Goal: Task Accomplishment & Management: Manage account settings

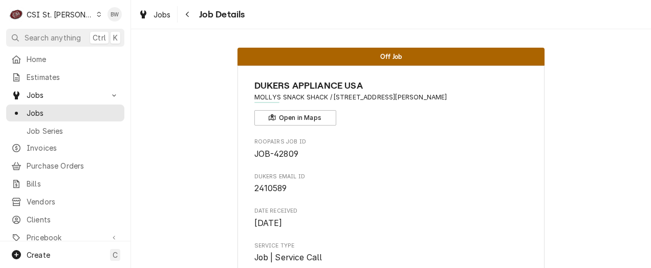
scroll to position [2155, 0]
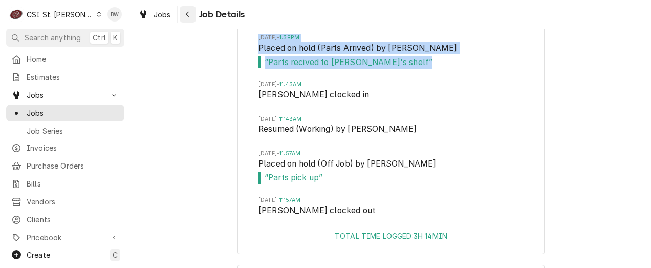
click at [186, 11] on icon "Navigate back" at bounding box center [187, 14] width 5 height 7
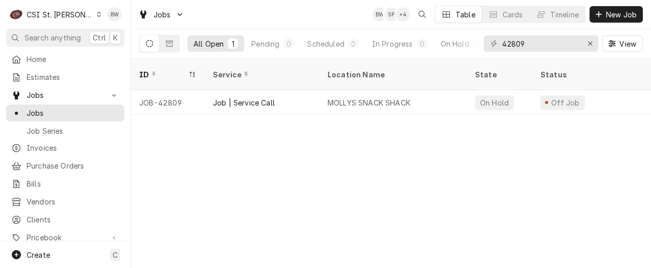
click at [97, 14] on icon "Dynamic Content Wrapper" at bounding box center [99, 14] width 5 height 5
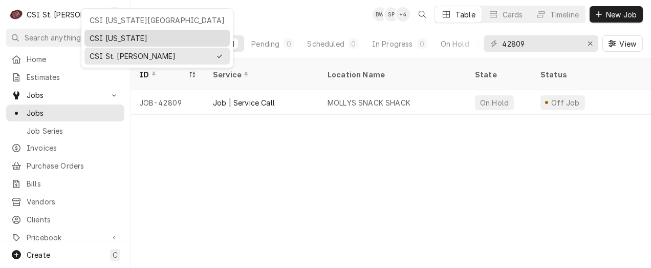
click at [100, 32] on div "CSI [US_STATE]" at bounding box center [156, 38] width 141 height 13
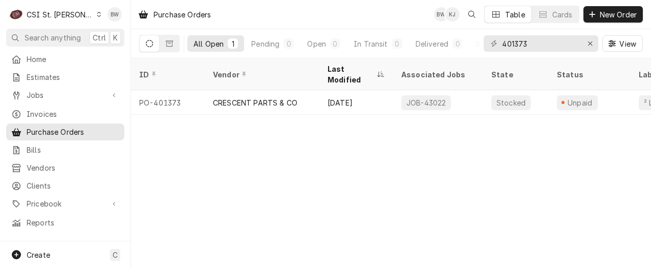
click at [79, 18] on div "C CSI St. Louis" at bounding box center [55, 14] width 99 height 20
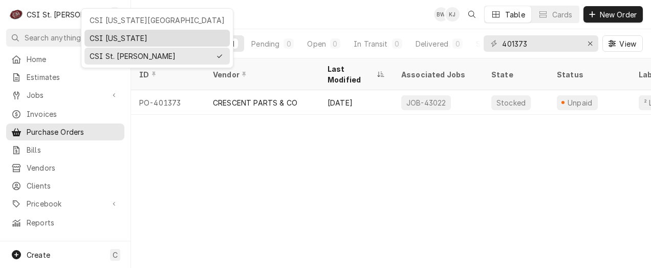
click at [101, 41] on div "CSI [US_STATE]" at bounding box center [157, 38] width 135 height 11
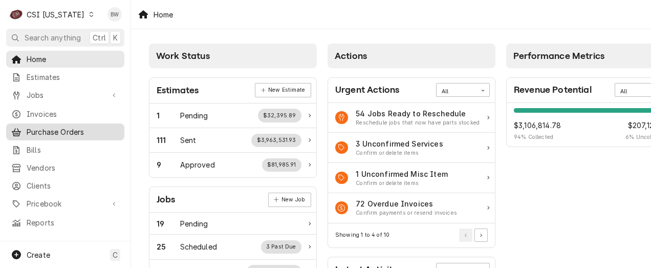
click at [58, 126] on span "Purchase Orders" at bounding box center [73, 131] width 93 height 11
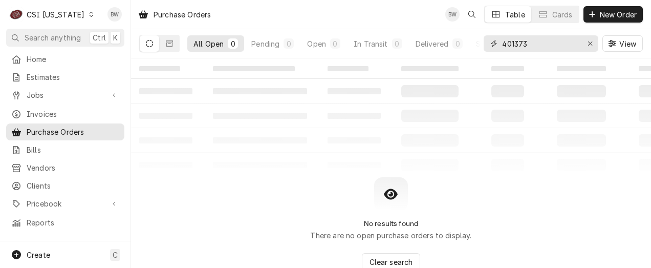
drag, startPoint x: 544, startPoint y: 44, endPoint x: 485, endPoint y: 43, distance: 59.4
click at [485, 43] on div "401373" at bounding box center [541, 43] width 115 height 16
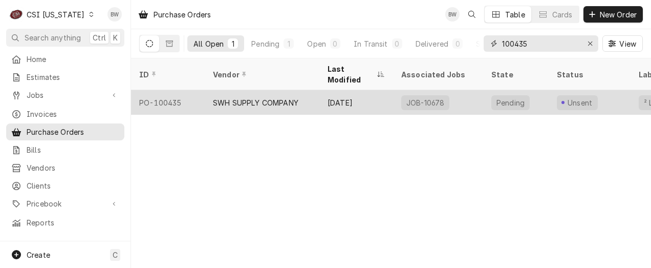
type input "100435"
click at [180, 92] on div "PO-100435" at bounding box center [168, 102] width 74 height 25
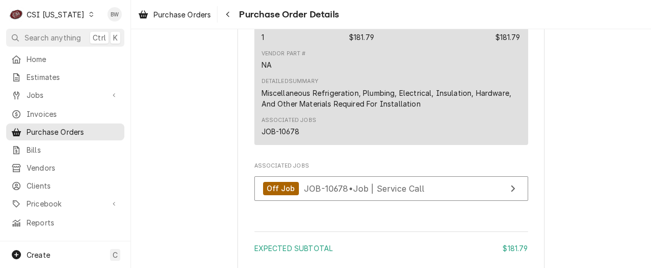
scroll to position [709, 0]
click at [89, 14] on icon "Dynamic Content Wrapper" at bounding box center [91, 14] width 5 height 5
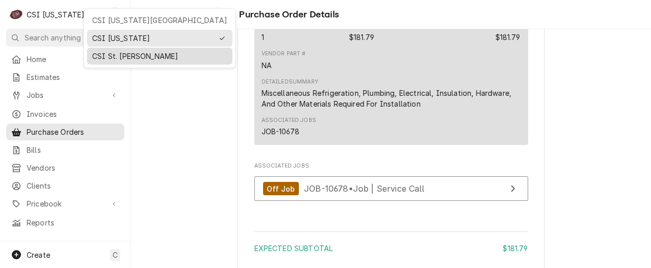
click at [106, 53] on div "CSI St. Louis" at bounding box center [159, 56] width 135 height 11
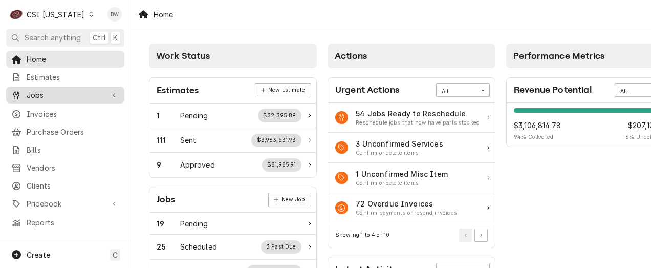
click at [43, 93] on span "Jobs" at bounding box center [65, 95] width 77 height 11
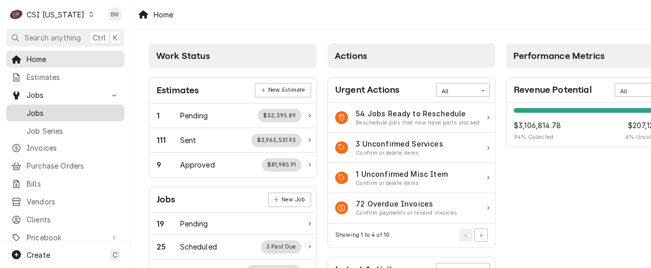
click at [42, 108] on span "Jobs" at bounding box center [73, 112] width 93 height 11
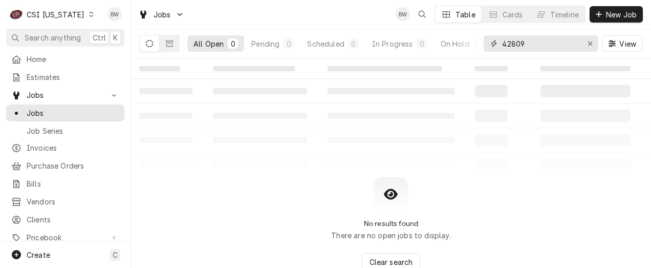
drag, startPoint x: 538, startPoint y: 43, endPoint x: 483, endPoint y: 45, distance: 55.8
click at [483, 45] on div "All Open 0 Pending 0 Scheduled 0 In Progress 0 On Hold 0 Completed 0 42809 View" at bounding box center [391, 43] width 504 height 29
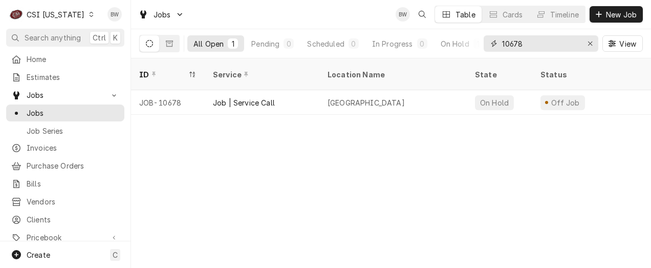
type input "10678"
click at [89, 15] on icon "Dynamic Content Wrapper" at bounding box center [91, 14] width 5 height 5
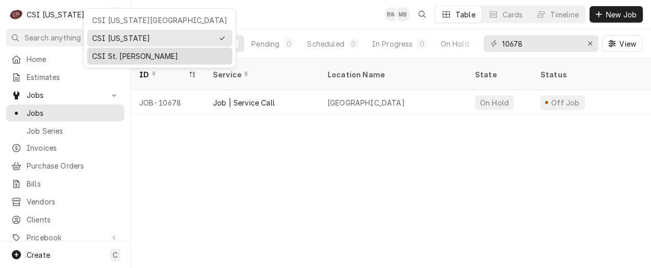
click at [112, 53] on div "CSI St. Louis" at bounding box center [159, 56] width 135 height 11
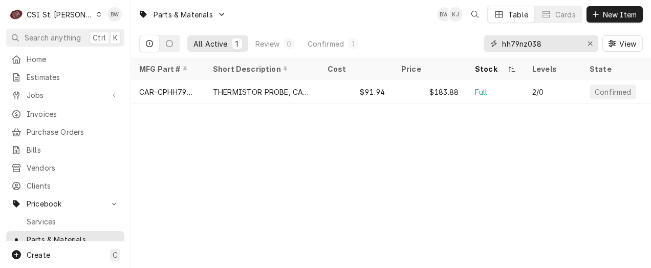
drag, startPoint x: 555, startPoint y: 42, endPoint x: 481, endPoint y: 42, distance: 74.2
click at [481, 42] on div "All Active 1 Review 0 Confirmed 1 hh79nz038 View" at bounding box center [391, 43] width 504 height 29
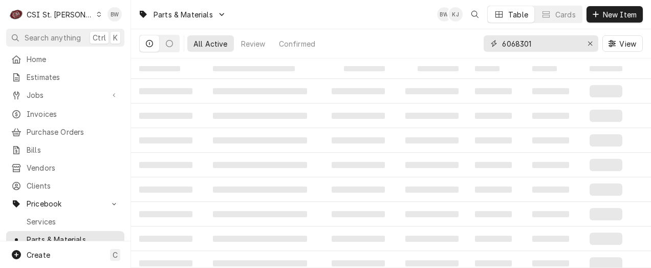
click at [508, 42] on input "6068301" at bounding box center [540, 43] width 77 height 16
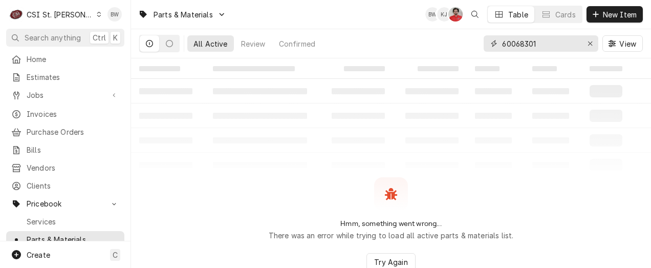
type input "60068301"
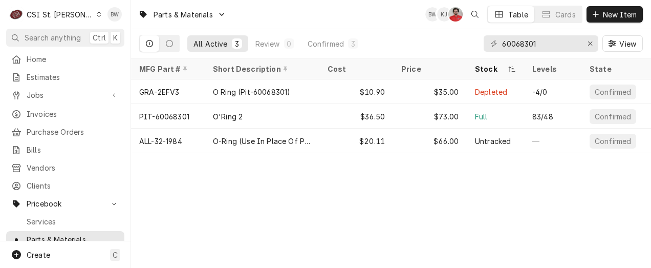
click at [97, 15] on icon "Dynamic Content Wrapper" at bounding box center [99, 14] width 5 height 5
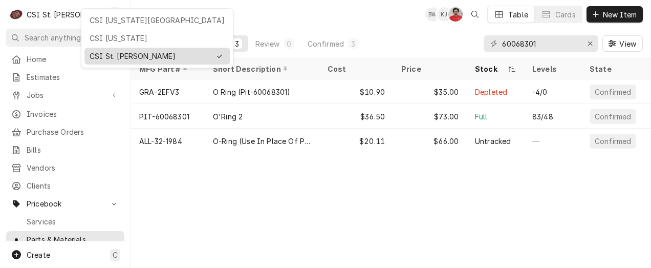
click at [98, 51] on div "CSI St. [PERSON_NAME]" at bounding box center [150, 56] width 121 height 11
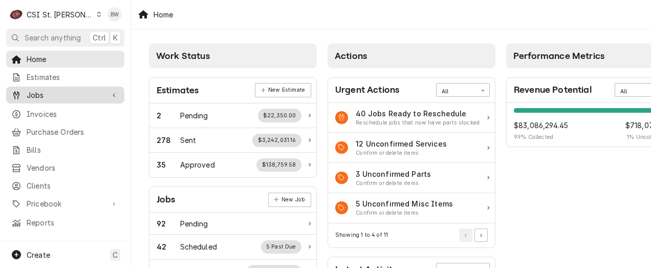
click at [56, 91] on span "Jobs" at bounding box center [65, 95] width 77 height 11
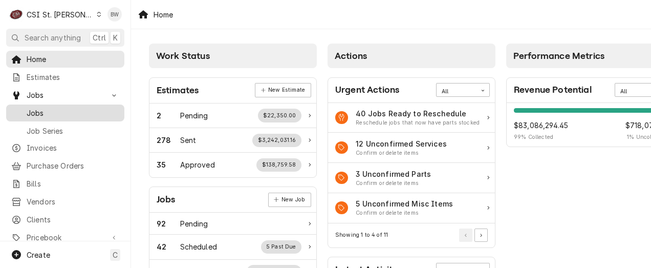
click at [55, 108] on span "Jobs" at bounding box center [73, 112] width 93 height 11
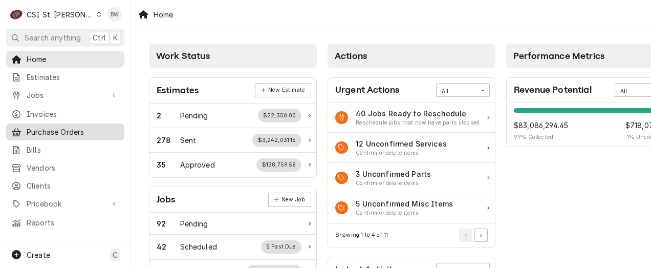
click at [44, 135] on link "Purchase Orders" at bounding box center [65, 131] width 118 height 17
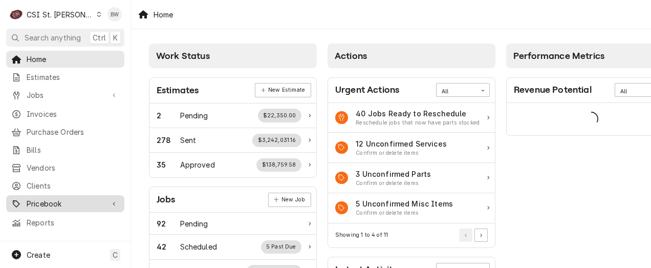
click at [51, 201] on span "Pricebook" at bounding box center [65, 203] width 77 height 11
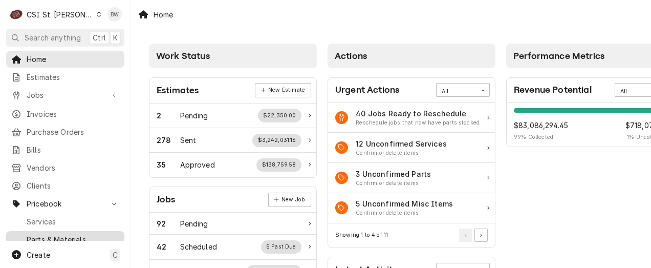
click at [50, 234] on span "Parts & Materials" at bounding box center [73, 239] width 93 height 11
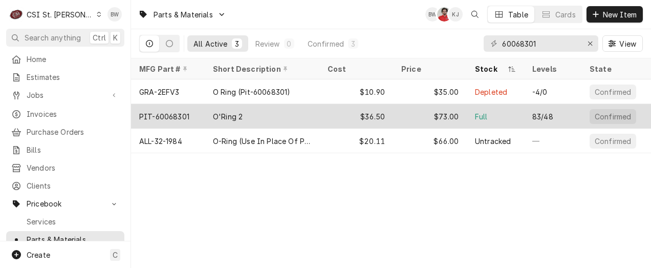
click at [176, 116] on div "PIT-60068301" at bounding box center [164, 116] width 50 height 11
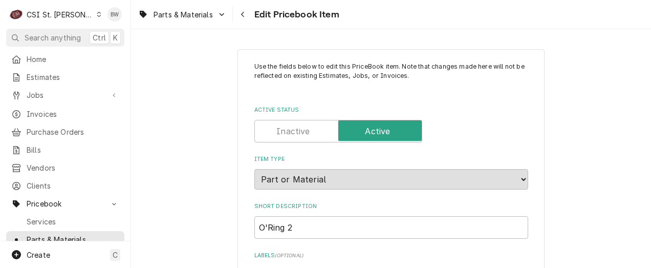
type textarea "x"
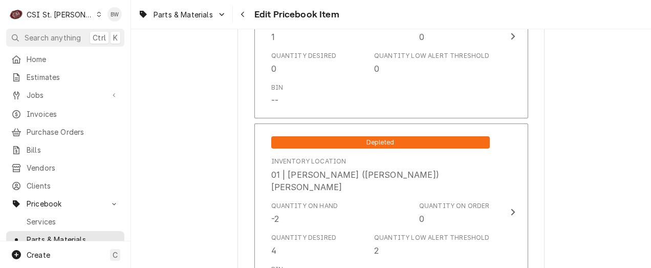
scroll to position [2866, 0]
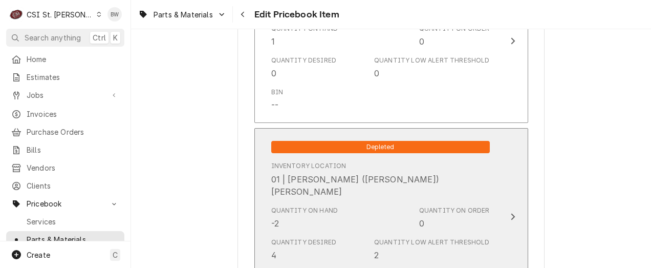
click at [290, 207] on div "Quantity on Hand -2" at bounding box center [304, 218] width 67 height 24
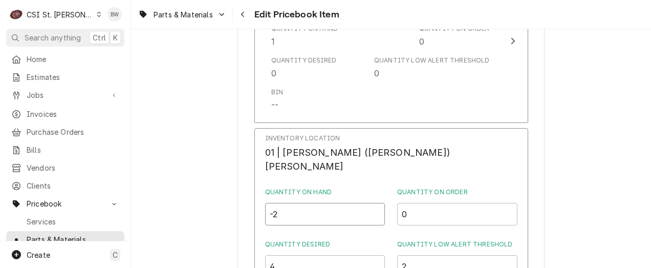
drag, startPoint x: 312, startPoint y: 206, endPoint x: 269, endPoint y: 202, distance: 43.2
click at [272, 202] on div "Inventory Location 01 | MICHAEL (BRAD) COPE Quantity on Hand -2 Quantity on Ord…" at bounding box center [391, 263] width 274 height 271
type input "8"
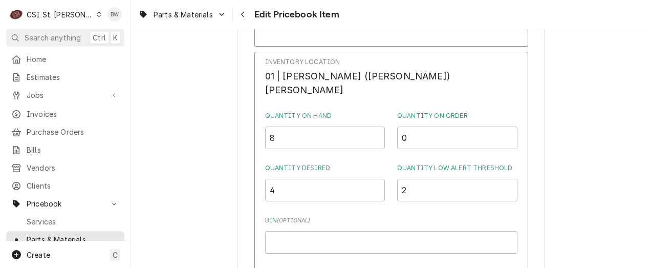
scroll to position [2968, 0]
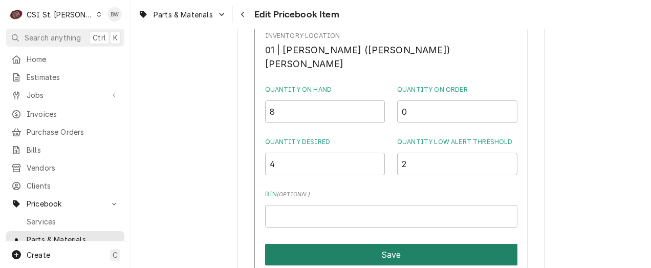
click at [378, 247] on button "Save" at bounding box center [391, 254] width 252 height 21
type textarea "x"
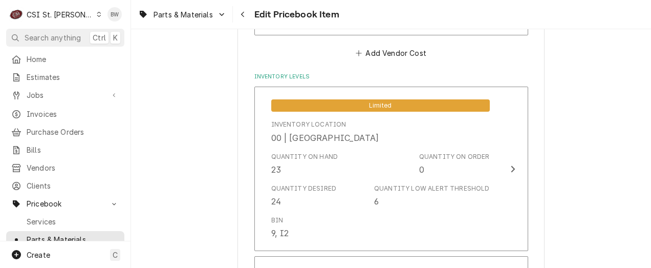
scroll to position [870, 0]
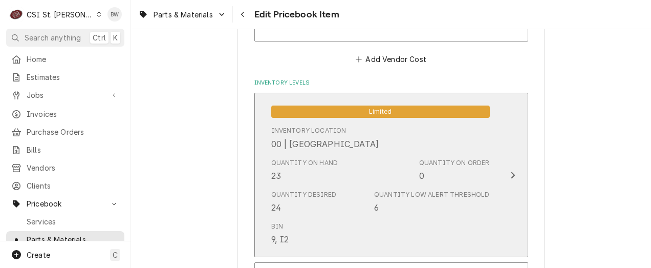
click at [353, 165] on div "Quantity on Hand 23 Quantity on Order 0" at bounding box center [380, 170] width 219 height 32
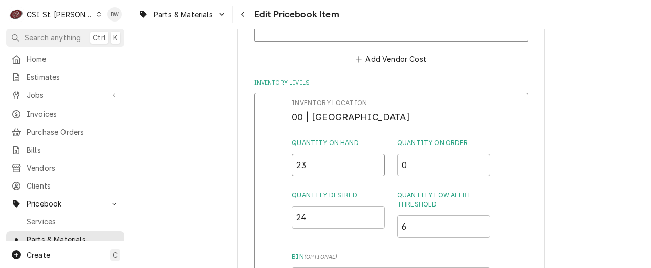
drag, startPoint x: 325, startPoint y: 168, endPoint x: 294, endPoint y: 168, distance: 31.2
click at [294, 168] on input "23" at bounding box center [338, 165] width 93 height 23
type input "15"
click at [285, 170] on div "Inventory Location 00 | STL WAREHOUSE Quantity on Hand 15 Quantity on Order 0 Q…" at bounding box center [391, 226] width 274 height 266
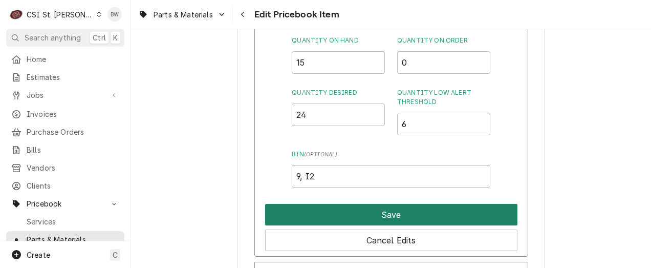
click at [340, 213] on button "Save" at bounding box center [391, 214] width 252 height 21
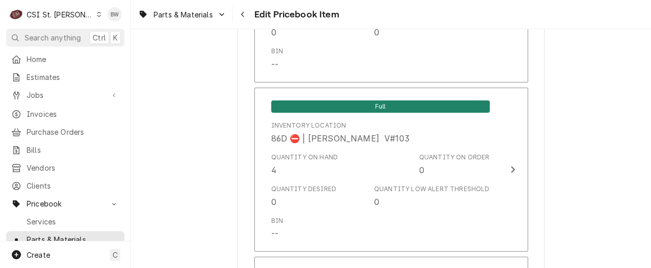
scroll to position [8878, 0]
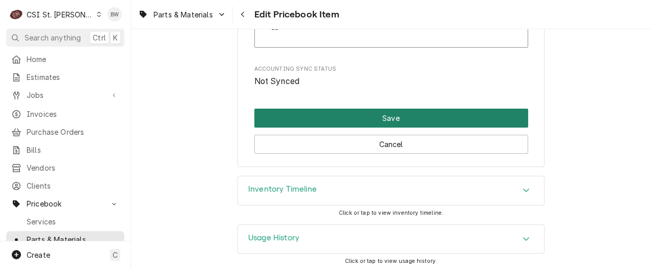
click at [365, 117] on button "Save" at bounding box center [391, 117] width 274 height 19
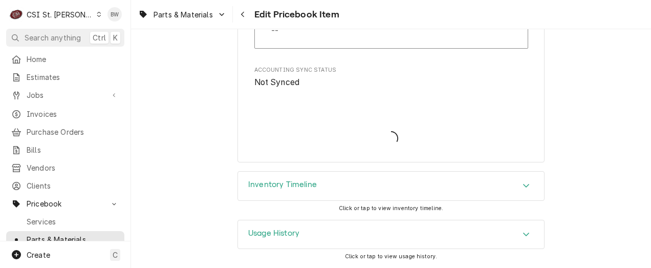
scroll to position [8872, 0]
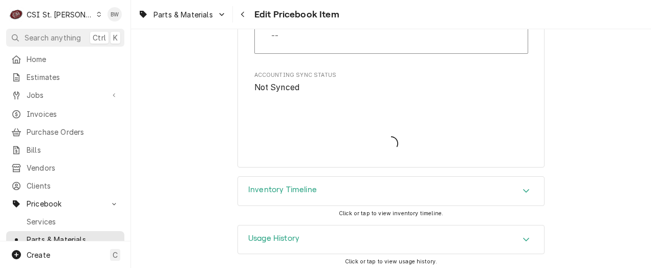
type textarea "x"
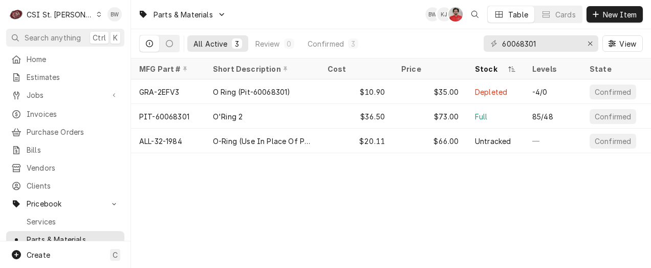
click at [238, 21] on div "Parts & Materials BW KJ NF Table Cards New Item" at bounding box center [391, 14] width 520 height 29
drag, startPoint x: 556, startPoint y: 41, endPoint x: 478, endPoint y: 45, distance: 77.9
click at [478, 45] on div "All Active 3 Review 0 Confirmed 3 60068301 View" at bounding box center [391, 43] width 504 height 29
paste input "020009016"
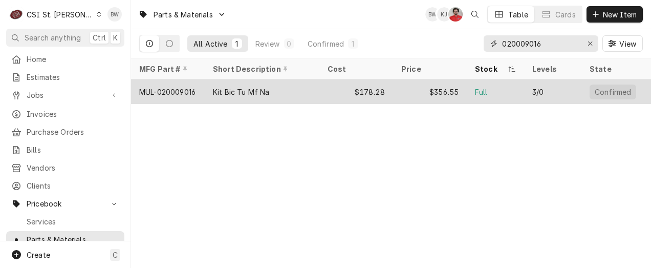
type input "020009016"
click at [178, 87] on div "MUL-020009016" at bounding box center [167, 91] width 56 height 11
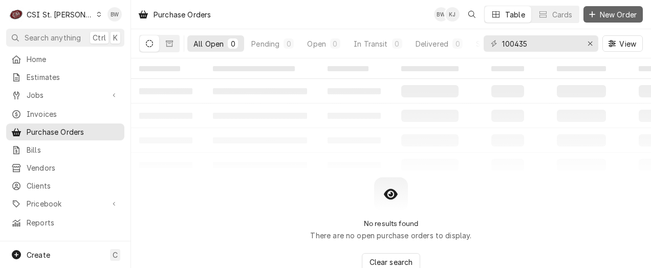
drag, startPoint x: 617, startPoint y: 14, endPoint x: 603, endPoint y: 15, distance: 14.4
click at [616, 14] on span "New Order" at bounding box center [618, 14] width 41 height 11
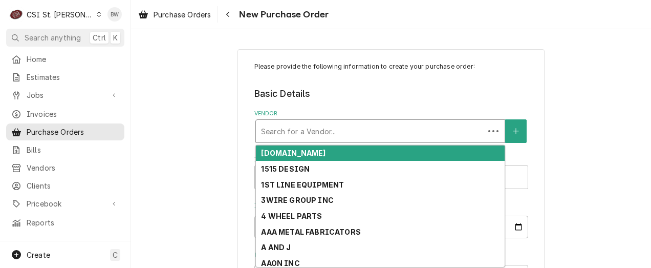
click at [266, 132] on div "Vendor" at bounding box center [370, 131] width 218 height 18
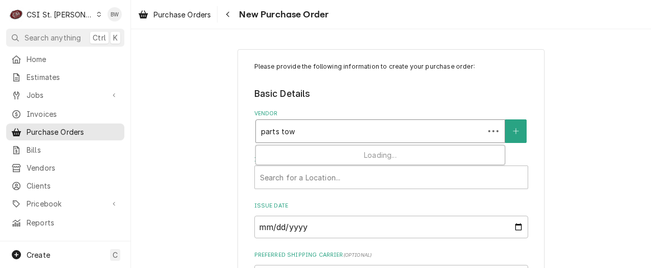
type input "parts town"
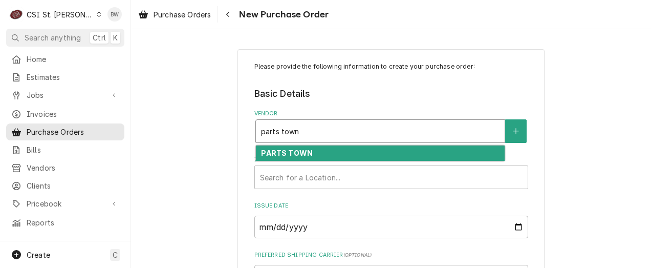
click at [270, 149] on strong "PARTS TOWN" at bounding box center [287, 152] width 52 height 9
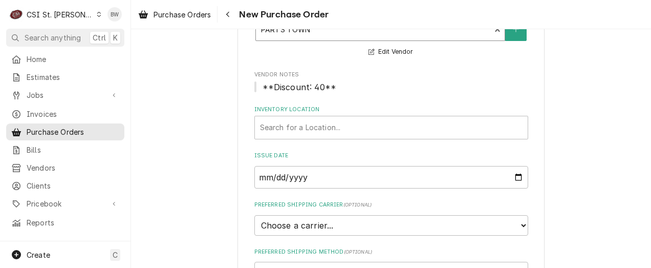
scroll to position [102, 0]
click at [274, 132] on div "Inventory Location" at bounding box center [391, 127] width 263 height 18
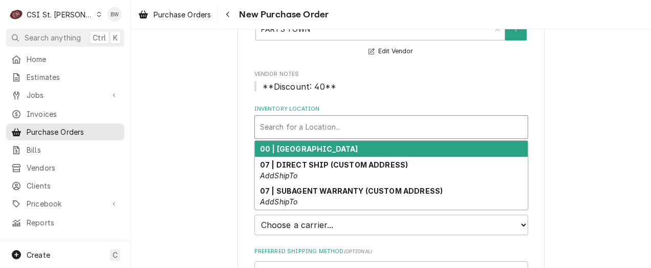
click at [287, 144] on strong "00 | [GEOGRAPHIC_DATA]" at bounding box center [309, 148] width 98 height 9
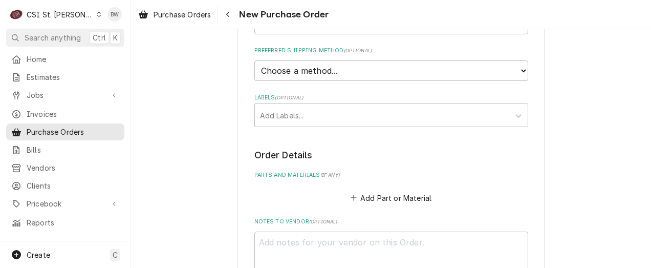
scroll to position [307, 0]
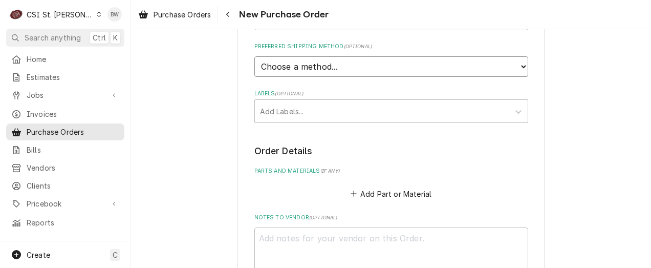
click at [282, 68] on select "Choose a method... Ground Next Day Early AM Next Day Air 2 Day Air Other" at bounding box center [391, 66] width 274 height 20
select select "1"
click at [254, 56] on select "Choose a method... Ground Next Day Early AM Next Day Air 2 Day Air Other" at bounding box center [391, 66] width 274 height 20
type textarea "x"
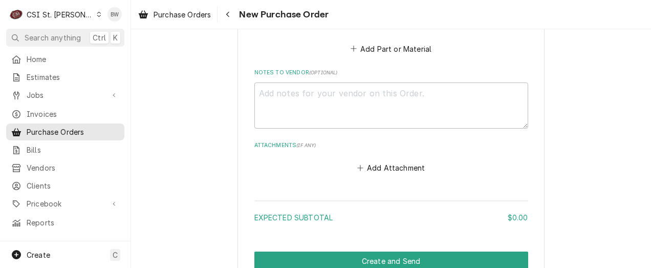
scroll to position [461, 0]
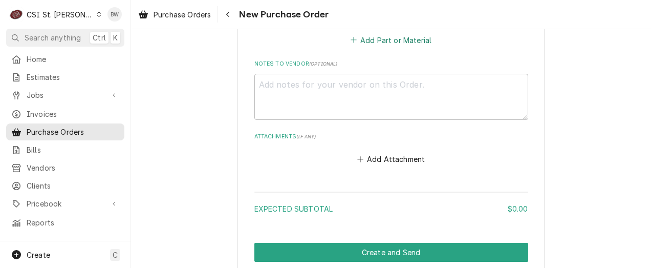
click at [369, 36] on button "Add Part or Material" at bounding box center [390, 40] width 84 height 14
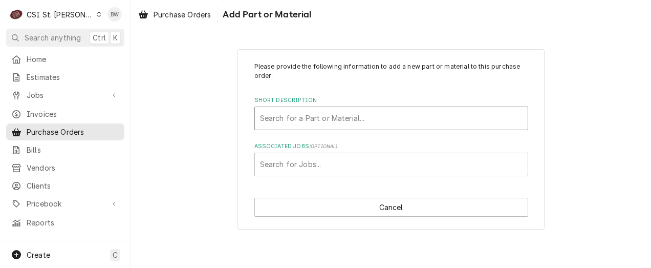
click at [274, 119] on div "Short Description" at bounding box center [391, 118] width 263 height 18
type input "60068301"
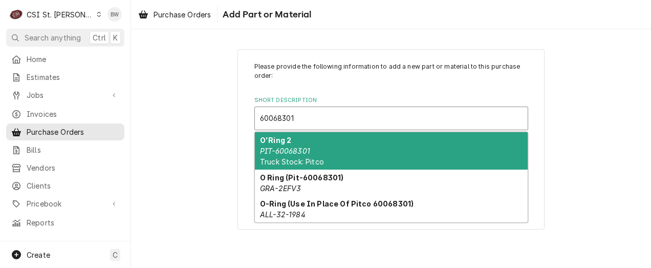
click at [270, 144] on strong "O'Ring 2" at bounding box center [275, 140] width 31 height 9
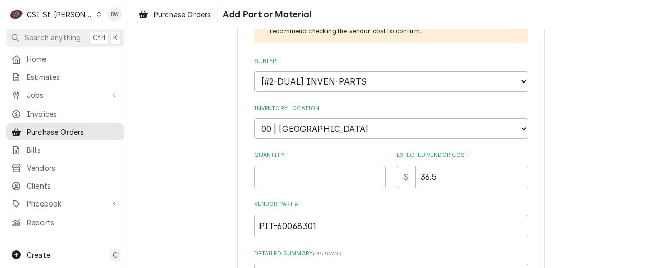
scroll to position [205, 0]
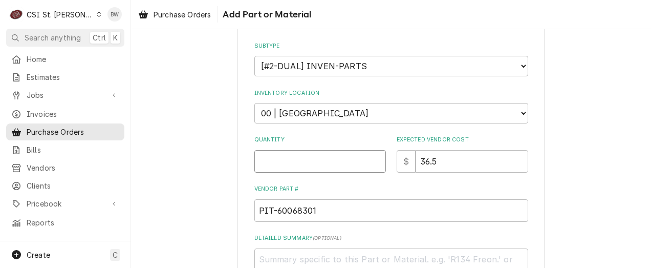
click at [272, 156] on input "Quantity" at bounding box center [320, 161] width 132 height 23
click at [196, 114] on div "Please provide the following information to add a new part or material to this …" at bounding box center [391, 119] width 520 height 568
click at [294, 161] on input "Quantity" at bounding box center [320, 161] width 132 height 23
type textarea "x"
type input "4"
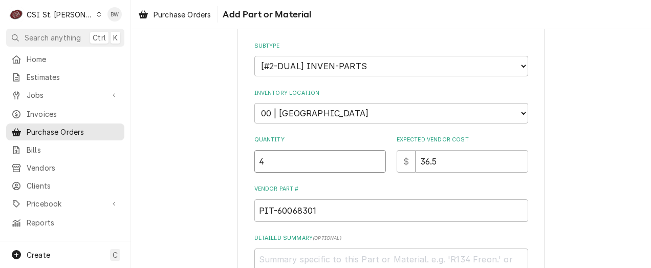
type textarea "x"
type input "40"
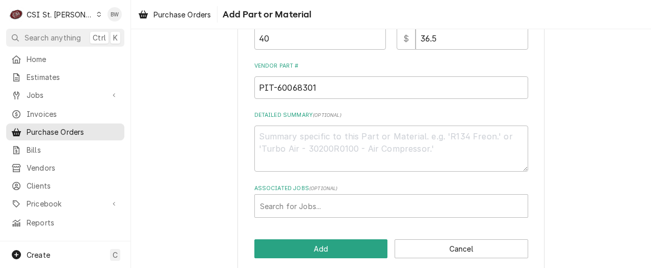
scroll to position [338, 0]
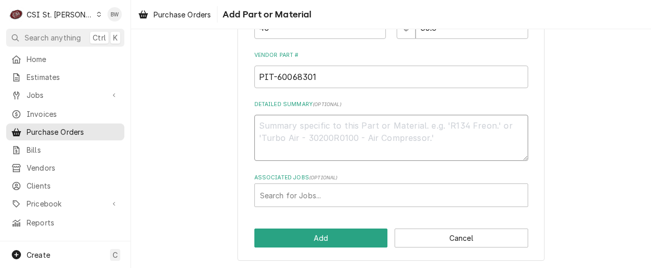
click at [291, 136] on textarea "Detailed Summary ( optional )" at bounding box center [391, 138] width 274 height 46
type textarea "x"
type textarea "C"
type textarea "x"
type textarea "CS"
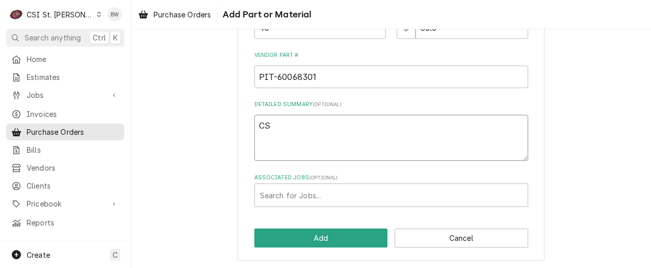
type textarea "x"
type textarea "CSI"
type textarea "x"
type textarea "CSI"
type textarea "x"
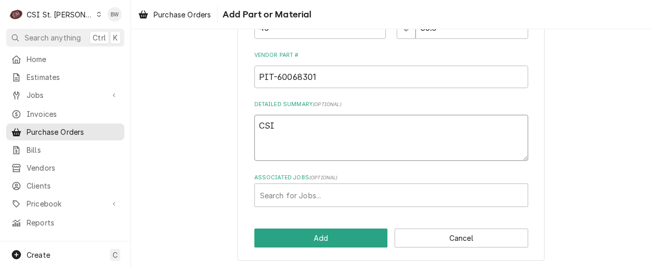
type textarea "CSI s"
type textarea "x"
type textarea "CSI sT"
type textarea "x"
type textarea "CSI sTO"
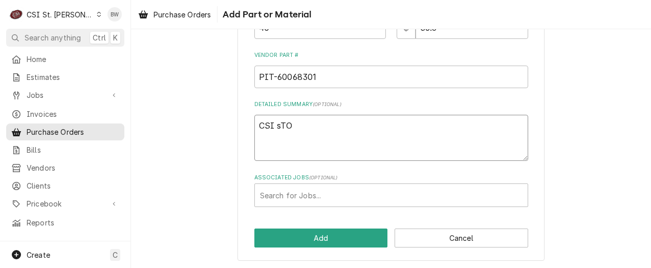
type textarea "x"
type textarea "CSI sTOCK"
type textarea "x"
type textarea "CSI sTOC"
type textarea "x"
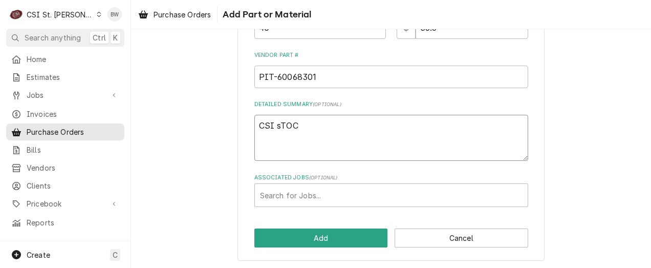
type textarea "CSI sTO"
type textarea "x"
type textarea "CSI sT"
type textarea "x"
type textarea "CSI s"
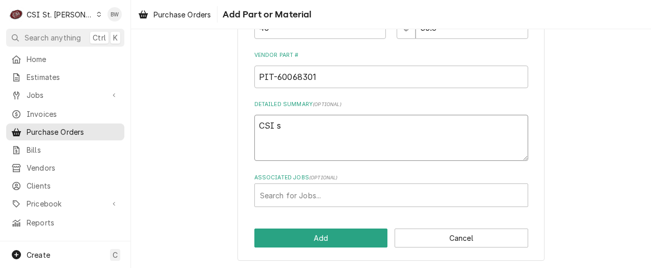
type textarea "x"
type textarea "CSI"
type textarea "x"
type textarea "CSI"
type textarea "x"
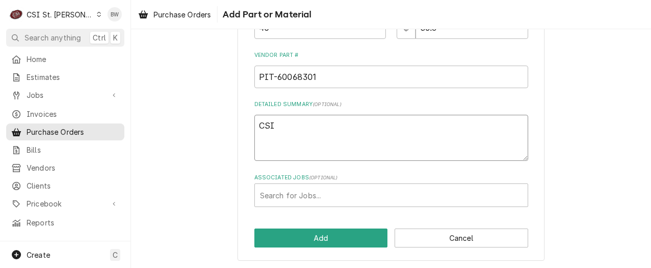
type textarea "CS"
type textarea "x"
type textarea "C"
type textarea "x"
type textarea "Cs"
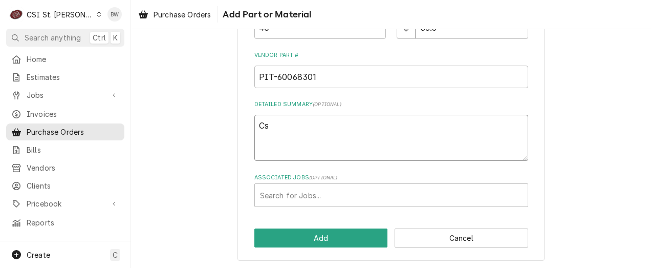
type textarea "x"
type textarea "C"
type textarea "x"
type textarea "CS"
type textarea "x"
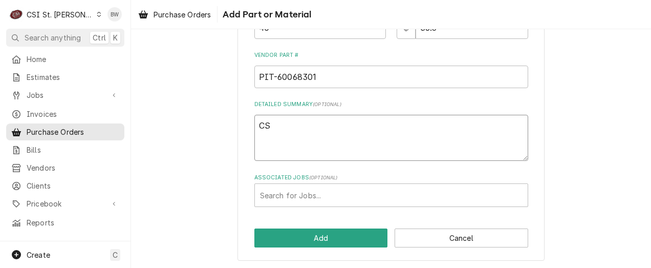
type textarea "CSI"
type textarea "x"
type textarea "CSI"
type textarea "x"
type textarea "CSI S"
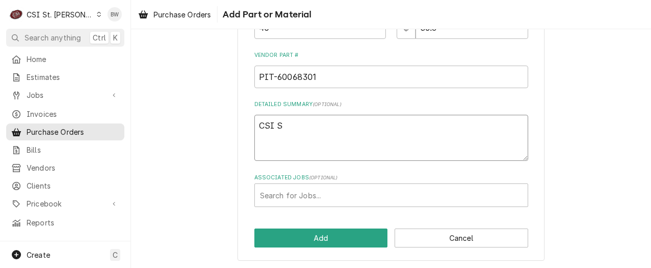
type textarea "x"
type textarea "CSI St"
type textarea "x"
type textarea "CSI Sto"
type textarea "x"
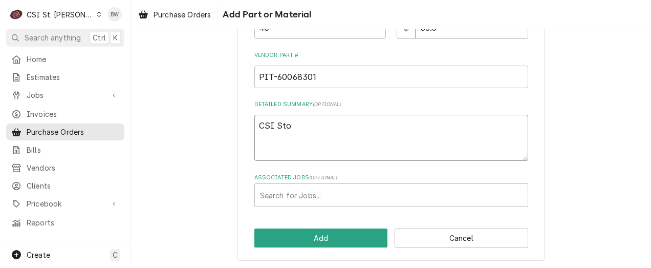
type textarea "CSI Stoc"
type textarea "x"
type textarea "CSI Stock"
type textarea "x"
type textarea "CSI Stock"
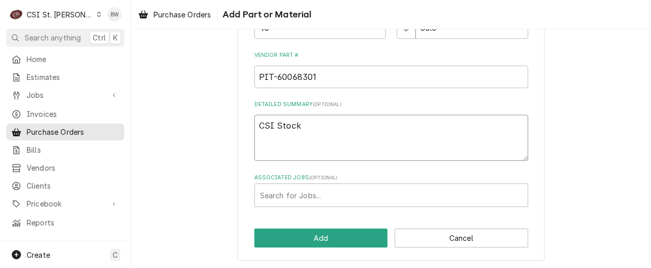
type textarea "x"
type textarea "CSI Stock f"
type textarea "x"
type textarea "CSI Stock fo"
type textarea "x"
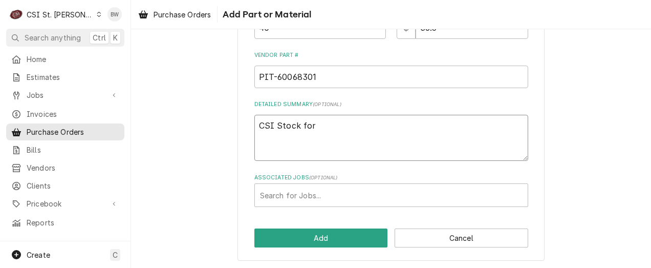
type textarea "CSI Stock for"
type textarea "x"
type textarea "CSI Stock for C"
type textarea "x"
type textarea "CSI Stock for Ca"
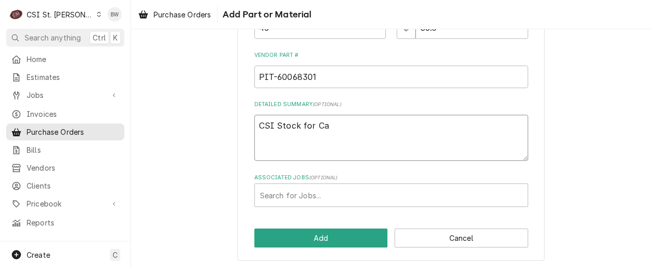
type textarea "x"
type textarea "CSI Stock for Can"
type textarea "x"
type textarea "CSI Stock for Cane"
type textarea "x"
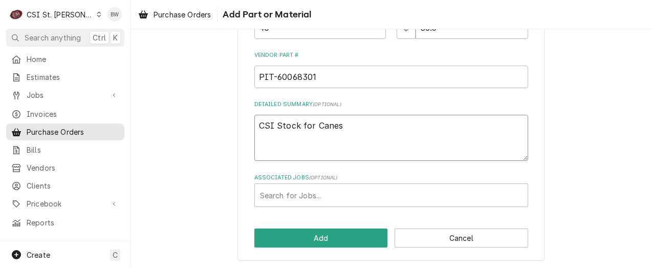
type textarea "CSI Stock for Canes"
type textarea "x"
type textarea "CSI Stock for Canes P"
type textarea "x"
type textarea "CSI Stock for Canes PM"
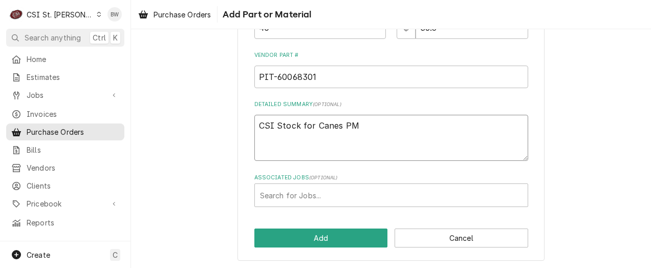
type textarea "x"
type textarea "CSI Stock for Canes PMs"
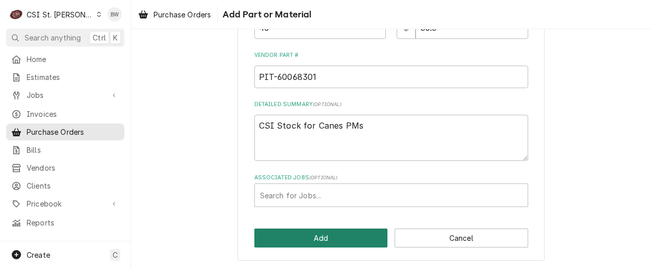
click at [308, 233] on button "Add" at bounding box center [321, 237] width 134 height 19
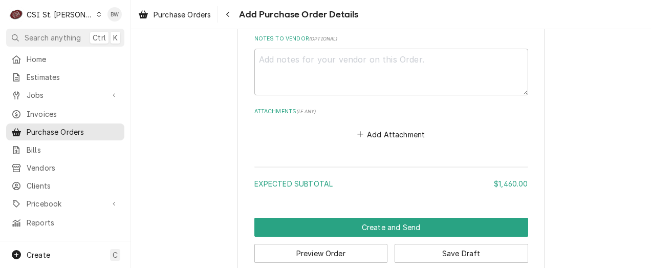
scroll to position [741, 0]
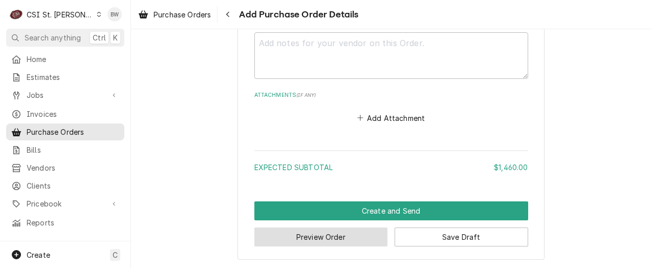
click at [280, 238] on button "Preview Order" at bounding box center [321, 236] width 134 height 19
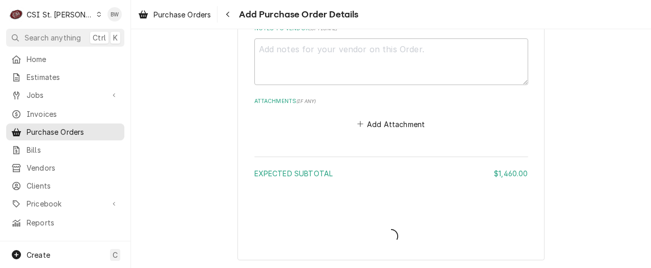
type textarea "x"
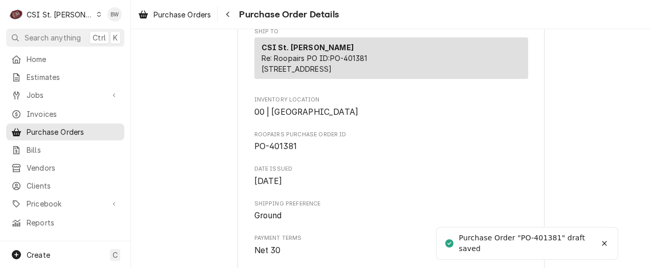
scroll to position [256, 0]
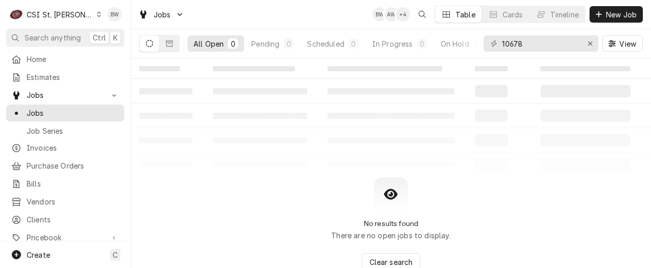
click at [206, 189] on div "No results found There are no open jobs to display. Clear search" at bounding box center [391, 224] width 520 height 94
drag, startPoint x: 534, startPoint y: 45, endPoint x: 484, endPoint y: 36, distance: 51.5
click at [484, 36] on div "10678" at bounding box center [541, 43] width 115 height 16
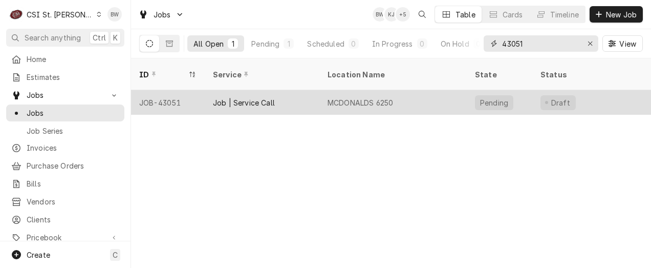
type input "43051"
click at [161, 90] on div "JOB-43051" at bounding box center [168, 102] width 74 height 25
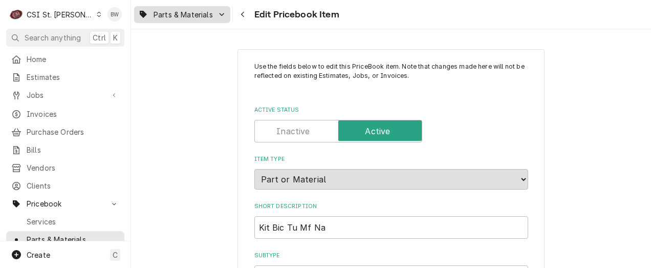
click at [223, 18] on div "Parts & Materials" at bounding box center [182, 14] width 92 height 13
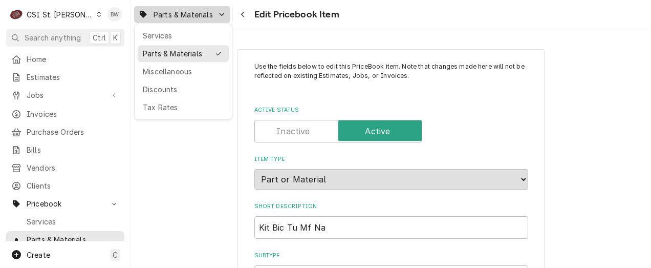
type textarea "x"
click at [458, 129] on html "C CSI St. Louis BW Search anything Ctrl K Home Estimates Jobs Jobs Job Series I…" at bounding box center [325, 134] width 651 height 268
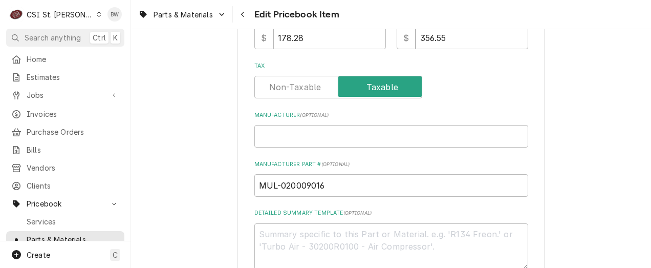
scroll to position [409, 0]
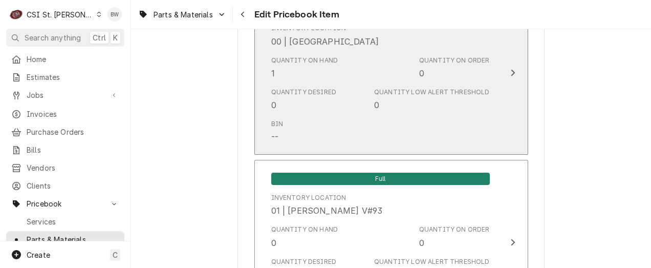
click at [330, 96] on div "Quantity Desired 0 Quantity Low Alert Threshold 0" at bounding box center [380, 99] width 219 height 32
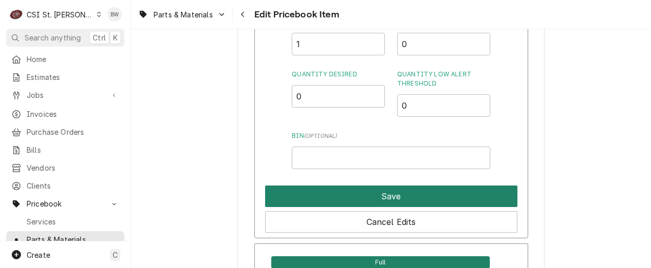
scroll to position [921, 0]
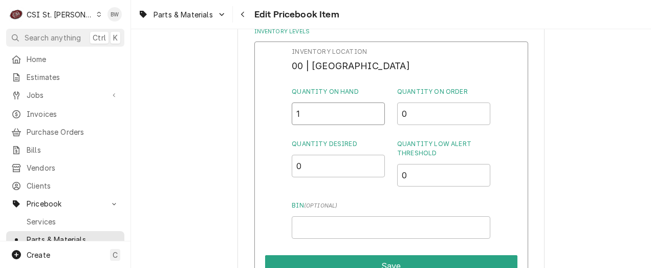
drag, startPoint x: 310, startPoint y: 107, endPoint x: 284, endPoint y: 112, distance: 25.9
click at [284, 112] on div "Inventory Location 00 | STL WAREHOUSE Quantity on Hand 1 Quantity on Order 0 Qu…" at bounding box center [391, 174] width 274 height 266
type input "0"
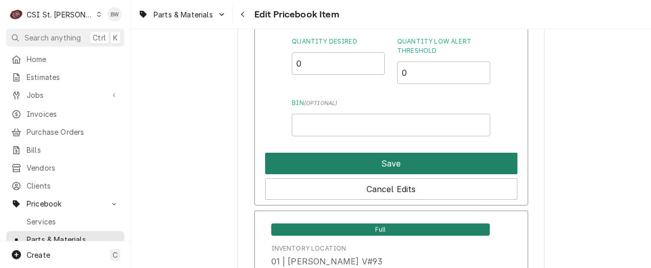
click at [367, 156] on button "Save" at bounding box center [391, 163] width 252 height 21
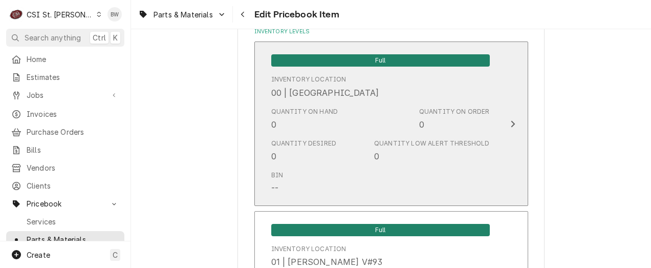
scroll to position [5439, 0]
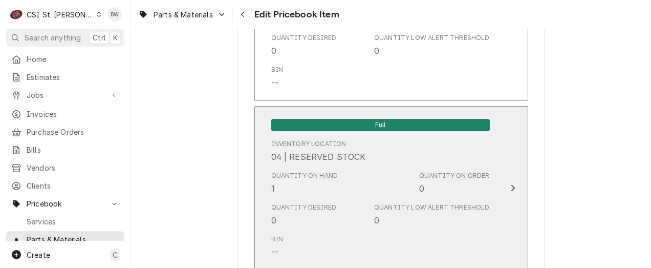
click at [297, 179] on div "Quantity on Hand 1" at bounding box center [304, 183] width 67 height 24
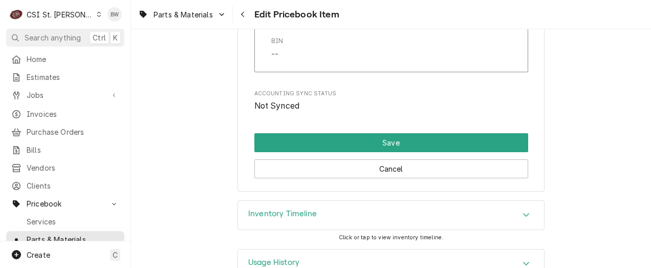
scroll to position [8970, 0]
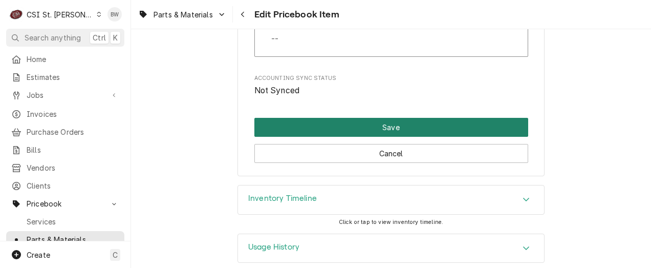
click at [360, 127] on button "Save" at bounding box center [391, 127] width 274 height 19
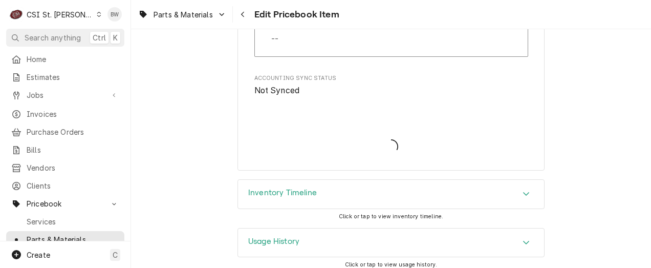
type textarea "x"
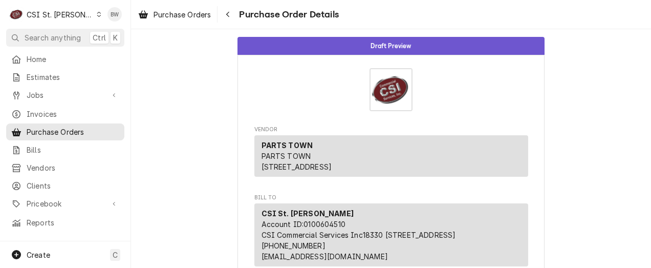
scroll to position [256, 0]
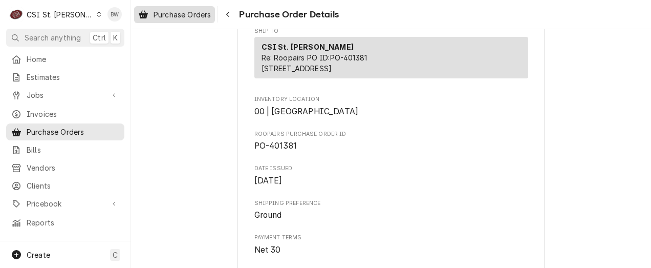
click at [206, 15] on span "Purchase Orders" at bounding box center [182, 14] width 57 height 11
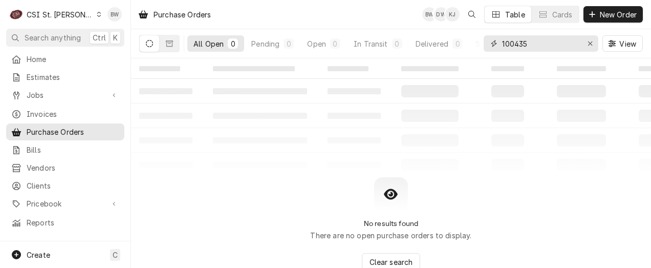
drag, startPoint x: 534, startPoint y: 45, endPoint x: 498, endPoint y: 48, distance: 36.0
click at [499, 48] on div "100435" at bounding box center [541, 43] width 115 height 16
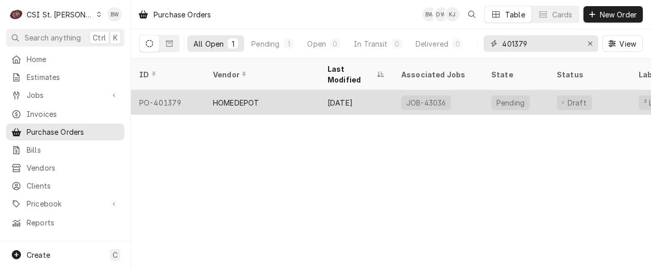
type input "401379"
click at [183, 90] on div "PO-401379" at bounding box center [168, 102] width 74 height 25
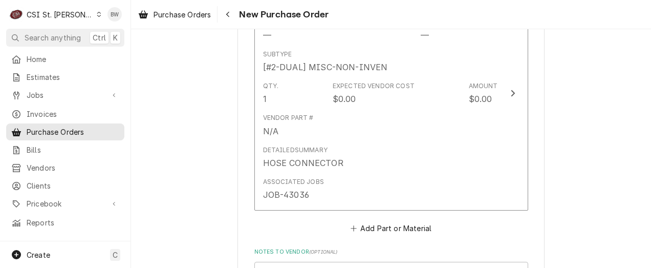
scroll to position [461, 0]
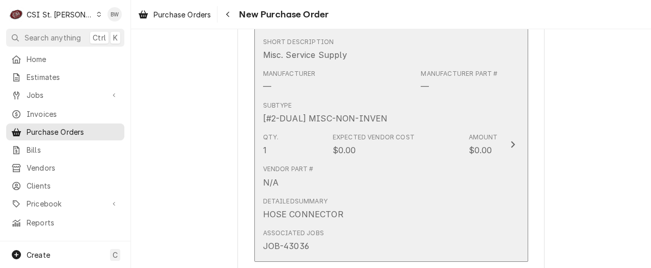
click at [394, 182] on div "Vendor Part # N/A" at bounding box center [380, 176] width 235 height 32
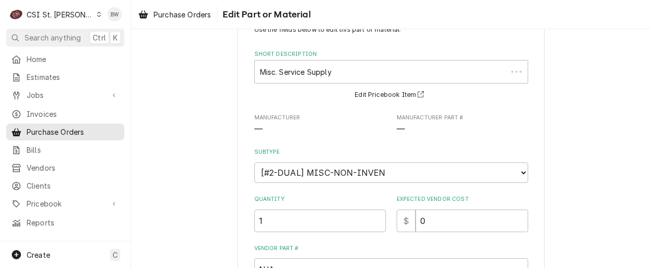
scroll to position [51, 0]
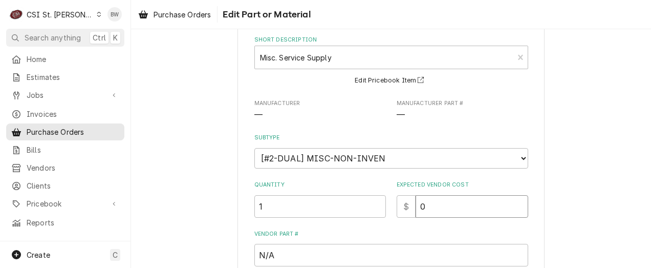
drag, startPoint x: 430, startPoint y: 212, endPoint x: 401, endPoint y: 212, distance: 29.2
click at [402, 212] on div "$ 0" at bounding box center [463, 206] width 132 height 23
type textarea "x"
type input "3"
type textarea "x"
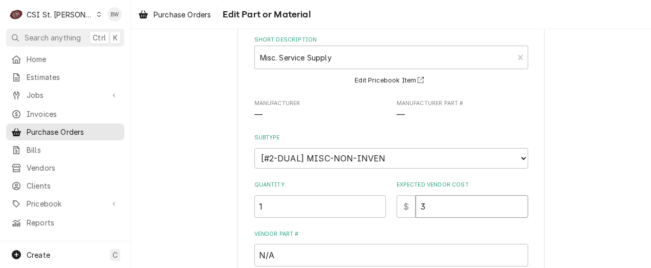
type input "37"
type textarea "x"
type input "37.3"
type textarea "x"
type input "37.39"
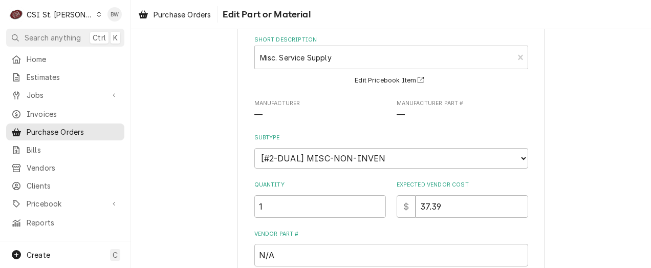
click at [337, 225] on div "Use the fields below to edit this part or material: Short Description Misc. Ser…" at bounding box center [391, 204] width 274 height 387
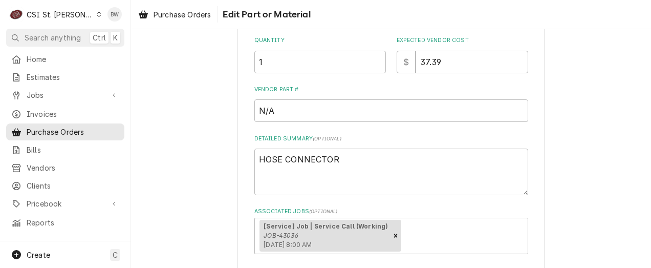
scroll to position [205, 0]
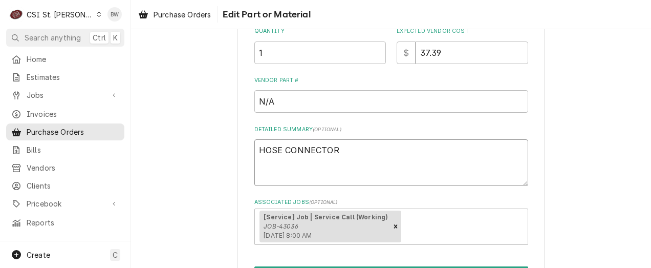
click at [336, 151] on textarea "HOSE CONNECTOR" at bounding box center [391, 162] width 274 height 46
type textarea "x"
type textarea "HOSE CONNECTOR,"
type textarea "x"
type textarea "HOSE CONNECTOR,"
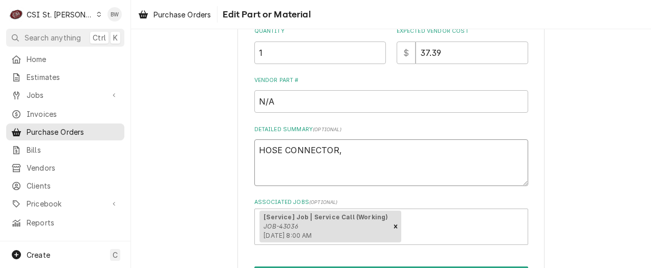
type textarea "x"
type textarea "HOSE CONNECTOR, P"
type textarea "x"
type textarea "HOSE CONNECTOR, Pl"
type textarea "x"
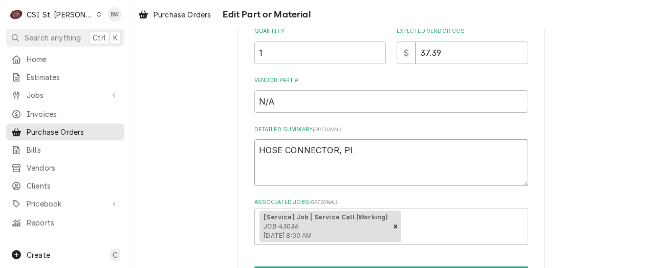
type textarea "HOSE CONNECTOR, Plu"
type textarea "x"
type textarea "HOSE CONNECTOR, Plum"
type textarea "x"
type textarea "HOSE CONNECTOR, Plumb"
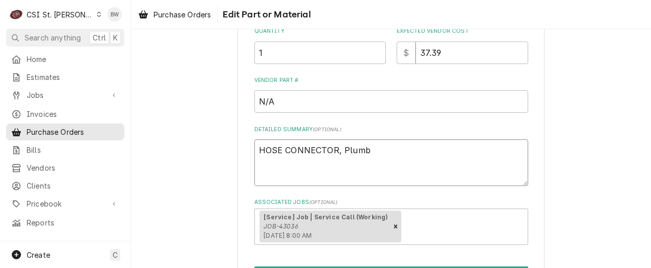
type textarea "x"
type textarea "HOSE CONNECTOR, Plumb"
type textarea "x"
type textarea "HOSE CONNECTOR, Plumb su"
type textarea "x"
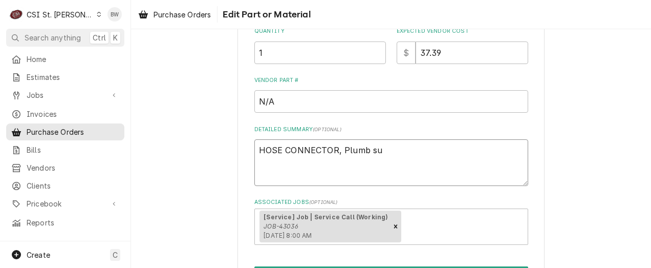
type textarea "HOSE CONNECTOR, Plumb sup"
type textarea "x"
type textarea "HOSE CONNECTOR, Plumb supp"
type textarea "x"
type textarea "HOSE CONNECTOR, Plumb suppl"
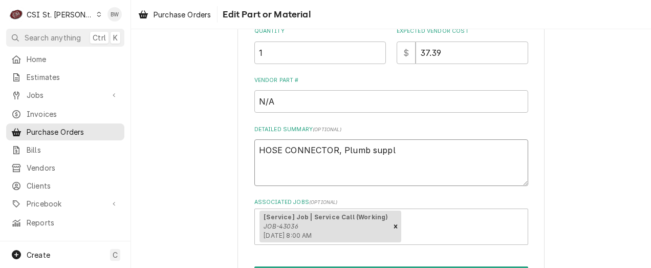
type textarea "x"
type textarea "HOSE CONNECTOR, Plumb suppli"
type textarea "x"
type textarea "HOSE CONNECTOR, Plumb supplie"
type textarea "x"
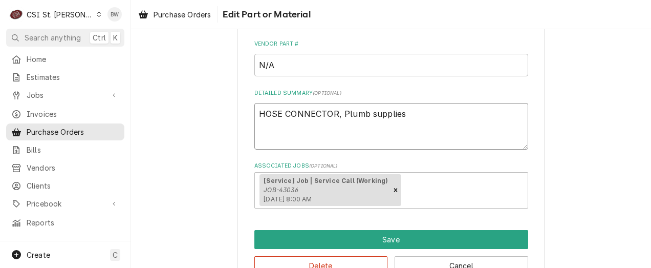
scroll to position [256, 0]
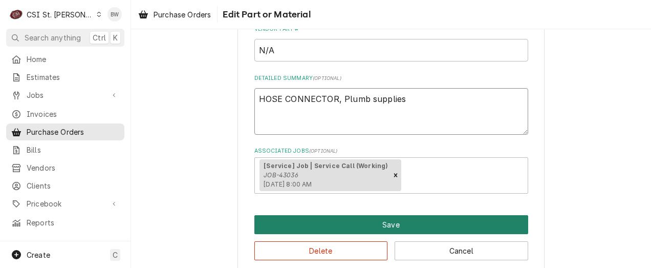
type textarea "HOSE CONNECTOR, Plumb supplies"
click at [312, 225] on button "Save" at bounding box center [391, 224] width 274 height 19
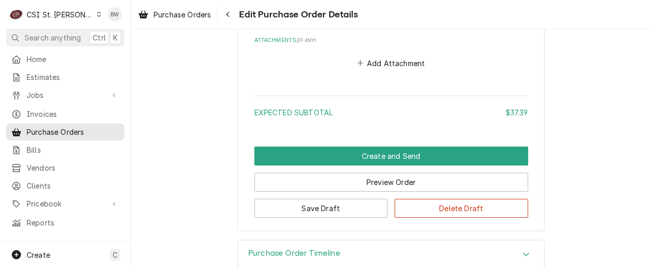
scroll to position [807, 0]
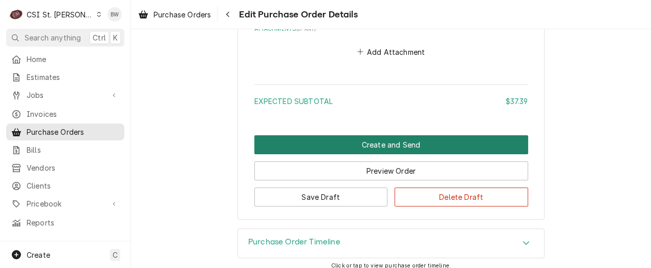
click at [330, 147] on button "Create and Send" at bounding box center [391, 144] width 274 height 19
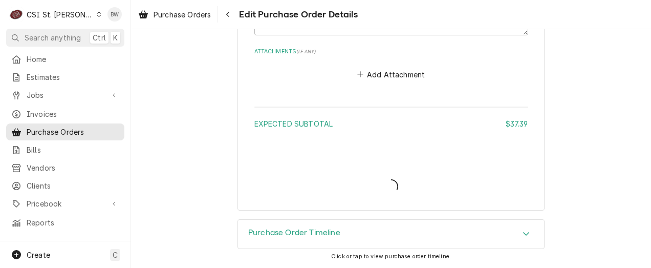
scroll to position [782, 0]
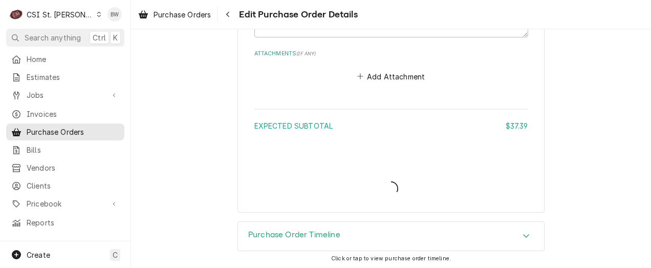
type textarea "x"
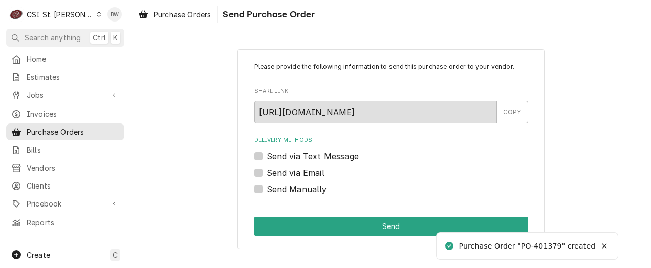
click at [288, 191] on label "Send Manually" at bounding box center [297, 189] width 60 height 12
click at [288, 191] on input "Send Manually" at bounding box center [404, 194] width 274 height 23
checkbox input "true"
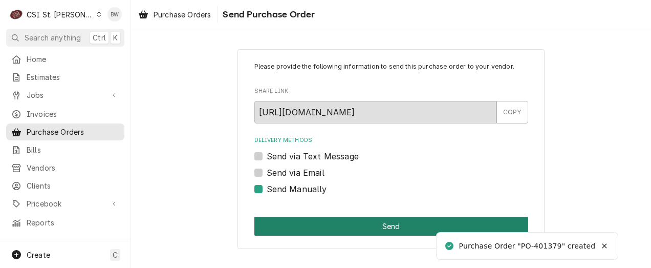
click at [330, 225] on button "Send" at bounding box center [391, 225] width 274 height 19
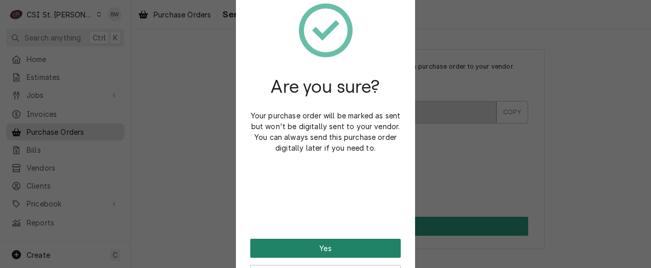
click at [322, 245] on button "Yes" at bounding box center [325, 247] width 150 height 19
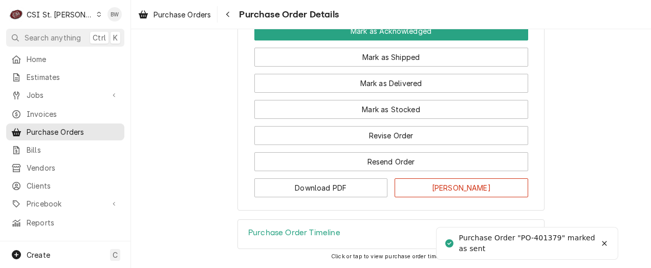
scroll to position [1017, 0]
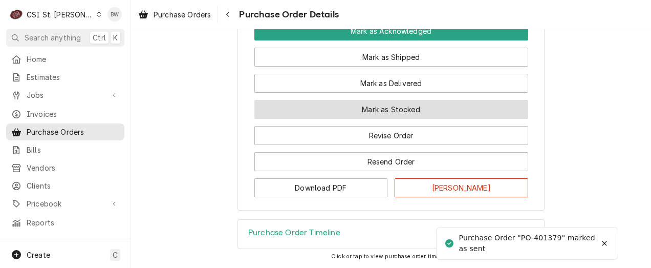
click at [333, 116] on button "Mark as Stocked" at bounding box center [391, 109] width 274 height 19
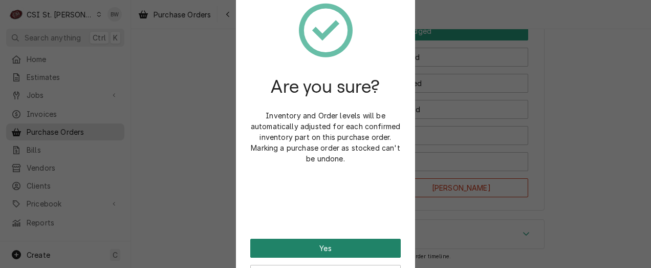
click at [322, 252] on button "Yes" at bounding box center [325, 247] width 150 height 19
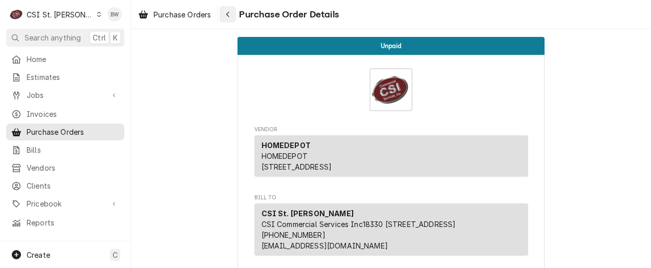
click at [231, 18] on div "Navigate back" at bounding box center [228, 14] width 10 height 10
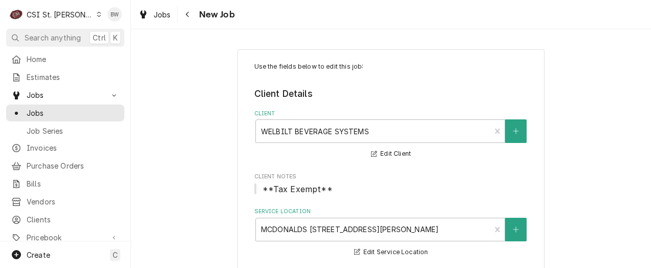
type textarea "x"
click at [183, 15] on div "Navigate back" at bounding box center [188, 14] width 10 height 10
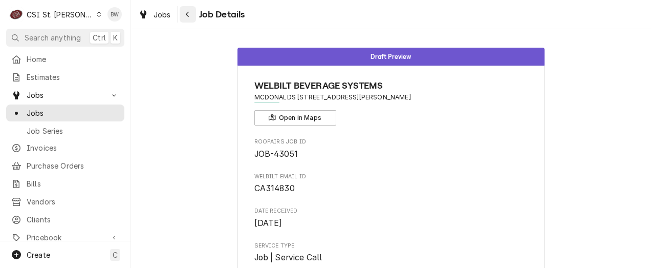
click at [191, 18] on div "Navigate back" at bounding box center [188, 14] width 10 height 10
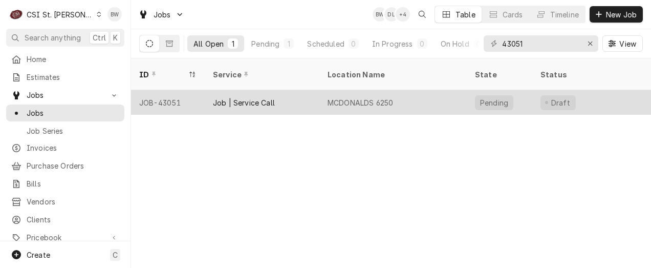
click at [177, 90] on div "JOB-43051" at bounding box center [168, 102] width 74 height 25
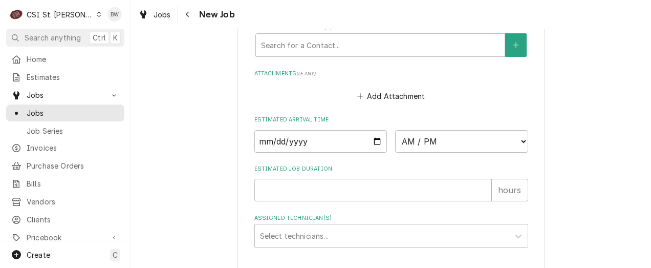
scroll to position [1065, 0]
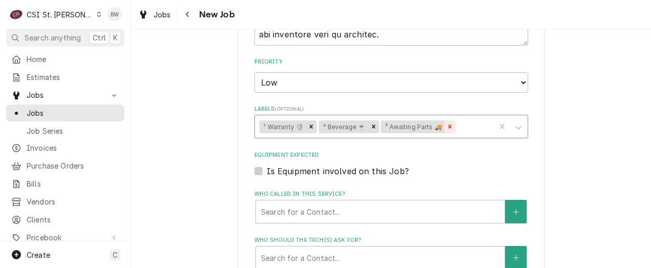
click at [446, 125] on icon "Remove ³ Awaiting Parts 🚚" at bounding box center [449, 126] width 7 height 7
click at [443, 125] on div "Labels" at bounding box center [435, 126] width 109 height 18
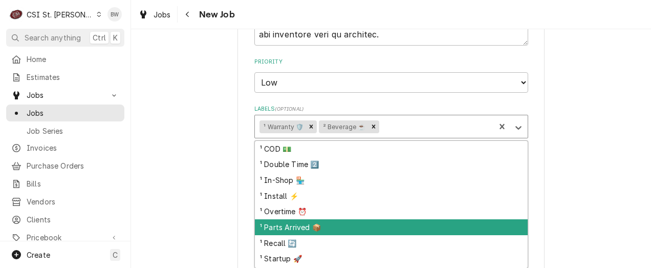
click at [318, 222] on div "¹ Parts Arrived 📦" at bounding box center [391, 227] width 273 height 16
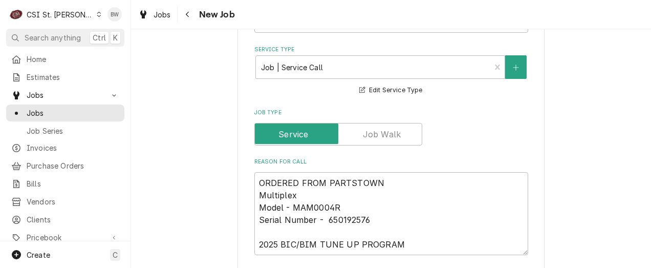
scroll to position [656, 0]
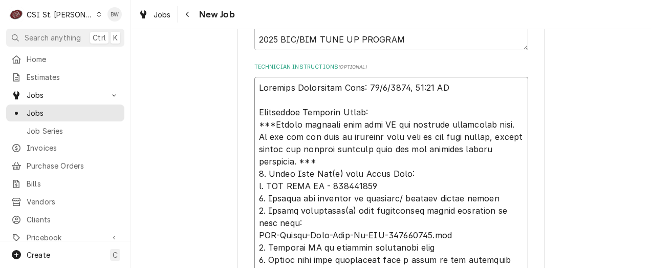
click at [258, 99] on textarea "Technician Instructions ( optional )" at bounding box center [391, 266] width 274 height 378
type textarea "x"
type textarea "Required Completion Date: 11/1/2025, 12:00 AM Pa Additional Dispatch Notes: ***…"
type textarea "x"
type textarea "Required Completion Date: 11/1/2025, 12:00 AM Par Additional Dispatch Notes: **…"
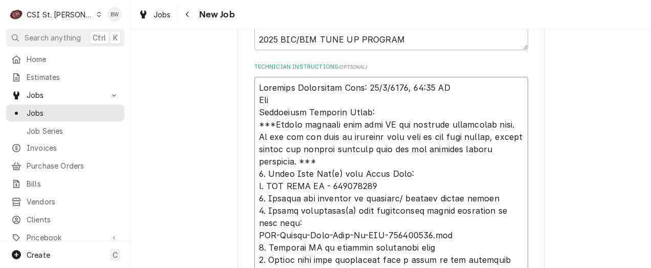
type textarea "x"
type textarea "Required Completion Date: 11/1/2025, 12:00 AM Part Additional Dispatch Notes: *…"
type textarea "x"
type textarea "Required Completion Date: 11/1/2025, 12:00 AM Part fr Additional Dispatch Notes…"
type textarea "x"
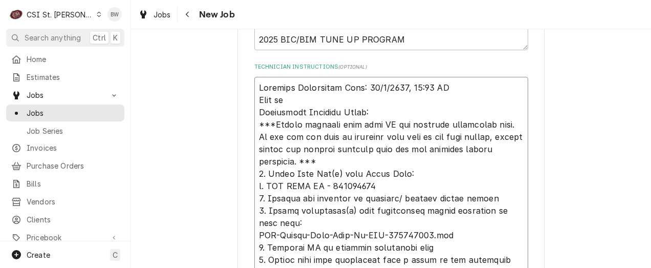
type textarea "Required Completion Date: 11/1/2025, 12:00 AM Part fro Additional Dispatch Note…"
type textarea "x"
type textarea "Required Completion Date: 11/1/2025, 12:00 AM Part from Additional Dispatch Not…"
type textarea "x"
type textarea "Required Completion Date: 11/1/2025, 12:00 AM Part from Additional Dispatch Not…"
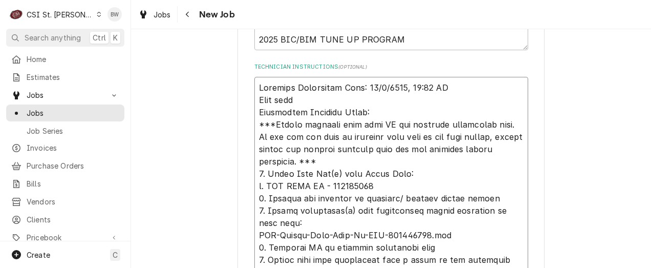
type textarea "x"
type textarea "Required Completion Date: 11/1/2025, 12:00 AM Part from s Additional Dispatch N…"
type textarea "x"
type textarea "Required Completion Date: 11/1/2025, 12:00 AM Part from st Additional Dispatch …"
type textarea "x"
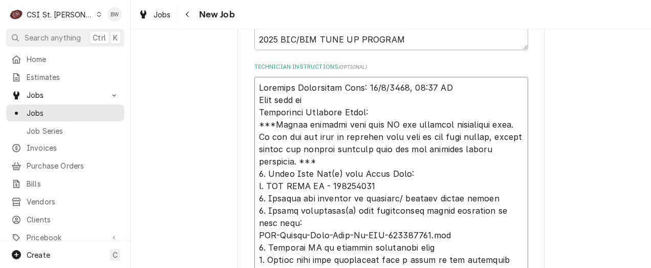
type textarea "Required Completion Date: 11/1/2025, 12:00 AM Part from sto Additional Dispatch…"
type textarea "x"
type textarea "Required Completion Date: 11/1/2025, 12:00 AM Part from stoc Additional Dispatc…"
type textarea "x"
type textarea "Required Completion Date: 11/1/2025, 12:00 AM Part from stock Additional Dispat…"
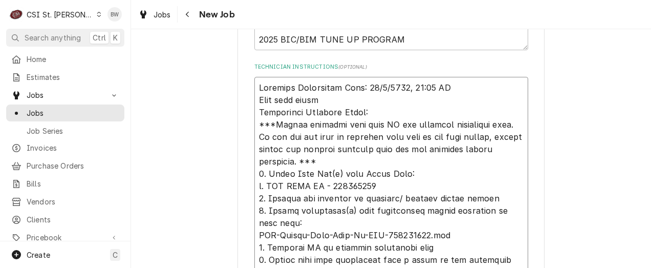
type textarea "x"
type textarea "Required Completion Date: 11/1/2025, 12:00 AM Part from stock o Additional Disp…"
type textarea "x"
type textarea "Required Completion Date: 11/1/2025, 12:00 AM Part from stock on Additional Dis…"
type textarea "x"
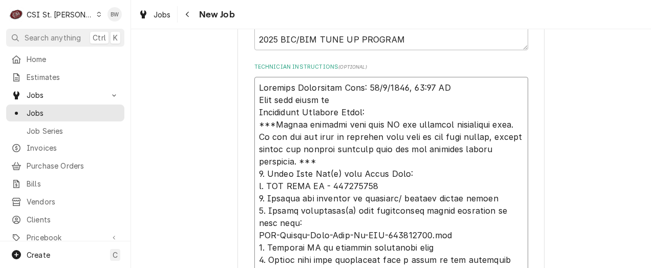
type textarea "Required Completion Date: 11/1/2025, 12:00 AM Part from stock on Additional Dis…"
type textarea "x"
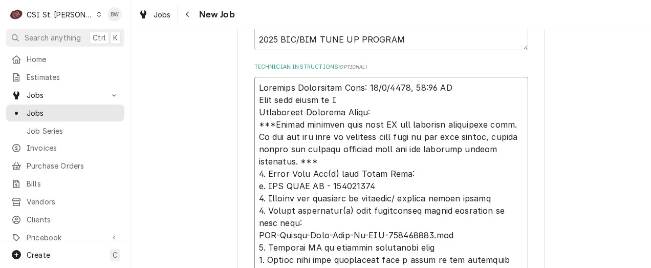
type textarea "Required Completion Date: 11/1/2025, 12:00 AM Part from stock on Re Additional …"
type textarea "x"
type textarea "Required Completion Date: 11/1/2025, 12:00 AM Part from stock on Res Additional…"
type textarea "x"
type textarea "Required Completion Date: 11/1/2025, 12:00 AM Part from stock on Rese Additiona…"
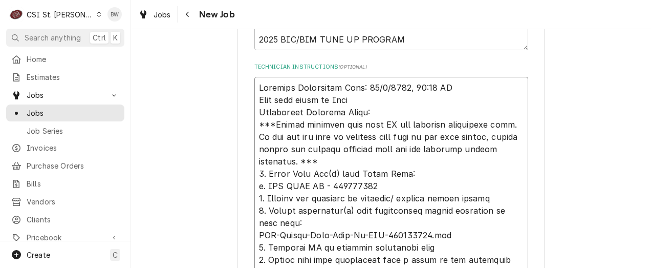
type textarea "x"
type textarea "Required Completion Date: 11/1/2025, 12:00 AM Part from stock on Reser Addition…"
type textarea "x"
type textarea "Required Completion Date: 11/1/2025, 12:00 AM Part from stock on Reserv Additio…"
type textarea "x"
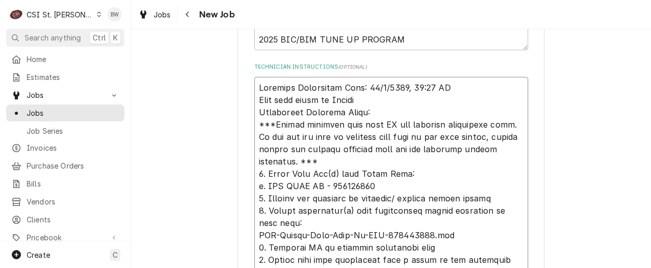
type textarea "Required Completion Date: 11/1/2025, 12:00 AM Part from stock on Reserve Additi…"
type textarea "x"
type textarea "Required Completion Date: 11/1/2025, 12:00 AM Part from stock on Reserve Additi…"
type textarea "x"
type textarea "Required Completion Date: 11/1/2025, 12:00 AM Part from stock on Reserve s Addi…"
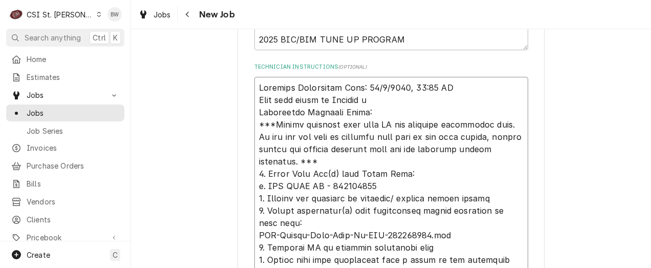
type textarea "x"
type textarea "Required Completion Date: 11/1/2025, 12:00 AM Part from stock on Reserve sh Add…"
type textarea "x"
type textarea "Required Completion Date: 11/1/2025, 12:00 AM Part from stock on Reserve she Ad…"
type textarea "x"
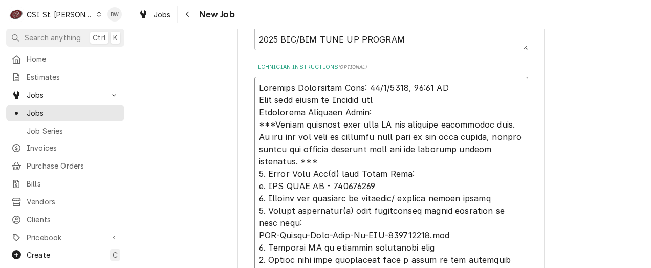
type textarea "Required Completion Date: 11/1/2025, 12:00 AM Part from stock on Reserve shel A…"
type textarea "x"
type textarea "Required Completion Date: 11/1/2025, 12:00 AM Part from stock on Reserve shelf …"
type textarea "x"
type textarea "Required Completion Date: 11/1/2025, 12:00 AM Part from stock on Reserve shelf.…"
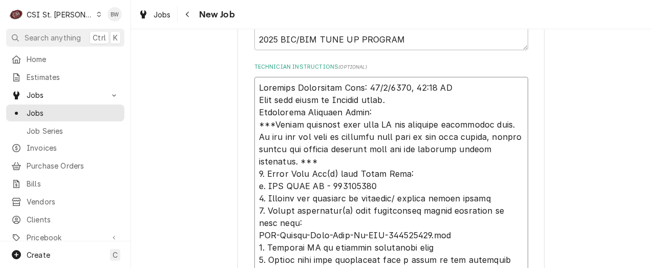
type textarea "x"
type textarea "Required Completion Date: 11/1/2025, 12:00 AM Part from stock on Reserve shelf.…"
type textarea "x"
type textarea "Required Completion Date: 11/1/2025, 12:00 AM Part from stock on Reserve shelf.…"
type textarea "x"
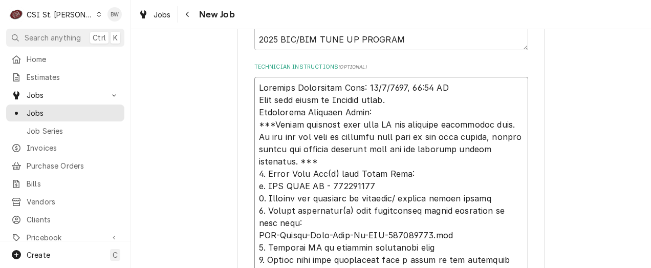
type textarea "Required Completion Date: 11/1/2025, 12:00 AM Part from stock on Reserve shelf.…"
type textarea "x"
type textarea "Required Completion Date: 11/1/2025, 12:00 AM Part from stock on Reserve shelf.…"
type textarea "x"
type textarea "Required Completion Date: 11/1/2025, 12:00 AM Part from stock on Reserve shelf.…"
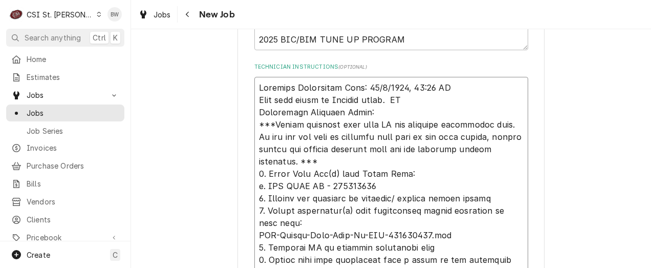
type textarea "x"
type textarea "Required Completion Date: 11/1/2025, 12:00 AM Part from stock on Reserve shelf.…"
type textarea "x"
type textarea "Required Completion Date: 11/1/2025, 12:00 AM Part from stock on Reserve shelf.…"
type textarea "x"
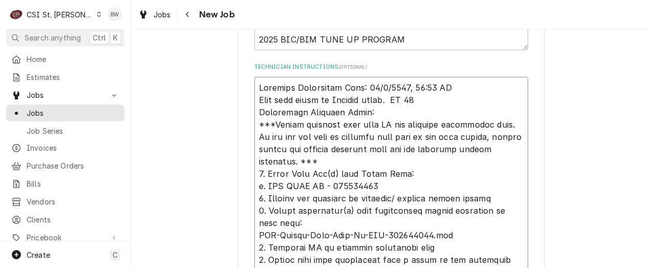
type textarea "Required Completion Date: 11/1/2025, 12:00 AM Part from stock on Reserve shelf.…"
type textarea "x"
type textarea "Required Completion Date: 11/1/2025, 12:00 AM Part from stock on Reserve shelf.…"
type textarea "x"
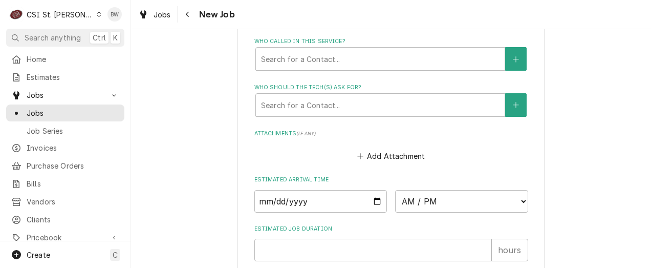
scroll to position [1372, 0]
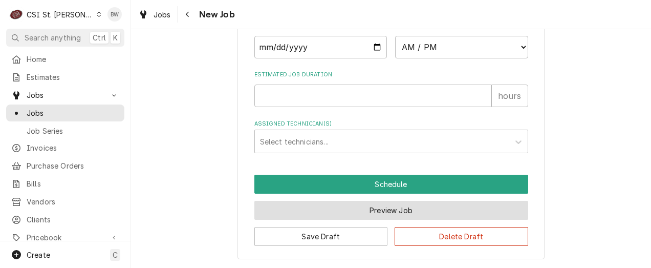
type textarea "Required Completion Date: 11/1/2025, 12:00 AM Part from stock on Reserve shelf.…"
click at [344, 210] on button "Preview Job" at bounding box center [391, 210] width 274 height 19
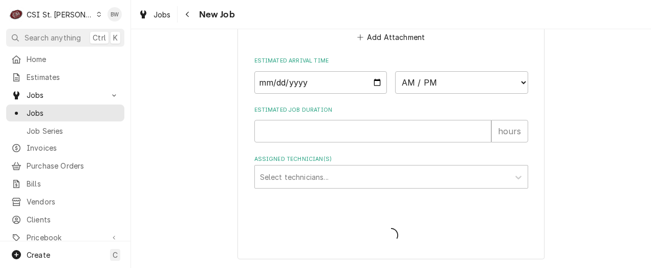
type textarea "x"
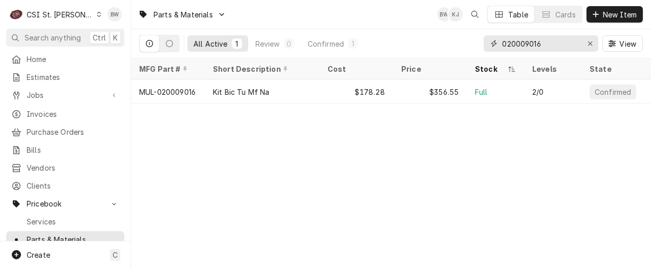
drag, startPoint x: 551, startPoint y: 43, endPoint x: 458, endPoint y: 52, distance: 93.6
click at [458, 52] on div "All Active 1 Review 0 Confirmed 1 020009016 View" at bounding box center [391, 43] width 504 height 29
paste input "[PHONE_NUMBER]"
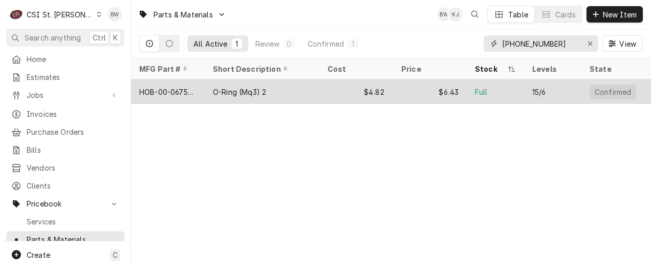
type input "[PHONE_NUMBER]"
click at [183, 91] on div "HOB-00-067500-00118" at bounding box center [167, 91] width 57 height 11
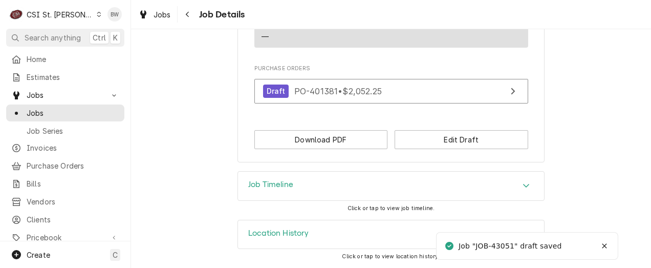
scroll to position [998, 0]
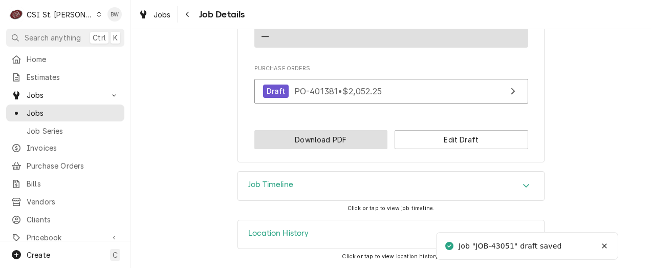
click at [323, 136] on button "Download PDF" at bounding box center [321, 139] width 134 height 19
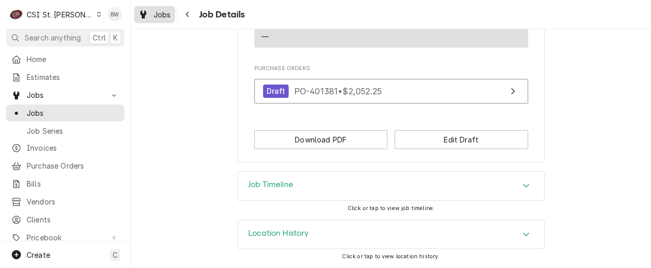
click at [157, 13] on span "Jobs" at bounding box center [162, 14] width 17 height 11
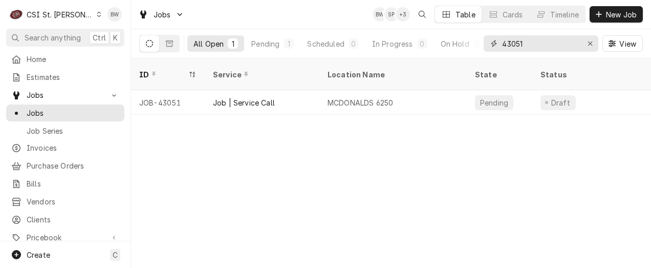
drag, startPoint x: 526, startPoint y: 43, endPoint x: 485, endPoint y: 45, distance: 41.0
click at [485, 45] on div "43051" at bounding box center [541, 43] width 115 height 16
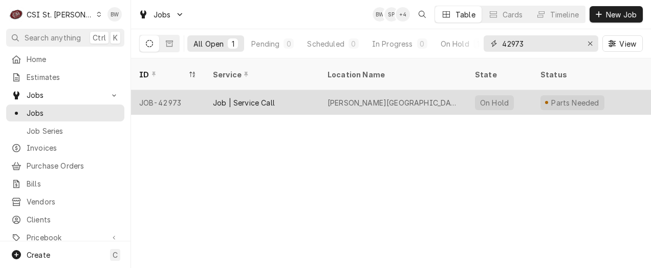
type input "42973"
click at [172, 91] on div "JOB-42973" at bounding box center [168, 102] width 74 height 25
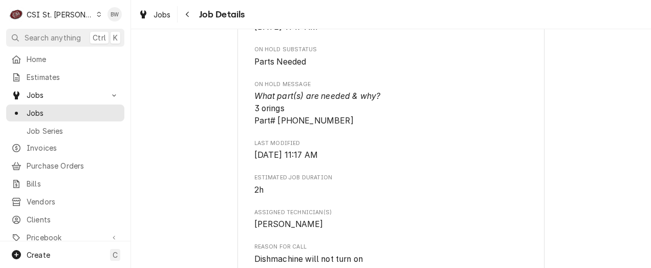
scroll to position [563, 0]
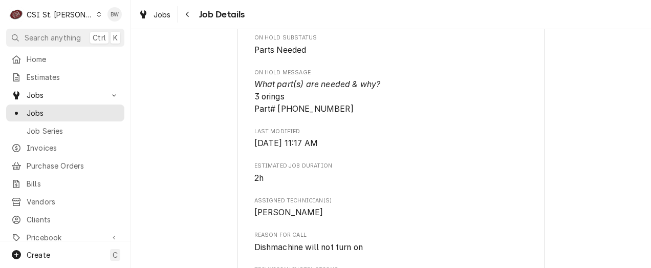
drag, startPoint x: 341, startPoint y: 122, endPoint x: 274, endPoint y: 122, distance: 67.6
click at [274, 113] on span "What part(s) are needed & why? 3 orings Part# 00-067500-00118" at bounding box center [317, 96] width 126 height 34
drag, startPoint x: 274, startPoint y: 122, endPoint x: 302, endPoint y: 122, distance: 28.1
copy span "00-067500-00118"
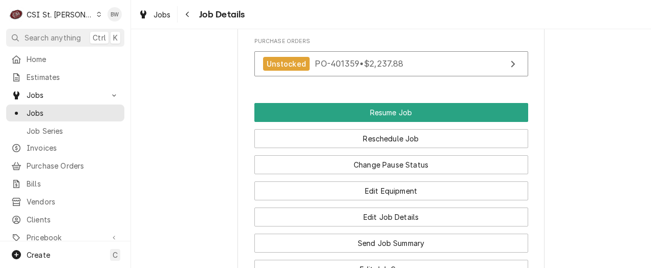
scroll to position [1177, 0]
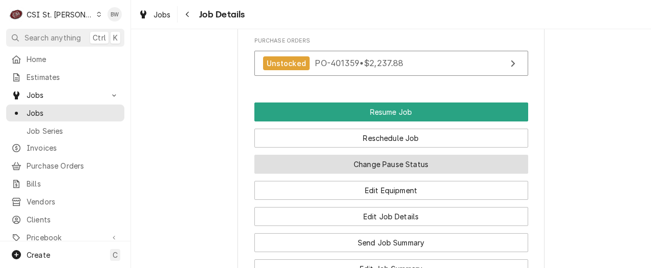
click at [344, 173] on button "Change Pause Status" at bounding box center [391, 164] width 274 height 19
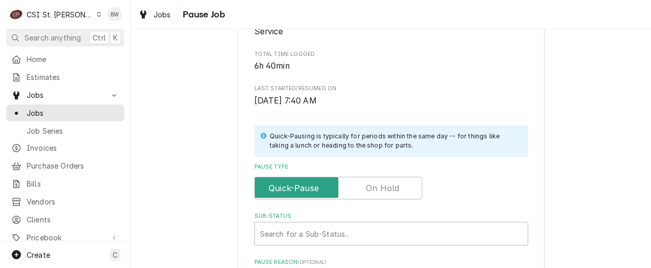
scroll to position [205, 0]
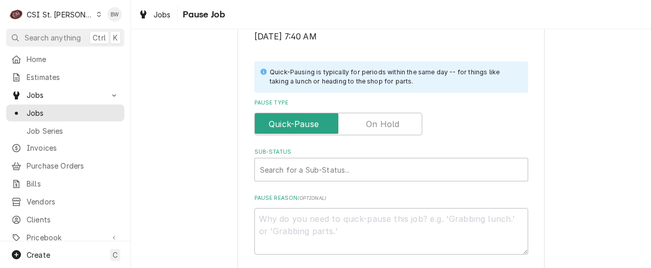
click at [372, 128] on label "Pause Type" at bounding box center [338, 124] width 168 height 23
click at [372, 128] on input "Pause Type" at bounding box center [338, 124] width 159 height 23
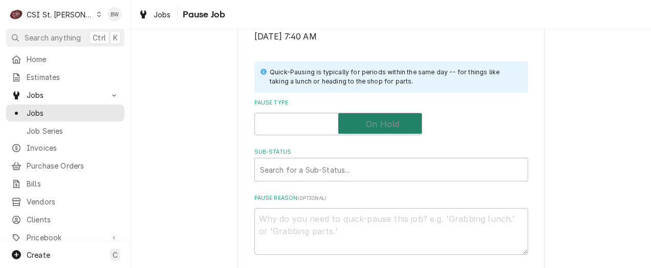
checkbox input "true"
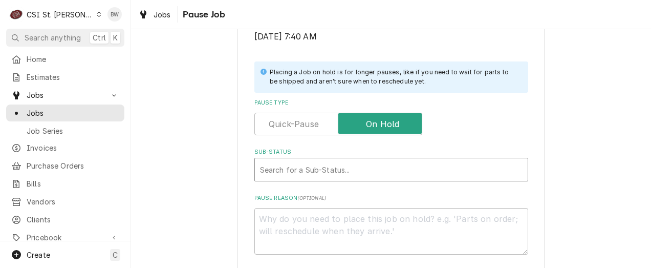
click at [313, 174] on div "Sub-Status" at bounding box center [391, 169] width 263 height 18
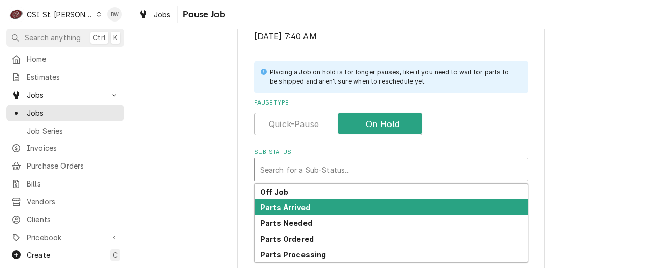
click at [309, 212] on div "Parts Arrived" at bounding box center [391, 207] width 273 height 16
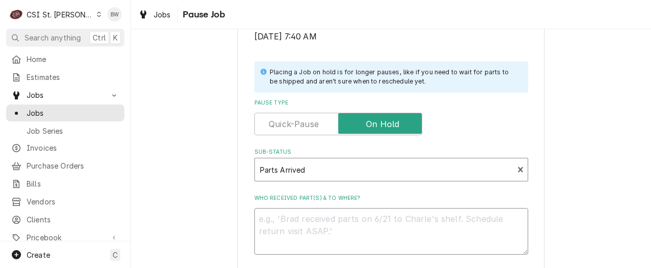
click at [273, 219] on textarea "Who received part(s) & to where?" at bounding box center [391, 231] width 274 height 46
type textarea "x"
type textarea "3"
type textarea "x"
type textarea "3"
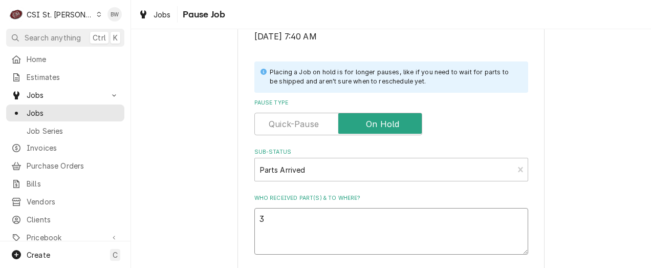
paste textarea "HOB-00-067500-00118"
type textarea "x"
type textarea "3 HOB-00-067500-00118"
type textarea "x"
type textarea "3 HOB-00-067500-00118"
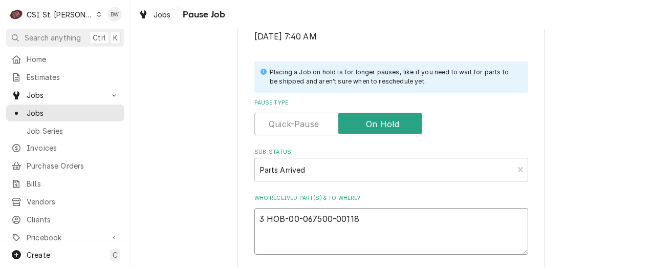
type textarea "x"
type textarea "3 HOB-00-067500-00118 fo"
type textarea "x"
type textarea "3 HOB-00-067500-00118 for"
type textarea "x"
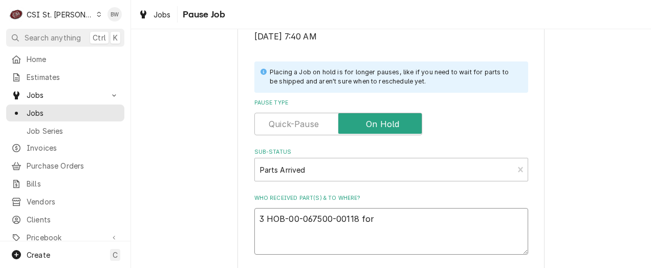
type textarea "3 HOB-00-067500-00118 form"
type textarea "x"
type textarea "3 HOB-00-067500-00118 form s"
type textarea "x"
type textarea "3 HOB-00-067500-00118 form st"
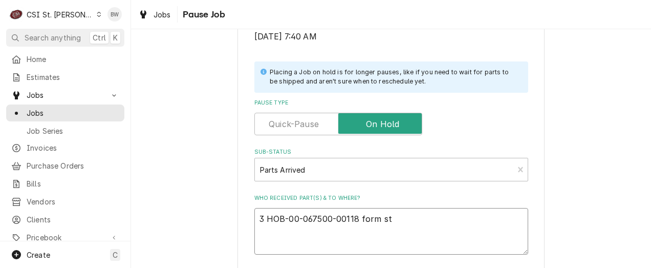
type textarea "x"
type textarea "3 HOB-00-067500-00118 form sto"
type textarea "x"
type textarea "3 HOB-00-067500-00118 form stoc"
type textarea "x"
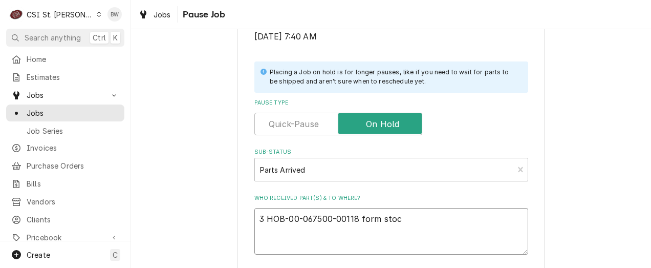
type textarea "3 HOB-00-067500-00118 form stock"
type textarea "x"
type textarea "3 HOB-00-067500-00118 form stock"
type textarea "x"
type textarea "3 HOB-00-067500-00118 form stock o"
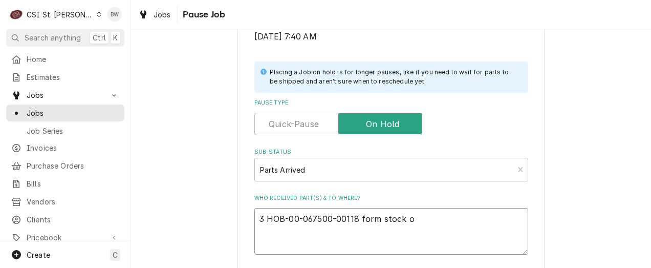
type textarea "x"
type textarea "3 HOB-00-067500-00118 form stock on"
type textarea "x"
type textarea "3 HOB-00-067500-00118 form stock on"
type textarea "x"
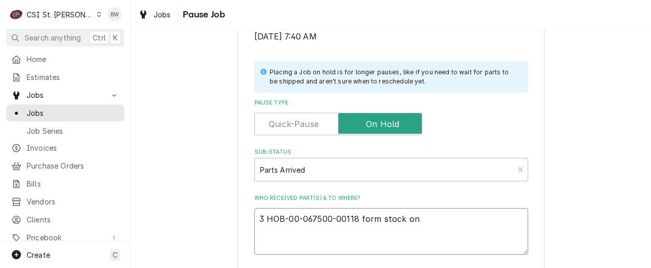
type textarea "3 HOB-00-067500-00118 form stock on C"
type textarea "x"
type textarea "3 HOB-00-067500-00118 form stock on Ch"
type textarea "x"
type textarea "3 HOB-00-067500-00118 form stock on Chu"
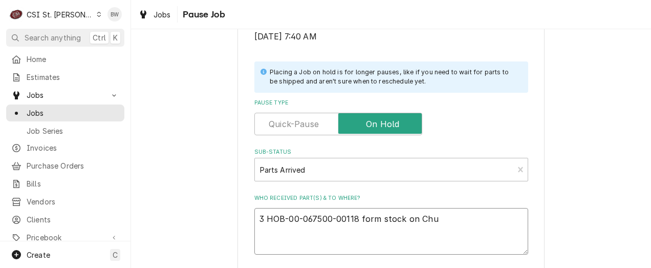
type textarea "x"
type textarea "3 HOB-00-067500-00118 form stock on Chuc"
type textarea "x"
type textarea "3 HOB-00-067500-00118 form stock on Chuck"
type textarea "x"
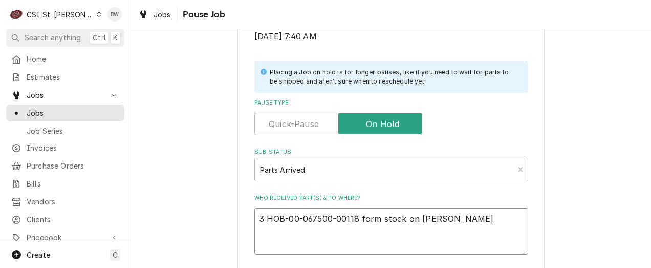
type textarea "3 HOB-00-067500-00118 form stock on Chuck'"
type textarea "x"
type textarea "3 HOB-00-067500-00118 form stock on Chuck's"
type textarea "x"
type textarea "3 HOB-00-067500-00118 form stock on Chuck's s"
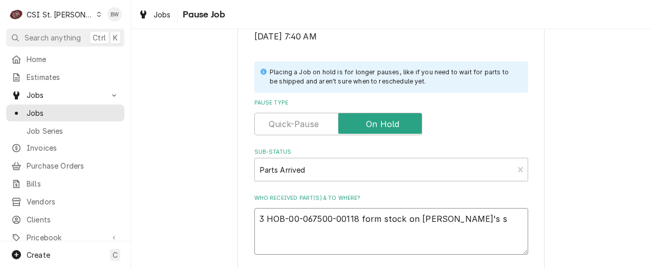
type textarea "x"
type textarea "3 HOB-00-067500-00118 form stock on Chuck's sh"
type textarea "x"
type textarea "3 HOB-00-067500-00118 form stock on Chuck's she"
type textarea "x"
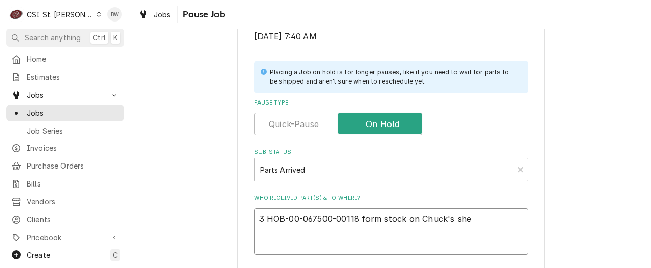
type textarea "3 HOB-00-067500-00118 form stock on Chuck's shel"
type textarea "x"
type textarea "3 HOB-00-067500-00118 form stock on Chuck's shelf"
click at [368, 218] on textarea "3 HOB-00-067500-00118 form stock on Chuck's shelf" at bounding box center [391, 231] width 274 height 46
type textarea "x"
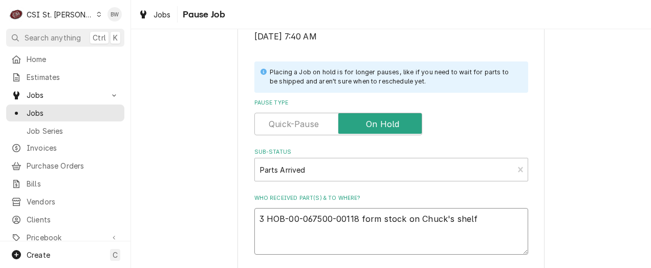
type textarea "3 HOB-00-067500-00118 fom stock on Chuck's shelf"
type textarea "x"
type textarea "3 HOB-00-067500-00118 fm stock on Chuck's shelf"
type textarea "x"
type textarea "3 HOB-00-067500-00118 frm stock on Chuck's shelf"
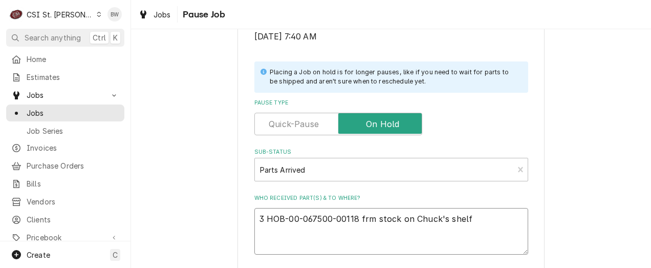
type textarea "x"
click at [469, 219] on textarea "3 HOB-00-067500-00118 from stock on Chuck's shelf" at bounding box center [391, 231] width 274 height 46
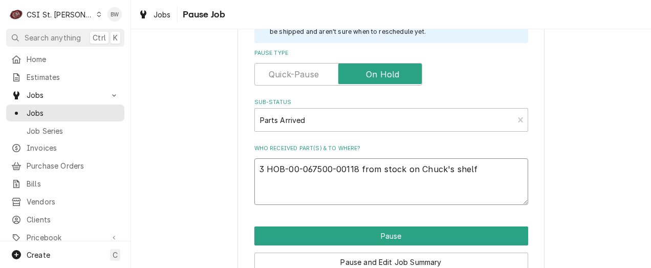
scroll to position [306, 0]
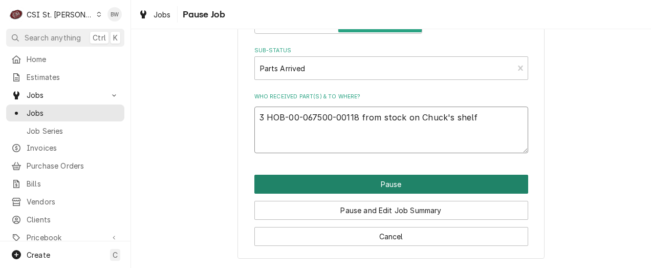
type textarea "3 HOB-00-067500-00118 from stock on Chuck's shelf"
click at [319, 191] on button "Pause" at bounding box center [391, 184] width 274 height 19
type textarea "x"
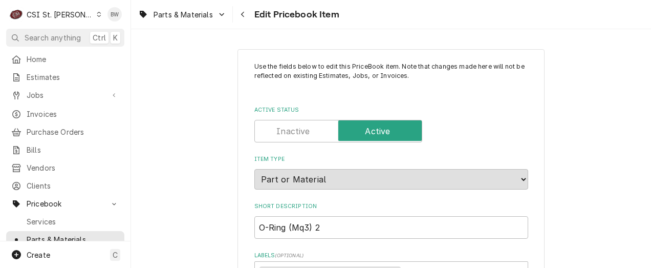
type textarea "x"
click at [239, 11] on div "Navigate back" at bounding box center [243, 14] width 10 height 10
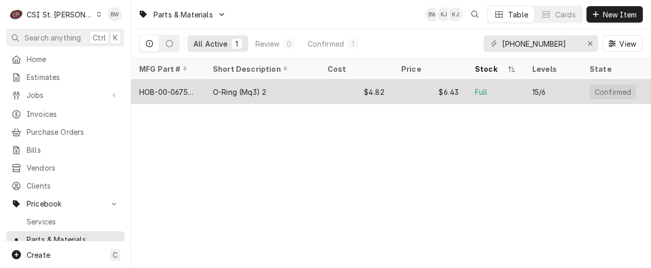
click at [184, 89] on div "HOB-00-067500-00118" at bounding box center [167, 91] width 57 height 11
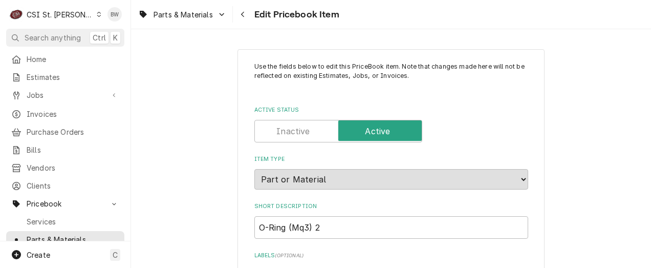
type textarea "x"
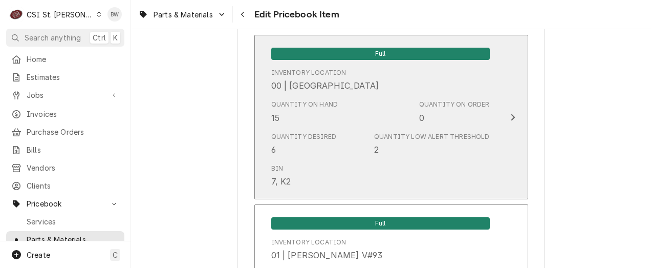
click at [344, 121] on div "Quantity on Hand 15 Quantity on Order 0" at bounding box center [380, 112] width 219 height 32
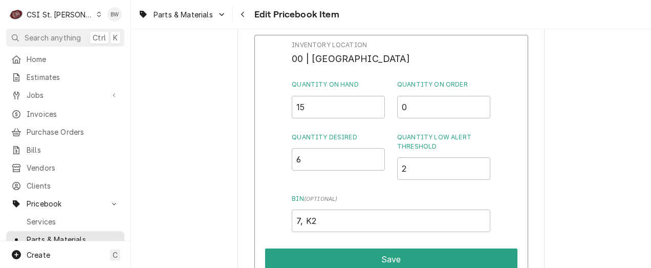
scroll to position [1177, 0]
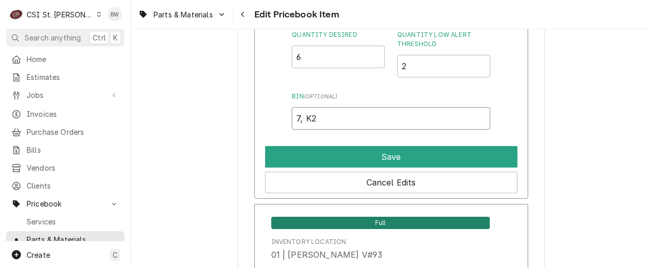
click at [326, 118] on input "7, K2" at bounding box center [391, 118] width 198 height 23
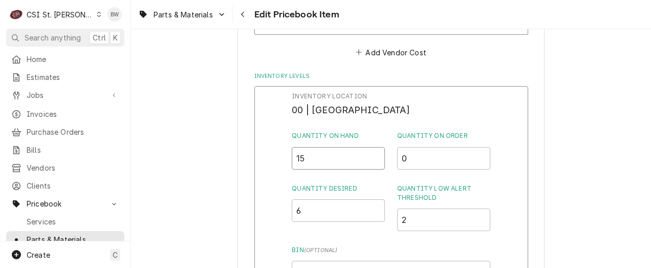
drag, startPoint x: 315, startPoint y: 158, endPoint x: 282, endPoint y: 159, distance: 32.8
click at [282, 159] on div "Inventory Location 00 | STL WAREHOUSE Quantity on Hand 15 Quantity on Order 0 Q…" at bounding box center [391, 219] width 274 height 266
type input "12"
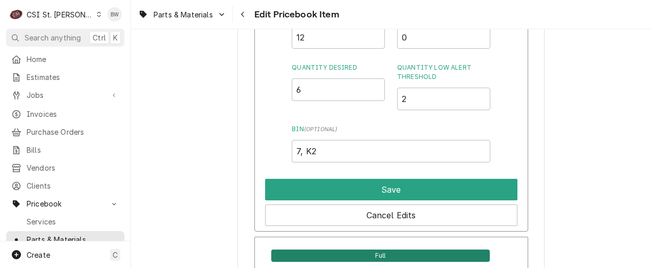
scroll to position [1177, 0]
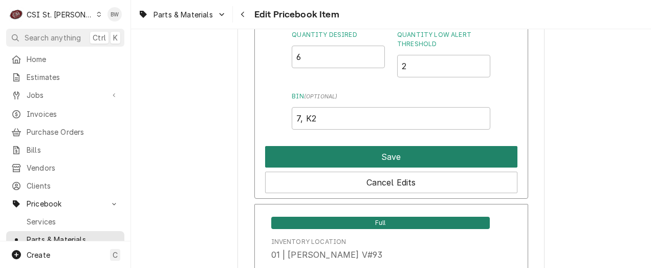
click at [353, 161] on button "Save" at bounding box center [391, 156] width 252 height 21
type textarea "x"
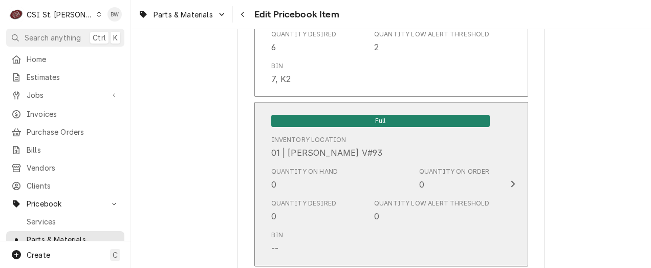
click at [284, 186] on div "Quantity on Hand 0" at bounding box center [304, 179] width 67 height 24
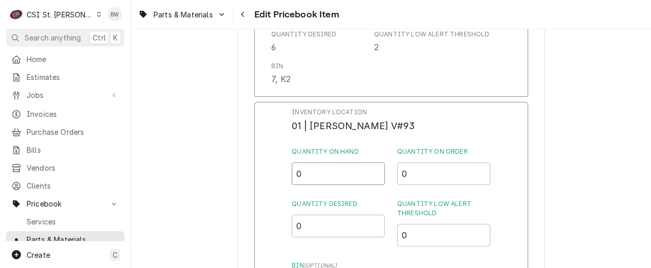
drag, startPoint x: 308, startPoint y: 179, endPoint x: 292, endPoint y: 179, distance: 16.4
click at [292, 179] on input "0" at bounding box center [338, 173] width 93 height 23
type input "3"
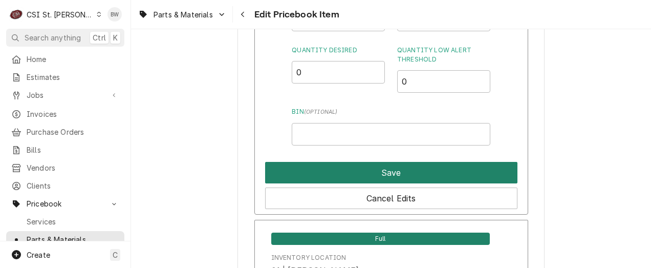
click at [377, 172] on button "Save" at bounding box center [391, 172] width 252 height 21
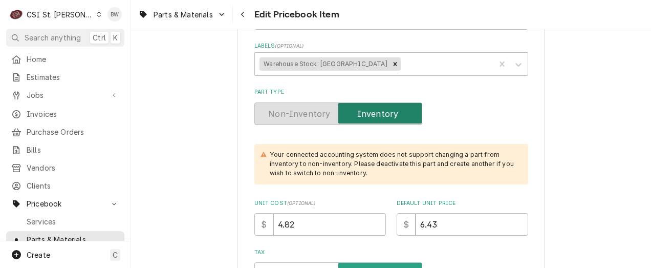
scroll to position [51, 0]
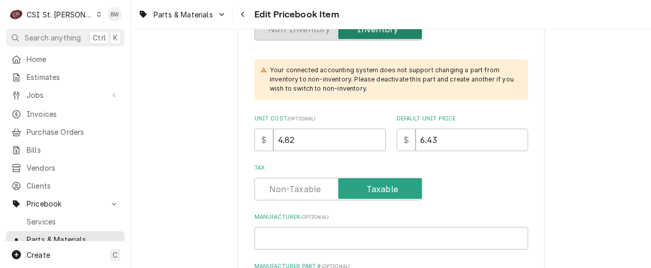
scroll to position [358, 0]
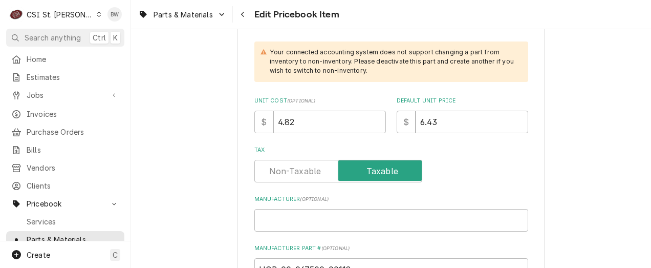
drag, startPoint x: 302, startPoint y: 123, endPoint x: 248, endPoint y: 124, distance: 54.3
click at [254, 124] on div "$ 4.82" at bounding box center [320, 122] width 132 height 23
type textarea "x"
type input "5"
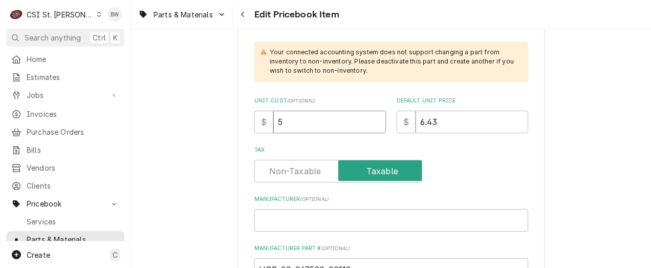
type textarea "x"
type input "5.1"
type textarea "x"
type input "5.12"
type textarea "x"
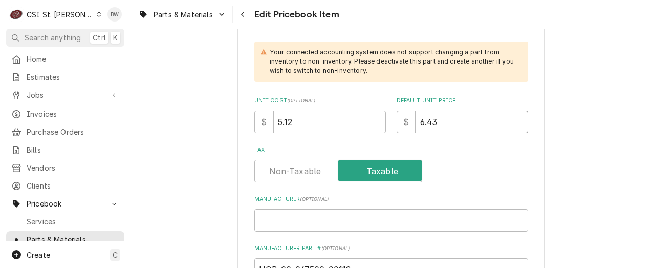
type input "6"
type textarea "x"
type input "6.4"
type textarea "x"
type input "6.40"
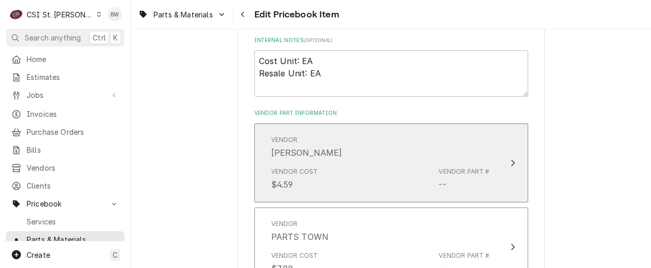
scroll to position [716, 0]
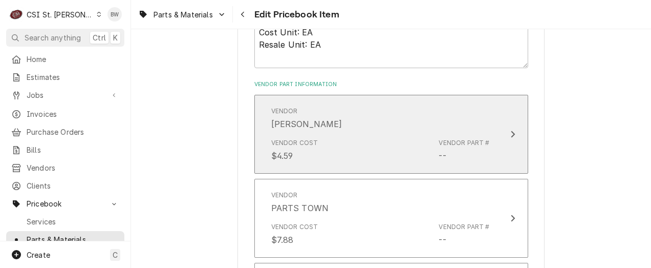
click at [364, 135] on div "Vendor Cost $4.59 Vendor Part # --" at bounding box center [380, 150] width 219 height 32
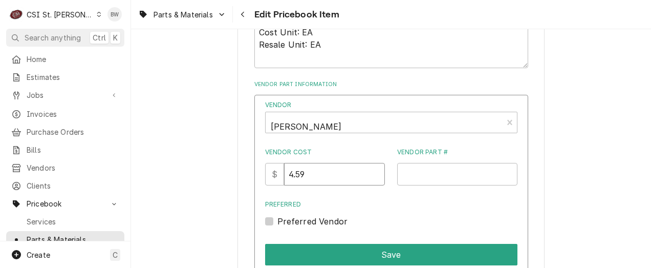
drag, startPoint x: 338, startPoint y: 169, endPoint x: 276, endPoint y: 176, distance: 62.3
click at [276, 176] on div "$ 4.59" at bounding box center [325, 174] width 120 height 23
type input "5.12"
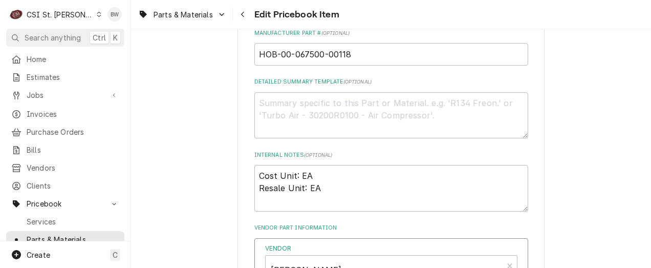
scroll to position [563, 0]
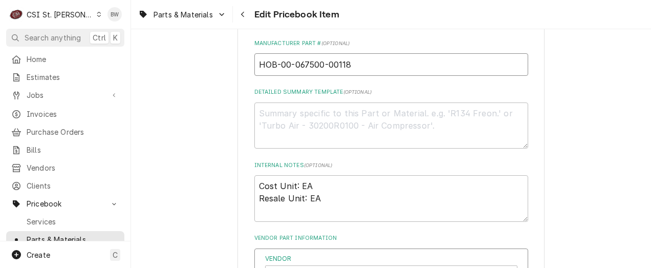
drag, startPoint x: 363, startPoint y: 64, endPoint x: 178, endPoint y: 65, distance: 184.7
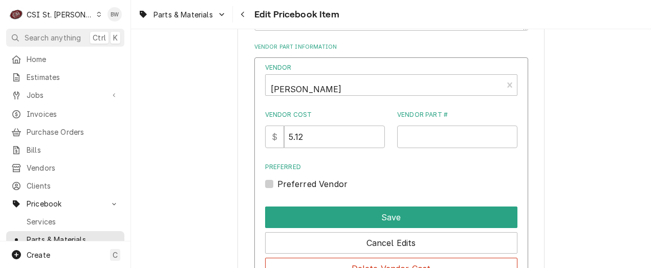
scroll to position [768, 0]
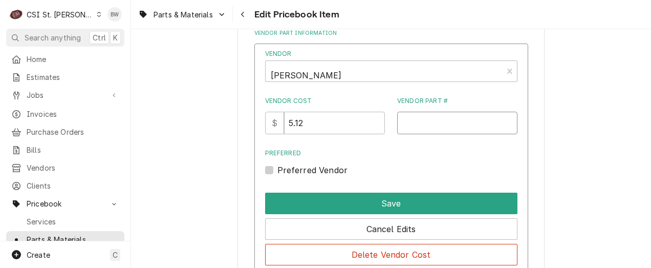
click at [405, 125] on input "Vendor Part #" at bounding box center [457, 123] width 120 height 23
paste input "HOB-00-067500-00118"
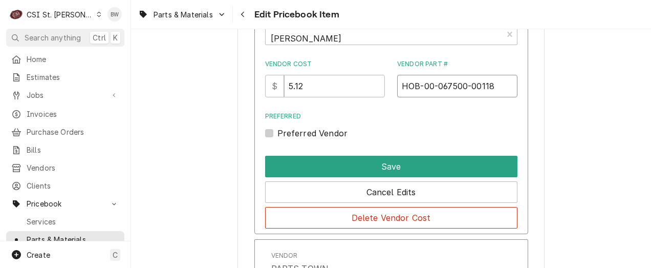
scroll to position [870, 0]
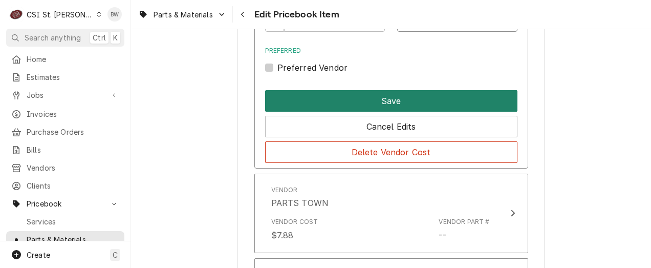
type input "HOB-00-067500-00118"
click at [379, 101] on button "Save" at bounding box center [391, 100] width 252 height 21
type textarea "x"
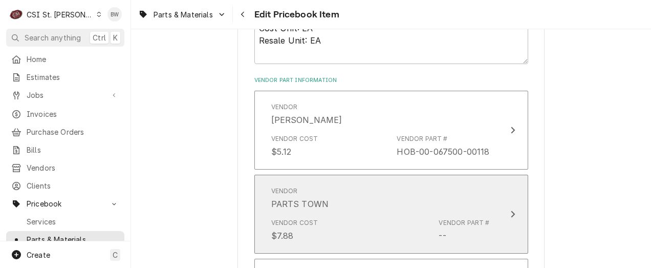
click at [358, 195] on div "Vendor PARTS TOWN" at bounding box center [380, 198] width 219 height 32
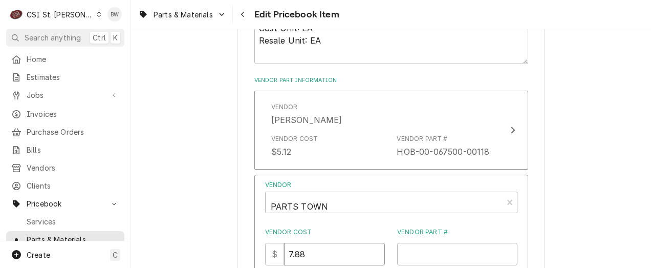
drag, startPoint x: 321, startPoint y: 255, endPoint x: 260, endPoint y: 255, distance: 61.4
type input "512"
paste input "HOB-00-067500-00118"
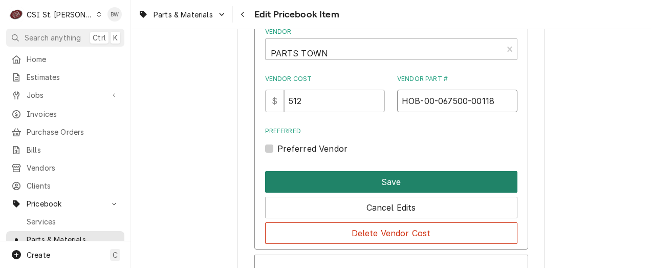
type input "HOB-00-067500-00118"
click at [364, 182] on button "Save" at bounding box center [391, 181] width 252 height 21
type textarea "x"
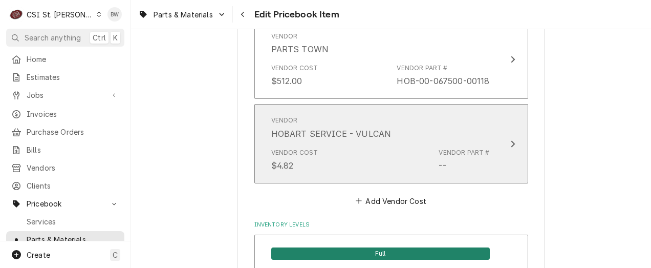
scroll to position [878, 0]
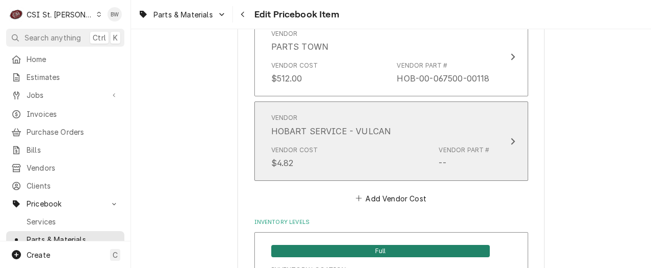
click at [359, 140] on div "Vendor HOBART SERVICE - VULCAN Vendor Cost $4.82 Vendor Part # --" at bounding box center [380, 141] width 235 height 68
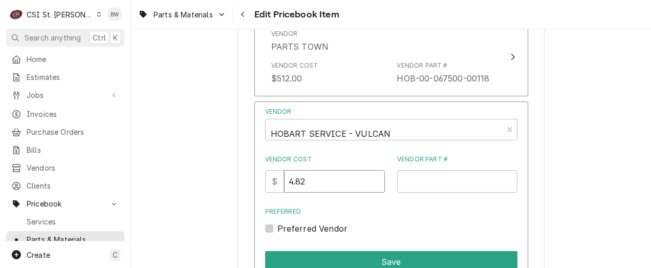
drag, startPoint x: 312, startPoint y: 182, endPoint x: 278, endPoint y: 188, distance: 34.8
click at [278, 188] on div "$ 4.82" at bounding box center [325, 181] width 120 height 23
type input "5.12"
paste input "HOB-00-067500-00118"
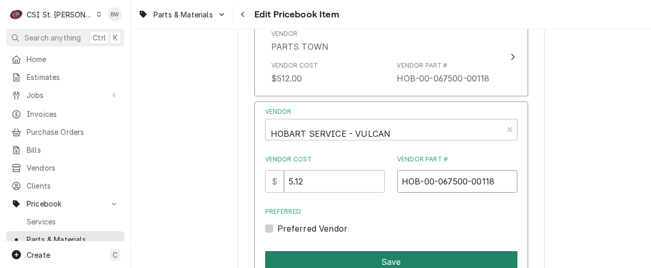
type input "HOB-00-067500-00118"
click at [358, 253] on button "Save" at bounding box center [391, 261] width 252 height 21
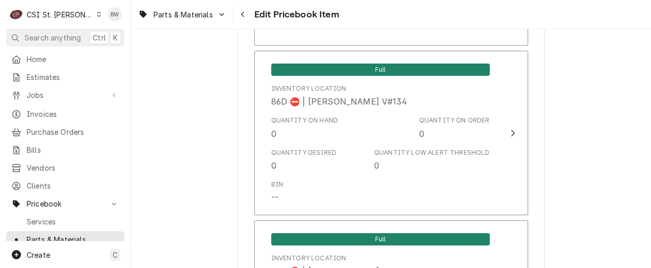
scroll to position [9025, 0]
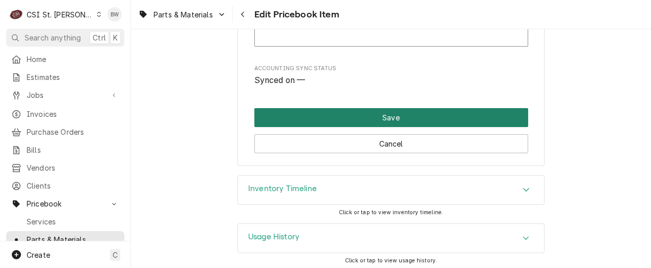
click at [367, 114] on button "Save" at bounding box center [391, 117] width 274 height 19
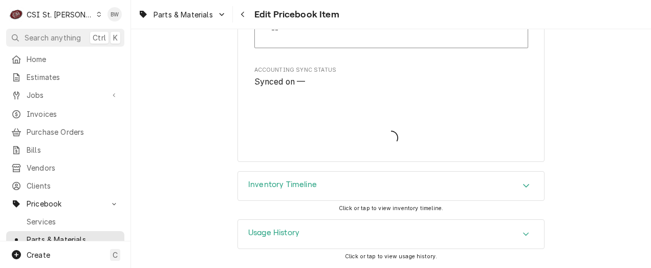
scroll to position [9019, 0]
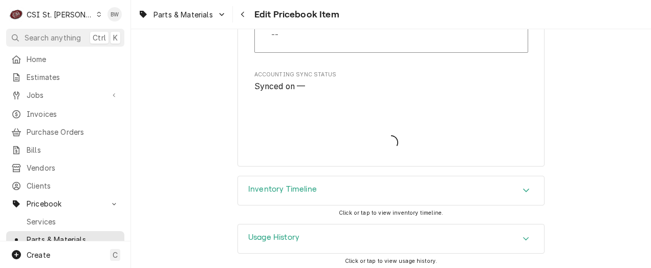
type textarea "x"
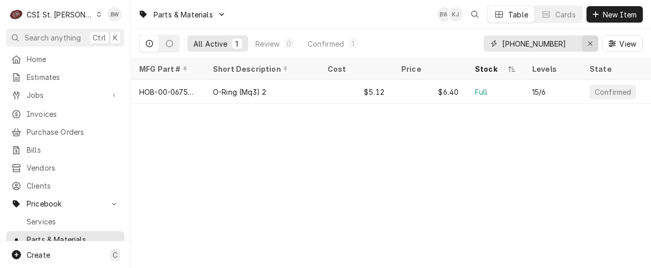
click at [585, 46] on div "Erase input" at bounding box center [590, 43] width 10 height 10
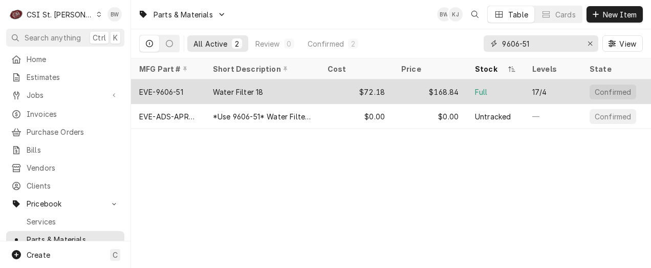
type input "9606-51"
click at [178, 92] on div "EVE-9606-51" at bounding box center [161, 91] width 44 height 11
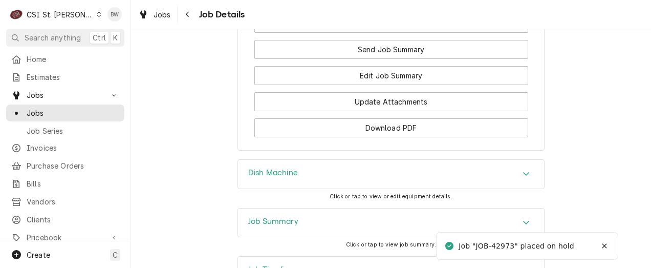
scroll to position [1382, 0]
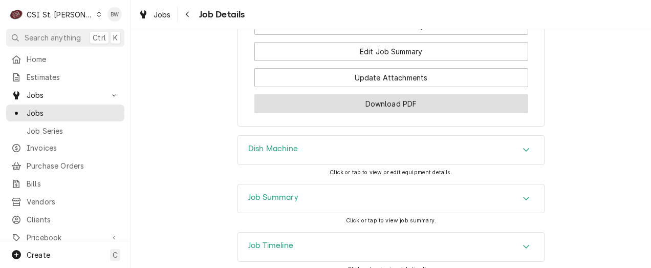
click at [339, 113] on button "Download PDF" at bounding box center [391, 103] width 274 height 19
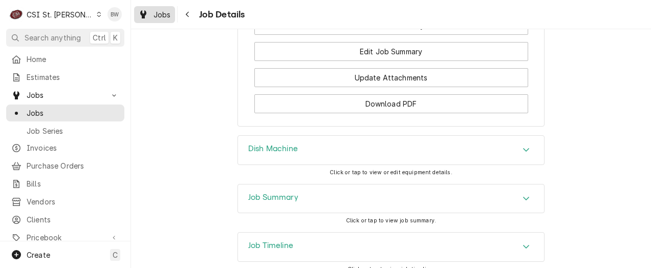
click at [170, 14] on span "Jobs" at bounding box center [162, 14] width 17 height 11
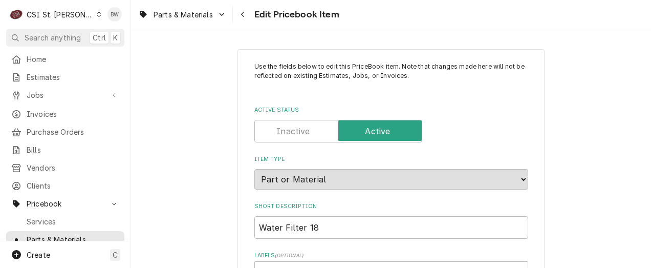
type textarea "x"
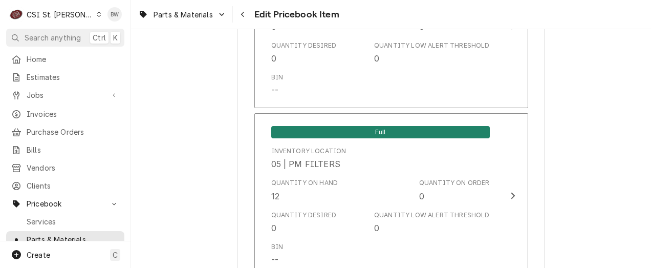
scroll to position [6039, 0]
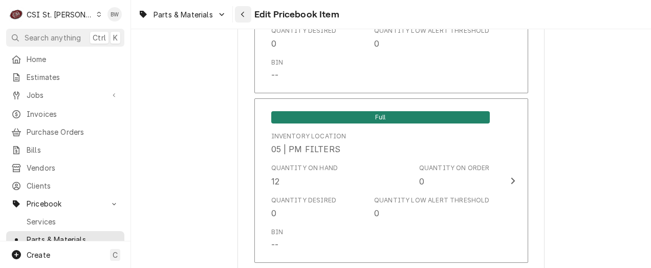
click at [239, 12] on div "Navigate back" at bounding box center [243, 14] width 10 height 10
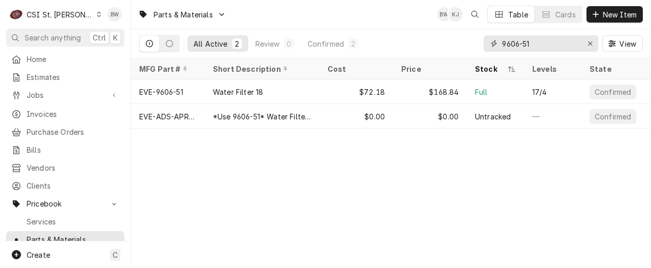
drag, startPoint x: 541, startPoint y: 42, endPoint x: 466, endPoint y: 48, distance: 74.9
click at [469, 48] on div "All Active 2 Review 0 Confirmed 2 9606-51 View" at bounding box center [391, 43] width 504 height 29
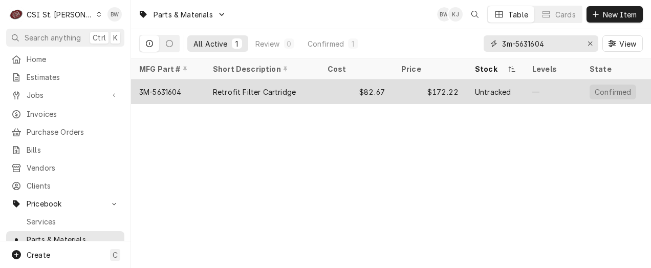
type input "3m-5631604"
click at [180, 89] on div "3M-5631604" at bounding box center [160, 91] width 42 height 11
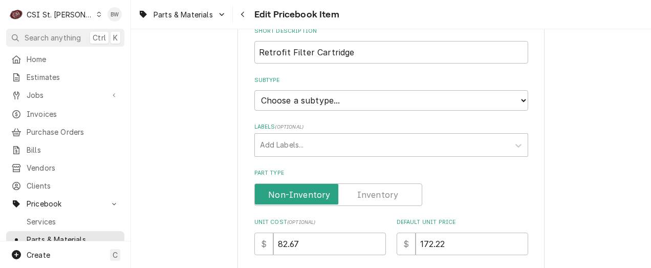
scroll to position [205, 0]
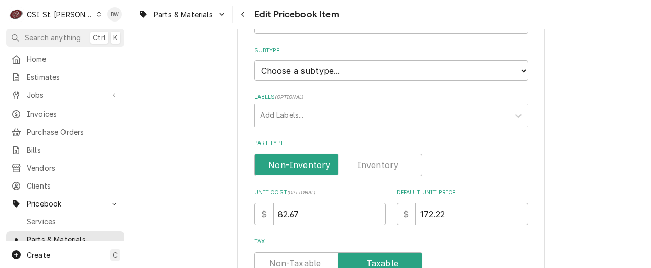
click at [386, 162] on label "Part Type" at bounding box center [338, 165] width 168 height 23
click at [386, 162] on input "Part Type" at bounding box center [338, 165] width 159 height 23
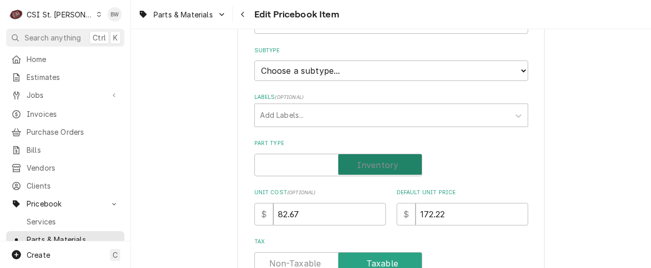
checkbox input "true"
type textarea "x"
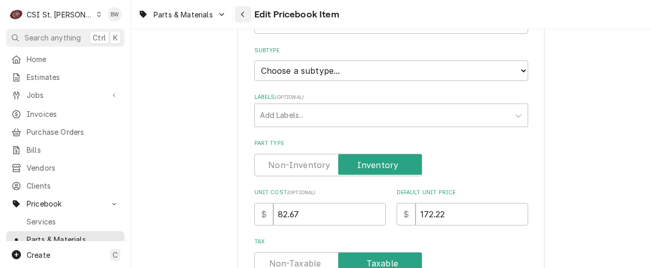
click at [242, 16] on icon "Navigate back" at bounding box center [243, 14] width 5 height 7
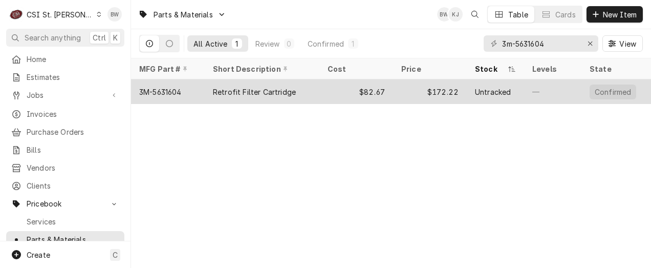
click at [178, 88] on div "3M-5631604" at bounding box center [160, 91] width 42 height 11
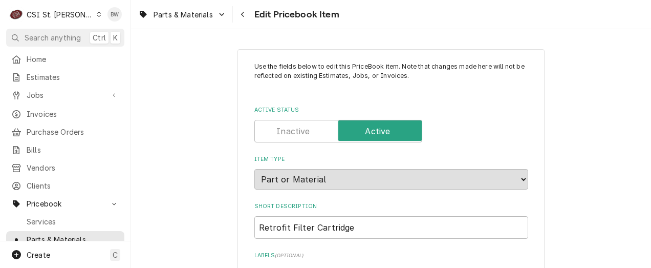
type textarea "x"
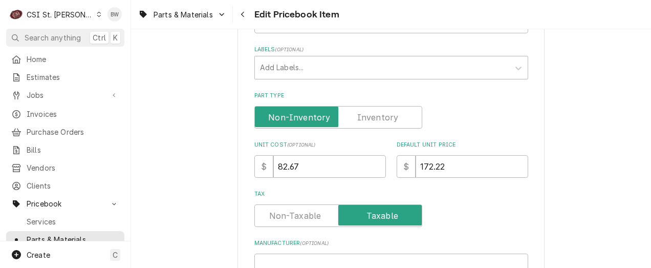
scroll to position [256, 0]
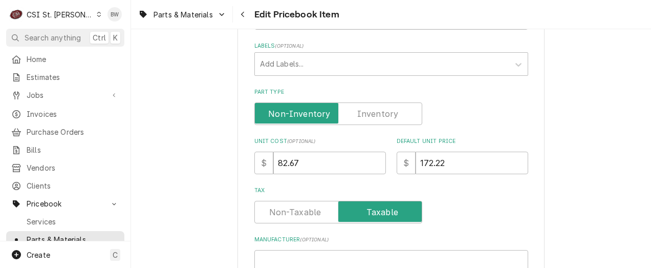
click at [375, 114] on label "Part Type" at bounding box center [338, 113] width 168 height 23
click at [375, 114] on input "Part Type" at bounding box center [338, 113] width 159 height 23
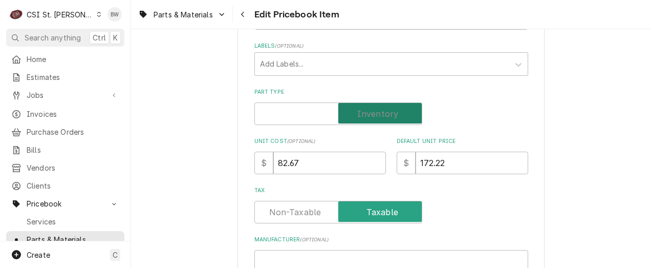
checkbox input "true"
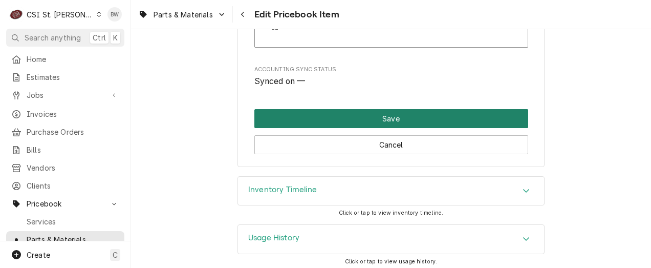
click at [375, 114] on button "Save" at bounding box center [391, 118] width 274 height 19
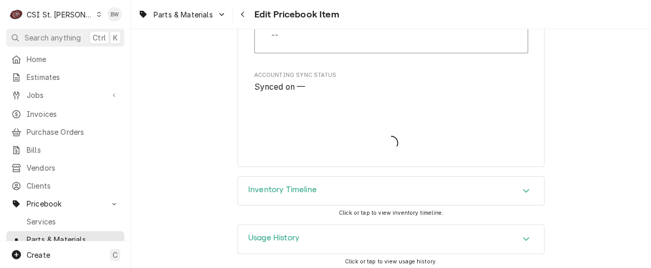
type textarea "x"
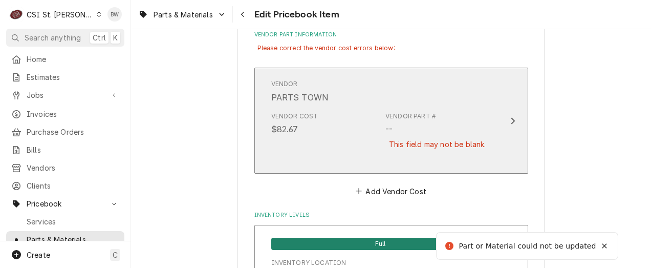
click at [367, 122] on div "Vendor Cost $82.67 Vendor Part # -- This field may not be blank." at bounding box center [380, 136] width 219 height 58
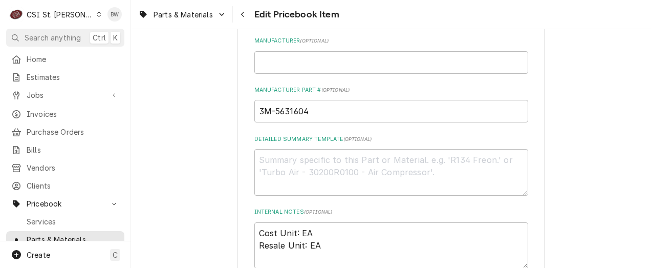
scroll to position [449, 0]
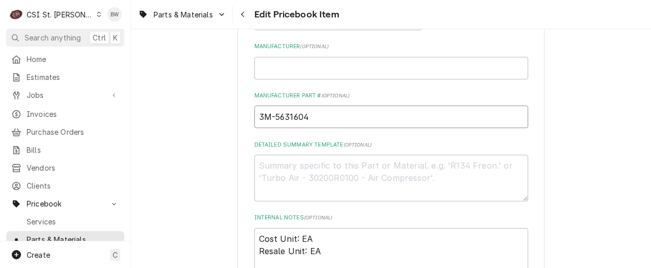
drag, startPoint x: 282, startPoint y: 121, endPoint x: 224, endPoint y: 121, distance: 58.3
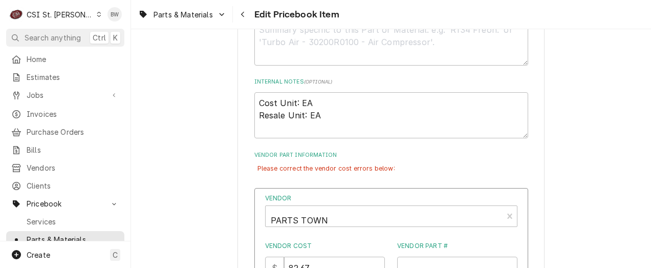
scroll to position [653, 0]
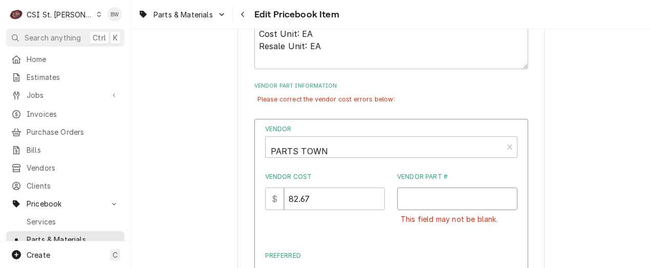
click at [414, 201] on input "Vendor Part #" at bounding box center [457, 198] width 120 height 23
paste input "3M-5631604"
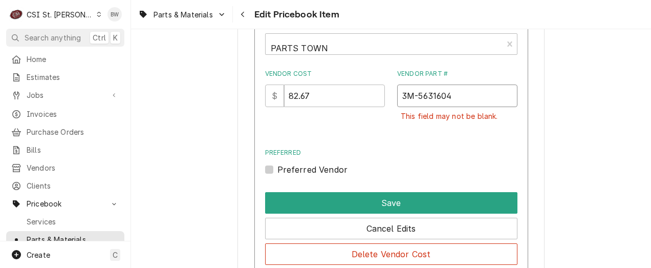
scroll to position [807, 0]
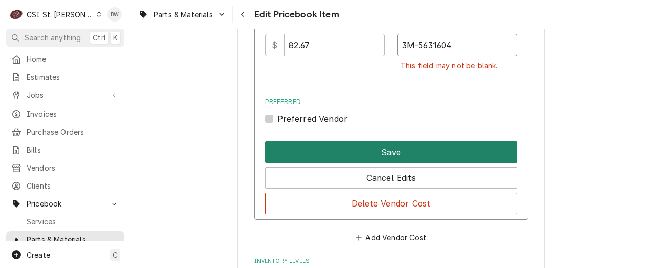
type input "3M-5631604"
click at [368, 152] on button "Save" at bounding box center [391, 151] width 252 height 21
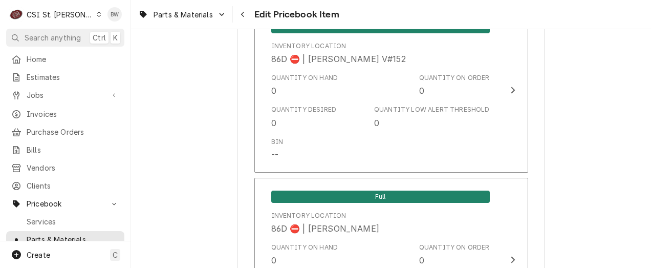
scroll to position [8818, 0]
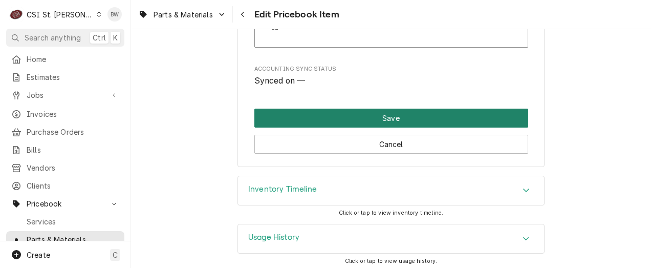
click at [363, 117] on button "Save" at bounding box center [391, 117] width 274 height 19
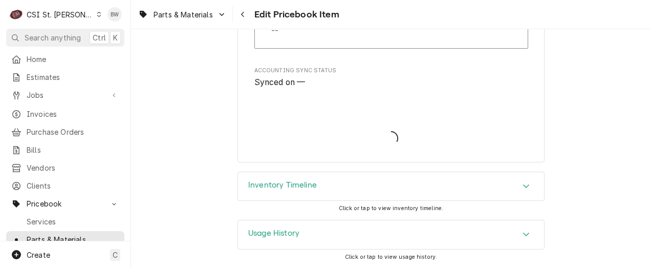
scroll to position [8789, 0]
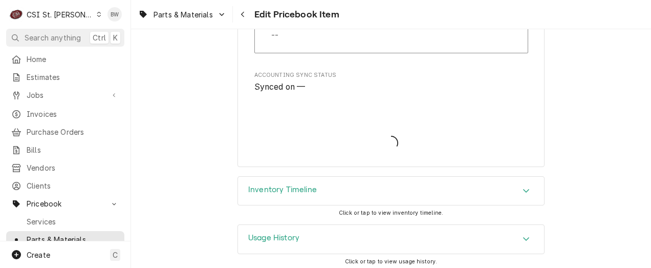
type textarea "x"
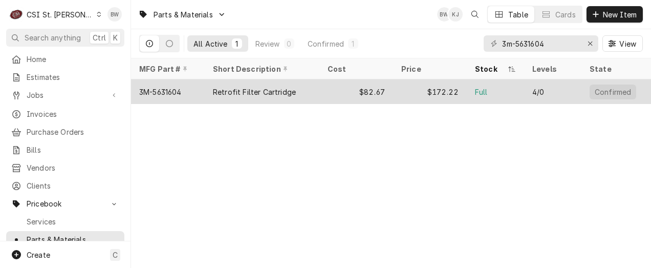
click at [180, 89] on div "3M-5631604" at bounding box center [160, 91] width 42 height 11
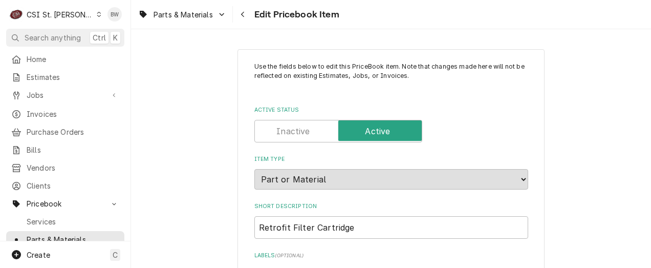
type textarea "x"
click at [396, 19] on div "Parts & Materials Edit Pricebook Item" at bounding box center [391, 14] width 520 height 29
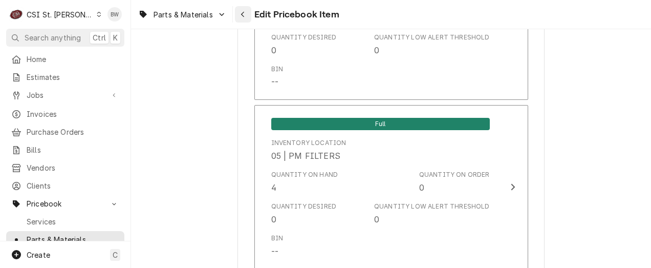
click at [237, 12] on button "Navigate back" at bounding box center [243, 14] width 16 height 16
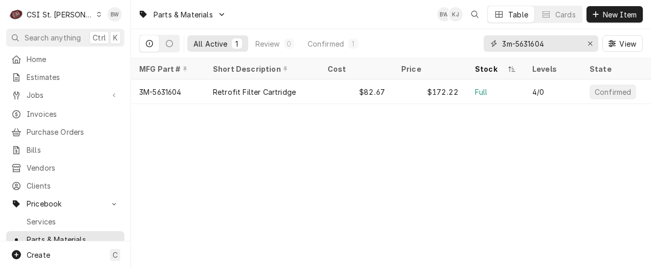
drag, startPoint x: 559, startPoint y: 42, endPoint x: 531, endPoint y: 46, distance: 28.4
click at [531, 46] on input "3m-5631604" at bounding box center [540, 43] width 77 height 16
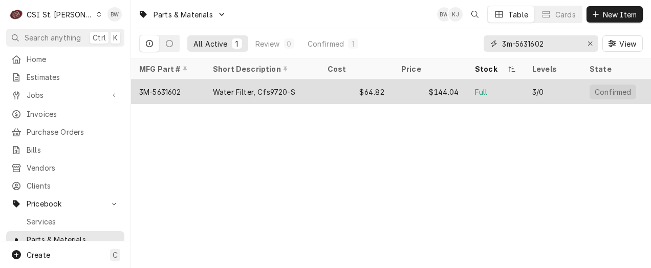
type input "3m-5631602"
click at [176, 91] on div "3M-5631602" at bounding box center [160, 91] width 42 height 11
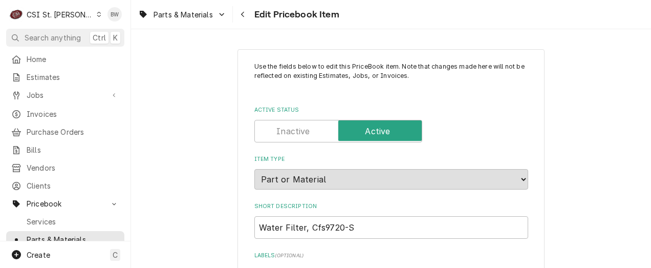
type textarea "x"
click at [236, 17] on button "Navigate back" at bounding box center [243, 14] width 16 height 16
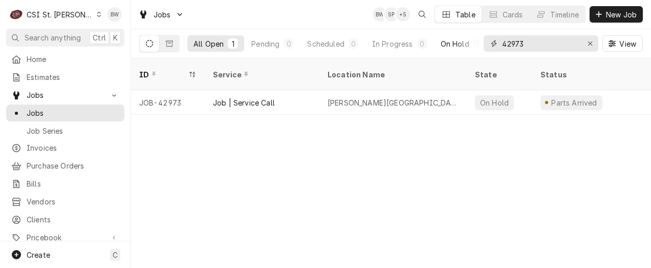
drag, startPoint x: 532, startPoint y: 48, endPoint x: 465, endPoint y: 45, distance: 66.6
click at [467, 45] on div "All Open 1 Pending 0 Scheduled 0 In Progress 0 On Hold 1 Completed 0 42973 View" at bounding box center [391, 43] width 504 height 29
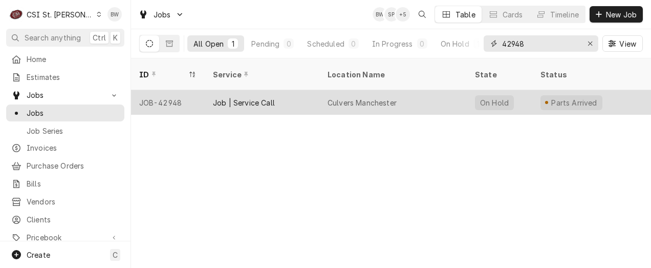
type input "42948"
click at [168, 90] on div "JOB-42948" at bounding box center [168, 102] width 74 height 25
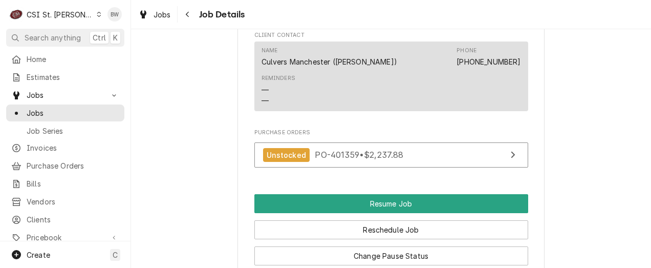
scroll to position [1279, 0]
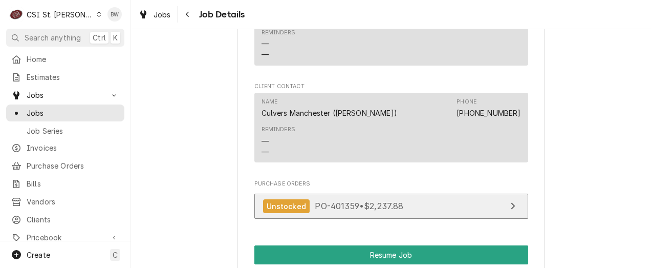
click at [328, 201] on span "PO-401359 • $2,237.88" at bounding box center [359, 206] width 89 height 10
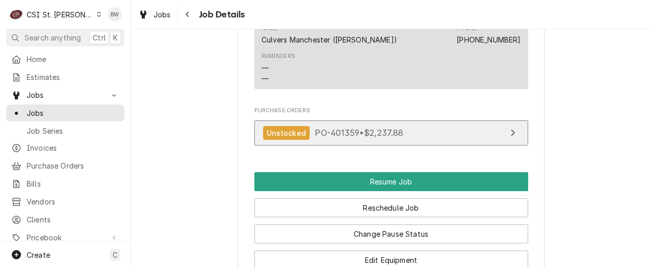
scroll to position [1382, 0]
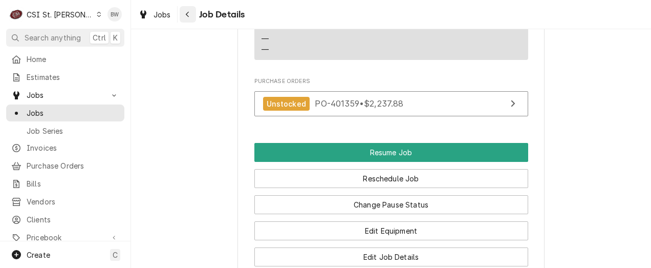
click at [184, 12] on div "Navigate back" at bounding box center [188, 14] width 10 height 10
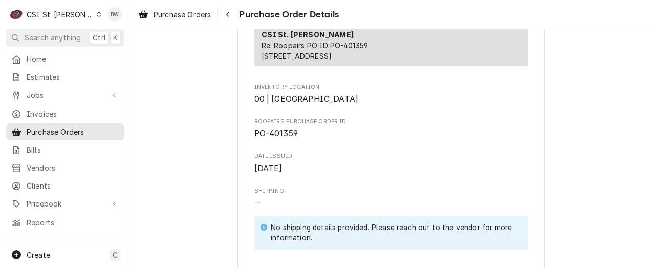
scroll to position [205, 0]
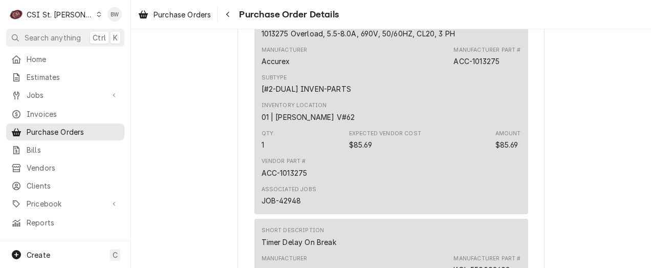
scroll to position [2405, 0]
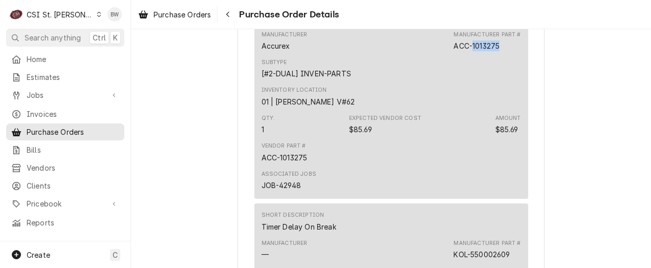
drag, startPoint x: 502, startPoint y: 78, endPoint x: 471, endPoint y: 79, distance: 30.7
click at [471, 51] on div "Manufacturer Part # ACC-1013275" at bounding box center [486, 41] width 67 height 20
drag, startPoint x: 471, startPoint y: 79, endPoint x: 477, endPoint y: 79, distance: 6.7
copy div "1013275"
click at [202, 54] on div "Unstocked Vendor PARTS TOWN PARTS TOWN 1200 N Greenbriar Drive Addison, IL 6010…" at bounding box center [391, 73] width 520 height 4899
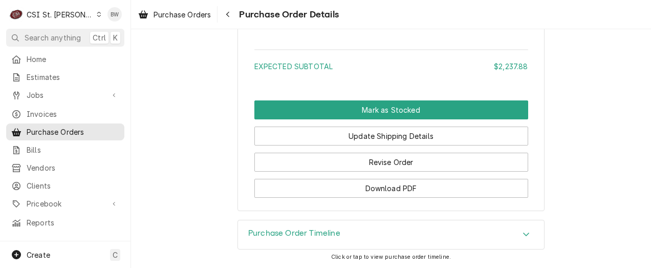
scroll to position [4743, 0]
click at [199, 8] on div "Purchase Orders" at bounding box center [174, 14] width 77 height 13
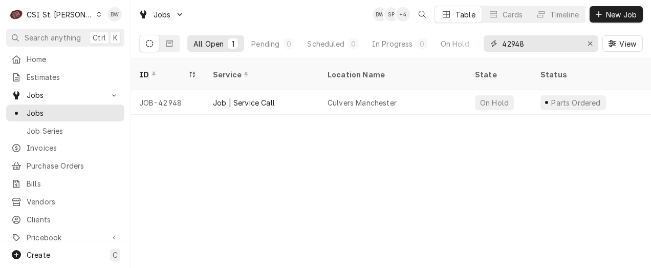
click at [523, 50] on input "42948" at bounding box center [540, 43] width 77 height 16
drag, startPoint x: 526, startPoint y: 49, endPoint x: 491, endPoint y: 46, distance: 35.4
click at [491, 46] on div "42948" at bounding box center [541, 43] width 115 height 16
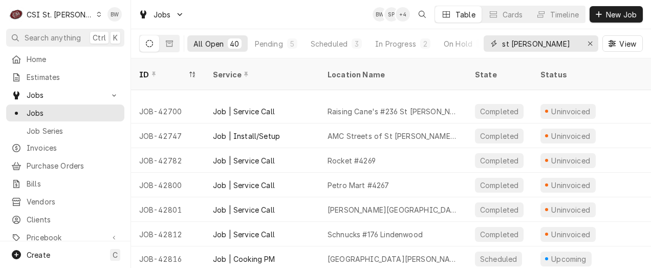
scroll to position [534, 0]
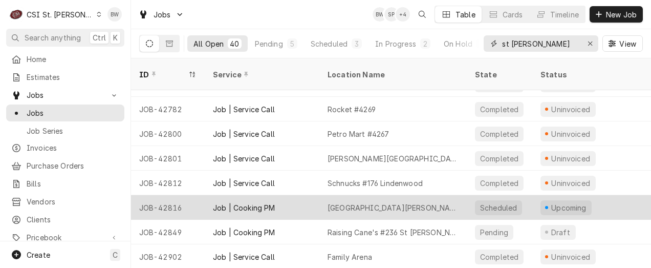
type input "st [PERSON_NAME]"
click at [181, 195] on div "JOB-42816" at bounding box center [168, 207] width 74 height 25
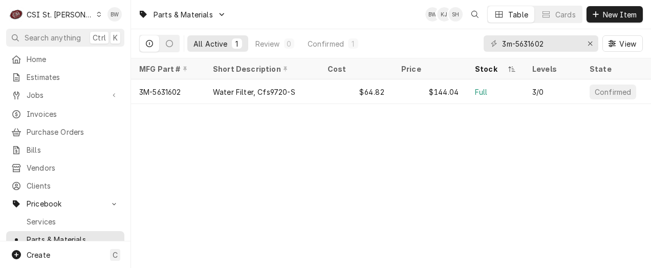
click at [212, 176] on div "Parts & Materials BW KJ SH Table Cards New Item All Active 1 Review 0 Confirmed…" at bounding box center [391, 134] width 520 height 268
drag, startPoint x: 555, startPoint y: 42, endPoint x: 472, endPoint y: 41, distance: 83.4
click at [472, 41] on div "All Active 1 Review 0 Confirmed 1 3m-5631602 View" at bounding box center [391, 43] width 504 height 29
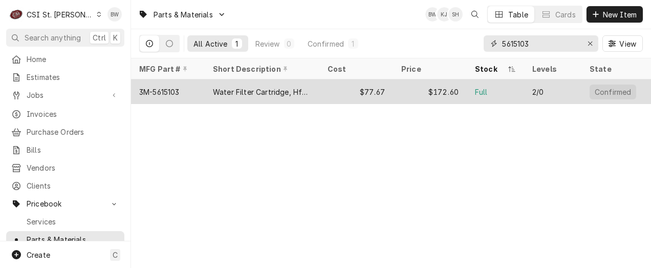
type input "5615103"
click at [183, 90] on div "3M-5615103" at bounding box center [168, 91] width 74 height 25
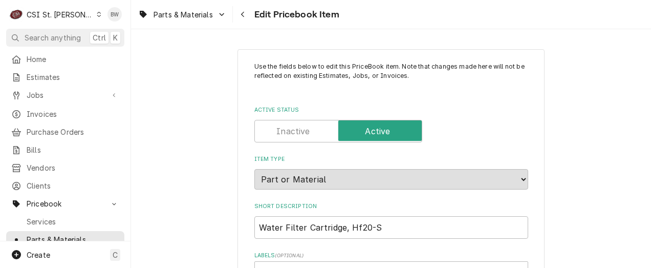
type textarea "x"
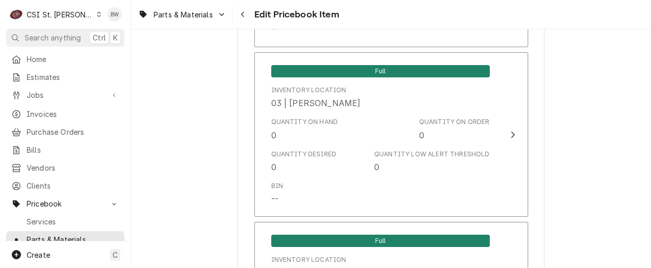
scroll to position [5117, 0]
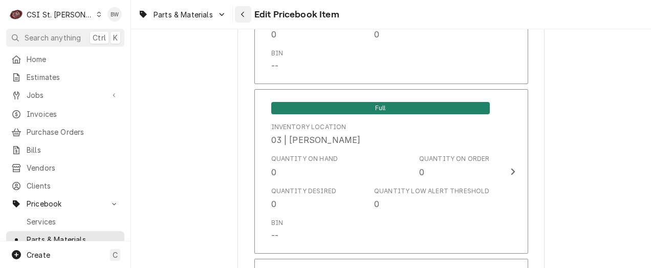
click at [242, 13] on icon "Navigate back" at bounding box center [243, 14] width 5 height 7
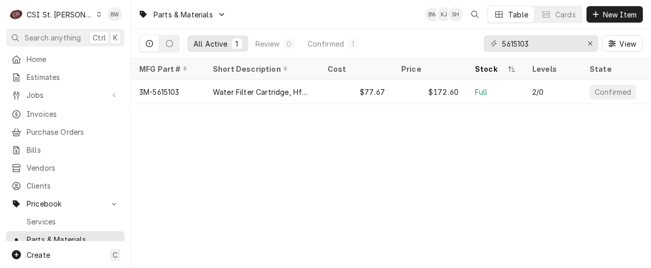
click at [199, 145] on div "Parts & Materials BW KJ SH Table Cards New Item All Active 1 Review 0 Confirmed…" at bounding box center [391, 134] width 520 height 268
drag, startPoint x: 544, startPoint y: 49, endPoint x: 485, endPoint y: 47, distance: 58.9
click at [485, 47] on div "5615103" at bounding box center [541, 43] width 115 height 16
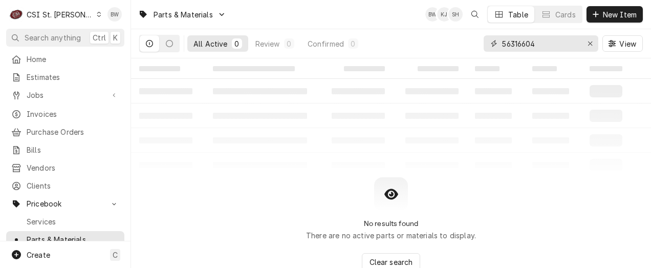
click at [527, 45] on input "56316604" at bounding box center [540, 43] width 77 height 16
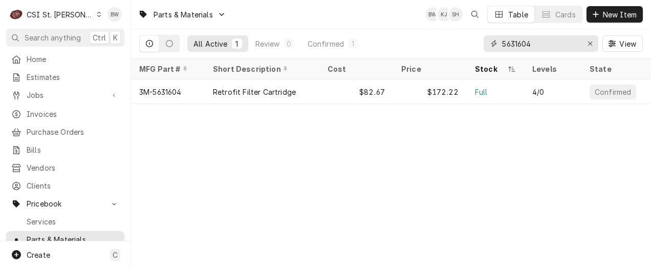
type input "5631604"
click at [180, 164] on div "Parts & Materials BW KJ SH Table Cards New Item All Active 1 Review 0 Confirmed…" at bounding box center [391, 134] width 520 height 268
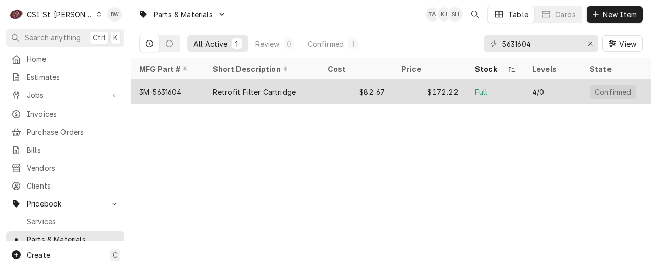
click at [174, 88] on div "3M-5631604" at bounding box center [160, 91] width 42 height 11
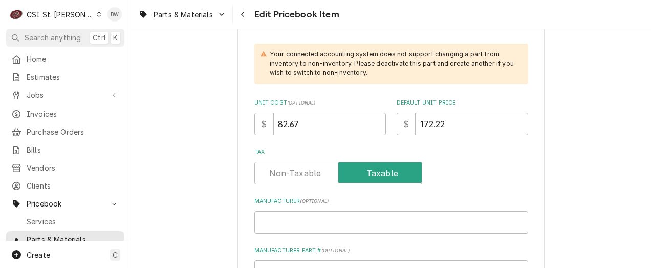
scroll to position [358, 0]
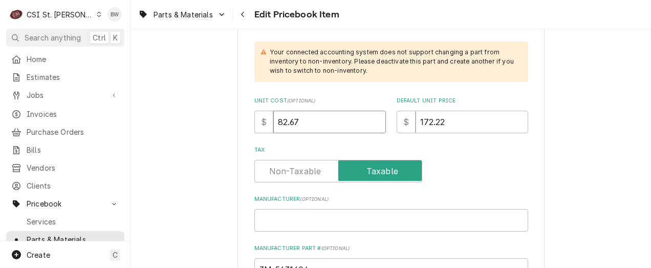
drag, startPoint x: 302, startPoint y: 120, endPoint x: 263, endPoint y: 125, distance: 40.2
click at [263, 125] on div "$ 82.67" at bounding box center [320, 122] width 132 height 23
type textarea "x"
type input "7"
type textarea "x"
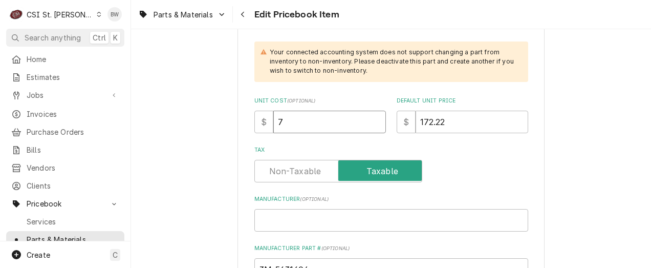
type input "77"
type textarea "x"
type input "77.5"
type textarea "x"
type input "77.50"
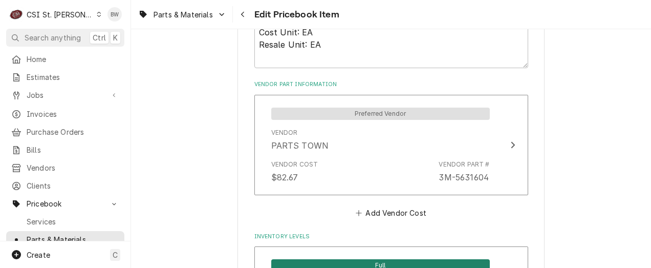
scroll to position [768, 0]
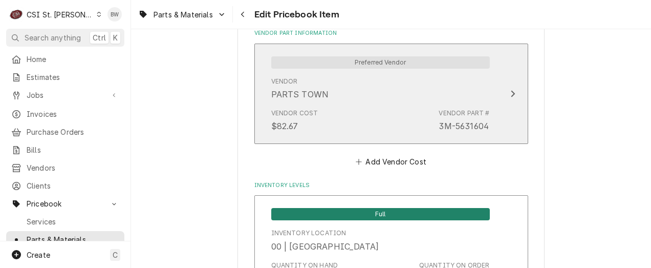
click at [323, 114] on div "Vendor Cost $82.67 Vendor Part # 3M-5631604" at bounding box center [380, 120] width 219 height 32
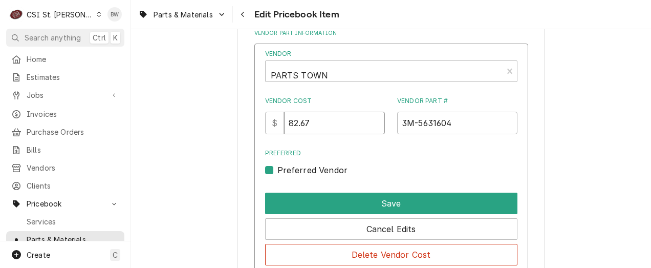
drag, startPoint x: 321, startPoint y: 122, endPoint x: 270, endPoint y: 127, distance: 51.4
click at [270, 127] on div "Vendor PARTS TOWN Vendor Cost $ 82.67 Vendor Part # 3M-5631604 Preferred Prefer…" at bounding box center [391, 157] width 274 height 228
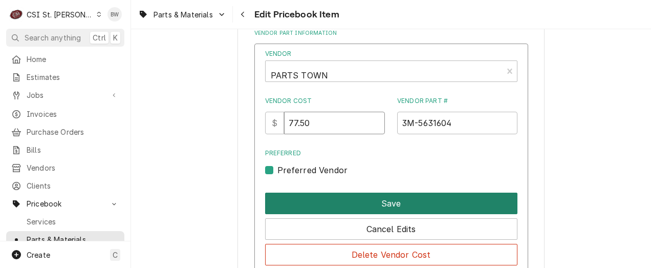
type input "77.50"
click at [366, 204] on button "Save" at bounding box center [391, 202] width 252 height 21
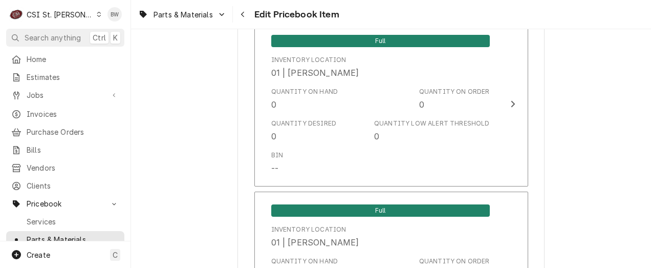
scroll to position [8878, 0]
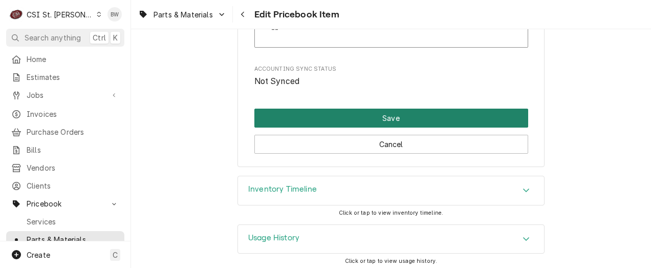
click at [359, 110] on button "Save" at bounding box center [391, 117] width 274 height 19
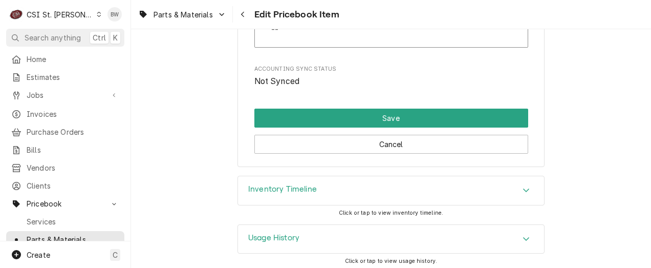
scroll to position [8872, 0]
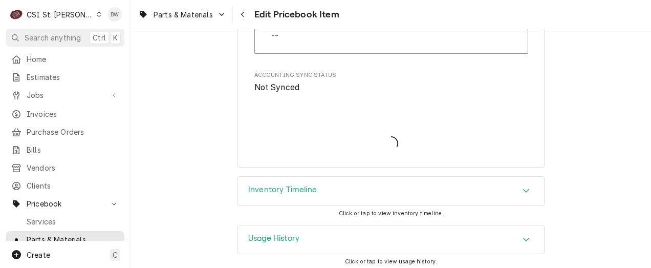
type textarea "x"
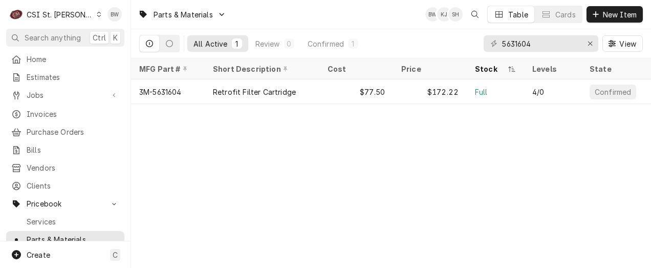
click at [171, 137] on div "Parts & Materials BW KJ SH Table Cards New Item All Active 1 Review 0 Confirmed…" at bounding box center [391, 134] width 520 height 268
click at [537, 46] on input "5631604" at bounding box center [540, 43] width 77 height 16
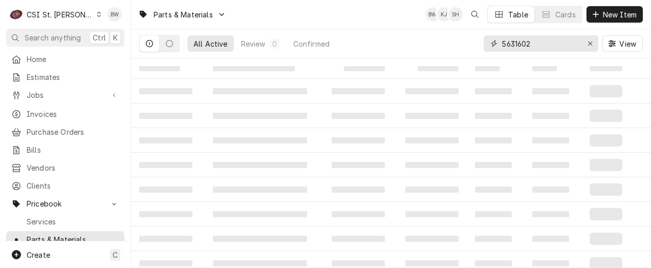
type input "5631602"
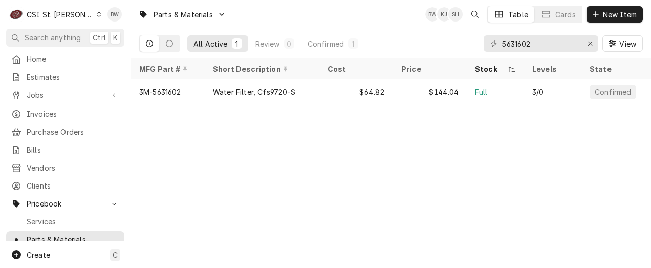
click at [238, 180] on div "Parts & Materials BW KJ SH Table Cards New Item All Active 1 Review 0 Confirmed…" at bounding box center [391, 134] width 520 height 268
click at [220, 162] on div "Parts & Materials BW KJ SH Table Cards New Item All Active 1 Review 0 Confirmed…" at bounding box center [391, 134] width 520 height 268
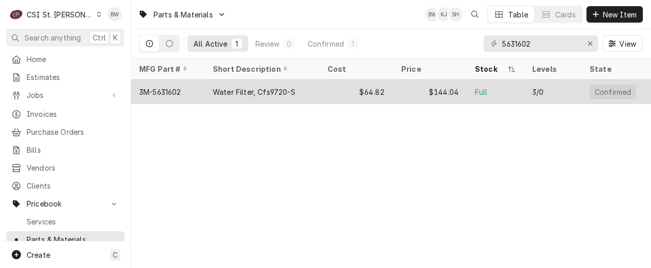
click at [171, 88] on div "3M-5631602" at bounding box center [160, 91] width 42 height 11
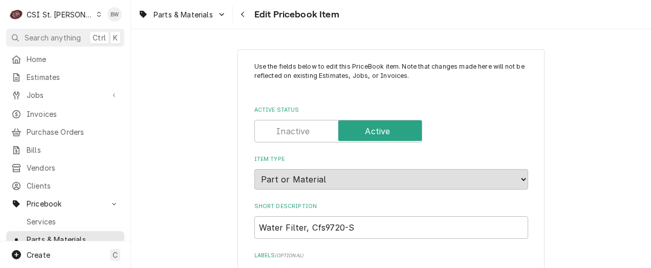
type textarea "x"
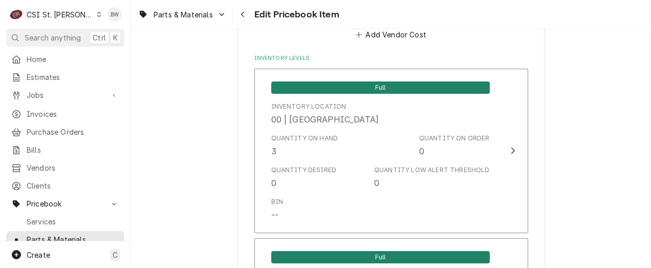
scroll to position [1023, 0]
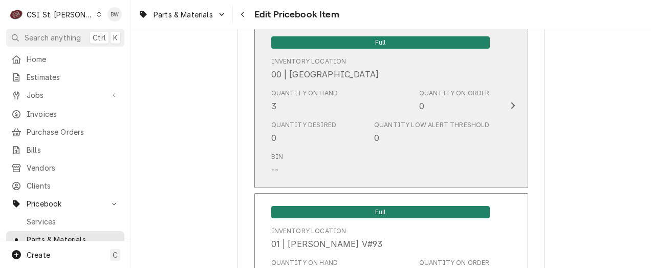
click at [312, 114] on div "Quantity on Hand 3 Quantity on Order 0" at bounding box center [380, 100] width 219 height 32
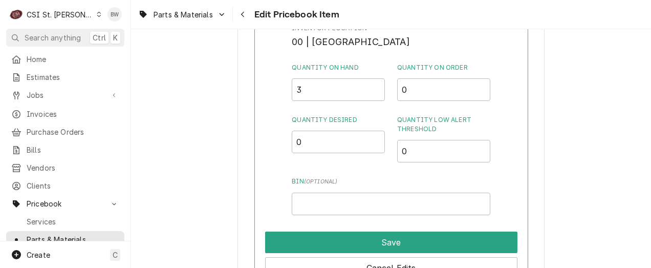
scroll to position [972, 0]
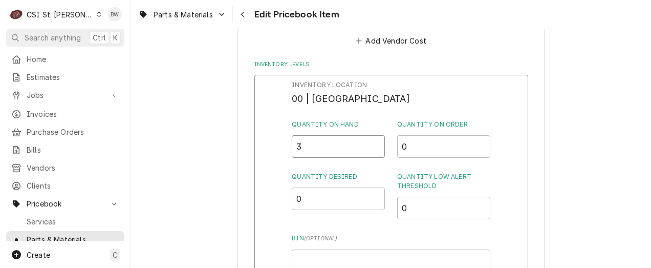
drag, startPoint x: 312, startPoint y: 153, endPoint x: 293, endPoint y: 153, distance: 18.9
click at [293, 153] on input "3" at bounding box center [338, 146] width 93 height 23
drag, startPoint x: 301, startPoint y: 144, endPoint x: 291, endPoint y: 146, distance: 10.4
click at [292, 146] on div "Inventory Location 00 | STL WAREHOUSE Quantity on Hand 0 Quantity on Order 0 Qu…" at bounding box center [391, 208] width 274 height 266
type input "1"
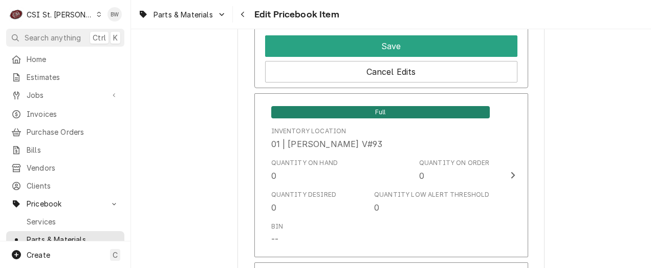
scroll to position [1228, 0]
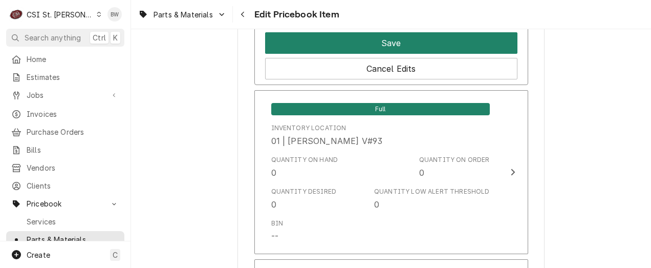
click at [347, 50] on button "Save" at bounding box center [391, 42] width 252 height 21
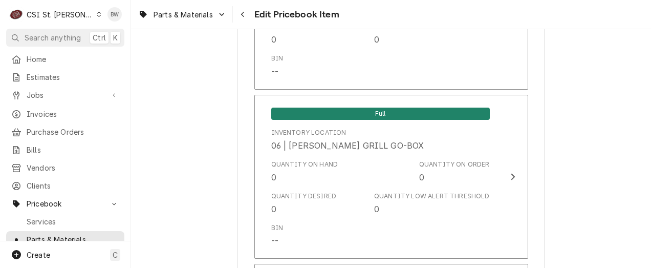
scroll to position [8962, 0]
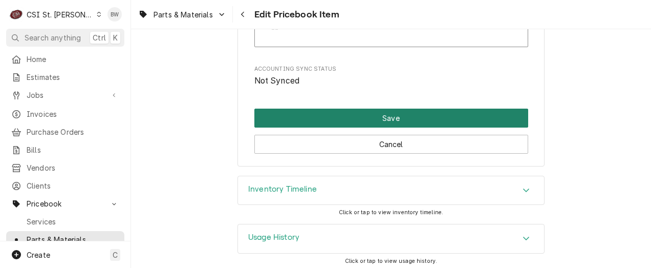
click at [341, 118] on button "Save" at bounding box center [391, 117] width 274 height 19
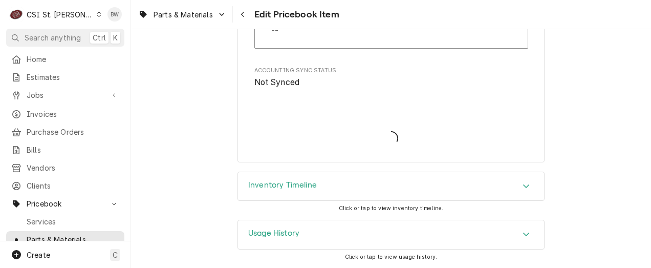
scroll to position [8956, 0]
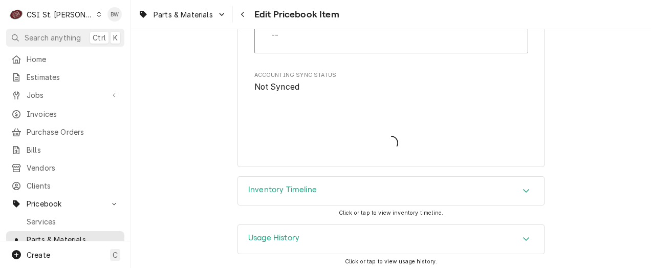
type textarea "x"
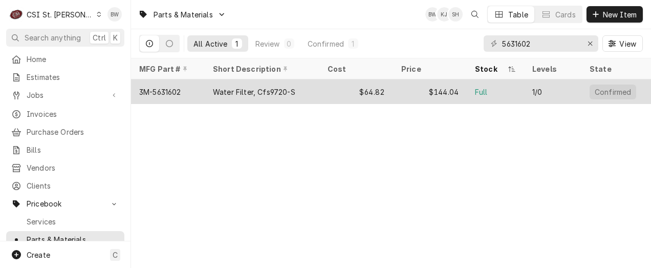
click at [208, 86] on div "Water Filter, Cfs9720-S" at bounding box center [262, 91] width 115 height 25
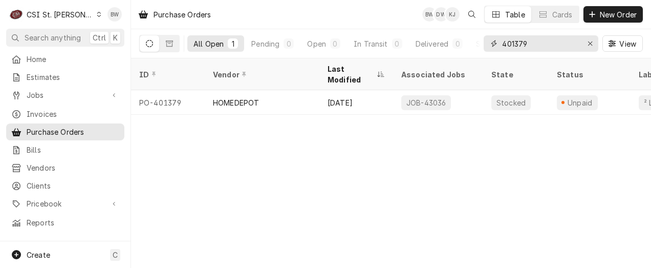
drag, startPoint x: 547, startPoint y: 45, endPoint x: 514, endPoint y: 47, distance: 32.8
click at [514, 47] on input "401379" at bounding box center [540, 43] width 77 height 16
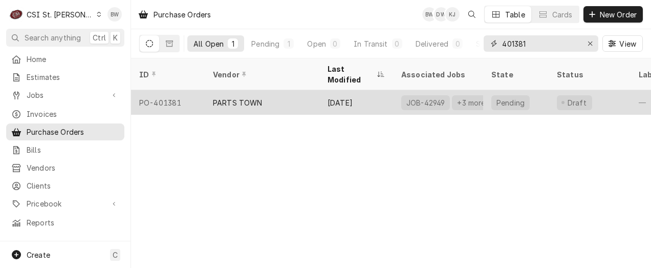
type input "401381"
click at [175, 91] on div "PO-401381" at bounding box center [168, 102] width 74 height 25
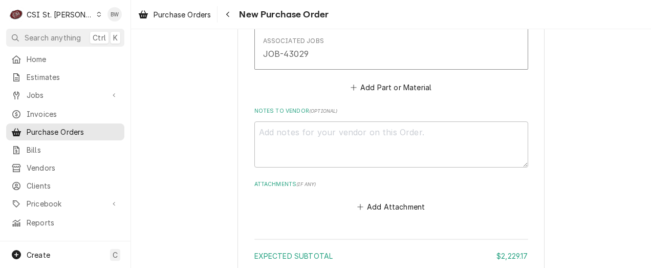
scroll to position [1638, 0]
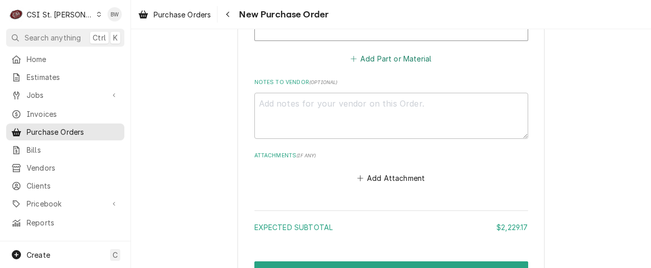
click at [385, 62] on button "Add Part or Material" at bounding box center [390, 59] width 84 height 14
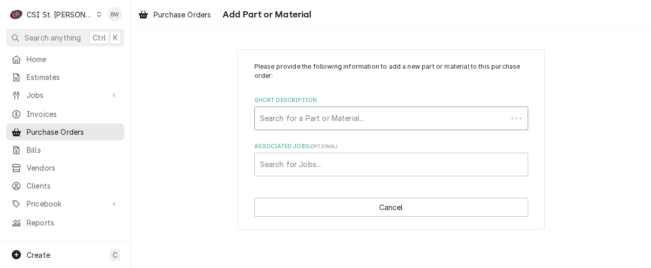
click at [282, 121] on div "Short Description" at bounding box center [381, 118] width 242 height 18
type input "3m-5631604"
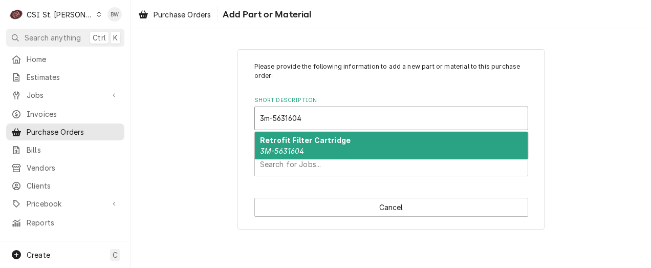
click at [283, 137] on strong "Retrofit Filter Cartridge" at bounding box center [305, 140] width 91 height 9
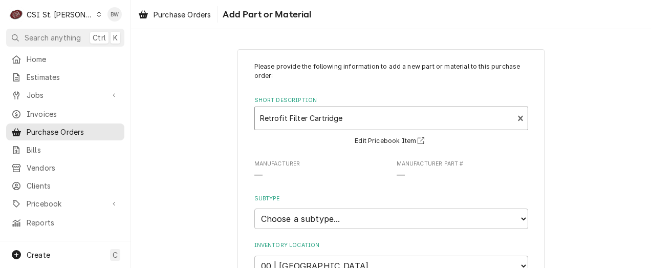
type textarea "x"
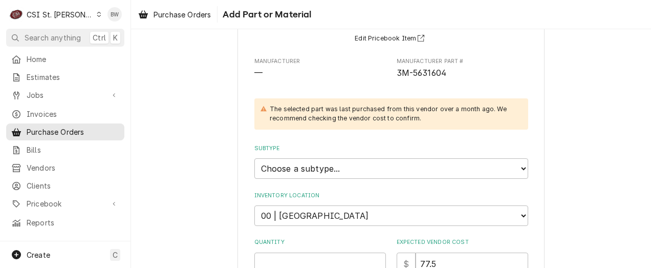
scroll to position [154, 0]
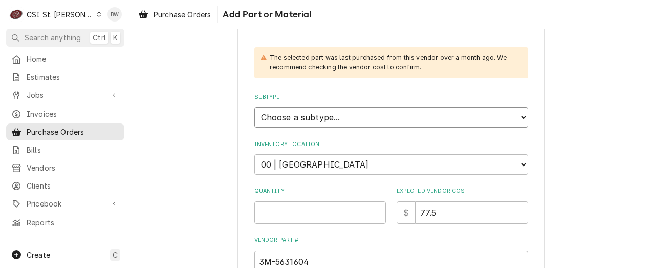
click at [291, 119] on select "Choose a subtype... [#2-DUAL] AFTERHRS-WH-CHG-2 [#2-DUAL] BEV-EQUIP [#2-DUAL] B…" at bounding box center [391, 117] width 274 height 20
select select "1"
click at [254, 107] on select "Choose a subtype... [#2-DUAL] AFTERHRS-WH-CHG-2 [#2-DUAL] BEV-EQUIP [#2-DUAL] B…" at bounding box center [391, 117] width 274 height 20
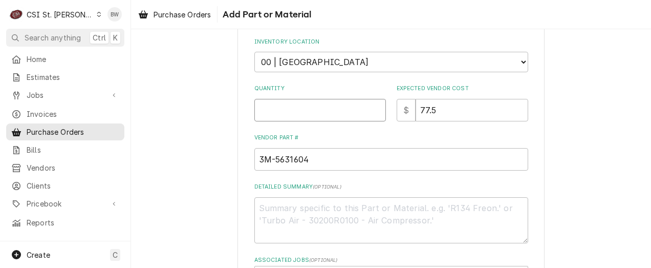
click at [269, 112] on input "Quantity" at bounding box center [320, 110] width 132 height 23
type textarea "x"
type input "4"
click at [319, 130] on div "Please provide the following information to add a new part or material to this …" at bounding box center [391, 47] width 274 height 483
click at [225, 172] on div "Please provide the following information to add a new part or material to this …" at bounding box center [391, 68] width 520 height 568
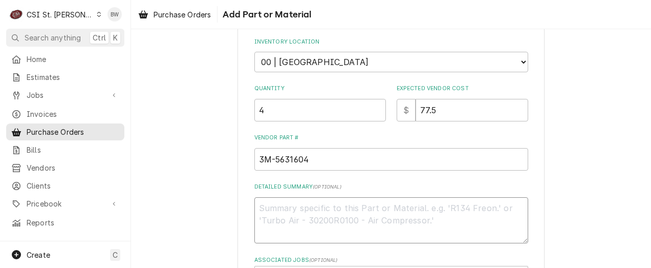
click at [285, 207] on textarea "Detailed Summary ( optional )" at bounding box center [391, 220] width 274 height 46
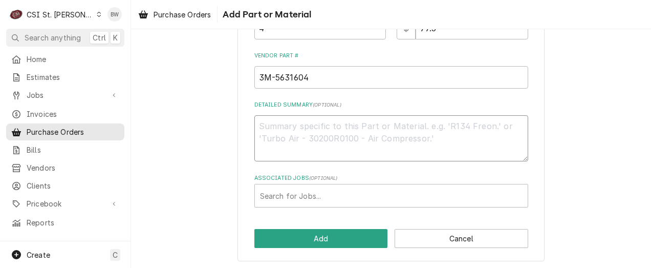
scroll to position [338, 0]
click at [270, 192] on div "Associated Jobs" at bounding box center [391, 195] width 263 height 18
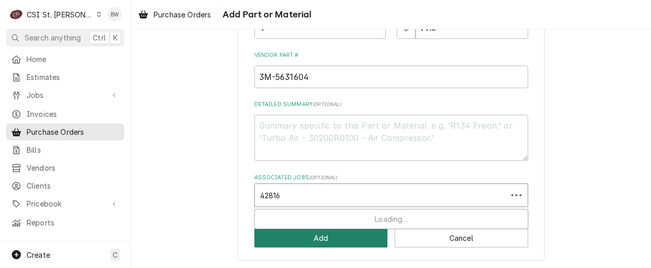
type input "42816"
click at [306, 232] on button "Add" at bounding box center [321, 237] width 134 height 19
type textarea "x"
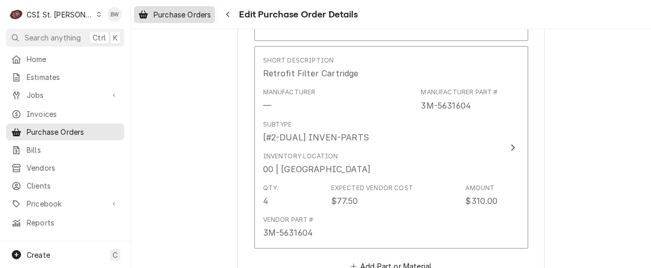
scroll to position [1816, 0]
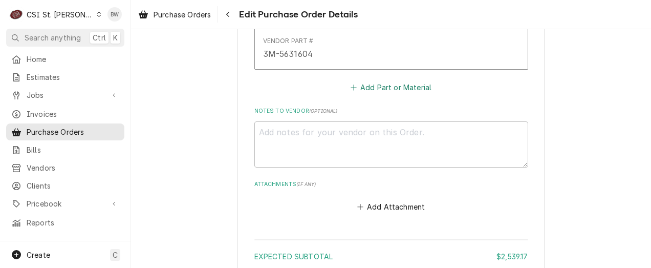
click at [368, 83] on button "Add Part or Material" at bounding box center [390, 87] width 84 height 14
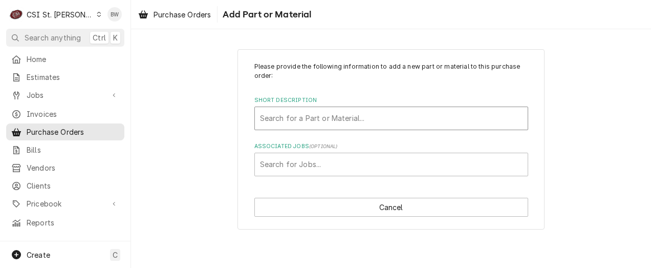
click at [291, 118] on div "Short Description" at bounding box center [391, 118] width 263 height 18
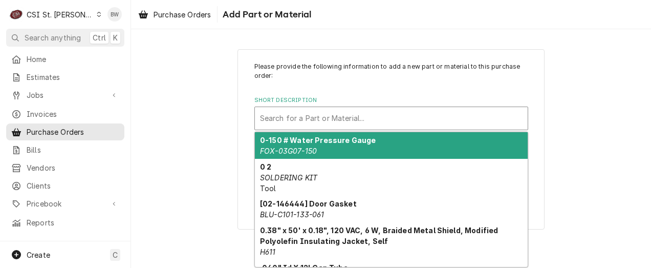
type input "6"
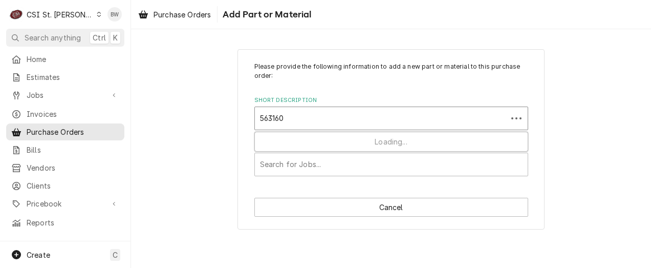
type input "5631602"
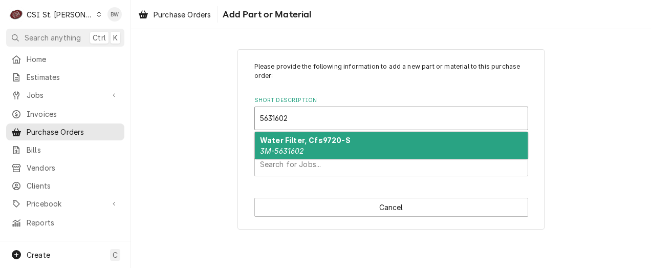
click at [290, 143] on strong "Water Filter, Cfs9720-S" at bounding box center [305, 140] width 91 height 9
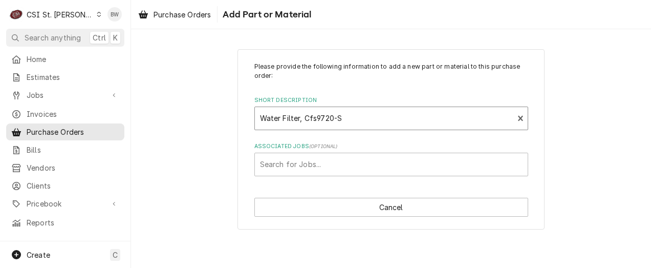
type textarea "x"
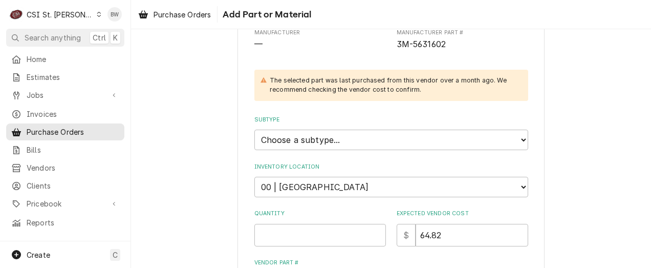
scroll to position [154, 0]
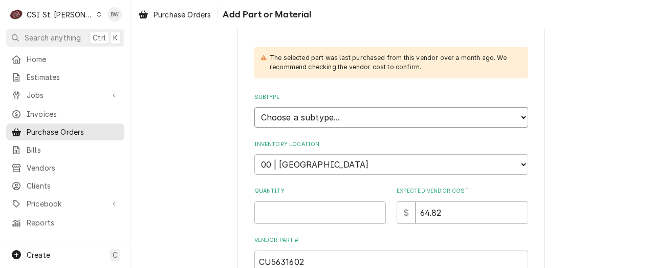
click at [282, 124] on select "Choose a subtype... [#2-DUAL] AFTERHRS-WH-CHG-2 [#2-DUAL] BEV-EQUIP [#2-DUAL] B…" at bounding box center [391, 117] width 274 height 20
select select "1"
click at [254, 107] on select "Choose a subtype... [#2-DUAL] AFTERHRS-WH-CHG-2 [#2-DUAL] BEV-EQUIP [#2-DUAL] B…" at bounding box center [391, 117] width 274 height 20
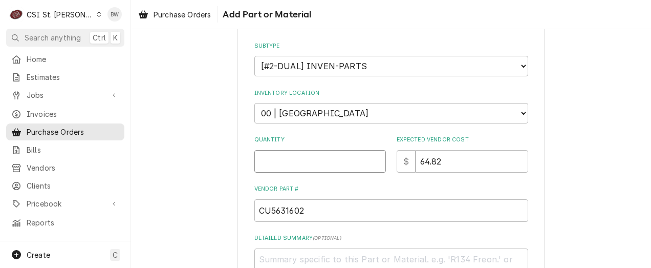
click at [270, 160] on input "Quantity" at bounding box center [320, 161] width 132 height 23
type textarea "x"
type input "1"
click at [280, 176] on div "Please provide the following information to add a new part or material to this …" at bounding box center [391, 98] width 274 height 483
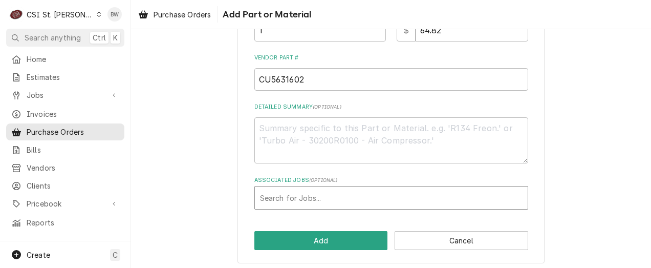
scroll to position [338, 0]
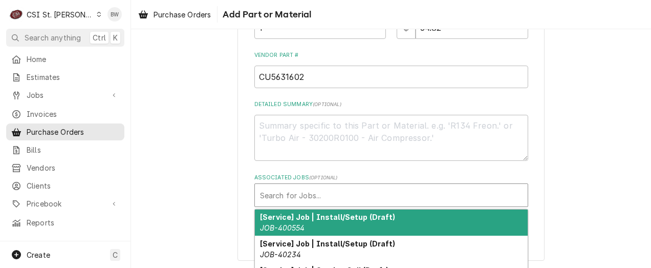
click at [301, 196] on div "Associated Jobs" at bounding box center [391, 195] width 263 height 18
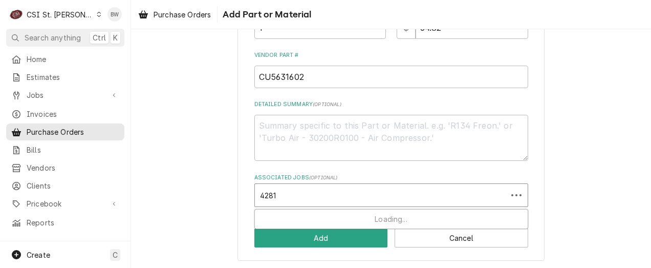
type input "42816"
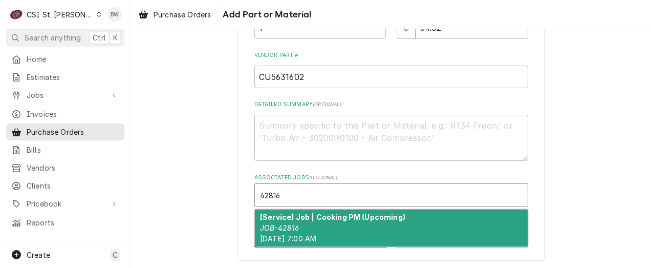
click at [289, 215] on strong "[Service] Job | Cooking PM (Upcoming)" at bounding box center [332, 216] width 145 height 9
type textarea "x"
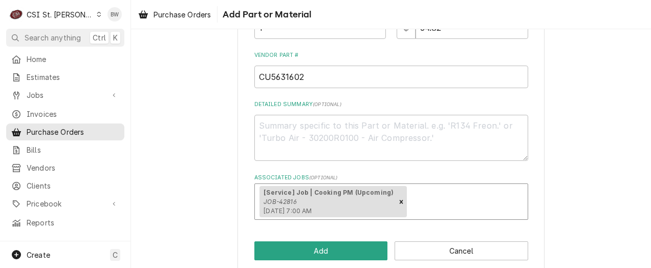
scroll to position [351, 0]
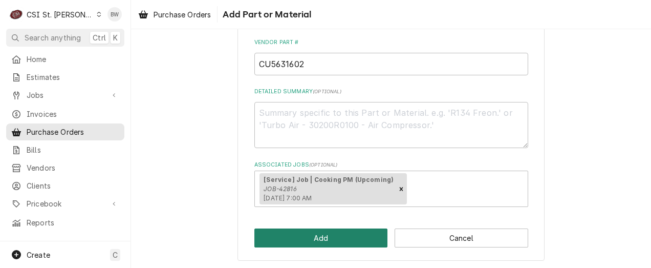
click at [315, 233] on button "Add" at bounding box center [321, 237] width 134 height 19
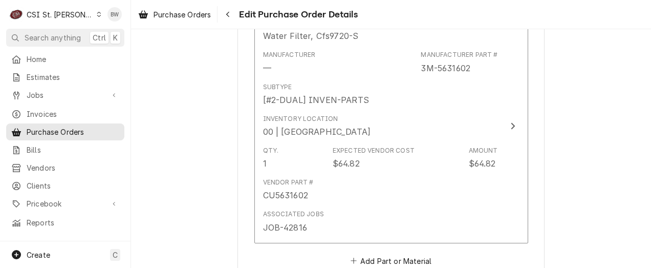
scroll to position [1873, 0]
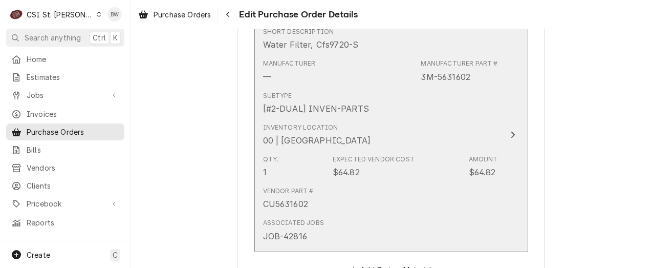
click at [488, 135] on div "Inventory Location 00 | STL WAREHOUSE" at bounding box center [380, 135] width 235 height 32
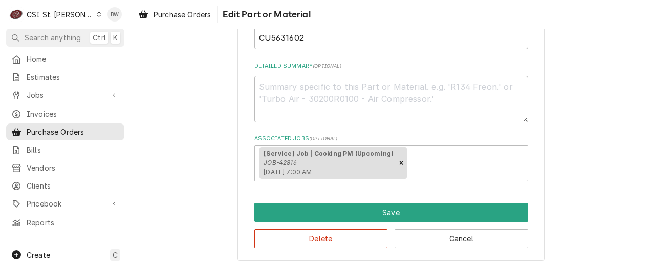
scroll to position [316, 0]
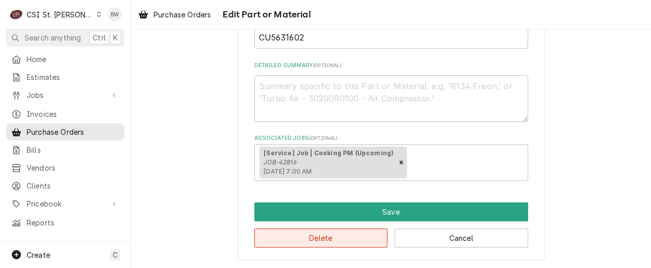
click at [359, 234] on button "Delete" at bounding box center [321, 237] width 134 height 19
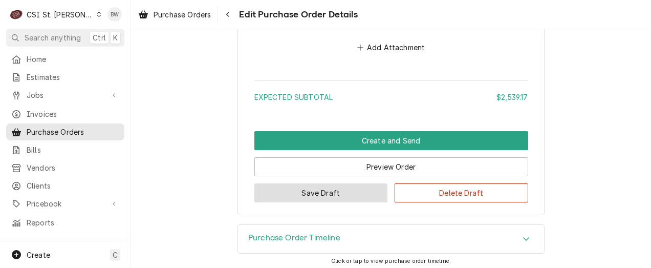
scroll to position [1980, 0]
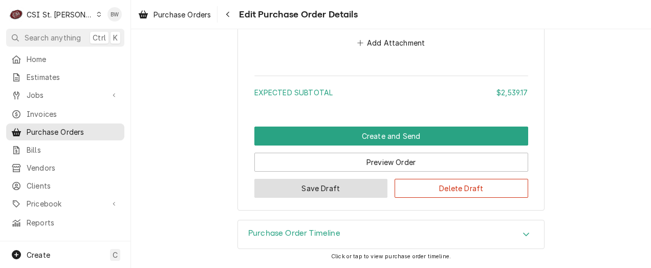
click at [318, 192] on button "Save Draft" at bounding box center [321, 188] width 134 height 19
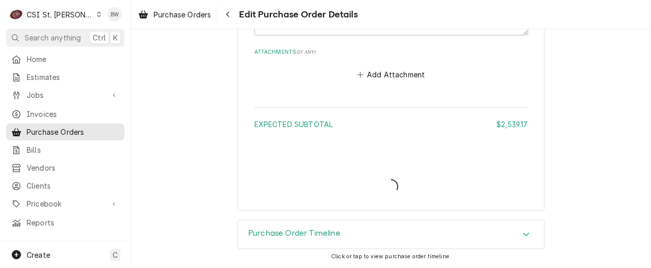
scroll to position [1948, 0]
type textarea "x"
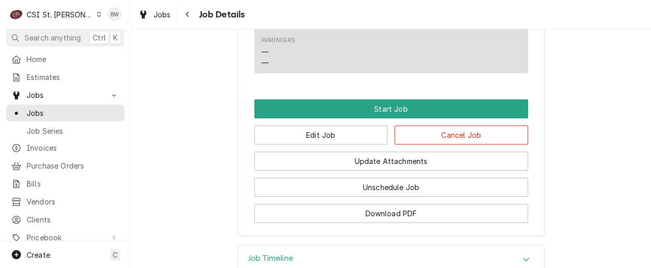
scroll to position [1378, 0]
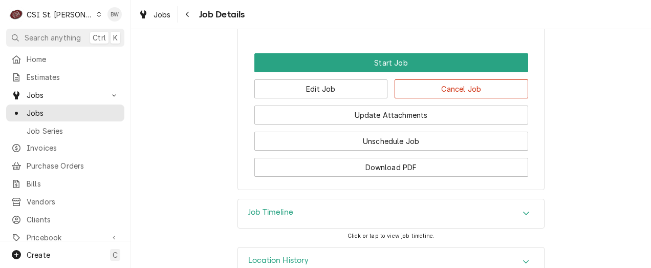
click at [263, 207] on h3 "Job Timeline" at bounding box center [270, 212] width 45 height 10
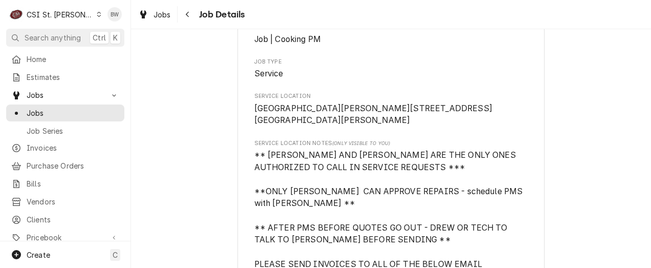
scroll to position [0, 0]
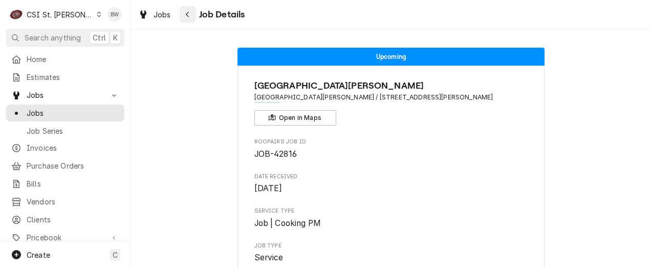
click at [185, 16] on icon "Navigate back" at bounding box center [187, 14] width 5 height 7
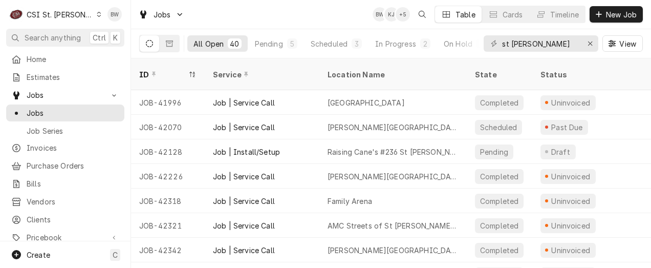
click at [243, 10] on div "Jobs BW KJ + 5 Table Cards Timeline New Job" at bounding box center [391, 14] width 520 height 29
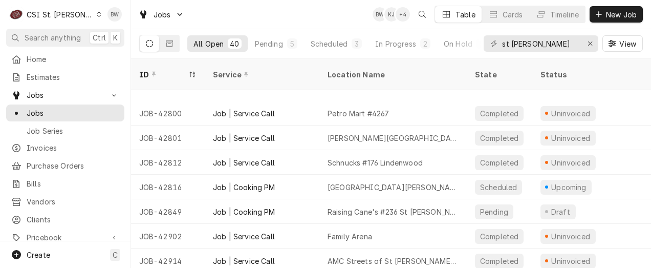
scroll to position [628, 0]
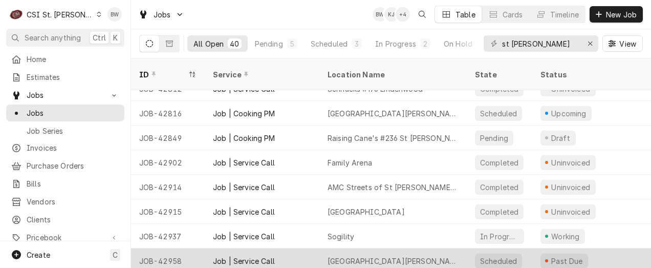
click at [181, 248] on div "JOB-42958" at bounding box center [168, 260] width 74 height 25
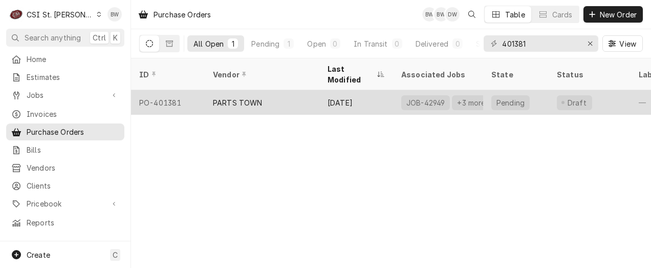
click at [170, 90] on div "PO-401381" at bounding box center [168, 102] width 74 height 25
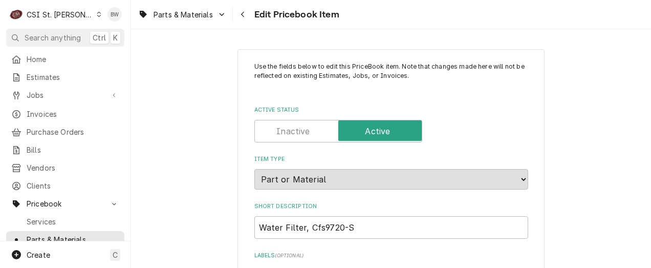
type textarea "x"
click at [389, 24] on div "Parts & Materials Edit Pricebook Item" at bounding box center [391, 14] width 520 height 29
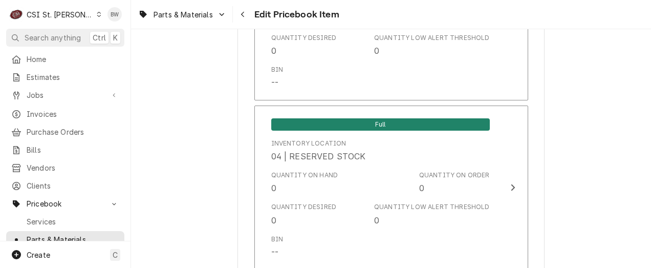
scroll to position [948, 0]
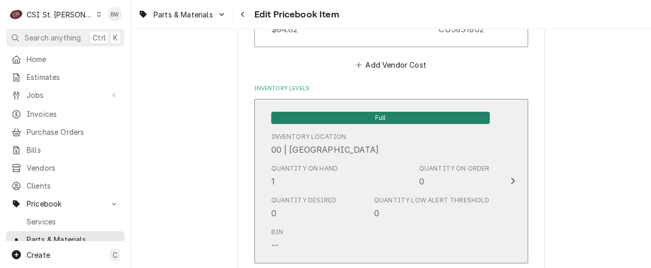
click at [289, 184] on div "Quantity on Hand 1" at bounding box center [304, 176] width 67 height 24
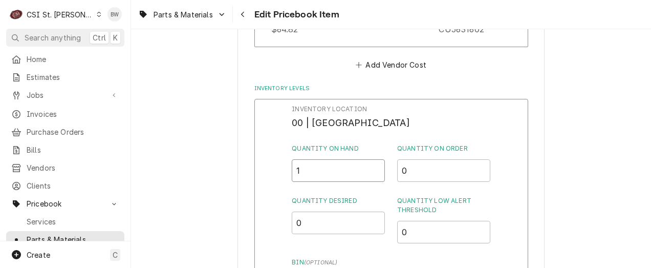
drag, startPoint x: 305, startPoint y: 170, endPoint x: 290, endPoint y: 169, distance: 15.4
click at [290, 169] on div "Inventory Location 00 | STL WAREHOUSE Quantity on Hand 1 Quantity on Order 0 Qu…" at bounding box center [391, 232] width 274 height 266
type input "0"
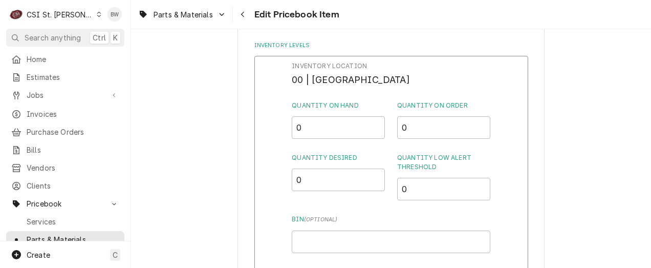
scroll to position [1102, 0]
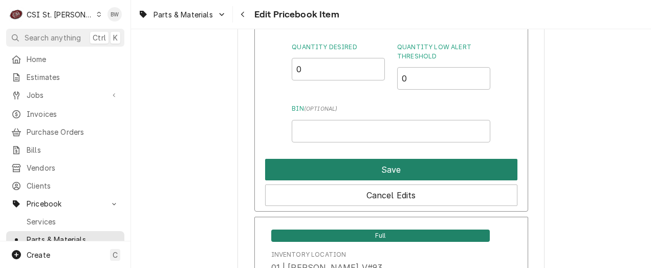
click at [367, 163] on button "Save" at bounding box center [391, 169] width 252 height 21
type textarea "x"
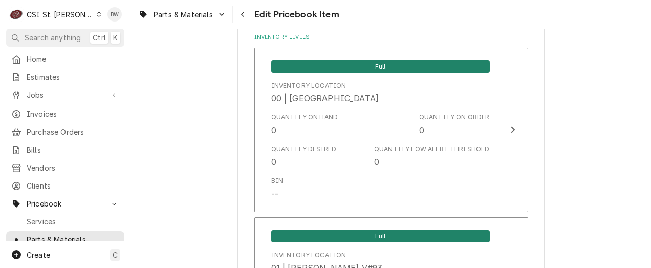
scroll to position [5524, 0]
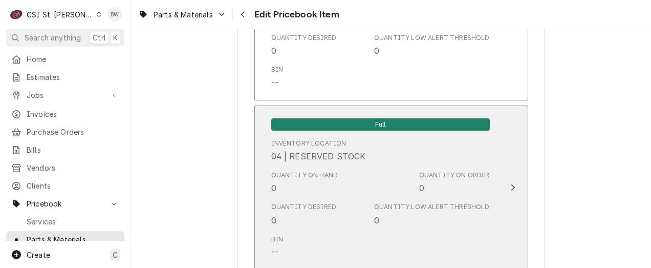
click at [293, 181] on div "Quantity on Hand 0" at bounding box center [304, 182] width 67 height 24
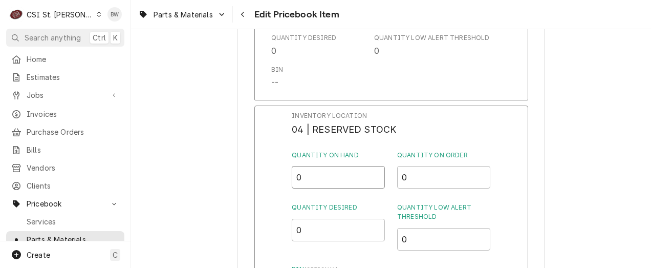
drag, startPoint x: 304, startPoint y: 173, endPoint x: 286, endPoint y: 173, distance: 18.4
click at [286, 173] on div "Inventory Location 04 | RESERVED STOCK Quantity on Hand 0 Quantity on Order 0 Q…" at bounding box center [391, 238] width 274 height 266
type input "1"
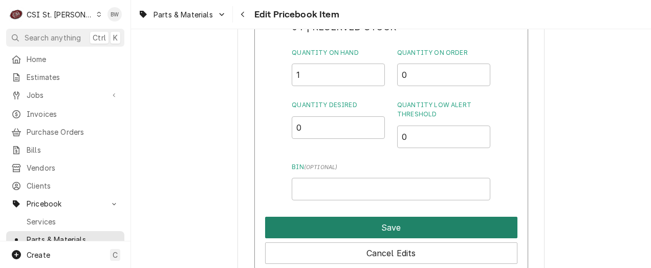
click at [373, 223] on button "Save" at bounding box center [391, 226] width 252 height 21
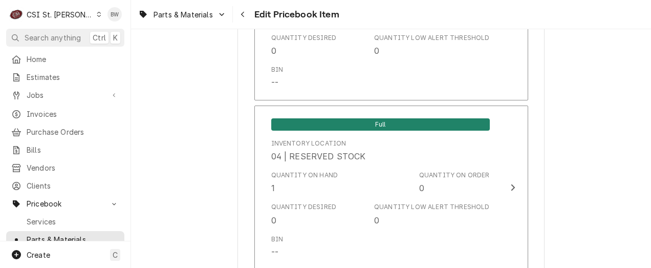
scroll to position [8962, 0]
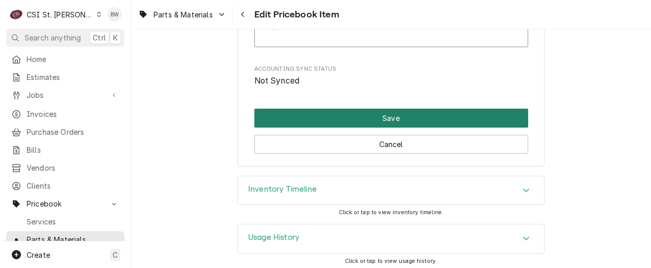
click at [377, 114] on button "Save" at bounding box center [391, 117] width 274 height 19
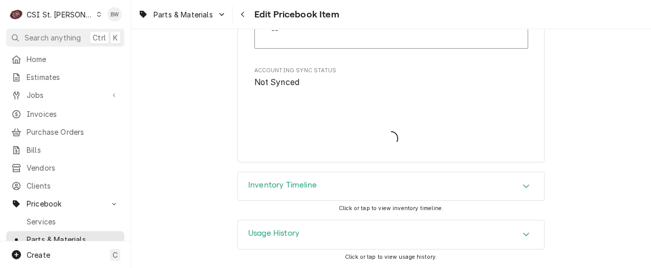
scroll to position [8956, 0]
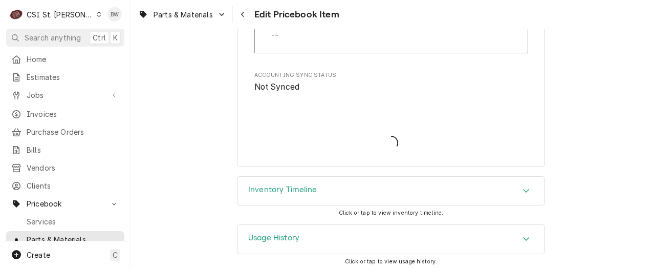
type textarea "x"
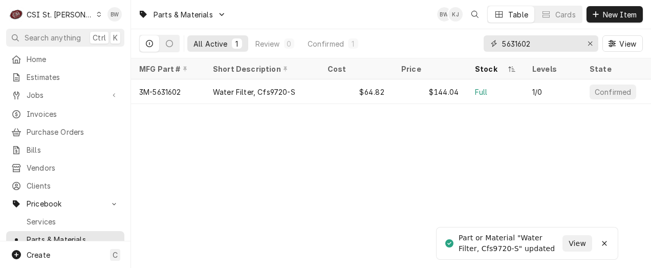
drag, startPoint x: 537, startPoint y: 42, endPoint x: 466, endPoint y: 44, distance: 71.2
click at [466, 44] on div "All Active 1 Review 0 Confirmed 1 5631602 View" at bounding box center [391, 43] width 504 height 29
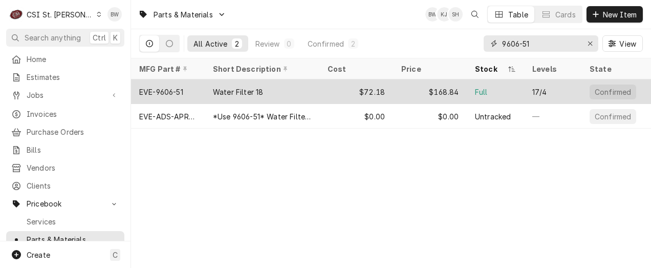
type input "9606-51"
click at [163, 92] on div "EVE-9606-51" at bounding box center [161, 91] width 44 height 11
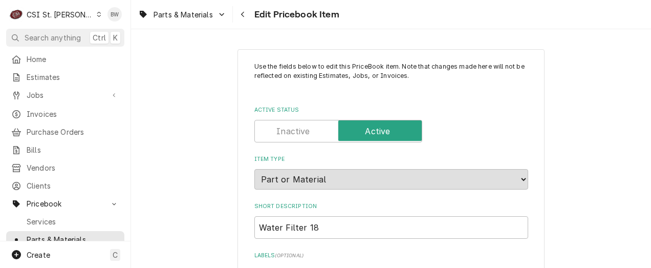
type textarea "x"
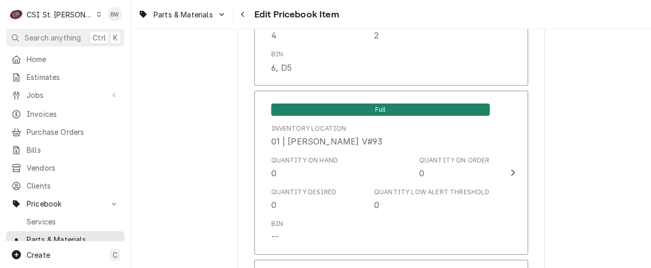
scroll to position [6032, 0]
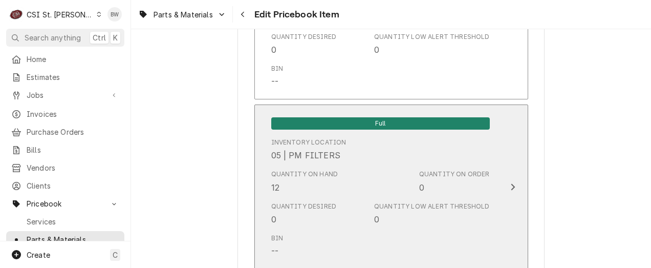
click at [309, 180] on div "Quantity on Hand 12" at bounding box center [304, 181] width 67 height 24
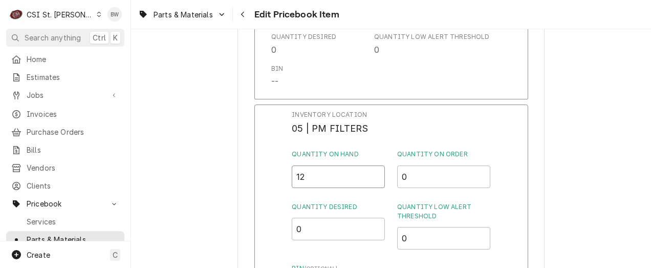
drag, startPoint x: 333, startPoint y: 168, endPoint x: 260, endPoint y: 173, distance: 72.8
click at [260, 173] on div "Inventory Location 05 | PM FILTERS Quantity on Hand 12 Quantity on Order 0 Quan…" at bounding box center [391, 237] width 274 height 266
type input "2"
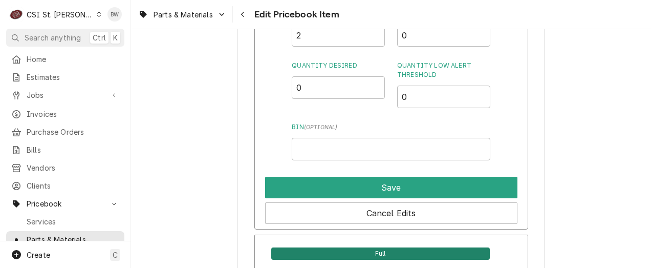
scroll to position [6186, 0]
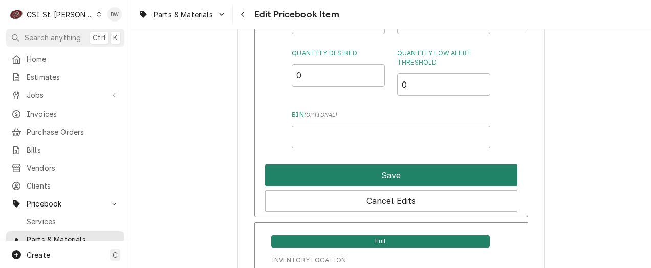
click at [354, 164] on button "Save" at bounding box center [391, 174] width 252 height 21
type textarea "x"
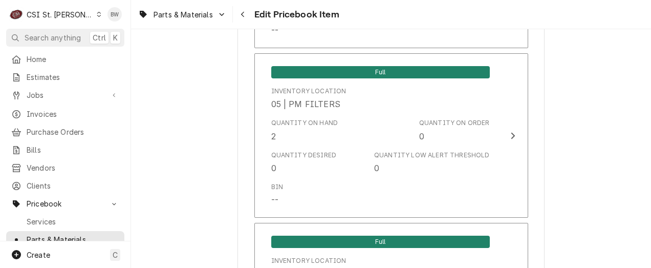
scroll to position [5524, 0]
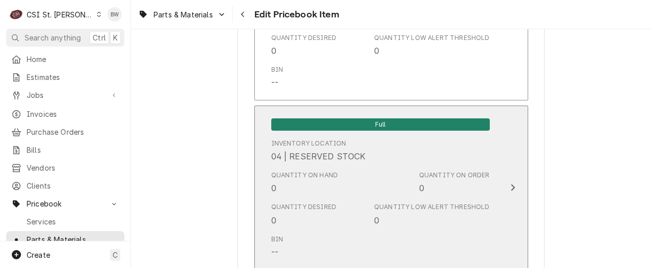
click at [284, 198] on div "Quantity Desired 0 Quantity Low Alert Threshold 0" at bounding box center [380, 214] width 219 height 32
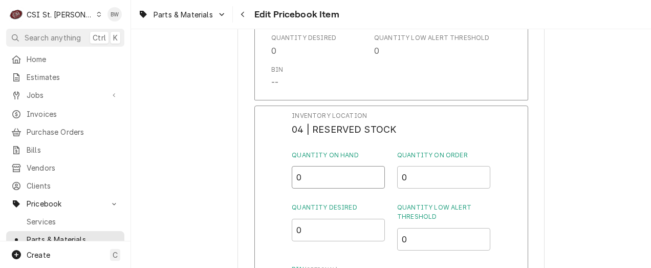
drag, startPoint x: 317, startPoint y: 167, endPoint x: 284, endPoint y: 169, distance: 33.9
click at [284, 169] on div "Inventory Location 04 | RESERVED STOCK Quantity on Hand 0 Quantity on Order 0 Q…" at bounding box center [391, 238] width 274 height 266
type input "2"
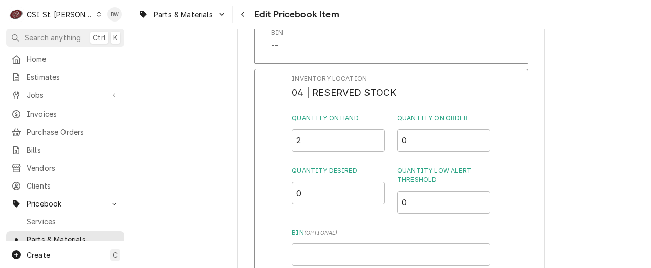
scroll to position [5626, 0]
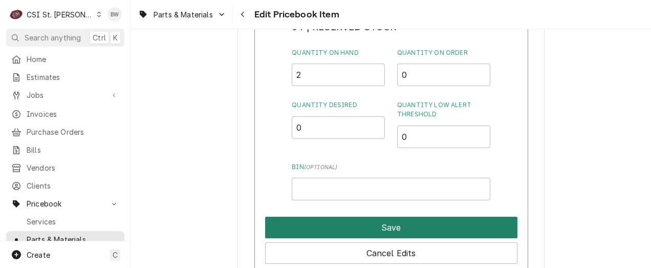
click at [369, 221] on button "Save" at bounding box center [391, 226] width 252 height 21
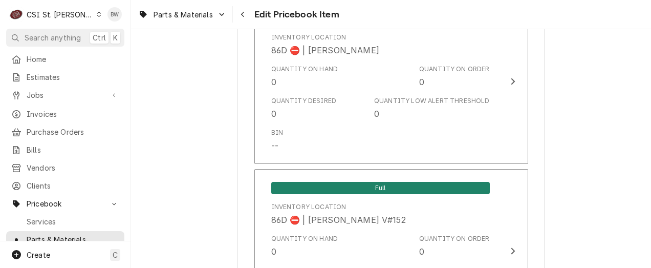
scroll to position [8962, 0]
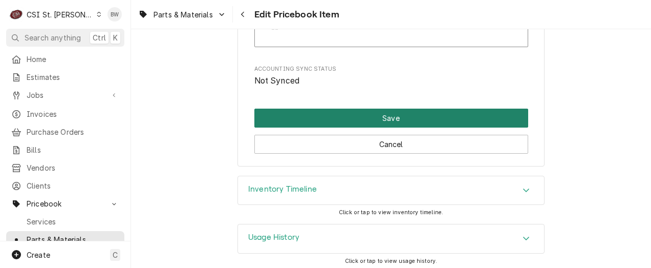
click at [364, 117] on button "Save" at bounding box center [391, 117] width 274 height 19
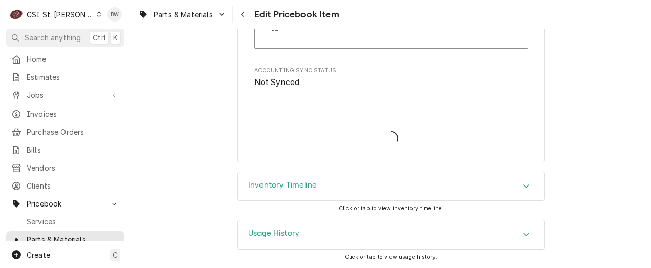
scroll to position [8956, 0]
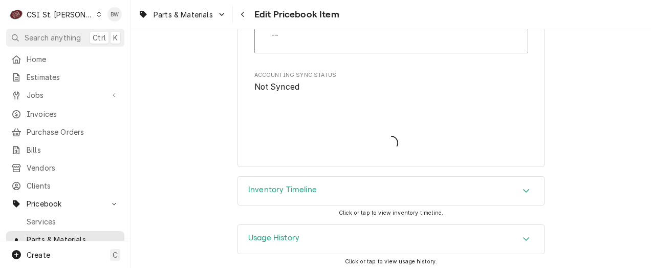
type textarea "x"
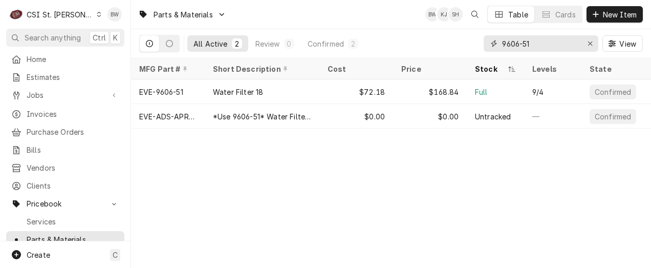
drag, startPoint x: 541, startPoint y: 50, endPoint x: 484, endPoint y: 49, distance: 57.3
click at [486, 49] on div "9606-51" at bounding box center [541, 43] width 115 height 16
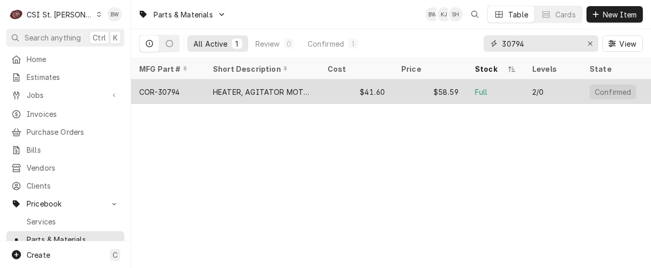
type input "30794"
click at [182, 94] on div "COR-30794" at bounding box center [168, 91] width 74 height 25
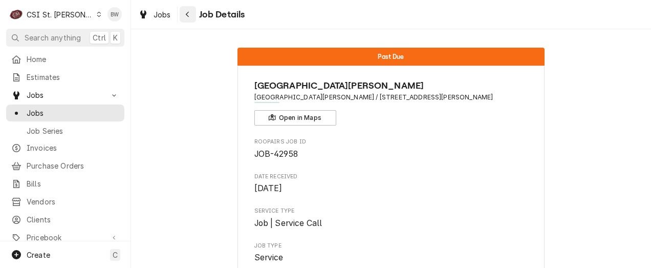
click at [186, 12] on icon "Navigate back" at bounding box center [187, 14] width 5 height 7
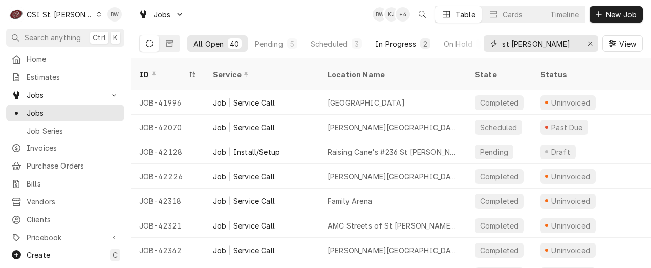
drag, startPoint x: 547, startPoint y: 44, endPoint x: 426, endPoint y: 50, distance: 121.4
click at [426, 50] on div "All Open 40 Pending 5 Scheduled 3 In Progress 2 On Hold 2 Completed 28 st charl…" at bounding box center [391, 43] width 504 height 29
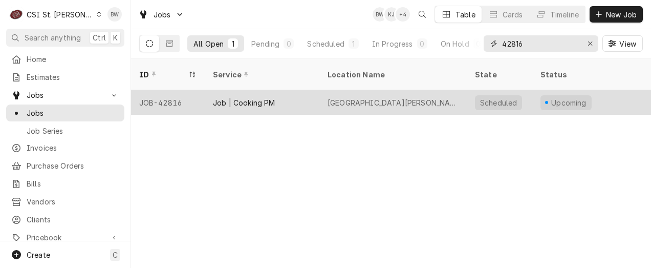
type input "42816"
click at [170, 90] on div "JOB-42816" at bounding box center [168, 102] width 74 height 25
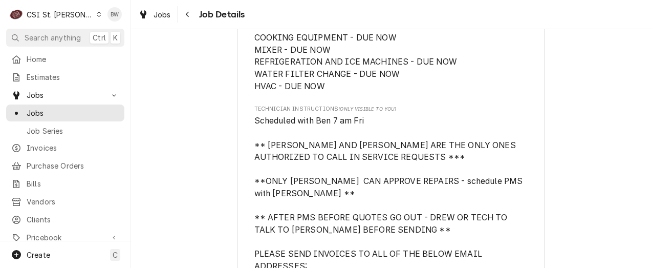
scroll to position [716, 0]
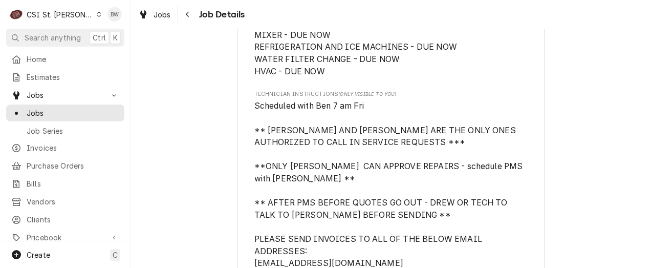
click at [254, 106] on span "Scheduled with Ben 7 am Fri ** [PERSON_NAME] AND [PERSON_NAME] ARE THE ONLY ONE…" at bounding box center [389, 227] width 271 height 252
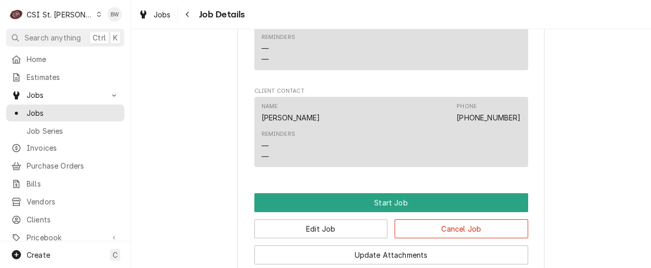
scroll to position [1279, 0]
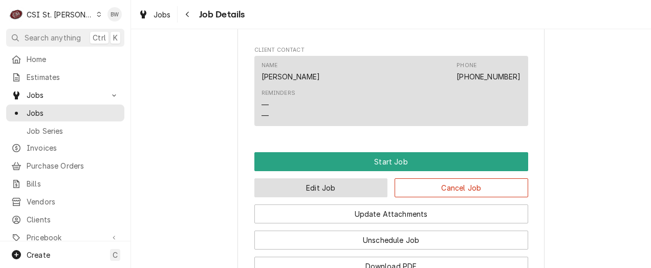
click at [329, 178] on button "Edit Job" at bounding box center [321, 187] width 134 height 19
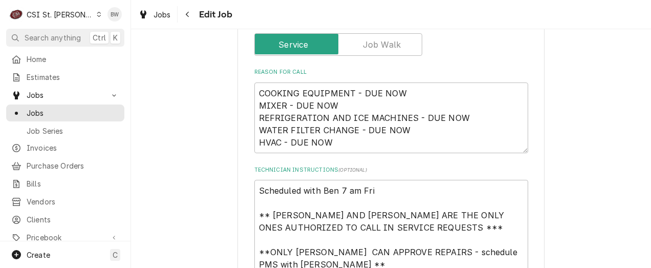
scroll to position [716, 0]
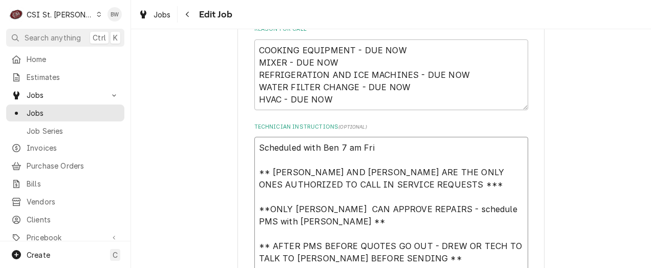
click at [256, 146] on textarea "Scheduled with Ben 7 am Fri ** BEN LEONARD AND RICHARD MCCONNEL ARE THE ONLY ON…" at bounding box center [391, 270] width 274 height 267
type textarea "x"
type textarea "Scheduled with Ben 7 am Fri ** BEN LEONARD AND RICHARD MCCONNEL ARE THE ONLY ON…"
type textarea "x"
type textarea "Scheduled with Ben 7 am Fri ** BEN LEONARD AND RICHARD MCCONNEL ARE THE ONLY ON…"
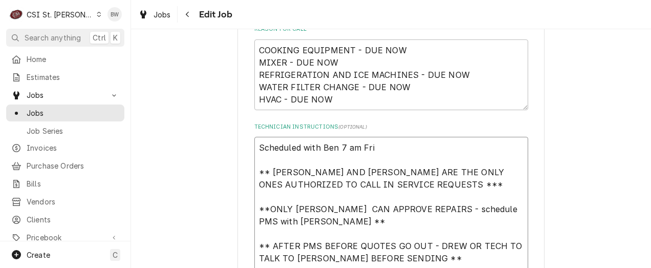
type textarea "x"
type textarea "E Scheduled with Ben 7 am Fri ** BEN LEONARD AND RICHARD MCCONNEL ARE THE ONLY …"
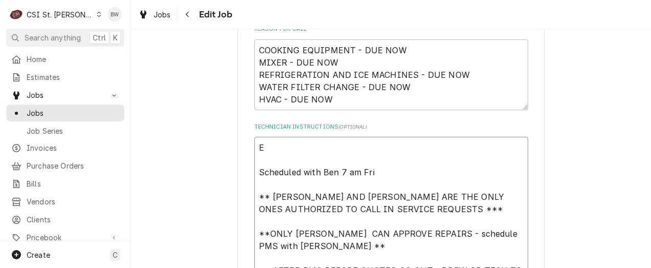
type textarea "x"
type textarea "EV Scheduled with Ben 7 am Fri ** BEN LEONARD AND RICHARD MCCONNEL ARE THE ONLY…"
type textarea "x"
type textarea "EVE Scheduled with Ben 7 am Fri ** BEN LEONARD AND RICHARD MCCONNEL ARE THE ONL…"
type textarea "x"
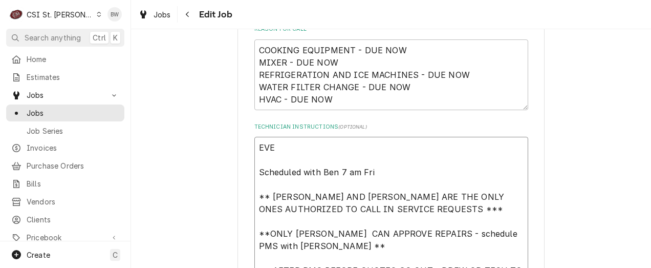
type textarea "EVE- Scheduled with Ben 7 am Fri ** BEN LEONARD AND RICHARD MCCONNEL ARE THE ON…"
type textarea "x"
type textarea "EVE-9 Scheduled with Ben 7 am Fri ** BEN LEONARD AND RICHARD MCCONNEL ARE THE O…"
type textarea "x"
type textarea "EVE-96 Scheduled with Ben 7 am Fri ** BEN LEONARD AND RICHARD MCCONNEL ARE THE …"
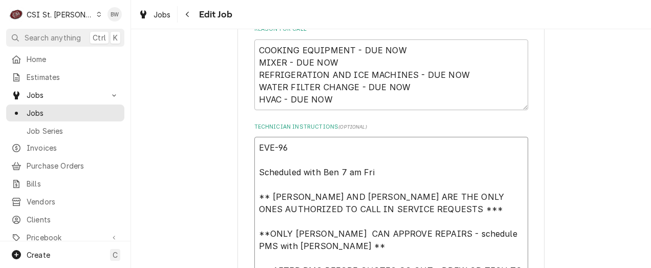
type textarea "x"
type textarea "EVE-9606 Scheduled with Ben 7 am Fri ** BEN LEONARD AND RICHARD MCCONNEL ARE TH…"
type textarea "x"
type textarea "EVE-9606- Scheduled with Ben 7 am Fri ** BEN LEONARD AND RICHARD MCCONNEL ARE T…"
type textarea "x"
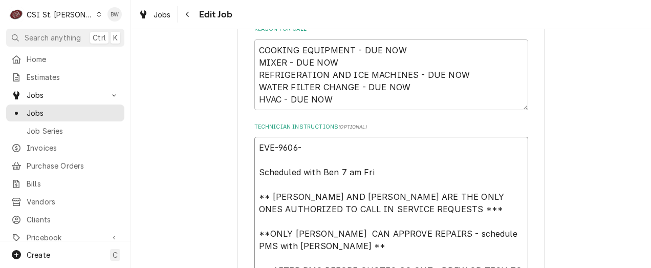
type textarea "EVE-9606-5 Scheduled with Ben 7 am Fri ** BEN LEONARD AND RICHARD MCCONNEL ARE …"
type textarea "x"
type textarea "EVE-9606-51 Scheduled with Ben 7 am Fri ** BEN LEONARD AND RICHARD MCCONNEL ARE…"
type textarea "x"
type textarea "EVE-9606-51, Scheduled with Ben 7 am Fri ** BEN LEONARD AND RICHARD MCCONNEL AR…"
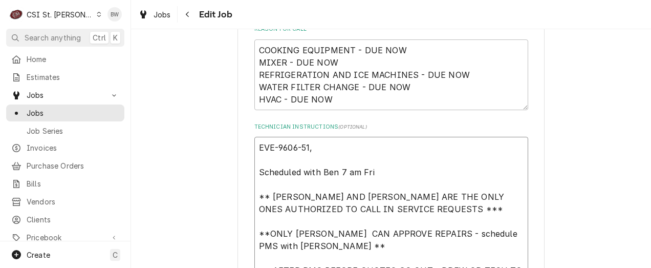
type textarea "x"
type textarea "EVE-9606-51, Scheduled with Ben 7 am Fri ** BEN LEONARD AND RICHARD MCCONNEL AR…"
type textarea "x"
type textarea "EVE-9606-51, q Scheduled with Ben 7 am Fri ** BEN LEONARD AND RICHARD MCCONNEL …"
type textarea "x"
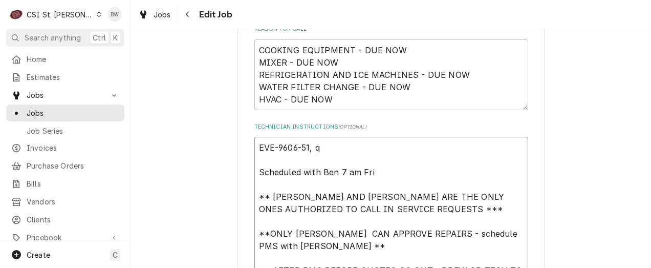
type textarea "EVE-9606-51, qt Scheduled with Ben 7 am Fri ** BEN LEONARD AND RICHARD MCCONNEL…"
type textarea "x"
type textarea "EVE-9606-51, qty Scheduled with Ben 7 am Fri ** BEN LEONARD AND RICHARD MCCONNE…"
type textarea "x"
type textarea "EVE-9606-51, qty Scheduled with Ben 7 am Fri ** BEN LEONARD AND RICHARD MCCONNE…"
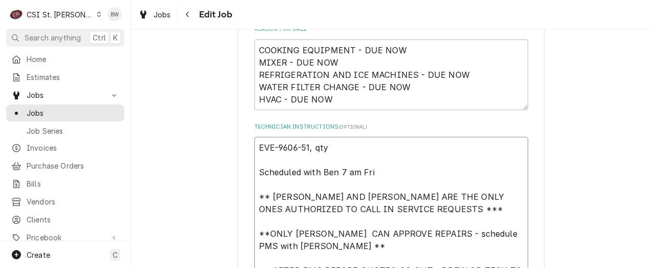
type textarea "x"
type textarea "EVE-9606-51, qty 2 Scheduled with Ben 7 am Fri ** BEN LEONARD AND RICHARD MCCON…"
type textarea "x"
type textarea "EVE-9606-51, qty 2 Scheduled with Ben 7 am Fri ** BEN LEONARD AND RICHARD MCCON…"
type textarea "x"
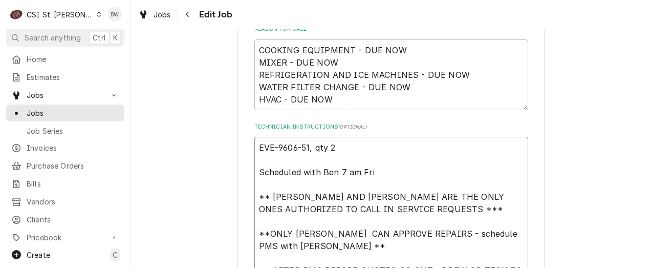
type textarea "EVE-9606-51, qty 2 o Scheduled with Ben 7 am Fri ** BEN LEONARD AND RICHARD MCC…"
type textarea "x"
type textarea "EVE-9606-51, qty 2 on Scheduled with Ben 7 am Fri ** BEN LEONARD AND RICHARD MC…"
type textarea "x"
type textarea "EVE-9606-51, qty 2 on Scheduled with Ben 7 am Fri ** BEN LEONARD AND RICHARD MC…"
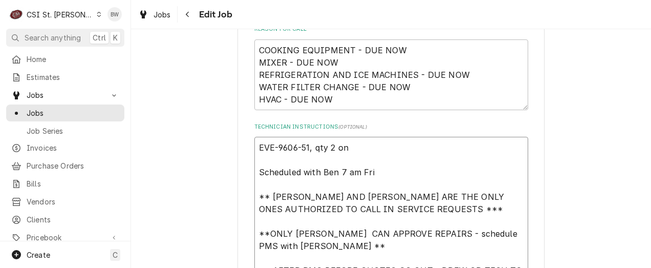
type textarea "x"
type textarea "EVE-9606-51, qty 2 on re Scheduled with Ben 7 am Fri ** BEN LEONARD AND RICHARD…"
type textarea "x"
type textarea "EVE-9606-51, qty 2 on res Scheduled with Ben 7 am Fri ** BEN LEONARD AND RICHAR…"
type textarea "x"
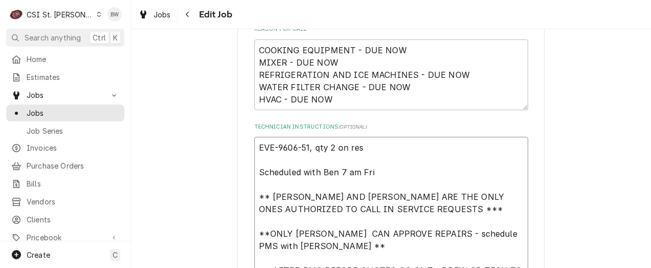
type textarea "EVE-9606-51, qty 2 on res Scheduled with Ben 7 am Fri ** BEN LEONARD AND RICHAR…"
type textarea "x"
type textarea "EVE-9606-51, qty 2 on res s Scheduled with Ben 7 am Fri ** BEN LEONARD AND RICH…"
type textarea "x"
type textarea "EVE-9606-51, qty 2 on res sh Scheduled with Ben 7 am Fri ** BEN LEONARD AND RIC…"
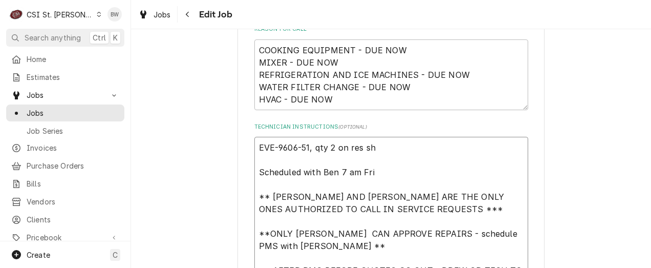
type textarea "x"
type textarea "EVE-9606-51, qty 2 on res she Scheduled with Ben 7 am Fri ** BEN LEONARD AND RI…"
type textarea "x"
type textarea "EVE-9606-51, qty 2 on res shel Scheduled with Ben 7 am Fri ** BEN LEONARD AND R…"
type textarea "x"
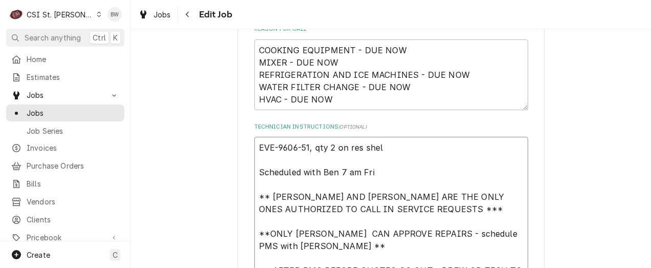
type textarea "EVE-9606-51, qty 2 on res shelf Scheduled with Ben 7 am Fri ** BEN LEONARD AND …"
type textarea "x"
type textarea "EVE-9606-51, qty 2 on res shelf, Scheduled with Ben 7 am Fri ** BEN LEONARD AND…"
type textarea "x"
type textarea "EVE-9606-51, qty 2 on res shelf, Scheduled with Ben 7 am Fri ** BEN LEONARD AND…"
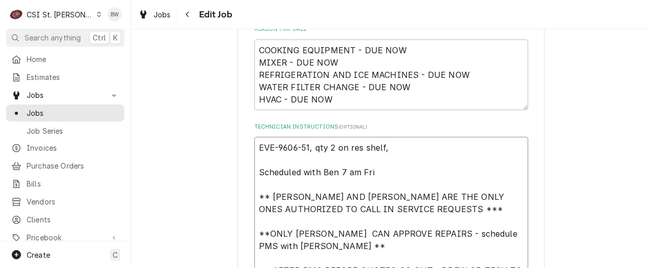
type textarea "x"
type textarea "EVE-9606-51, qty 2 on res shelf, 3 Scheduled with Ben 7 am Fri ** BEN LEONARD A…"
type textarea "x"
type textarea "EVE-9606-51, qty 2 on res shelf, 3M Scheduled with Ben 7 am Fri ** BEN LEONARD …"
type textarea "x"
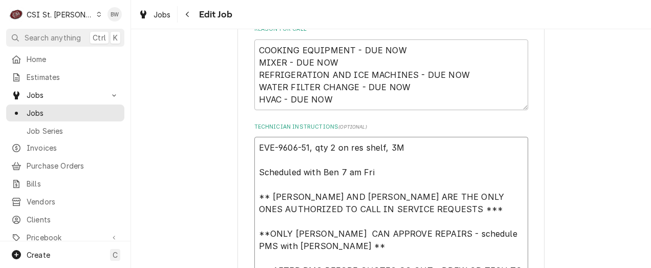
type textarea "EVE-9606-51, qty 2 on res shelf, 3M- Scheduled with Ben 7 am Fri ** BEN LEONARD…"
type textarea "x"
type textarea "EVE-9606-51, qty 2 on res shelf, 3M-5 Scheduled with Ben 7 am Fri ** BEN LEONAR…"
type textarea "x"
type textarea "EVE-9606-51, qty 2 on res shelf, 3M-56 Scheduled with Ben 7 am Fri ** BEN LEONA…"
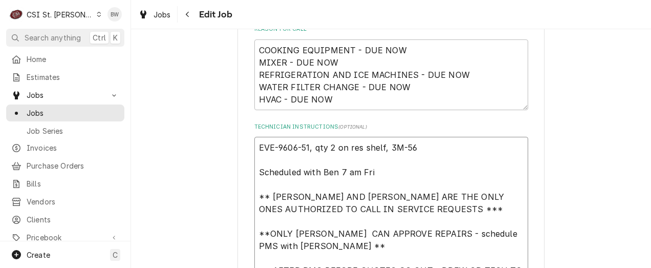
type textarea "x"
type textarea "EVE-9606-51, qty 2 on res shelf, 3M-563 Scheduled with Ben 7 am Fri ** BEN LEON…"
type textarea "x"
type textarea "EVE-9606-51, qty 2 on res shelf, 3M-5631 Scheduled with Ben 7 am Fri ** BEN LEO…"
type textarea "x"
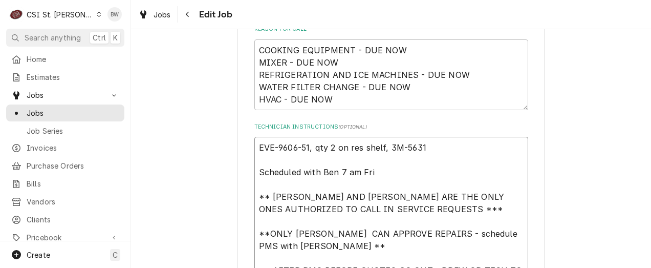
type textarea "EVE-9606-51, qty 2 on res shelf, 3M-56316 Scheduled with Ben 7 am Fri ** BEN LE…"
type textarea "x"
type textarea "EVE-9606-51, qty 2 on res shelf, 3M-5631602 Scheduled with Ben 7 am Fri ** BEN …"
type textarea "x"
type textarea "EVE-9606-51, qty 2 on res shelf, 3M-5631602, Scheduled with Ben 7 am Fri ** BEN…"
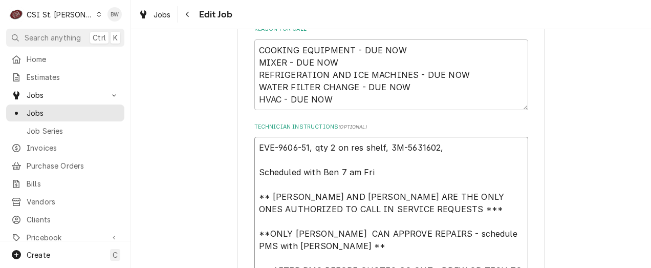
type textarea "x"
type textarea "EVE-9606-51, qty 2 on res shelf, 3M-5631602, Scheduled with Ben 7 am Fri ** BEN…"
type textarea "x"
type textarea "EVE-9606-51, qty 2 on res shelf, 3M-5631602, q Scheduled with Ben 7 am Fri ** B…"
type textarea "x"
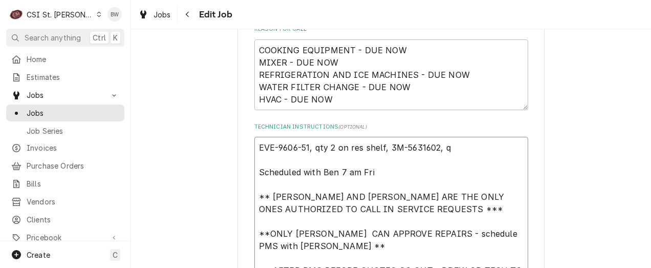
type textarea "EVE-9606-51, qty 2 on res shelf, 3M-5631602, qt Scheduled with Ben 7 am Fri ** …"
type textarea "x"
type textarea "EVE-9606-51, qty 2 on res shelf, 3M-5631602, qty Scheduled with Ben 7 am Fri **…"
type textarea "x"
type textarea "EVE-9606-51, qty 2 on res shelf, 3M-5631602, qty Scheduled with Ben 7 am Fri **…"
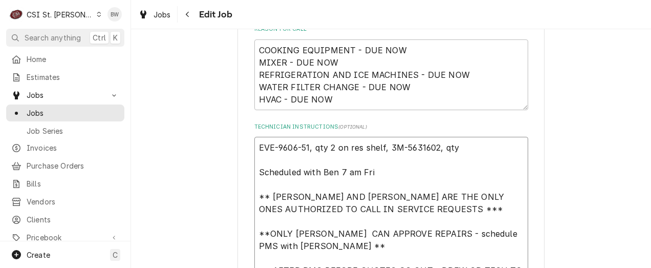
type textarea "x"
type textarea "EVE-9606-51, qty 2 on res shelf, 3M-5631602, qty 1 Scheduled with Ben 7 am Fri …"
type textarea "x"
type textarea "EVE-9606-51, qty 2 on res shelf, 3M-5631602, qty 1 Scheduled with Ben 7 am Fri …"
type textarea "x"
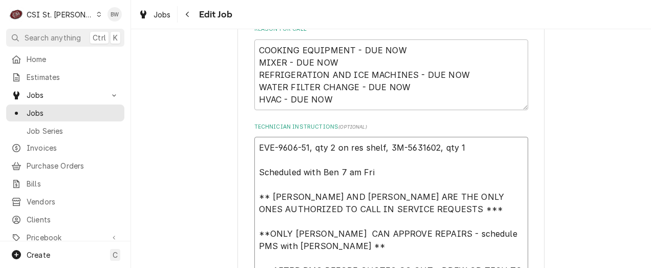
type textarea "EVE-9606-51, qty 2 on res shelf, 3M-5631602, qty 1 o Scheduled with Ben 7 am Fr…"
type textarea "x"
type textarea "EVE-9606-51, qty 2 on res shelf, 3M-5631602, qty 1 on Scheduled with Ben 7 am F…"
type textarea "x"
type textarea "EVE-9606-51, qty 2 on res shelf, 3M-5631602, qty 1 on Scheduled with Ben 7 am F…"
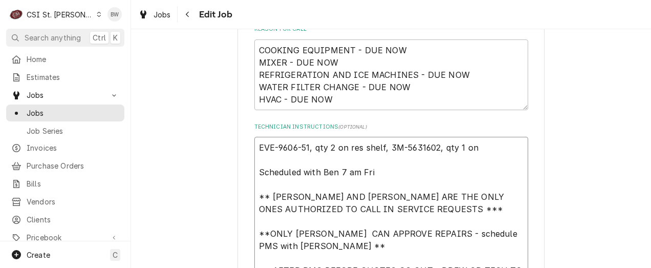
type textarea "x"
type textarea "EVE-9606-51, qty 2 on res shelf, 3M-5631602, qty 1 on r Scheduled with Ben 7 am…"
type textarea "x"
type textarea "EVE-9606-51, qty 2 on res shelf, 3M-5631602, qty 1 on re Scheduled with Ben 7 a…"
type textarea "x"
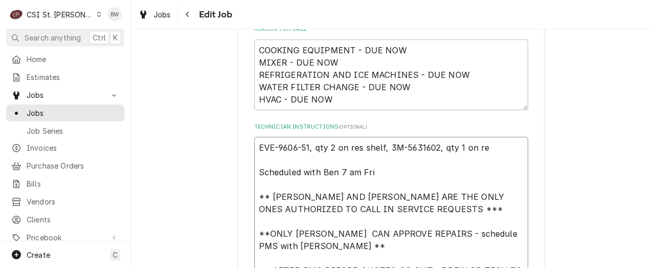
type textarea "EVE-9606-51, qty 2 on res shelf, 3M-5631602, qty 1 on res Scheduled with Ben 7 …"
type textarea "x"
type textarea "EVE-9606-51, qty 2 on res shelf, 3M-5631602, qty 1 on res Scheduled with Ben 7 …"
type textarea "x"
type textarea "EVE-9606-51, qty 2 on res shelf, 3M-5631602, qty 1 on res s Scheduled with Ben …"
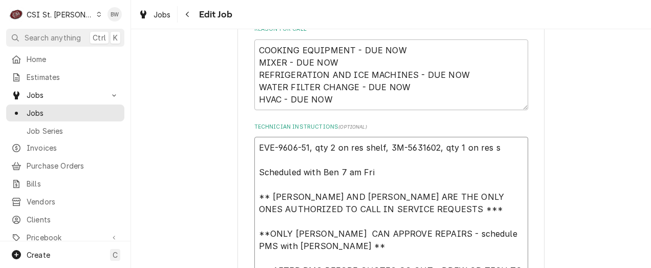
type textarea "x"
type textarea "EVE-9606-51, qty 2 on res shelf, 3M-5631602, qty 1 on res sh Scheduled with Ben…"
type textarea "x"
type textarea "EVE-9606-51, qty 2 on res shelf, 3M-5631602, qty 1 on res she Scheduled with Be…"
type textarea "x"
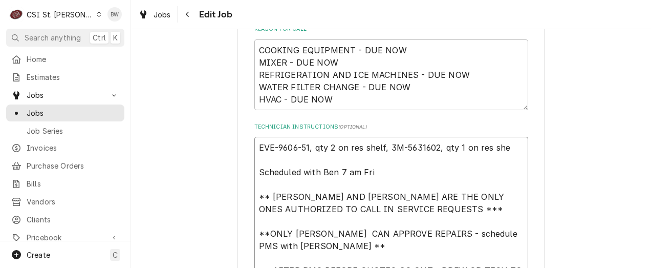
type textarea "EVE-9606-51, qty 2 on res shelf, 3M-5631602, qty 1 on res shel Scheduled with B…"
type textarea "x"
type textarea "EVE-9606-51, qty 2 on res shelf, 3M-5631602, qty 1 on res shelf Scheduled with …"
type textarea "x"
type textarea "EVE-9606-51, qty 2 on res shelf, 3M-5631602, qty 1 on res shelf Scheduled with …"
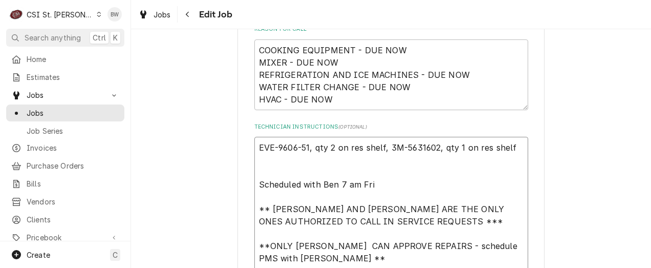
type textarea "x"
type textarea "EVE-9606-51, qty 2 on res shelf, 3M-5631602, qty 1 on res shelf 4 Scheduled wit…"
type textarea "x"
type textarea "EVE-9606-51, qty 2 on res shelf, 3M-5631602, qty 1 on res shelf 4 Scheduled wit…"
type textarea "x"
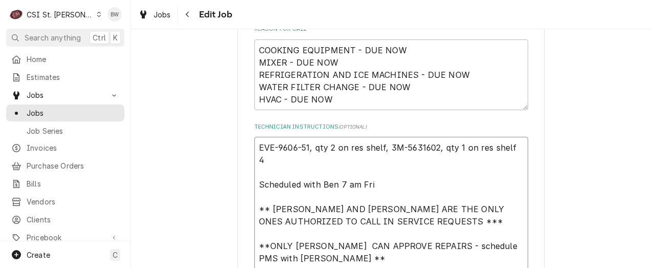
type textarea "EVE-9606-51, qty 2 on res shelf, 3M-5631602, qty 1 on res shelf 4 3 Scheduled w…"
type textarea "x"
type textarea "EVE-9606-51, qty 2 on res shelf, 3M-5631602, qty 1 on res shelf 4 3M Scheduled …"
type textarea "x"
type textarea "EVE-9606-51, qty 2 on res shelf, 3M-5631602, qty 1 on res shelf 4 3M5 Scheduled…"
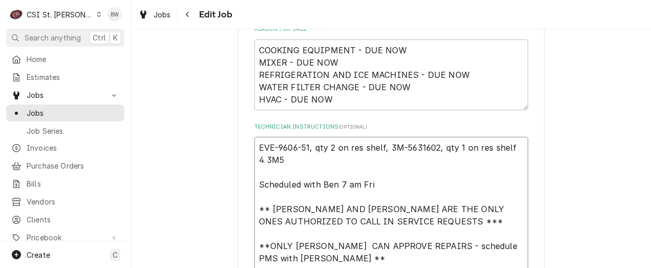
type textarea "x"
type textarea "EVE-9606-51, qty 2 on res shelf, 3M-5631602, qty 1 on res shelf 4 3M56 Schedule…"
type textarea "x"
type textarea "EVE-9606-51, qty 2 on res shelf, 3M-5631602, qty 1 on res shelf 4 3M56 Schedule…"
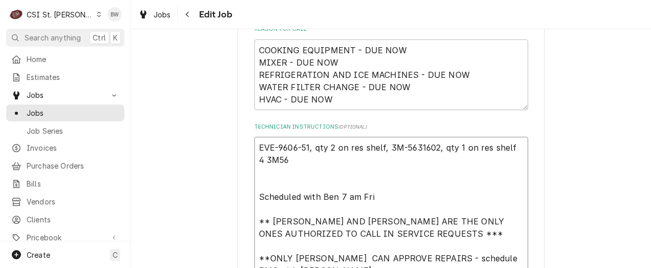
type textarea "x"
type textarea "EVE-9606-51, qty 2 on res shelf, 3M-5631602, qty 1 on res shelf 4 3M56 1 Schedu…"
type textarea "x"
type textarea "EVE-9606-51, qty 2 on res shelf, 3M-5631602, qty 1 on res shelf 4 3M56 16 Sched…"
type textarea "x"
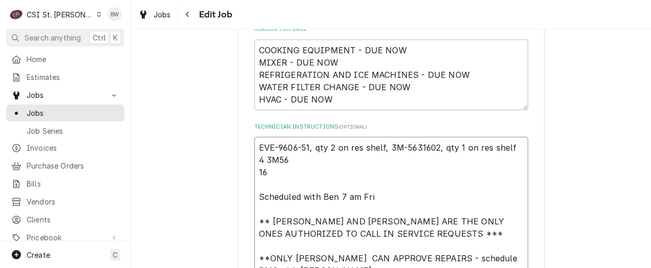
type textarea "EVE-9606-51, qty 2 on res shelf, 3M-5631602, qty 1 on res shelf 4 3M56 160 Sche…"
type textarea "x"
type textarea "EVE-9606-51, qty 2 on res shelf, 3M-5631602, qty 1 on res shelf 4 3M56 1604 Sch…"
type textarea "x"
type textarea "EVE-9606-51, qty 2 on res shelf, 3M-5631602, qty 1 on res shelf 4 3M56 160 Sche…"
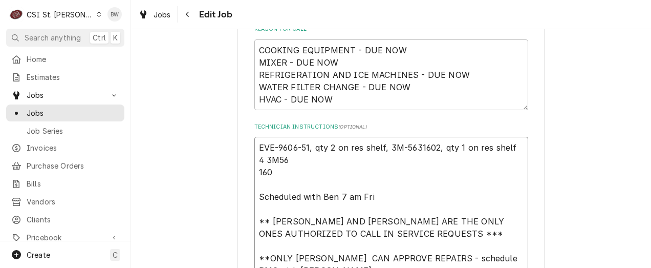
type textarea "x"
type textarea "EVE-9606-51, qty 2 on res shelf, 3M-5631602, qty 1 on res shelf 4 3M56 16 Sched…"
type textarea "x"
type textarea "EVE-9606-51, qty 2 on res shelf, 3M-5631602, qty 1 on res shelf 4 3M56 1 Schedu…"
type textarea "x"
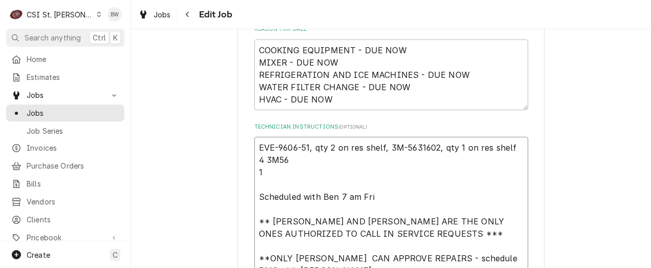
type textarea "EVE-9606-51, qty 2 on res shelf, 3M-5631602, qty 1 on res shelf 4 3M56 Schedule…"
type textarea "x"
type textarea "EVE-9606-51, qty 2 on res shelf, 3M-5631602, qty 1 on res shelf 4 3M56 Schedule…"
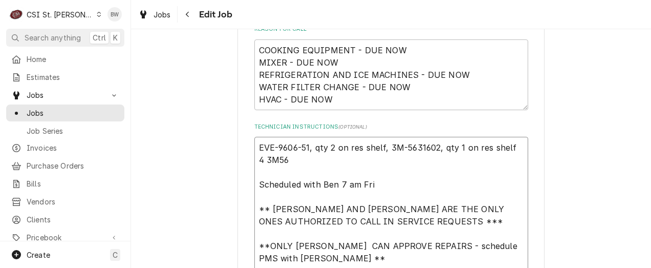
type textarea "x"
type textarea "EVE-9606-51, qty 2 on res shelf, 3M-5631602, qty 1 on res shelf 4 3M563 Schedul…"
type textarea "x"
type textarea "EVE-9606-51, qty 2 on res shelf, 3M-5631602, qty 1 on res shelf 4 3M5631 Schedu…"
type textarea "x"
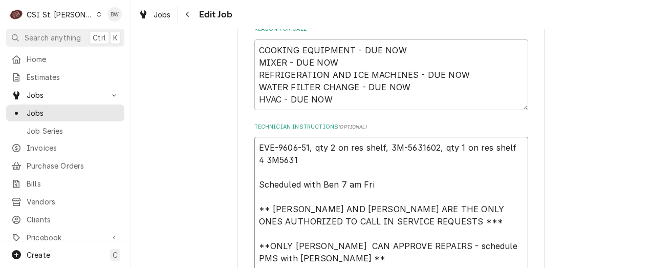
type textarea "EVE-9606-51, qty 2 on res shelf, 3M-5631602, qty 1 on res shelf 4 3M56316 Sched…"
type textarea "x"
type textarea "EVE-9606-51, qty 2 on res shelf, 3M-5631602, qty 1 on res shelf 4 3M5631604 Sch…"
type textarea "x"
type textarea "EVE-9606-51, qty 2 on res shelf, 3M-5631602, qty 1 on res shelf 4 3M-5631604 Sc…"
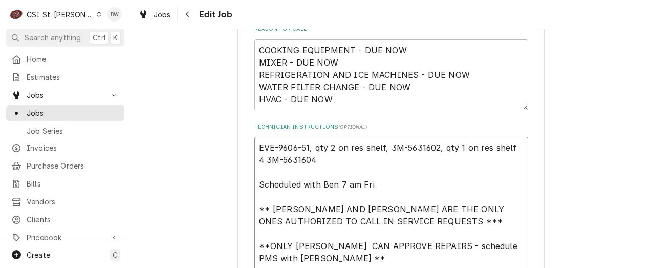
type textarea "x"
type textarea "EVE-9606-51, qty 2 on res shelf, 3M-5631602, qty 1 on res shelf 4 3M-5631604 Sc…"
type textarea "x"
type textarea "EVE-9606-51, qty 2 on res shelf, 3M-5631602, qty 1 on res shelf 4 3M-5631604 o …"
type textarea "x"
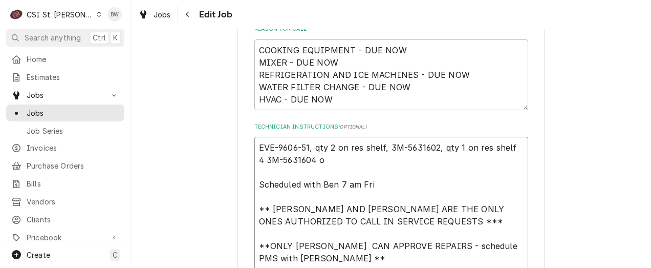
type textarea "EVE-9606-51, qty 2 on res shelf, 3M-5631602, qty 1 on res shelf 4 3M-5631604 or…"
type textarea "x"
type textarea "EVE-9606-51, qty 2 on res shelf, 3M-5631602, qty 1 on res shelf 4 3M-5631604 or…"
type textarea "x"
type textarea "EVE-9606-51, qty 2 on res shelf, 3M-5631602, qty 1 on res shelf 4 3M-5631604 or…"
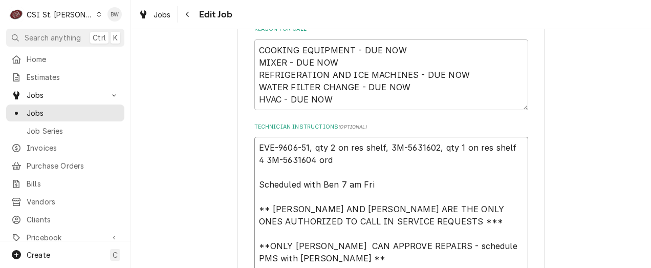
type textarea "x"
type textarea "EVE-9606-51, qty 2 on res shelf, 3M-5631602, qty 1 on res shelf 4 3M-5631604 or…"
type textarea "x"
type textarea "EVE-9606-51, qty 2 on res shelf, 3M-5631602, qty 1 on res shelf 4 3M-5631604 or…"
type textarea "x"
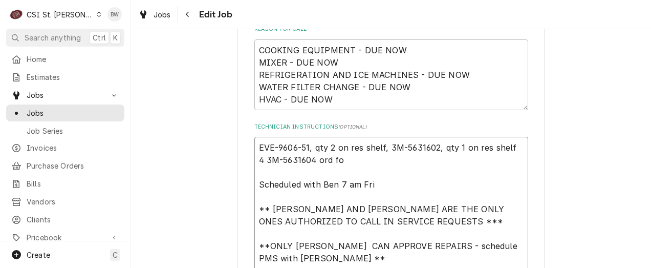
type textarea "EVE-9606-51, qty 2 on res shelf, 3M-5631602, qty 1 on res shelf 4 3M-5631604 or…"
type textarea "x"
type textarea "EVE-9606-51, qty 2 on res shelf, 3M-5631602, qty 1 on res shelf 4 3M-5631604 or…"
type textarea "x"
type textarea "EVE-9606-51, qty 2 on res shelf, 3M-5631602, qty 1 on res shelf 4 3M-5631604 or…"
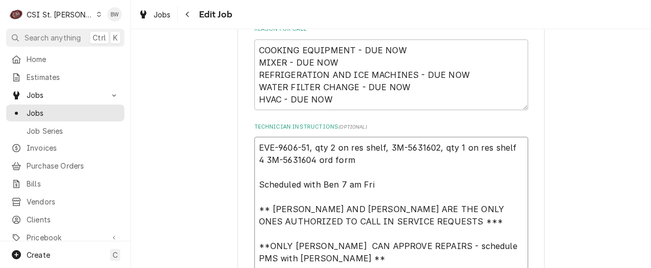
type textarea "x"
type textarea "EVE-9606-51, qty 2 on res shelf, 3M-5631602, qty 1 on res shelf 4 3M-5631604 or…"
type textarea "x"
type textarea "EVE-9606-51, qty 2 on res shelf, 3M-5631602, qty 1 on res shelf 4 3M-5631604 or…"
type textarea "x"
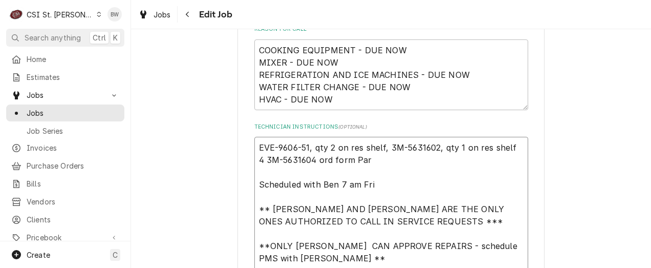
type textarea "EVE-9606-51, qty 2 on res shelf, 3M-5631602, qty 1 on res shelf 4 3M-5631604 or…"
type textarea "x"
type textarea "EVE-9606-51, qty 2 on res shelf, 3M-5631602, qty 1 on res shelf 4 3M-5631604 or…"
type textarea "x"
type textarea "EVE-9606-51, qty 2 on res shelf, 3M-5631602, qty 1 on res shelf 4 3M-5631604 or…"
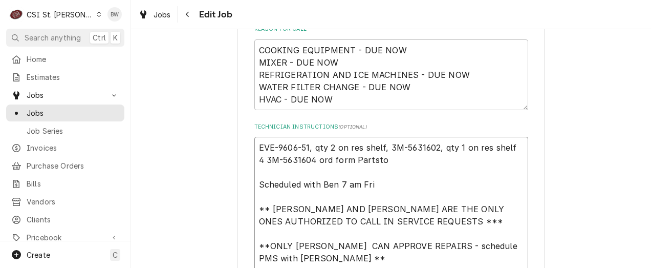
type textarea "x"
type textarea "EVE-9606-51, qty 2 on res shelf, 3M-5631602, qty 1 on res shelf 4 3M-5631604 or…"
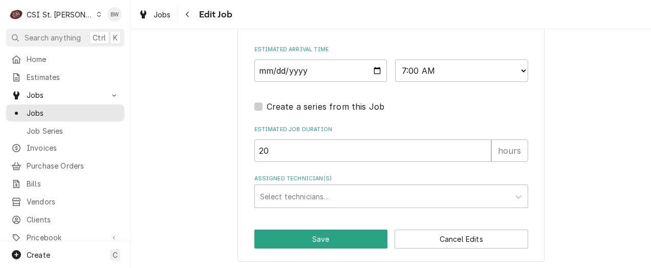
scroll to position [1412, 0]
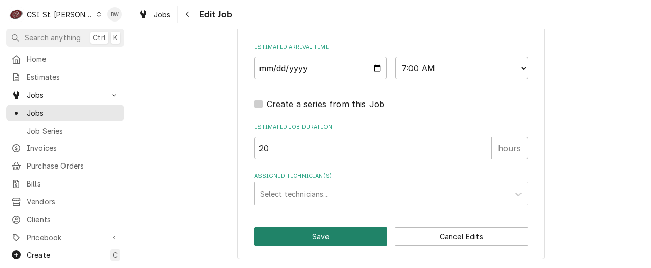
click at [319, 233] on button "Save" at bounding box center [321, 236] width 134 height 19
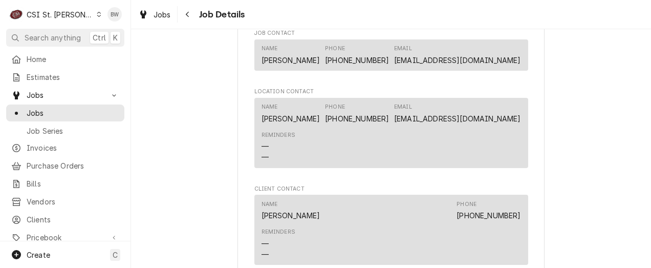
scroll to position [1414, 0]
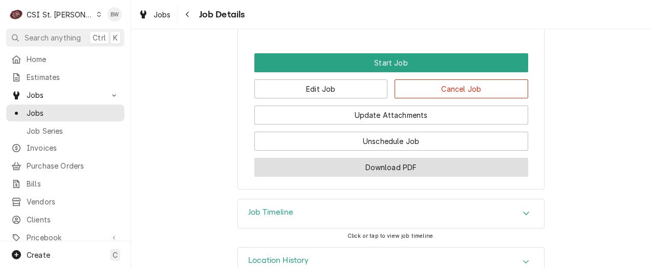
click at [352, 158] on button "Download PDF" at bounding box center [391, 167] width 274 height 19
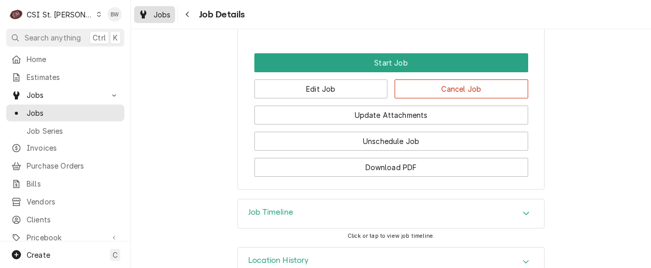
click at [150, 13] on div "Jobs" at bounding box center [154, 14] width 37 height 13
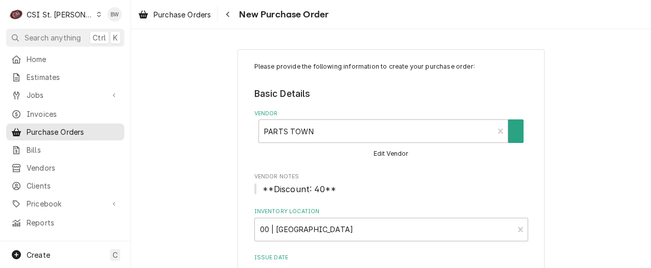
type textarea "x"
click at [229, 12] on icon "Navigate back" at bounding box center [227, 15] width 3 height 6
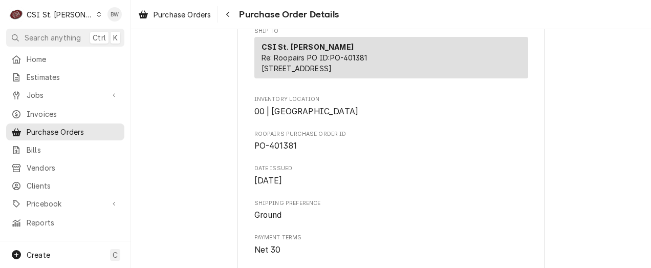
scroll to position [307, 0]
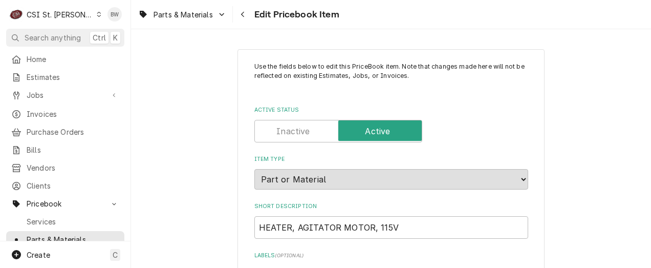
type textarea "x"
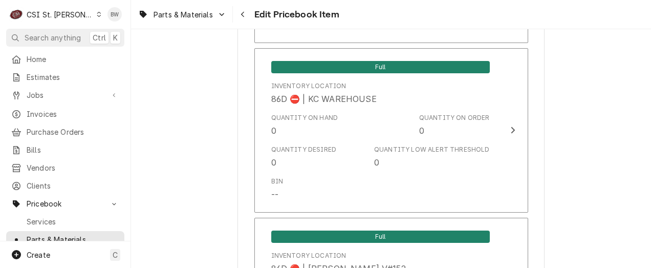
scroll to position [8878, 0]
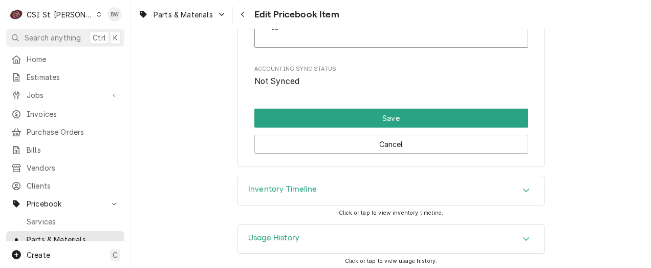
click at [268, 190] on div "Inventory Timeline" at bounding box center [282, 190] width 69 height 12
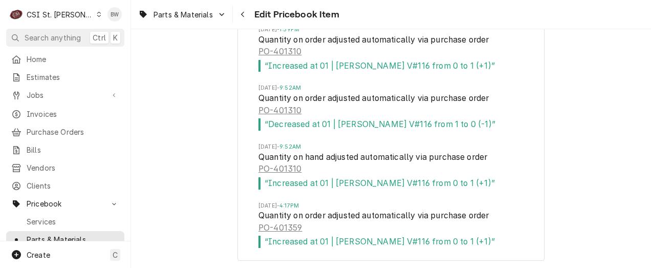
scroll to position [9082, 0]
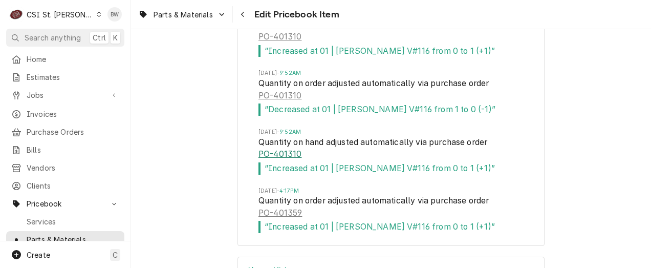
click at [281, 149] on link "PO-401310" at bounding box center [279, 154] width 43 height 12
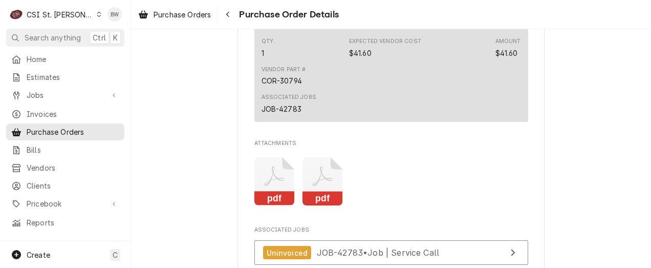
scroll to position [819, 0]
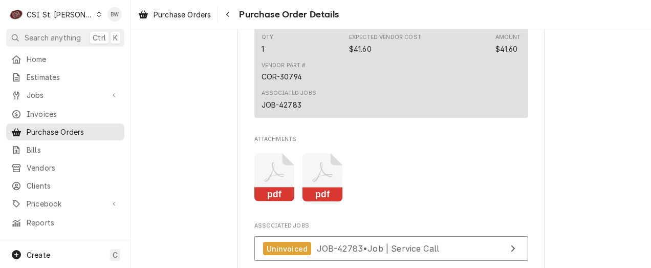
click at [225, 13] on div "Navigate back" at bounding box center [228, 14] width 10 height 10
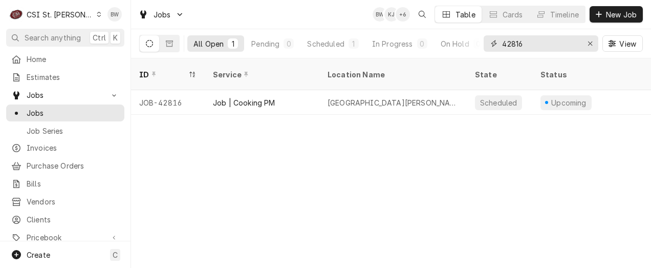
drag, startPoint x: 540, startPoint y: 46, endPoint x: 499, endPoint y: 46, distance: 40.4
click at [499, 46] on div "42816" at bounding box center [541, 43] width 115 height 16
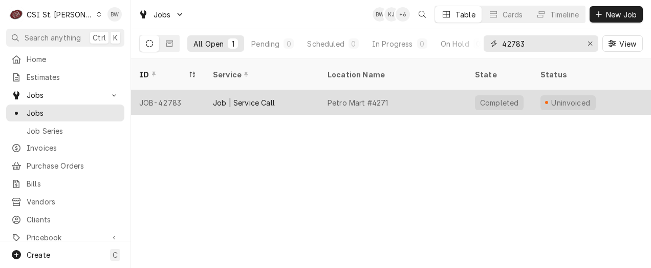
type input "42783"
click at [170, 90] on div "JOB-42783" at bounding box center [168, 102] width 74 height 25
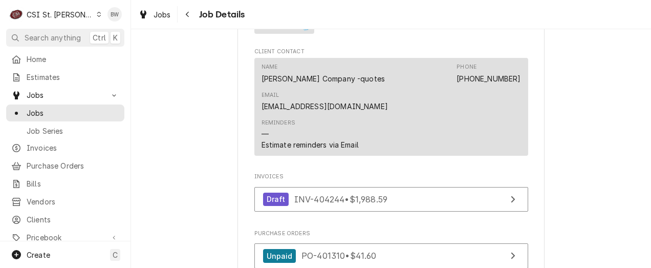
scroll to position [870, 0]
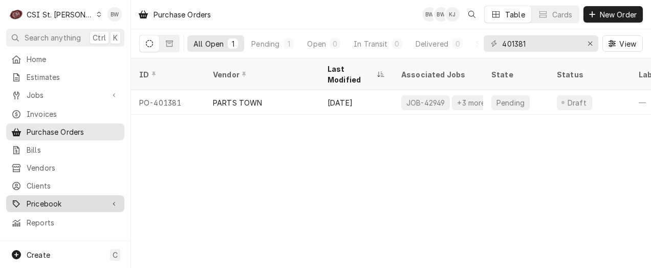
click at [45, 198] on span "Pricebook" at bounding box center [65, 203] width 77 height 11
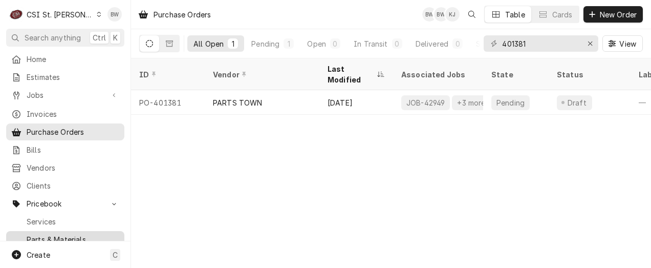
click at [50, 234] on span "Parts & Materials" at bounding box center [73, 239] width 93 height 11
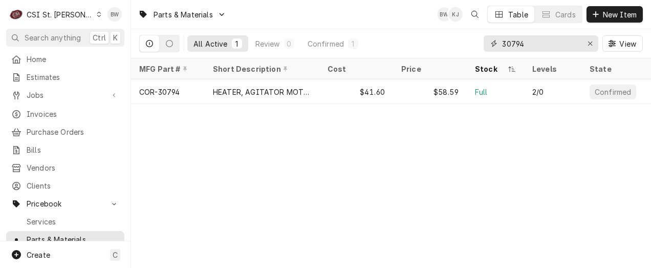
drag, startPoint x: 535, startPoint y: 48, endPoint x: 453, endPoint y: 53, distance: 82.0
click at [453, 53] on div "All Active 1 Review 0 Confirmed 1 30794 View" at bounding box center [391, 43] width 504 height 29
paste input "86-0142"
click at [217, 129] on div "Parts & Materials BW KJ SH Table Cards New Item All Active 1 Review 0 Confirmed…" at bounding box center [391, 134] width 520 height 268
click at [243, 163] on div "Parts & Materials BW KJ Table Cards New Item All Active 1 Review 0 Confirmed 1 …" at bounding box center [391, 134] width 520 height 268
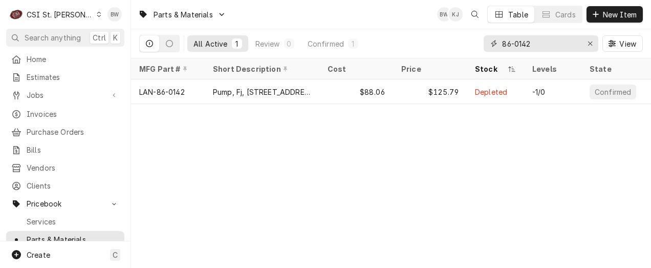
drag, startPoint x: 535, startPoint y: 46, endPoint x: 465, endPoint y: 45, distance: 70.1
click at [465, 45] on div "All Active 1 Review 0 Confirmed 1 86-0142 View" at bounding box center [391, 43] width 504 height 29
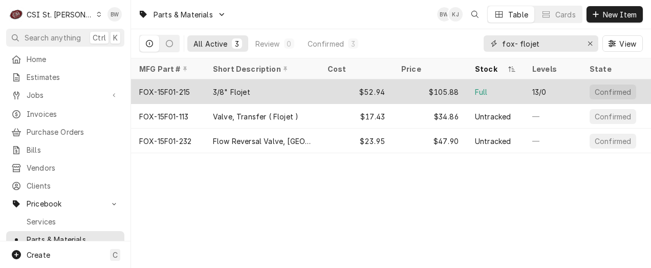
type input "fox- flojet"
click at [166, 86] on div "FOX-15F01-215" at bounding box center [164, 91] width 51 height 11
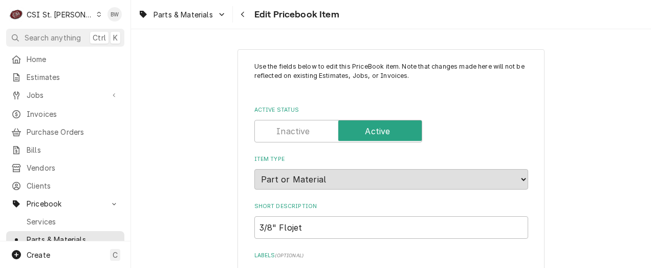
type textarea "x"
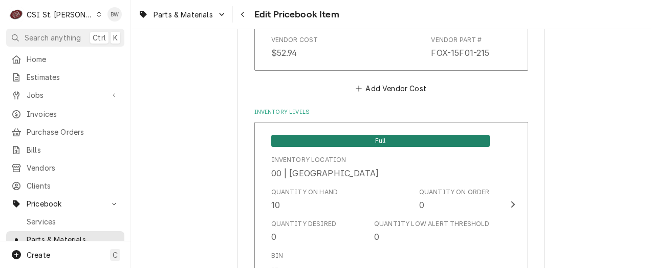
scroll to position [870, 0]
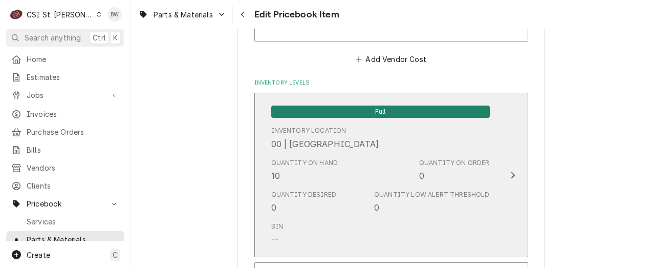
click at [315, 187] on div "Quantity Desired 0 Quantity Low Alert Threshold 0" at bounding box center [380, 202] width 219 height 32
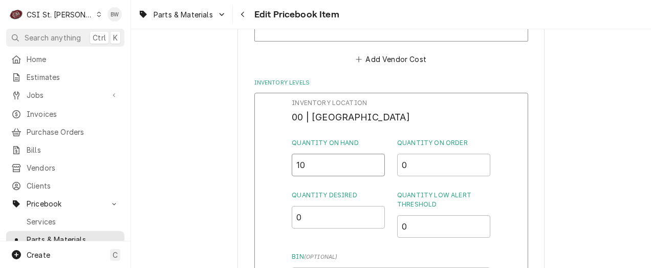
drag, startPoint x: 323, startPoint y: 167, endPoint x: 260, endPoint y: 166, distance: 63.5
click at [270, 167] on div "Inventory Location 00 | STL WAREHOUSE Quantity on Hand 10 Quantity on Order 0 Q…" at bounding box center [391, 226] width 274 height 266
type input "9"
click at [277, 184] on div "Inventory Location 00 | STL WAREHOUSE Quantity on Hand 9 Quantity on Order 0 Qu…" at bounding box center [391, 226] width 274 height 266
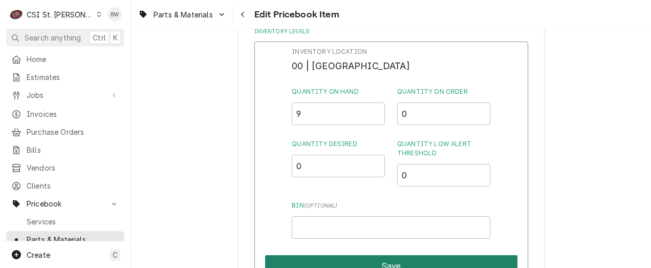
click at [378, 264] on button "Save" at bounding box center [391, 265] width 252 height 21
type textarea "x"
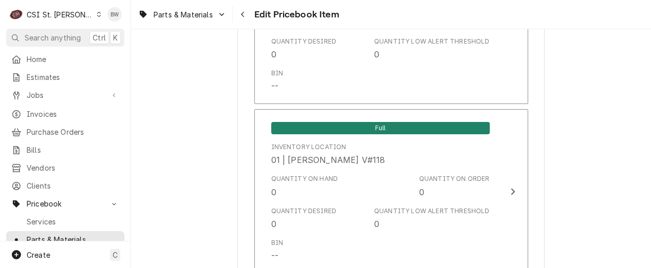
scroll to position [3070, 0]
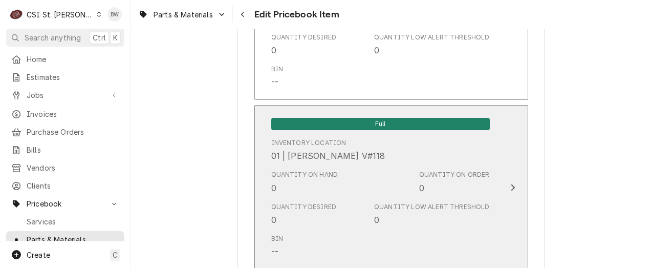
click at [353, 214] on div "Quantity Desired 0 Quantity Low Alert Threshold 0" at bounding box center [380, 214] width 219 height 32
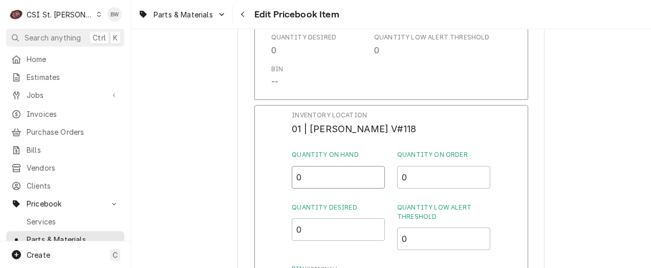
drag, startPoint x: 310, startPoint y: 175, endPoint x: 276, endPoint y: 176, distance: 34.3
click at [276, 176] on div "Inventory Location 01 | [PERSON_NAME] V#118 Quantity on Hand 0 Quantity on Orde…" at bounding box center [391, 238] width 274 height 266
type input "1"
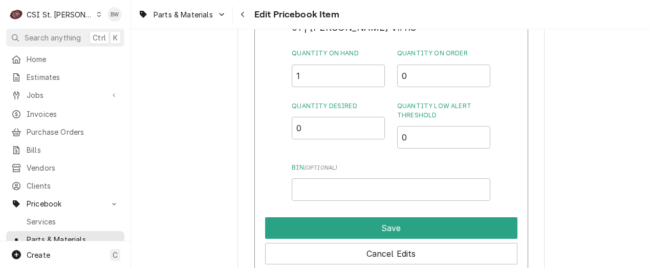
scroll to position [3173, 0]
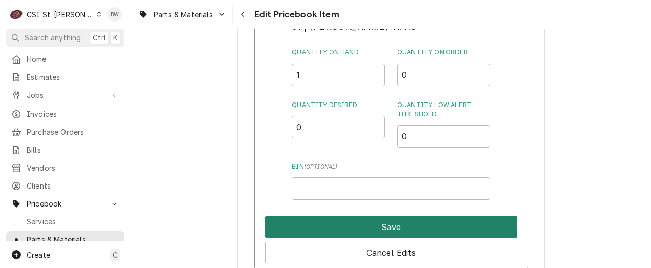
click at [373, 216] on button "Save" at bounding box center [391, 226] width 252 height 21
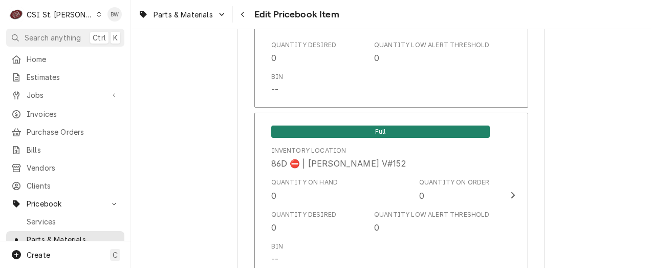
scroll to position [8878, 0]
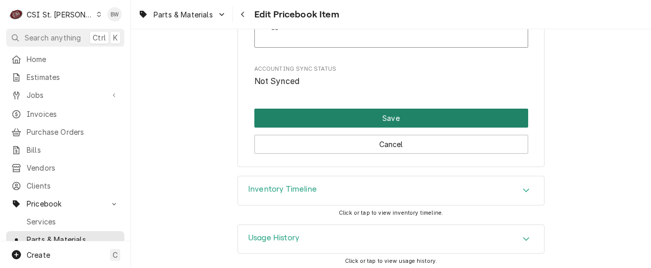
click at [378, 114] on button "Save" at bounding box center [391, 117] width 274 height 19
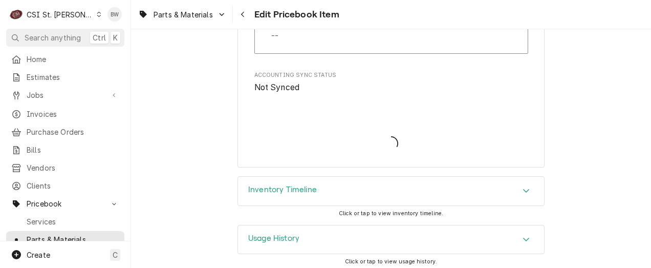
type textarea "x"
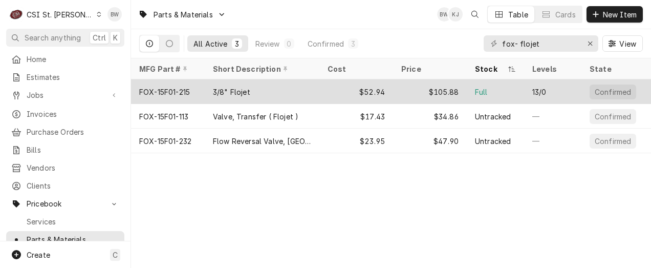
click at [175, 93] on div "FOX-15F01-215" at bounding box center [164, 91] width 51 height 11
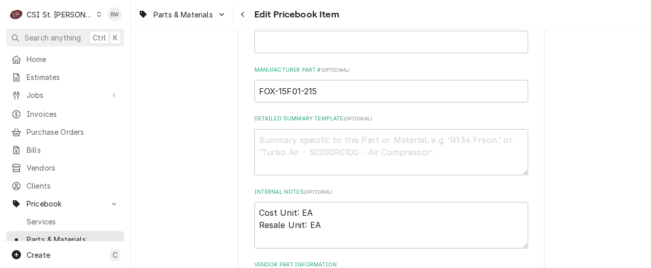
scroll to position [563, 0]
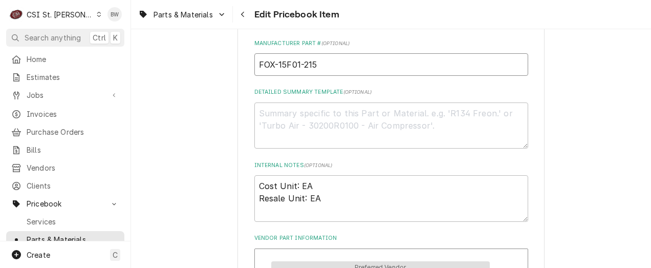
drag, startPoint x: 323, startPoint y: 67, endPoint x: 232, endPoint y: 67, distance: 91.1
type textarea "x"
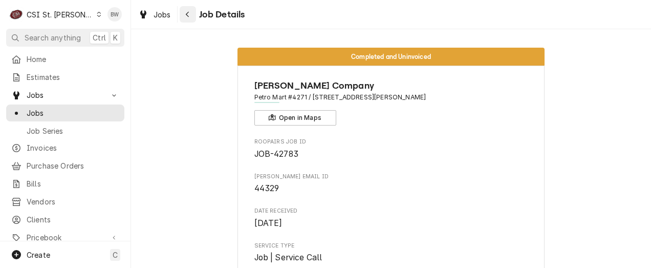
click at [188, 9] on div "Navigate back" at bounding box center [188, 14] width 10 height 10
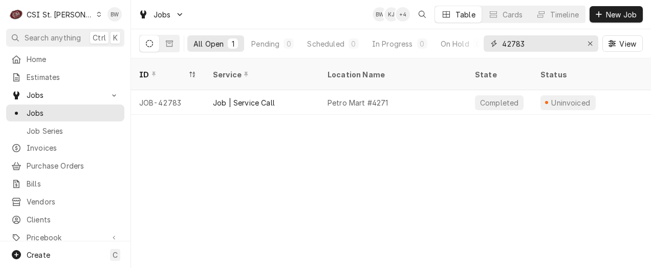
drag, startPoint x: 527, startPoint y: 43, endPoint x: 499, endPoint y: 45, distance: 27.7
click at [500, 45] on div "42783" at bounding box center [541, 43] width 115 height 16
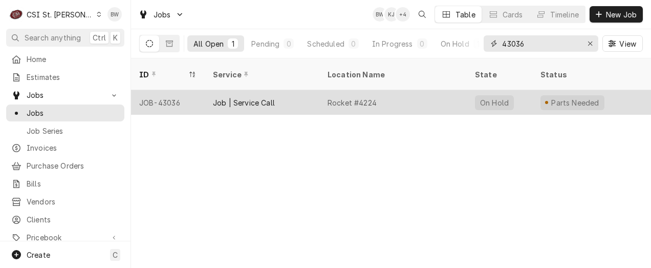
type input "43036"
click at [164, 90] on div "JOB-43036" at bounding box center [168, 102] width 74 height 25
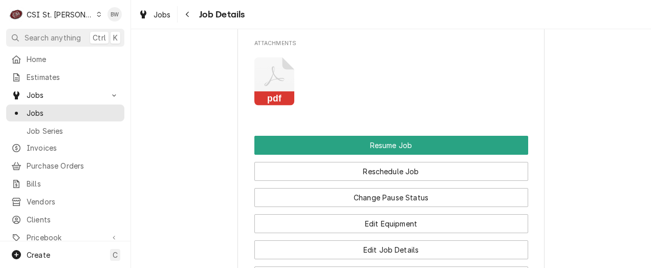
scroll to position [1331, 0]
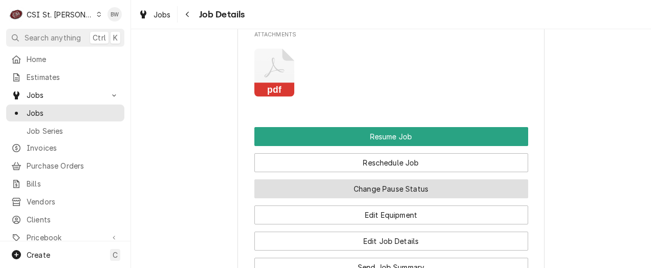
click at [391, 179] on button "Change Pause Status" at bounding box center [391, 188] width 274 height 19
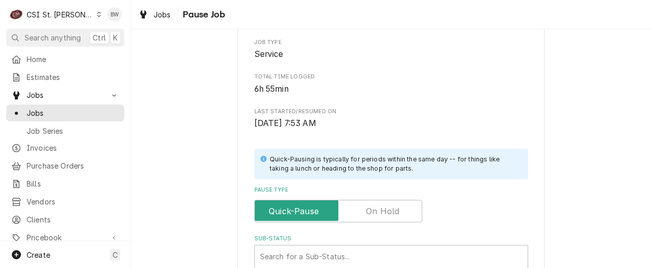
scroll to position [154, 0]
click at [372, 206] on label "Pause Type" at bounding box center [338, 210] width 168 height 23
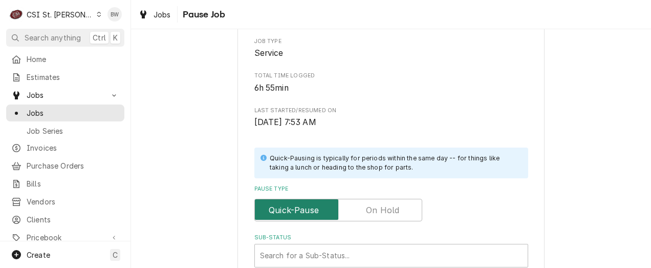
click at [372, 206] on input "Pause Type" at bounding box center [338, 210] width 159 height 23
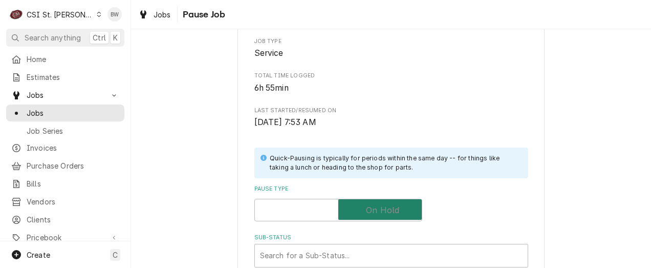
checkbox input "true"
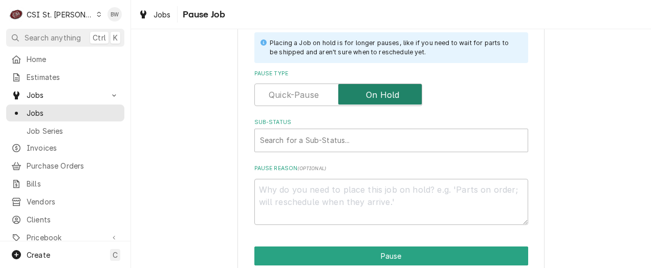
scroll to position [307, 0]
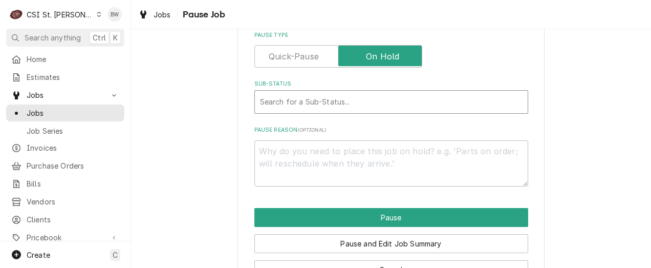
click at [281, 103] on div "Sub-Status" at bounding box center [391, 102] width 263 height 18
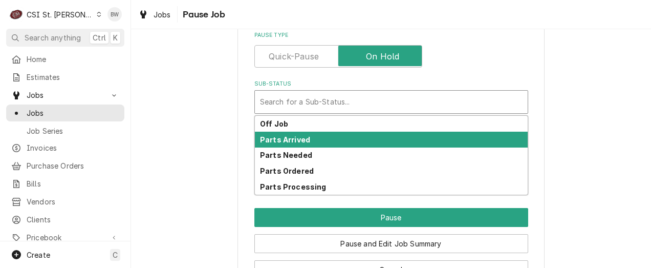
click at [287, 140] on strong "Parts Arrived" at bounding box center [285, 139] width 50 height 9
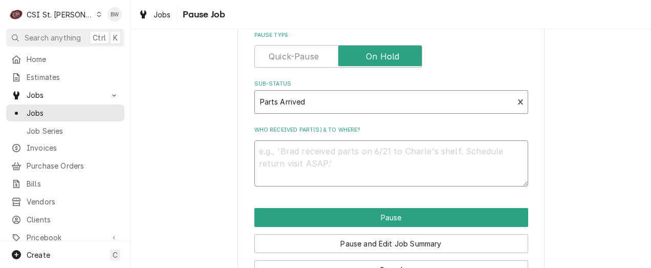
click at [275, 153] on textarea "Who received part(s) & to where?" at bounding box center [391, 163] width 274 height 46
paste textarea "FOX-15F01-215"
type textarea "x"
type textarea "FOX-15F01-215"
type textarea "x"
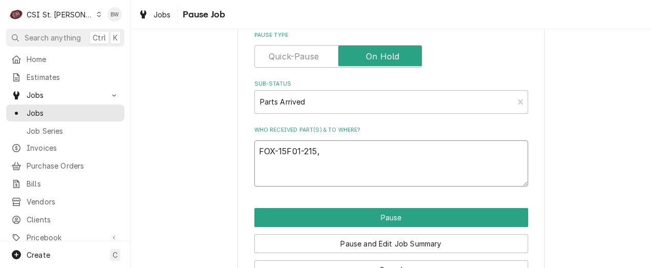
type textarea "FOX-15F01-215,"
type textarea "x"
type textarea "FOX-15F01-215, F"
type textarea "x"
type textarea "FOX-15F01-215, Fl"
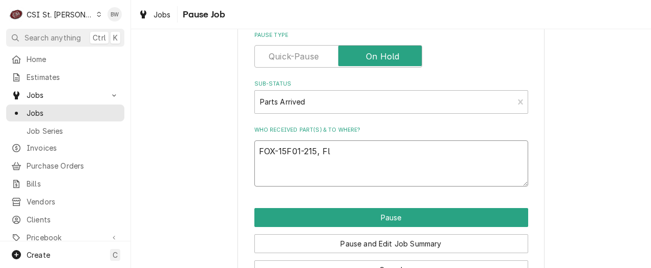
type textarea "x"
type textarea "FOX-15F01-215, Flo"
type textarea "x"
type textarea "FOX-15F01-215, FloJ"
type textarea "x"
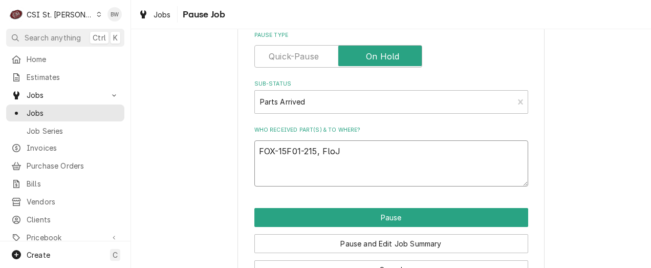
type textarea "FOX-15F01-215, FloJe"
type textarea "x"
type textarea "FOX-15F01-215, FloJet"
type textarea "x"
type textarea "FOX-15F01-215, FloJet"
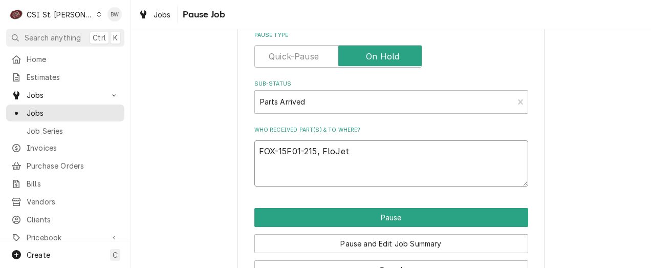
type textarea "x"
type textarea "FOX-15F01-215, FloJet p"
type textarea "x"
type textarea "FOX-15F01-215, FloJet pu"
type textarea "x"
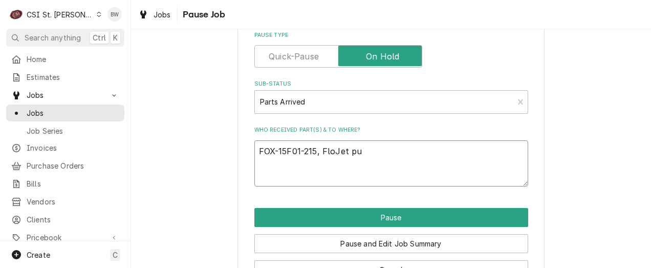
type textarea "FOX-15F01-215, FloJet pum"
type textarea "x"
type textarea "FOX-15F01-215, FloJet pump"
type textarea "x"
type textarea "FOX-15F01-215, FloJet pump"
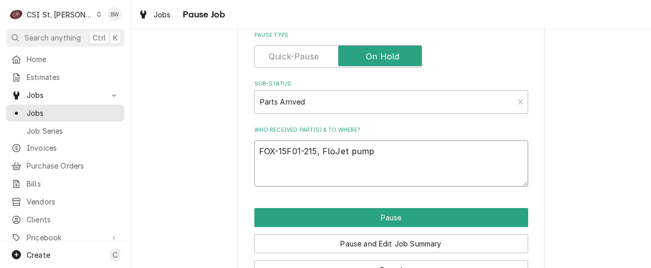
type textarea "x"
type textarea "FOX-15F01-215, FloJet pump o"
type textarea "x"
type textarea "FOX-15F01-215, FloJet pump on"
type textarea "x"
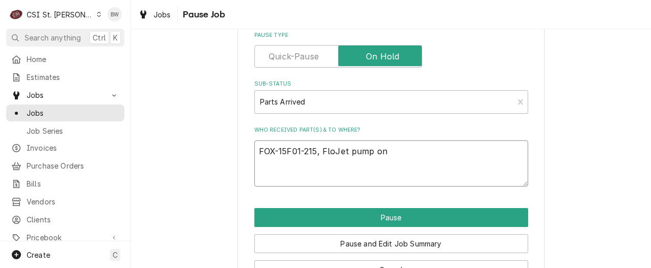
type textarea "FOX-15F01-215, FloJet pump on"
type textarea "x"
type textarea "FOX-15F01-215, FloJet pump on M"
type textarea "x"
type textarea "FOX-15F01-215, FloJet pump on Mi"
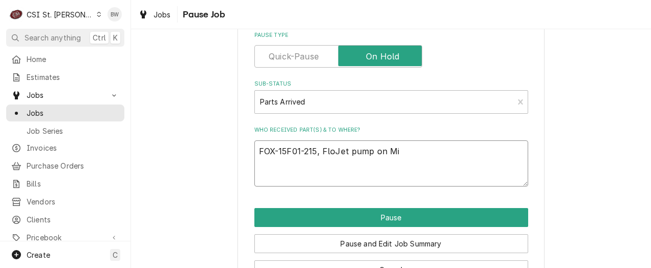
type textarea "x"
type textarea "FOX-15F01-215, FloJet pump on Mike"
type textarea "x"
type textarea "FOX-15F01-215, FloJet pump on Mike"
type textarea "x"
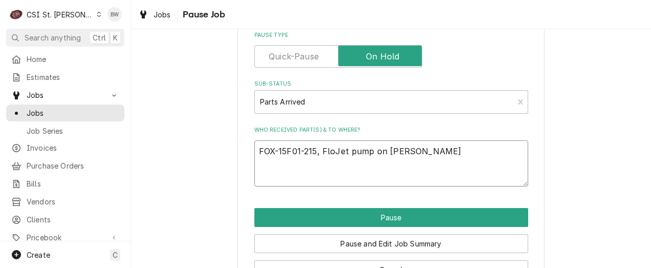
type textarea "FOX-15F01-215, FloJet pump on Mike B"
type textarea "x"
type textarea "FOX-15F01-215, FloJet pump on Mike B"
type textarea "x"
type textarea "FOX-15F01-215, FloJet pump on Mike B s"
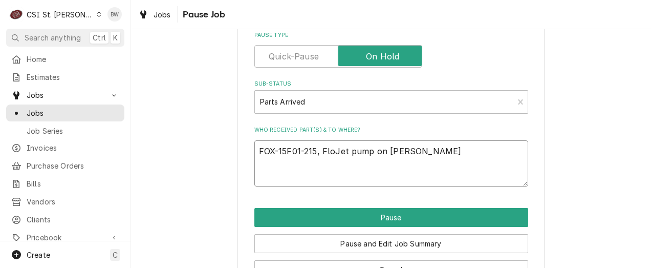
type textarea "x"
type textarea "FOX-15F01-215, FloJet pump on Mike B sh"
type textarea "x"
type textarea "FOX-15F01-215, FloJet pump on Mike B she"
type textarea "x"
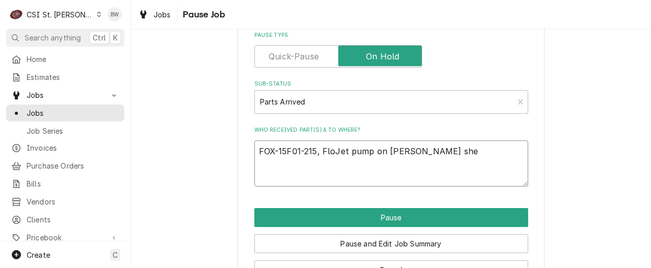
type textarea "FOX-15F01-215, FloJet pump on Mike B shel"
type textarea "x"
type textarea "FOX-15F01-215, FloJet pump on Mike B shelf"
click at [368, 149] on textarea "FOX-15F01-215, FloJet pump on Mike B shelf" at bounding box center [391, 163] width 274 height 46
type textarea "x"
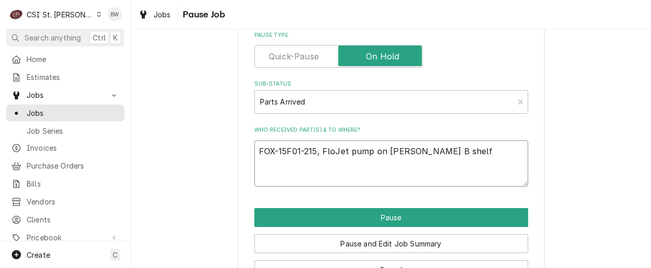
type textarea "FOX-15F01-215, FloJet pump, on Mike B shelf"
type textarea "x"
type textarea "FOX-15F01-215, FloJet pump, on Mike B shelf"
type textarea "x"
type textarea "FOX-15F01-215, FloJet pump, fo on Mike B shelf"
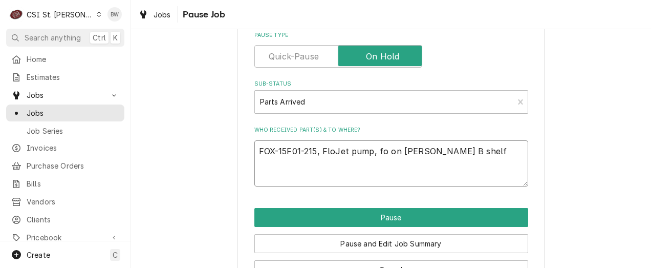
type textarea "x"
type textarea "FOX-15F01-215, FloJet pump, for on Mike B shelf"
type textarea "x"
type textarea "FOX-15F01-215, FloJet pump, form on Mike B shelf"
type textarea "x"
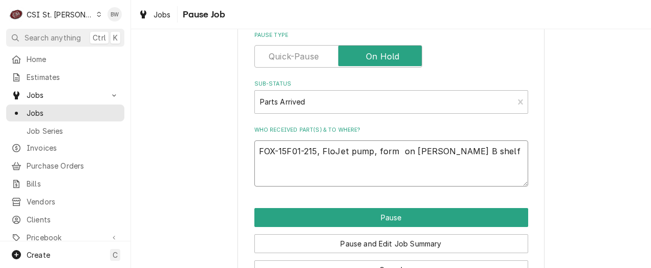
type textarea "FOX-15F01-215, FloJet pump, form s on Mike B shelf"
type textarea "x"
type textarea "FOX-15F01-215, FloJet pump, form st on Mike B shelf"
type textarea "x"
type textarea "FOX-15F01-215, FloJet pump, form sto on Mike B shelf"
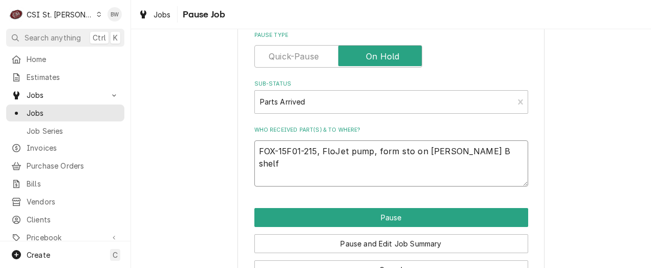
type textarea "x"
type textarea "FOX-15F01-215, FloJet pump, form stoc on Mike B shelf"
type textarea "x"
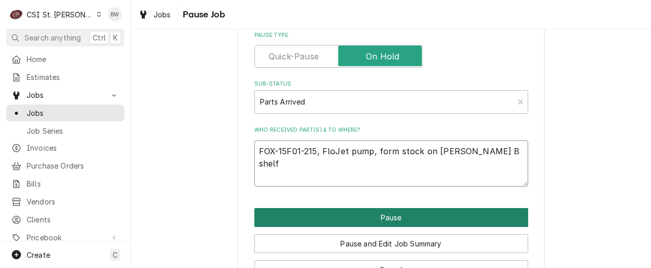
type textarea "FOX-15F01-215, FloJet pump, form stock on Mike B shelf"
click at [357, 214] on button "Pause" at bounding box center [391, 217] width 274 height 19
type textarea "x"
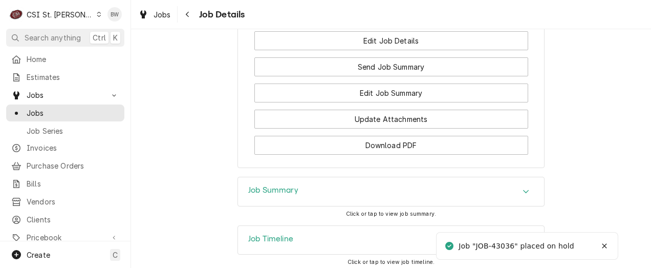
scroll to position [1535, 0]
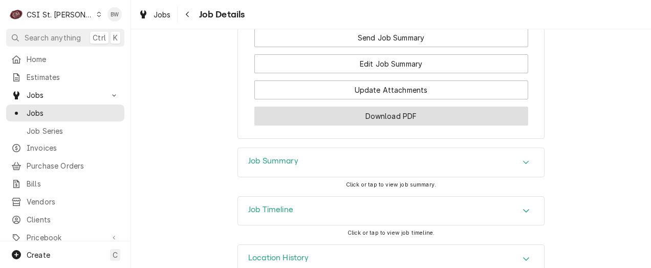
click at [314, 106] on button "Download PDF" at bounding box center [391, 115] width 274 height 19
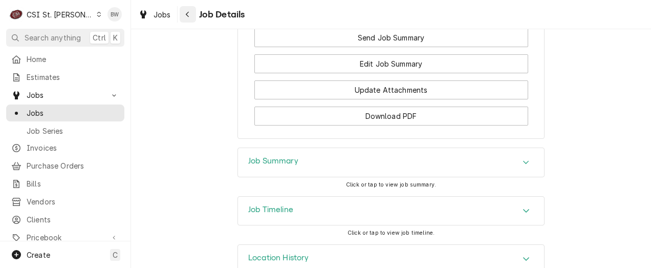
click at [190, 15] on div "Navigate back" at bounding box center [188, 14] width 10 height 10
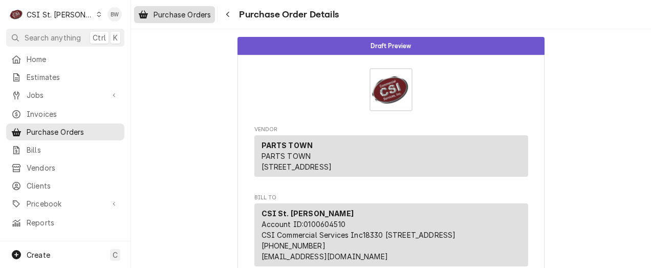
drag, startPoint x: 0, startPoint y: 0, endPoint x: 200, endPoint y: 17, distance: 200.8
click at [200, 17] on span "Purchase Orders" at bounding box center [182, 14] width 57 height 11
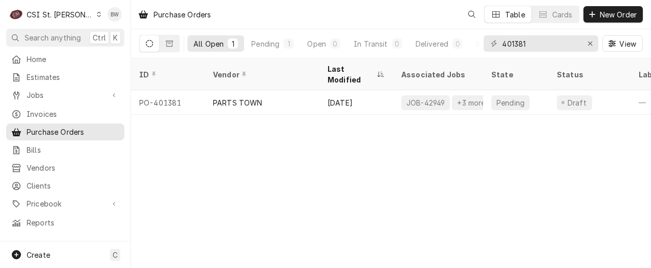
click at [508, 48] on input "401381" at bounding box center [540, 43] width 77 height 16
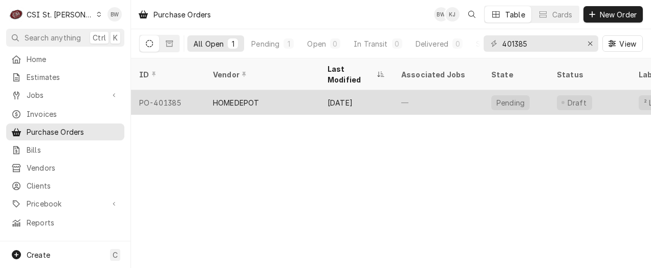
type input "401385"
click at [170, 92] on div "PO-401385" at bounding box center [168, 102] width 74 height 25
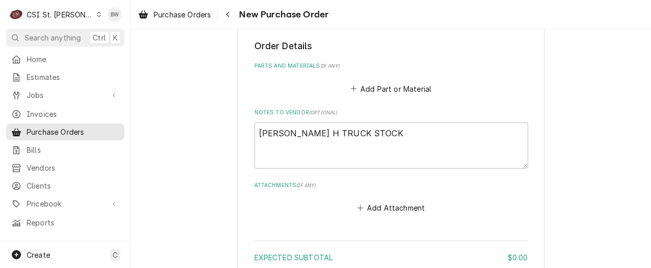
scroll to position [358, 0]
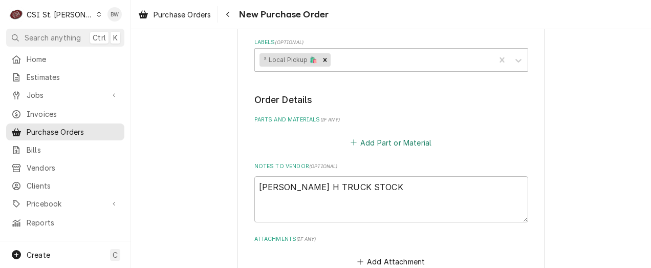
click at [366, 139] on button "Add Part or Material" at bounding box center [390, 142] width 84 height 14
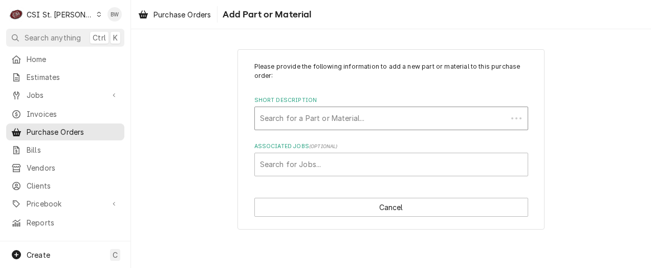
click at [291, 124] on div "Short Description" at bounding box center [381, 118] width 242 height 18
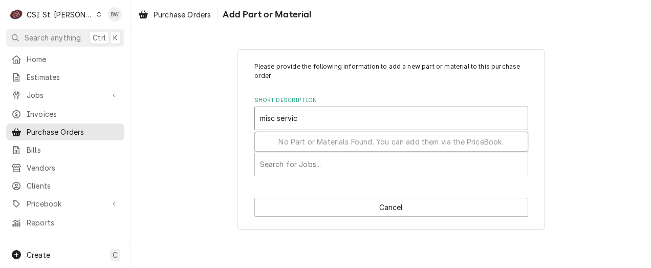
type input "misc service"
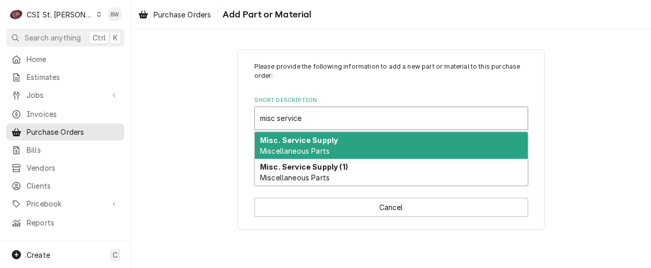
click at [288, 138] on strong "Misc. Service Supply" at bounding box center [299, 140] width 78 height 9
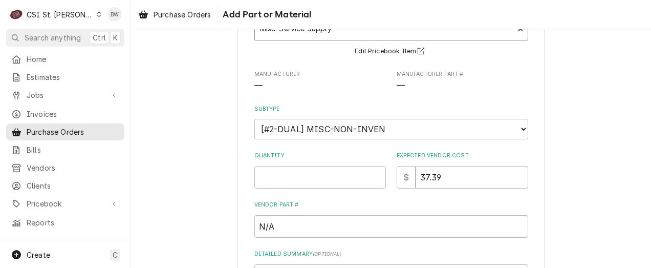
scroll to position [102, 0]
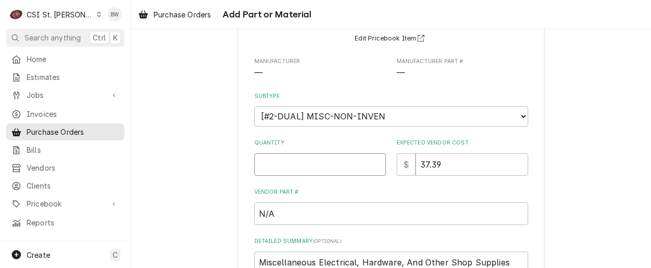
click at [272, 165] on input "Quantity" at bounding box center [320, 164] width 132 height 23
type textarea "x"
type input "1"
type textarea "x"
type input "1"
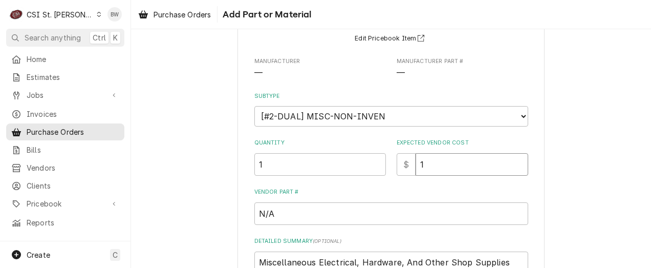
type textarea "x"
type input "10"
type textarea "x"
type input "10.9"
type textarea "x"
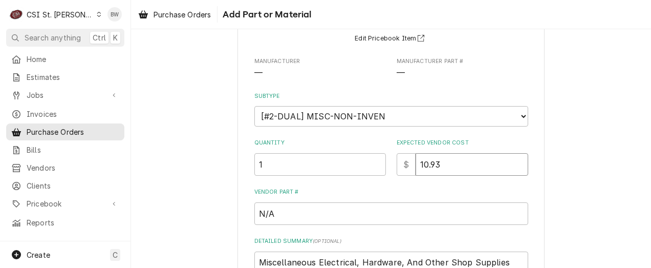
type input "10.93"
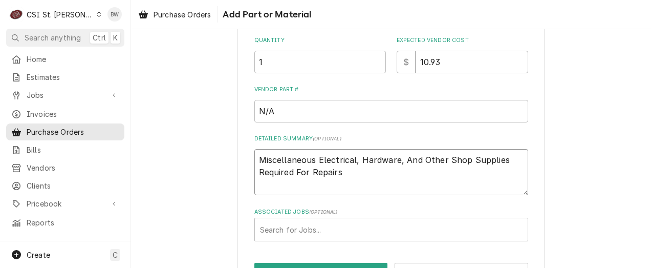
click at [342, 171] on textarea "Miscellaneous Electrical, Hardware, And Other Shop Supplies Required For Repairs" at bounding box center [391, 172] width 274 height 46
type textarea "x"
type textarea "Miscellaneous Electrical, Hardware, And Other Shop Supplies Required For Repairs"
type textarea "x"
type textarea "Miscellaneous Electrical, Hardware, And Other Shop Supplies Required For Repair…"
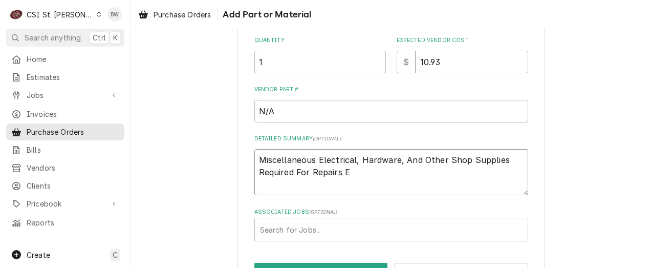
type textarea "x"
type textarea "Miscellaneous Electrical, Hardware, And Other Shop Supplies Required For Repair…"
type textarea "x"
type textarea "Miscellaneous Electrical, Hardware, And Other Shop Supplies Required For Repair…"
type textarea "x"
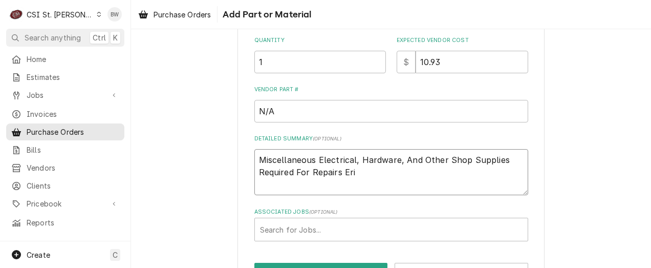
type textarea "Miscellaneous Electrical, Hardware, And Other Shop Supplies Required For Repair…"
type textarea "x"
type textarea "Miscellaneous Electrical, Hardware, And Other Shop Supplies Required For Repair…"
type textarea "x"
type textarea "Miscellaneous Electrical, Hardware, And Other Shop Supplies Required For Repair…"
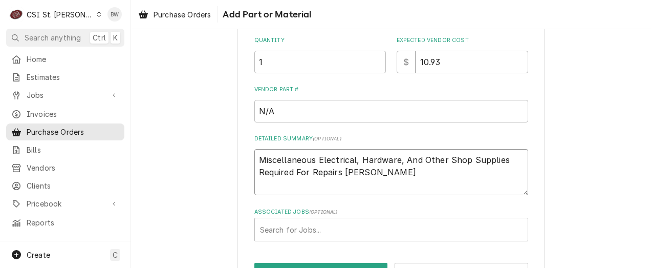
type textarea "x"
type textarea "Miscellaneous Electrical, Hardware, And Other Shop Supplies Required For Repair…"
type textarea "x"
type textarea "Miscellaneous Electrical, Hardware, And Other Shop Supplies Required For Repair…"
type textarea "x"
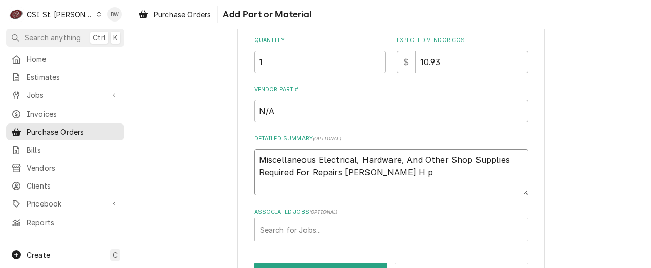
type textarea "Miscellaneous Electrical, Hardware, And Other Shop Supplies Required For Repair…"
type textarea "x"
type textarea "Miscellaneous Electrical, Hardware, And Other Shop Supplies Required For Repair…"
type textarea "x"
type textarea "Miscellaneous Electrical, Hardware, And Other Shop Supplies Required For Repair…"
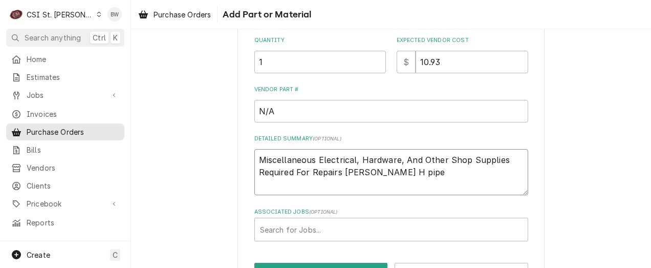
type textarea "x"
type textarea "Miscellaneous Electrical, Hardware, And Other Shop Supplies Required For Repair…"
type textarea "x"
type textarea "Miscellaneous Electrical, Hardware, And Other Shop Supplies Required For Repair…"
type textarea "x"
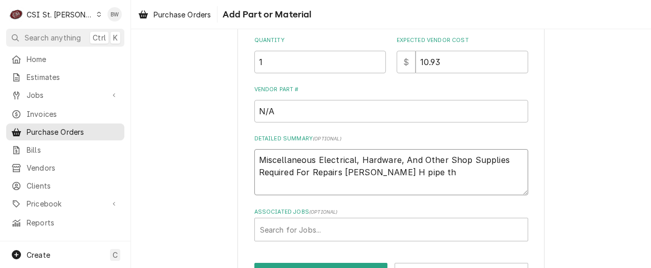
type textarea "Miscellaneous Electrical, Hardware, And Other Shop Supplies Required For Repair…"
type textarea "x"
type textarea "Miscellaneous Electrical, Hardware, And Other Shop Supplies Required For Repair…"
type textarea "x"
type textarea "Miscellaneous Electrical, Hardware, And Other Shop Supplies Required For Repair…"
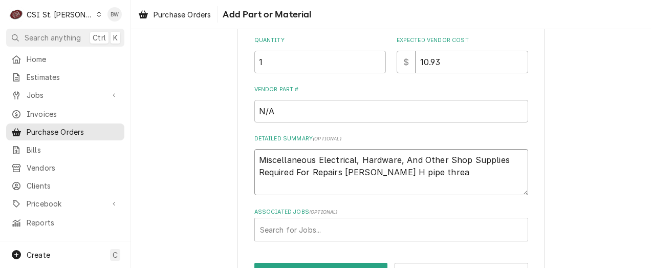
type textarea "x"
type textarea "Miscellaneous Electrical, Hardware, And Other Shop Supplies Required For Repair…"
type textarea "x"
type textarea "Miscellaneous Electrical, Hardware, And Other Shop Supplies Required For Repair…"
type textarea "x"
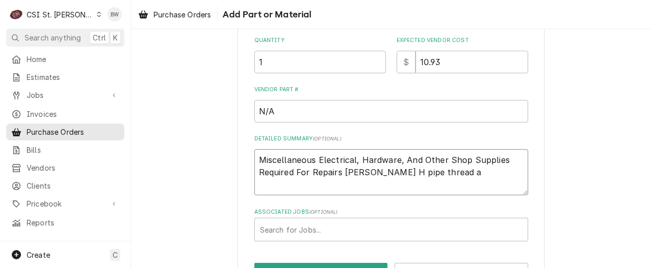
type textarea "Miscellaneous Electrical, Hardware, And Other Shop Supplies Required For Repair…"
type textarea "x"
type textarea "Miscellaneous Electrical, Hardware, And Other Shop Supplies Required For Repair…"
type textarea "x"
type textarea "Miscellaneous Electrical, Hardware, And Other Shop Supplies Required For Repair…"
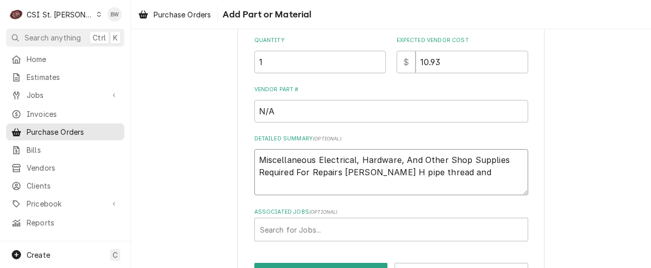
type textarea "x"
type textarea "Miscellaneous Electrical, Hardware, And Other Shop Supplies Required For Repair…"
type textarea "x"
type textarea "Miscellaneous Electrical, Hardware, And Other Shop Supplies Required For Repair…"
type textarea "x"
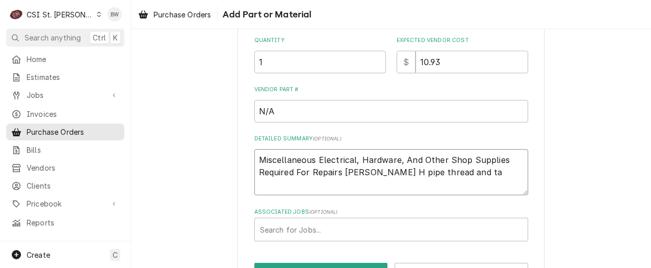
type textarea "Miscellaneous Electrical, Hardware, And Other Shop Supplies Required For Repair…"
type textarea "x"
type textarea "Miscellaneous Electrical, Hardware, And Other Shop Supplies Required For Repair…"
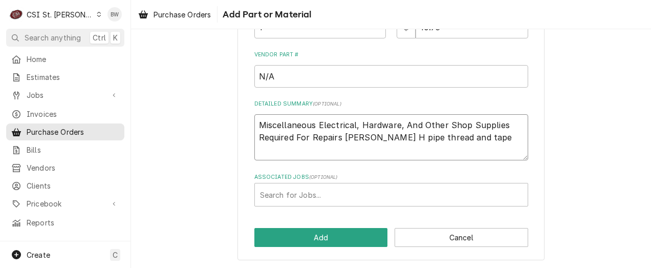
click at [340, 137] on textarea "Miscellaneous Electrical, Hardware, And Other Shop Supplies Required For Repair…" at bounding box center [391, 137] width 274 height 46
type textarea "x"
type textarea "Miscellaneous Electrical, Hardware, And Other Shop Supplies Required For Repair…"
type textarea "x"
type textarea "Miscellaneous Electrical, Hardware, And Other Shop Supplies Required For Repair…"
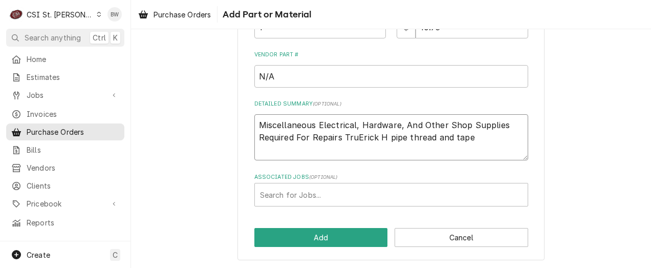
type textarea "x"
type textarea "Miscellaneous Electrical, Hardware, And Other Shop Supplies Required For Repair…"
type textarea "x"
type textarea "Miscellaneous Electrical, Hardware, And Other Shop Supplies Required For Repair…"
type textarea "x"
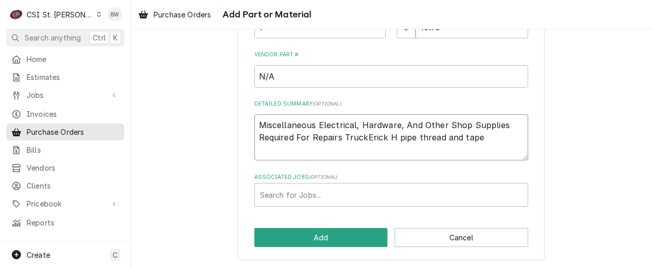
type textarea "Miscellaneous Electrical, Hardware, And Other Shop Supplies Required For Repair…"
type textarea "x"
type textarea "Miscellaneous Electrical, Hardware, And Other Shop Supplies Required For Repair…"
type textarea "x"
type textarea "Miscellaneous Electrical, Hardware, And Other Shop Supplies Required For Repair…"
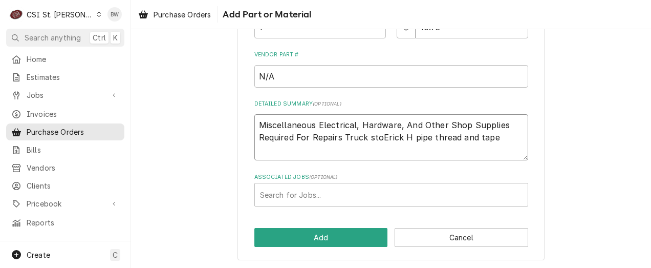
type textarea "x"
type textarea "Miscellaneous Electrical, Hardware, And Other Shop Supplies Required For Repair…"
type textarea "x"
type textarea "Miscellaneous Electrical, Hardware, And Other Shop Supplies Required For Repair…"
type textarea "x"
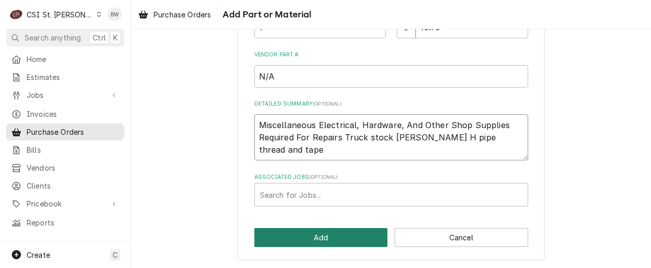
type textarea "Miscellaneous Electrical, Hardware, And Other Shop Supplies Required For Repair…"
click at [322, 233] on button "Add" at bounding box center [321, 237] width 134 height 19
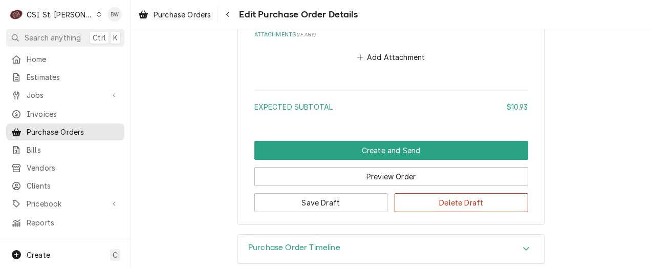
scroll to position [808, 0]
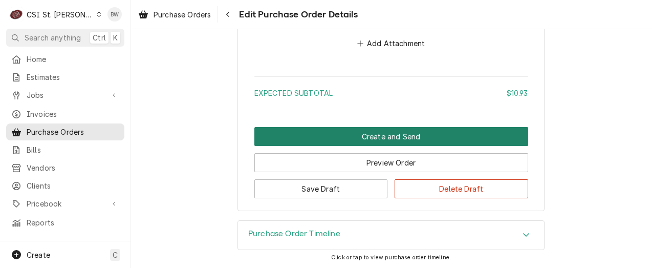
click at [321, 139] on button "Create and Send" at bounding box center [391, 136] width 274 height 19
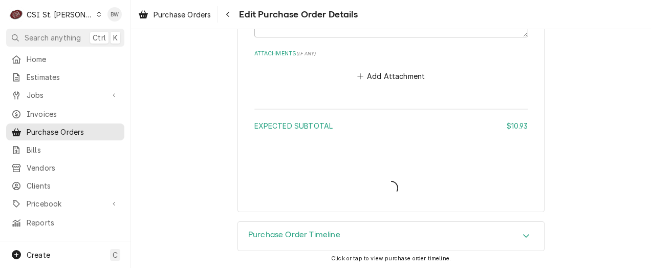
type textarea "x"
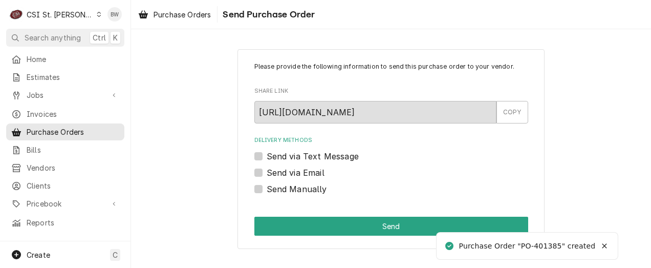
click at [267, 189] on label "Send Manually" at bounding box center [297, 189] width 60 height 12
click at [267, 189] on input "Send Manually" at bounding box center [404, 194] width 274 height 23
checkbox input "true"
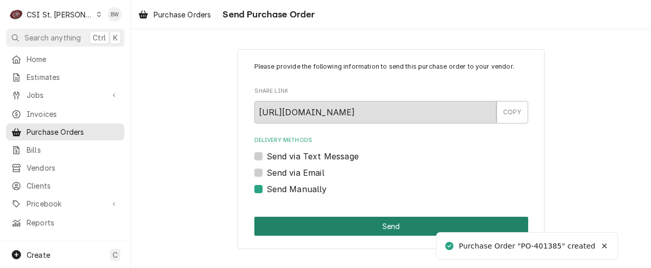
click at [310, 220] on button "Send" at bounding box center [391, 225] width 274 height 19
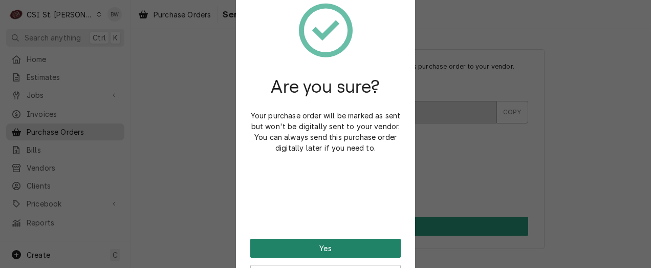
click at [315, 243] on button "Yes" at bounding box center [325, 247] width 150 height 19
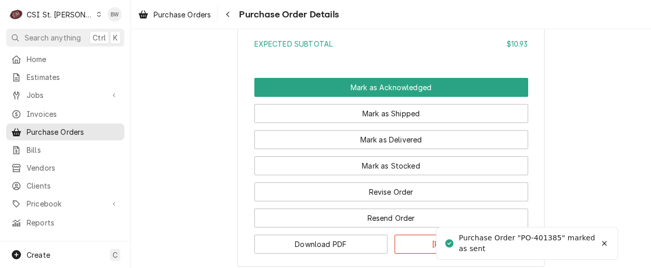
scroll to position [870, 0]
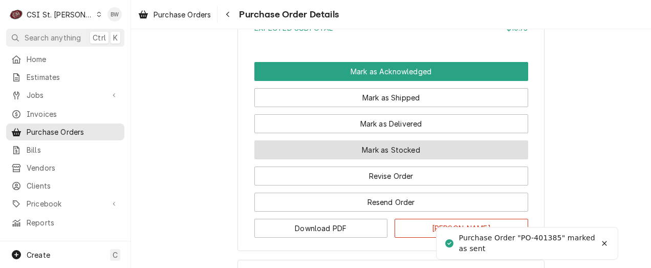
click at [359, 159] on button "Mark as Stocked" at bounding box center [391, 149] width 274 height 19
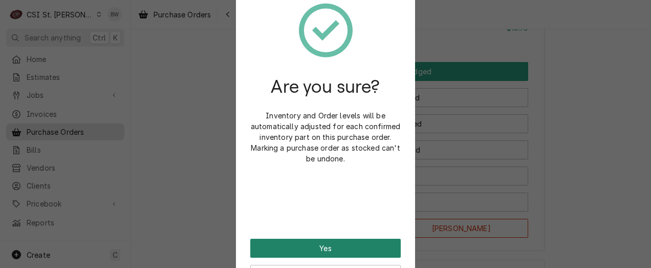
click at [325, 250] on button "Yes" at bounding box center [325, 247] width 150 height 19
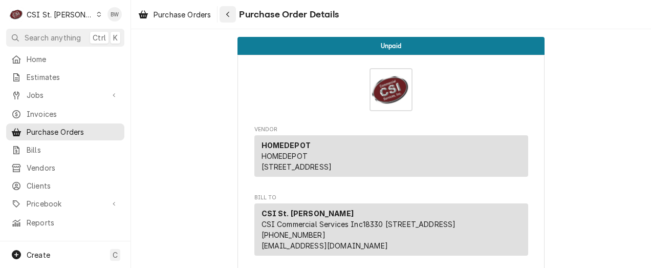
click at [225, 14] on div "Navigate back" at bounding box center [228, 14] width 10 height 10
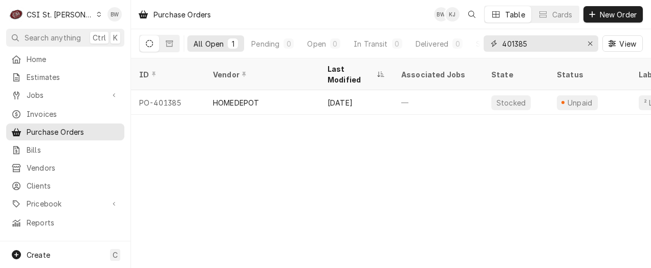
click at [538, 48] on input "401385" at bounding box center [540, 43] width 77 height 16
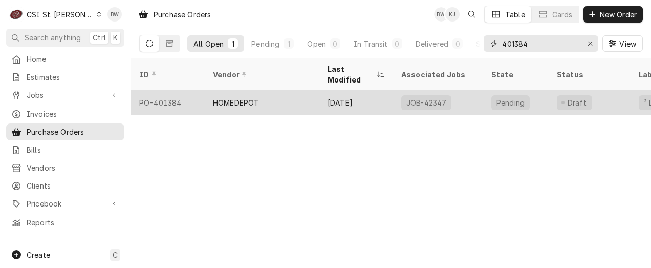
type input "401384"
click at [176, 90] on div "PO-401384" at bounding box center [168, 102] width 74 height 25
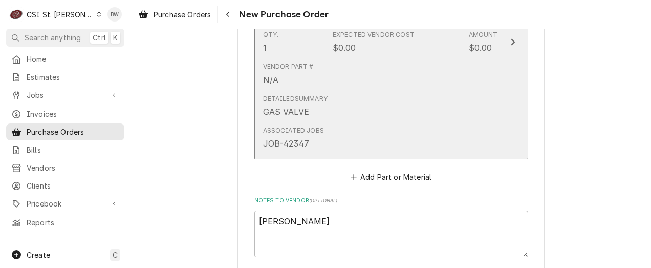
scroll to position [461, 0]
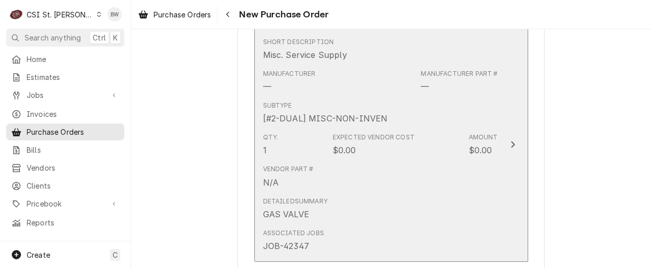
click at [360, 157] on div "Qty. 1 Expected Vendor Cost $0.00 Amount $0.00" at bounding box center [380, 144] width 235 height 32
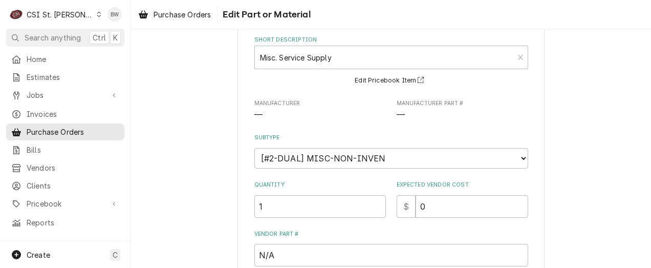
scroll to position [102, 0]
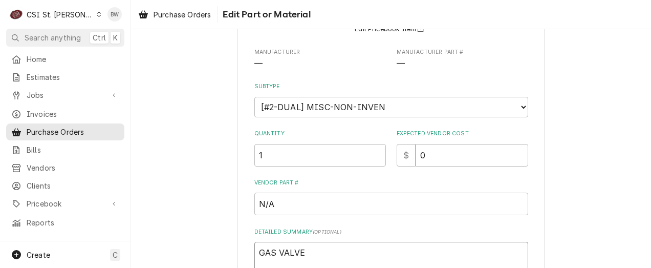
click at [311, 248] on textarea "GAS VALVE" at bounding box center [391, 265] width 274 height 46
type textarea "x"
type textarea "GAS VALVE"
type textarea "x"
type textarea "GAS VALVE b"
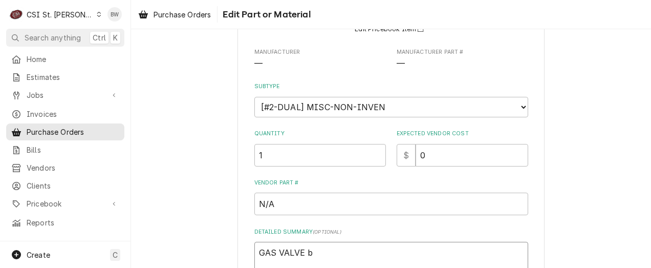
type textarea "x"
type textarea "GAS VALVE bus"
type textarea "x"
type textarea "GAS VALVE [PERSON_NAME]"
type textarea "x"
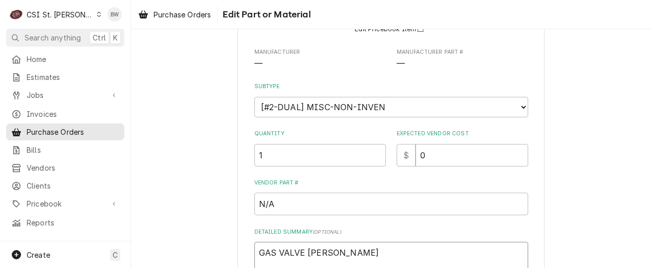
type textarea "GAS VALVE bushi"
type textarea "x"
type textarea "GAS VALVE bushin"
type textarea "x"
type textarea "GAS VALVE bushing"
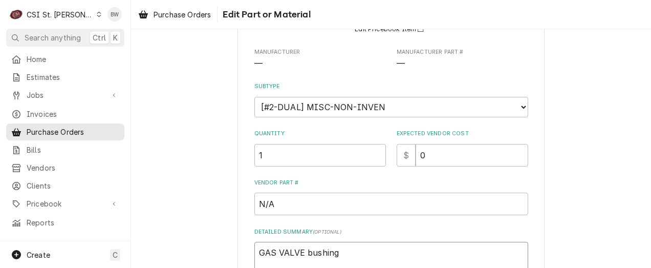
type textarea "x"
type textarea "GAS VALVE bushings"
drag, startPoint x: 422, startPoint y: 150, endPoint x: 413, endPoint y: 153, distance: 9.1
click at [416, 153] on input "0" at bounding box center [472, 155] width 113 height 23
type textarea "x"
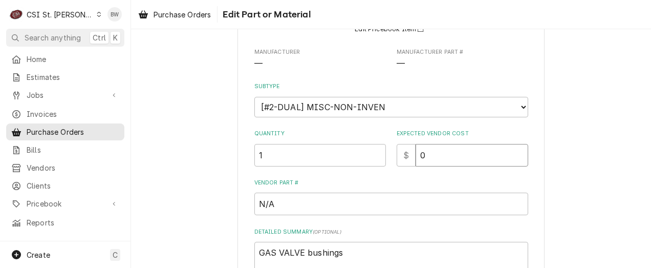
type input "4"
type textarea "x"
type input "4.5"
type textarea "x"
type input "4.58"
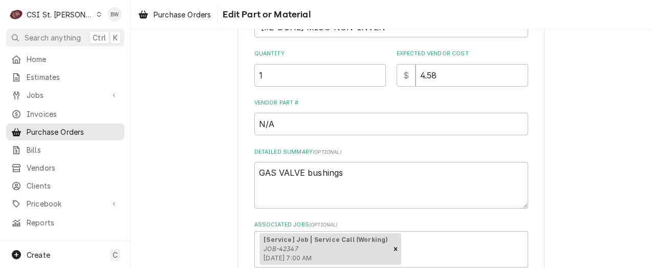
scroll to position [167, 0]
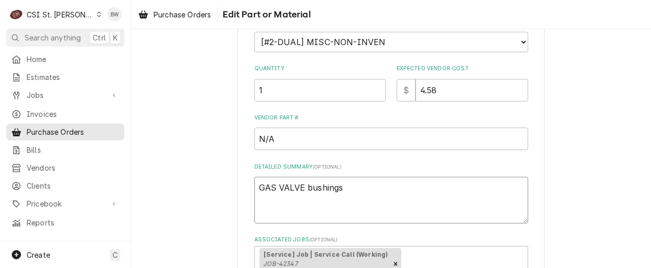
click at [339, 190] on textarea "GAS VALVE bushings" at bounding box center [391, 200] width 274 height 46
type textarea "x"
type textarea "GAS VALVE bushings,"
type textarea "x"
type textarea "GAS VALVE bushings,"
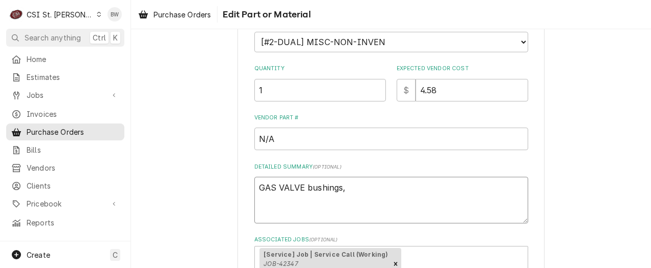
type textarea "x"
type textarea "GAS VALVE bushings, Er"
type textarea "x"
type textarea "GAS VALVE bushings, Eri"
type textarea "x"
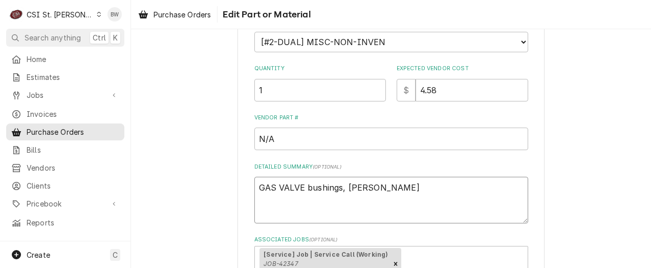
type textarea "GAS VALVE bushings, Erick"
type textarea "x"
type textarea "GAS VALVE bushings, Erick"
type textarea "x"
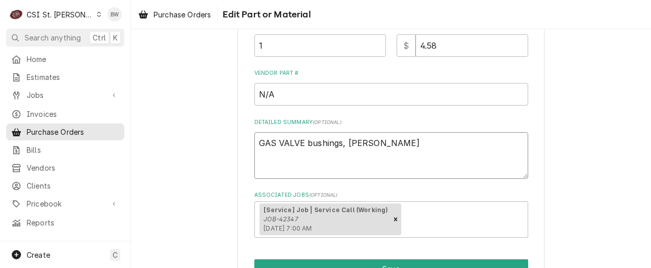
scroll to position [270, 0]
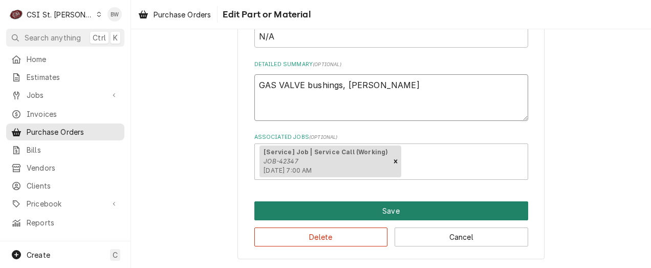
type textarea "GAS VALVE bushings, Erick H"
click at [372, 211] on button "Save" at bounding box center [391, 210] width 274 height 19
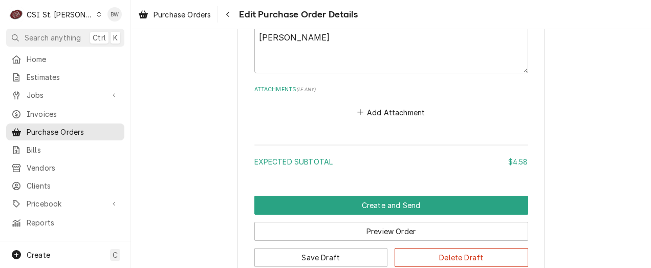
scroll to position [755, 0]
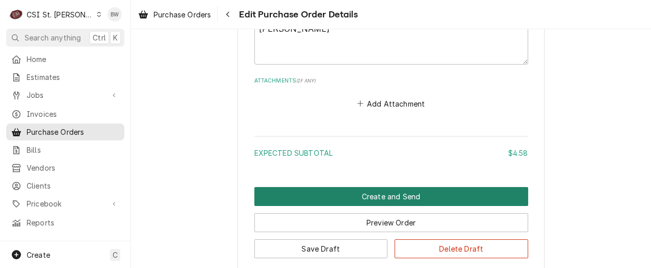
click at [357, 191] on button "Create and Send" at bounding box center [391, 196] width 274 height 19
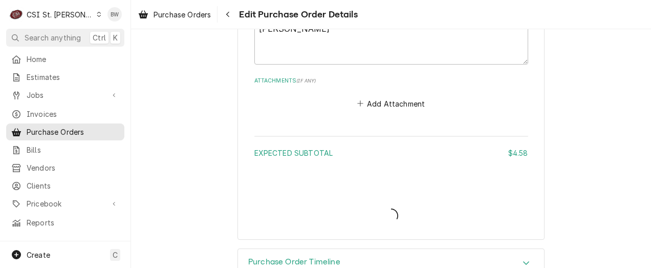
type textarea "x"
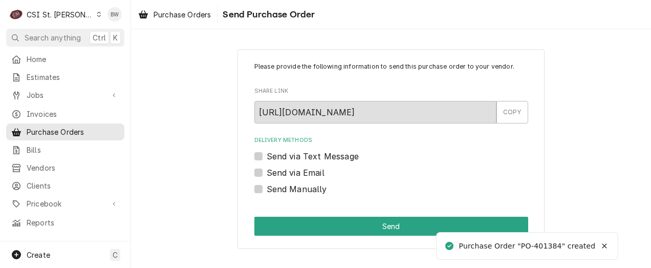
click at [271, 185] on label "Send Manually" at bounding box center [297, 189] width 60 height 12
click at [271, 185] on input "Send Manually" at bounding box center [404, 194] width 274 height 23
checkbox input "true"
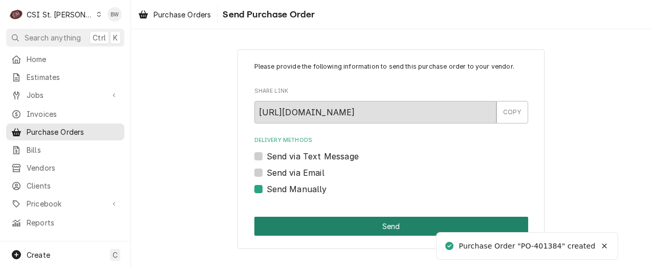
click at [357, 224] on button "Send" at bounding box center [391, 225] width 274 height 19
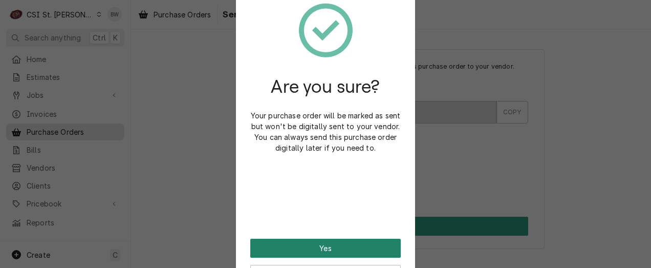
click at [322, 242] on button "Yes" at bounding box center [325, 247] width 150 height 19
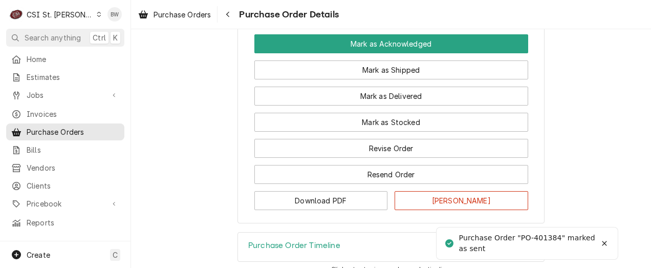
scroll to position [972, 0]
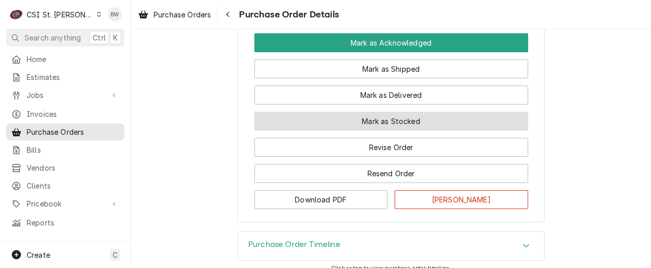
click at [374, 130] on button "Mark as Stocked" at bounding box center [391, 121] width 274 height 19
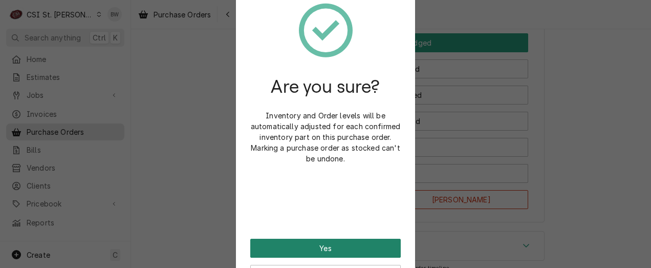
click at [327, 244] on button "Yes" at bounding box center [325, 247] width 150 height 19
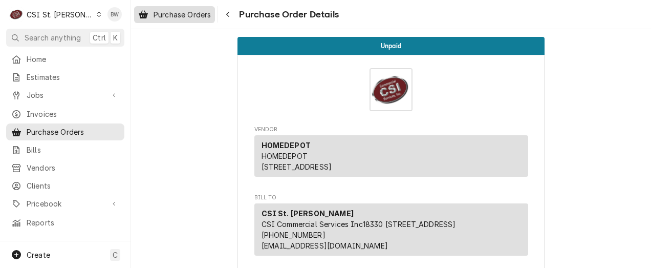
click at [185, 10] on span "Purchase Orders" at bounding box center [182, 14] width 57 height 11
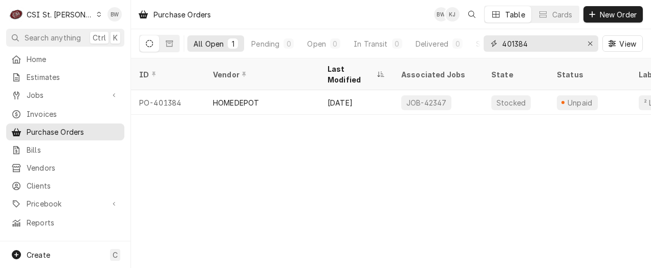
drag, startPoint x: 539, startPoint y: 49, endPoint x: 470, endPoint y: 42, distance: 69.4
click at [470, 42] on div "All Open 1 Pending 0 Open 0 In Transit 0 Delivered 0 Stocked 1 401384 View" at bounding box center [391, 43] width 504 height 29
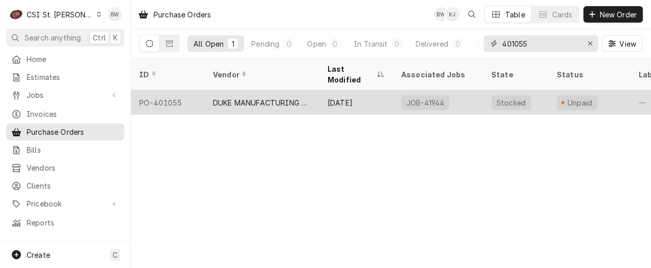
type input "401055"
click at [182, 90] on div "PO-401055" at bounding box center [168, 102] width 74 height 25
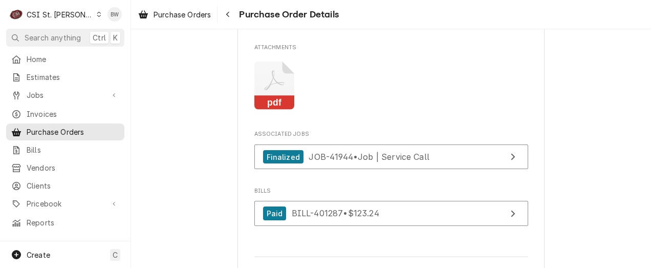
scroll to position [972, 0]
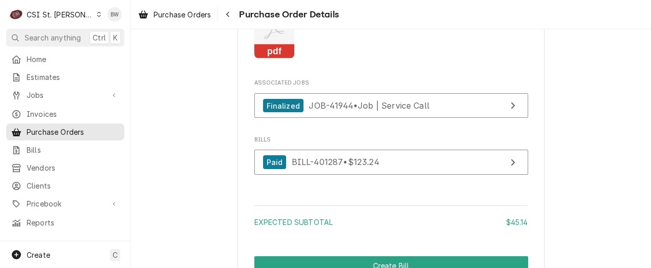
click at [274, 55] on icon "Attachments" at bounding box center [274, 34] width 40 height 49
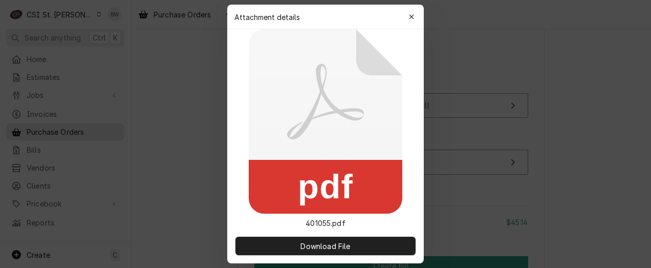
click at [274, 55] on icon at bounding box center [326, 121] width 154 height 184
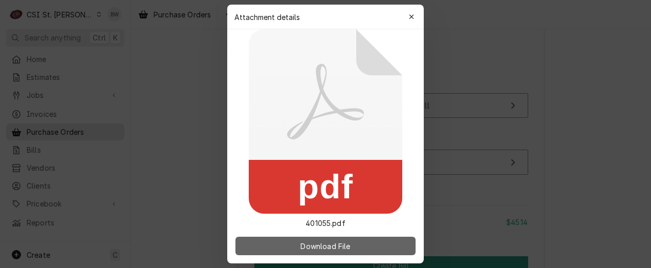
click at [296, 239] on button "Download File" at bounding box center [325, 245] width 180 height 18
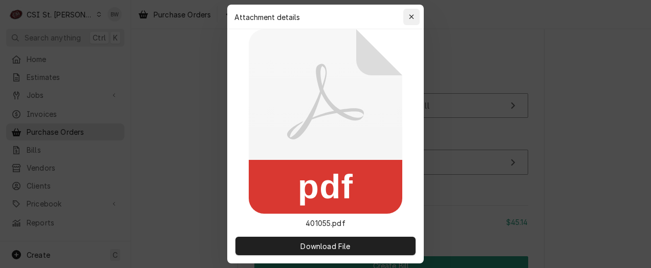
click at [410, 18] on icon "button" at bounding box center [411, 16] width 5 height 5
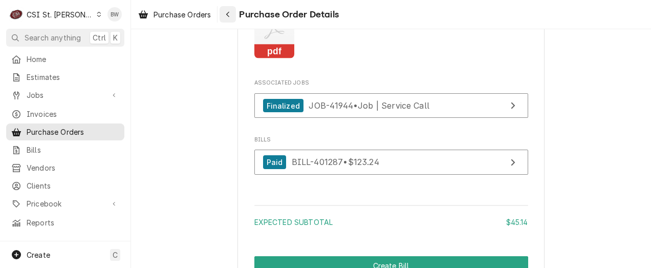
click at [227, 15] on icon "Navigate back" at bounding box center [228, 14] width 5 height 7
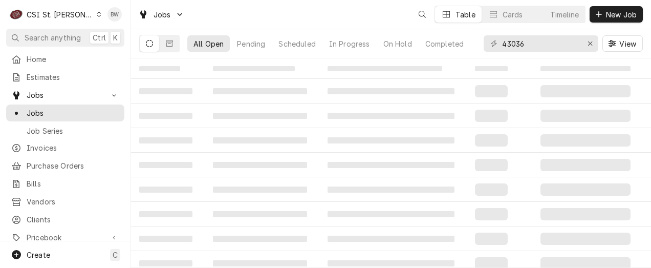
click at [491, 45] on div "43036" at bounding box center [541, 43] width 115 height 16
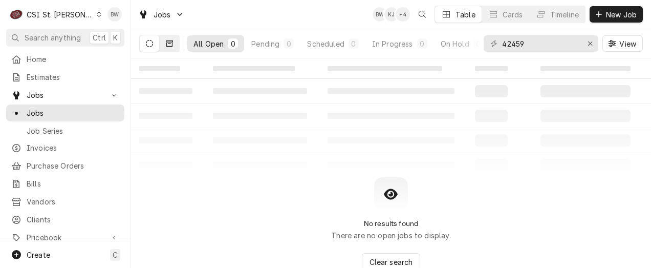
type input "42459"
click at [166, 45] on icon "Dynamic Content Wrapper" at bounding box center [169, 43] width 7 height 7
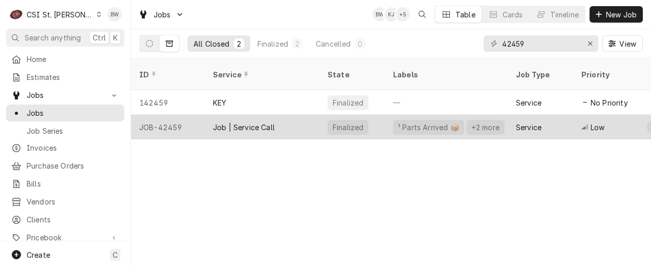
click at [180, 115] on div "JOB-42459" at bounding box center [168, 127] width 74 height 25
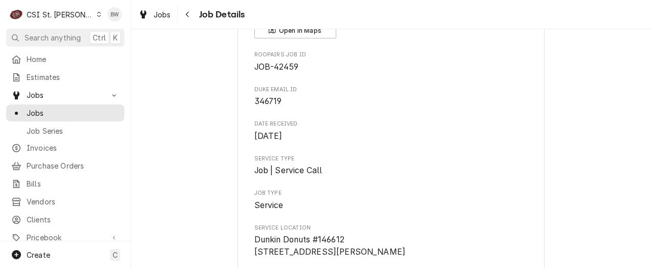
scroll to position [102, 0]
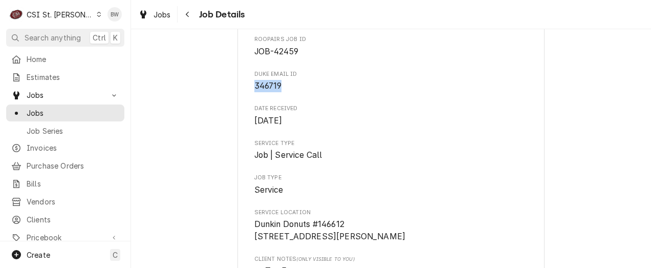
drag, startPoint x: 293, startPoint y: 87, endPoint x: 242, endPoint y: 85, distance: 51.7
copy span "346719"
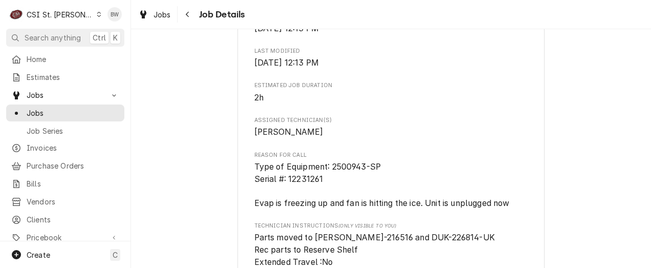
scroll to position [512, 0]
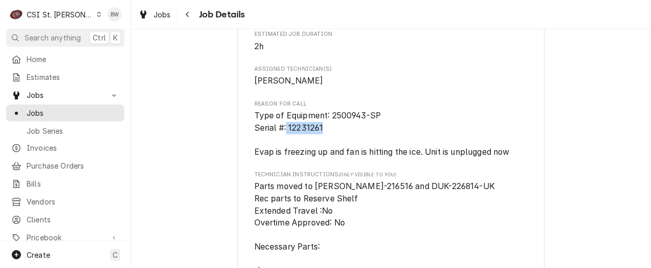
drag, startPoint x: 334, startPoint y: 140, endPoint x: 283, endPoint y: 139, distance: 50.7
click at [283, 139] on span "Type of Equipment: 2500943-SP Serial #: 12231261 Evap is freezing up and fan is…" at bounding box center [391, 134] width 274 height 49
click at [336, 142] on span "Type of Equipment: 2500943-SP Serial #: 12231261 Evap is freezing up and fan is…" at bounding box center [391, 134] width 274 height 49
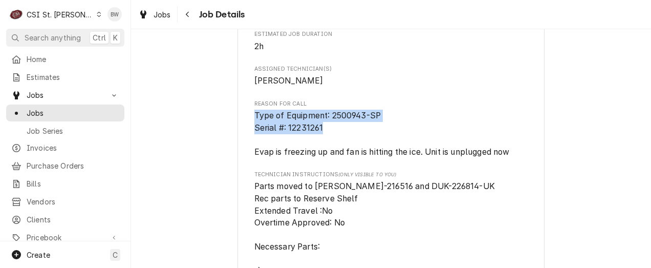
drag, startPoint x: 336, startPoint y: 140, endPoint x: 246, endPoint y: 124, distance: 91.5
click at [246, 124] on div "DUKE MANUFACTURING Dunkin Donuts #146612 / 15881 Fountain Plaza Dr, Chesterfiel…" at bounding box center [390, 184] width 307 height 1260
drag, startPoint x: 246, startPoint y: 124, endPoint x: 294, endPoint y: 129, distance: 48.9
copy span "Type of Equipment: 2500943-SP Serial #: 12231261"
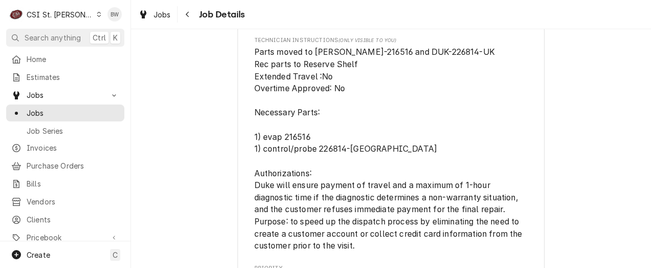
scroll to position [665, 0]
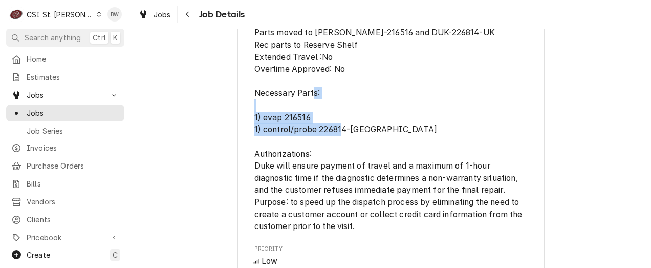
drag, startPoint x: 372, startPoint y: 155, endPoint x: 247, endPoint y: 144, distance: 125.3
click at [247, 144] on div "DUKE MANUFACTURING Dunkin Donuts #146612 / 15881 Fountain Plaza Dr, Chesterfiel…" at bounding box center [390, 30] width 307 height 1260
copy span "1) evap 216516 1) control/probe 226814-UK"
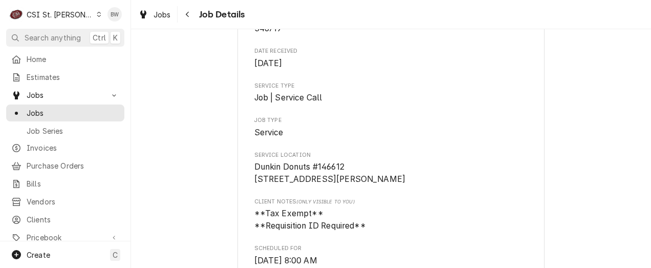
scroll to position [106, 0]
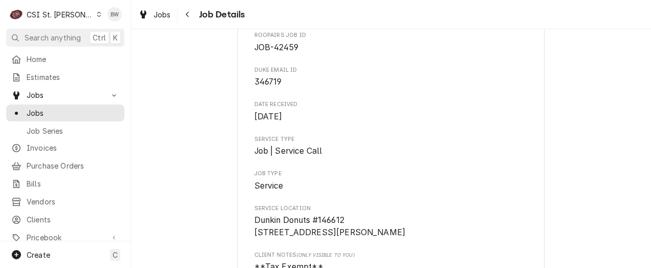
drag, startPoint x: 181, startPoint y: 72, endPoint x: 185, endPoint y: 61, distance: 11.7
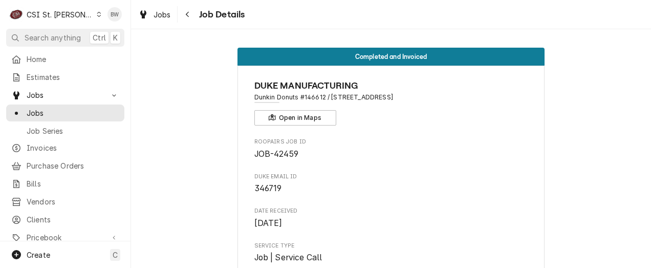
scroll to position [0, 0]
click at [189, 17] on div "Navigate back" at bounding box center [188, 14] width 10 height 10
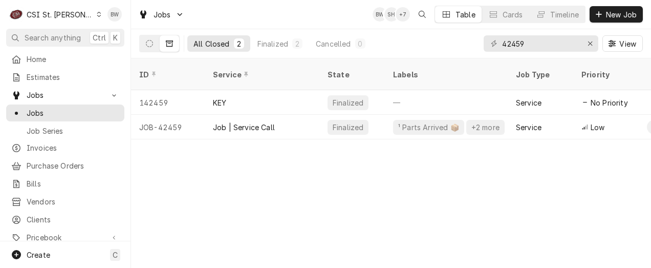
drag, startPoint x: 236, startPoint y: 166, endPoint x: 223, endPoint y: 172, distance: 14.0
click at [224, 173] on div "ID Service State Labels Job Type Priority Techs Date Received Client Location N…" at bounding box center [391, 162] width 520 height 209
drag, startPoint x: 551, startPoint y: 45, endPoint x: 469, endPoint y: 42, distance: 81.4
click at [469, 42] on div "All Closed 2 Finalized 2 Cancelled 0 42459 View" at bounding box center [391, 43] width 504 height 29
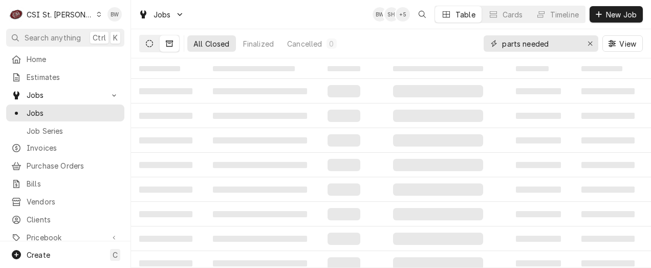
type input "parts needed"
click at [144, 43] on button "Dynamic Content Wrapper" at bounding box center [149, 43] width 19 height 16
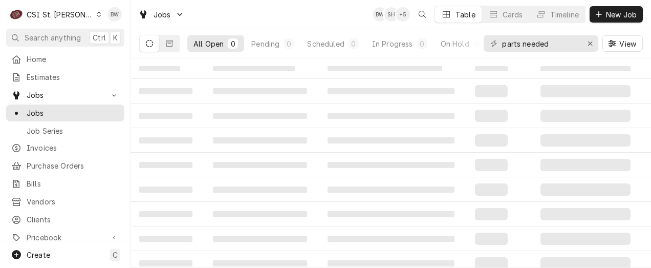
click at [148, 43] on icon "Dynamic Content Wrapper" at bounding box center [149, 43] width 7 height 7
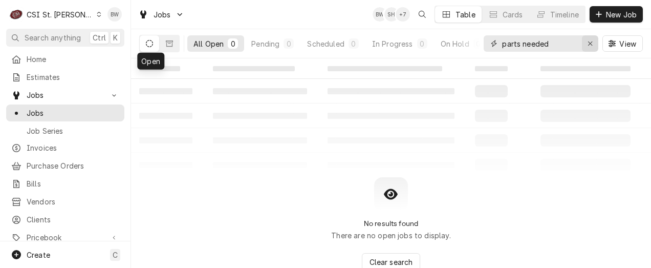
click at [590, 41] on icon "Erase input" at bounding box center [590, 43] width 6 height 7
type input "pepsi"
click at [53, 111] on span "Jobs" at bounding box center [73, 112] width 93 height 11
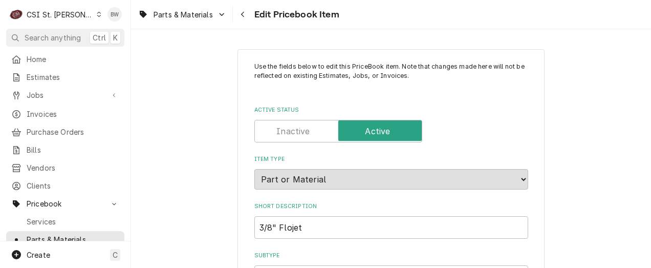
scroll to position [563, 0]
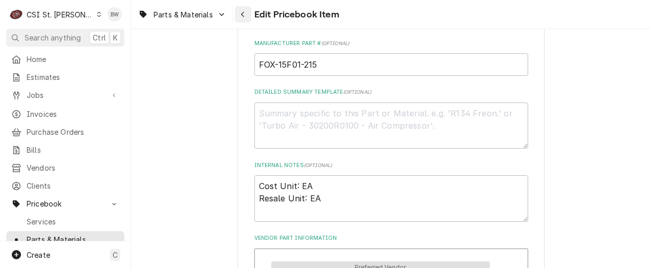
click at [243, 20] on button "Navigate back" at bounding box center [243, 14] width 16 height 16
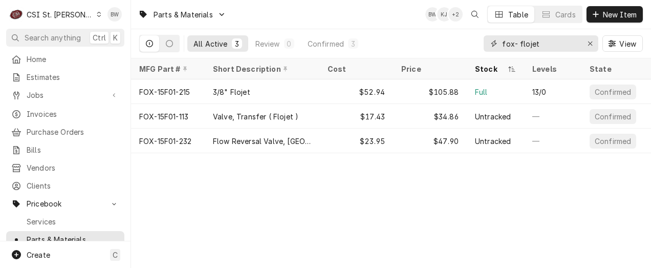
drag, startPoint x: 547, startPoint y: 42, endPoint x: 478, endPoint y: 39, distance: 68.6
click at [480, 39] on div "All Active 3 Review 0 Confirmed 3 fox- flojet View" at bounding box center [391, 43] width 504 height 29
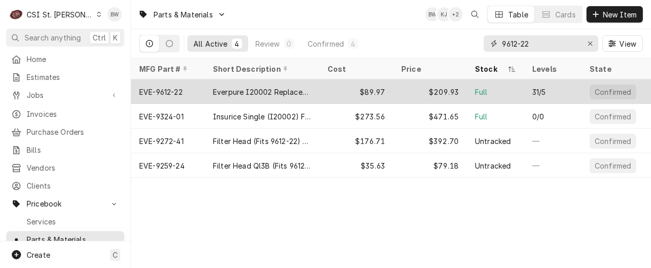
type input "9612-22"
click at [185, 89] on div "EVE-9612-22" at bounding box center [168, 91] width 74 height 25
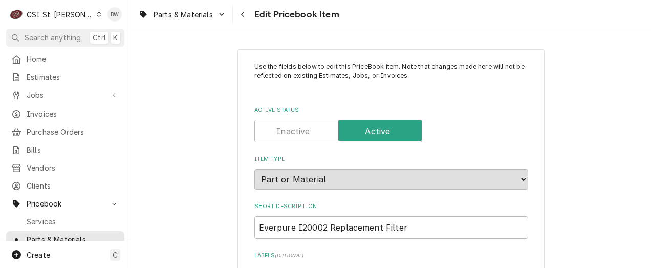
type textarea "x"
click at [366, 23] on div "Parts & Materials Edit Pricebook Item" at bounding box center [391, 14] width 520 height 29
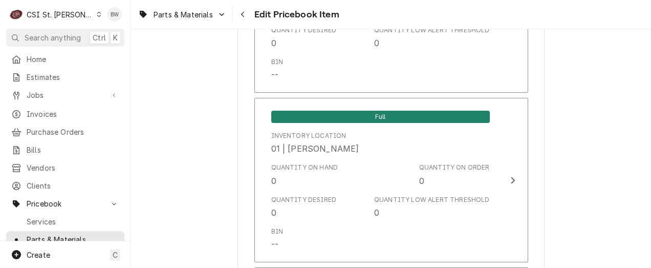
scroll to position [2064, 0]
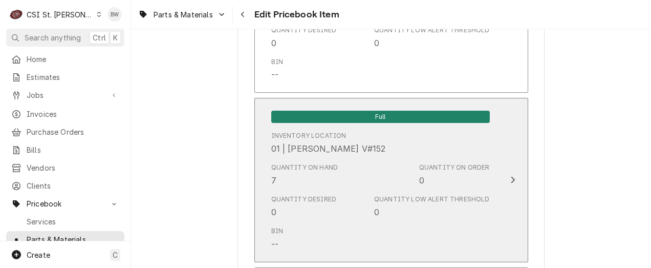
click at [303, 176] on div "Quantity on Hand 7" at bounding box center [304, 175] width 67 height 24
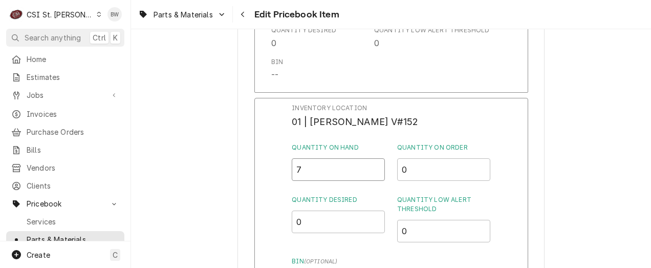
drag, startPoint x: 333, startPoint y: 166, endPoint x: 284, endPoint y: 167, distance: 48.6
click at [284, 167] on div "Inventory Location 01 | [PERSON_NAME] V#152 Quantity on Hand 7 Quantity on Orde…" at bounding box center [391, 231] width 274 height 266
type input "2"
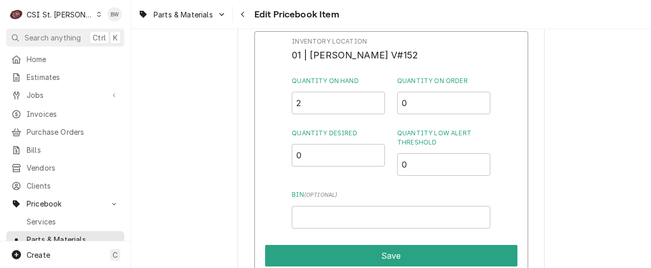
scroll to position [2269, 0]
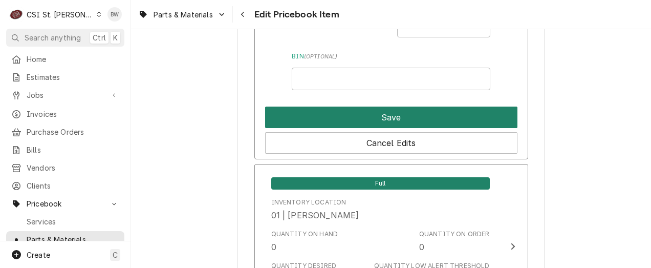
click at [368, 118] on button "Save" at bounding box center [391, 116] width 252 height 21
type textarea "x"
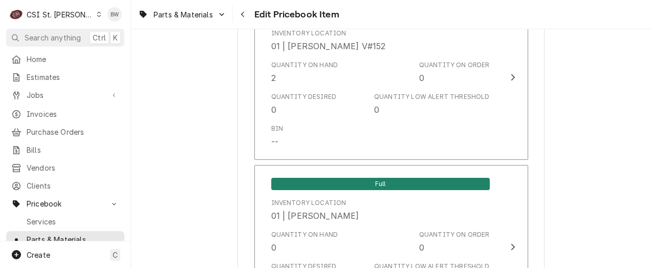
scroll to position [6301, 0]
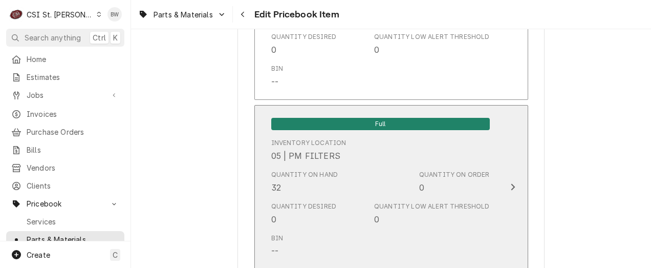
click at [284, 183] on div "Quantity on Hand 32" at bounding box center [304, 182] width 67 height 24
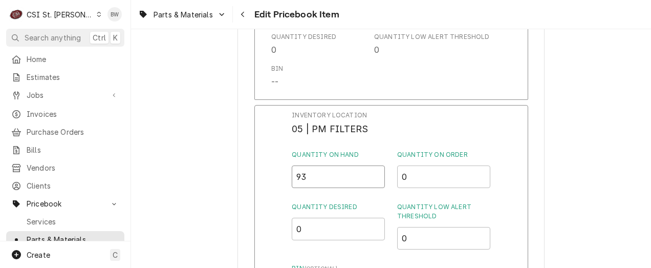
drag, startPoint x: 312, startPoint y: 170, endPoint x: 288, endPoint y: 171, distance: 24.1
click at [288, 171] on div "Inventory Location 05 | PM FILTERS Quantity on Hand 93 Quantity on Order 0 Quan…" at bounding box center [391, 238] width 274 height 266
type input "3"
drag, startPoint x: 319, startPoint y: 167, endPoint x: 285, endPoint y: 167, distance: 34.3
click at [285, 167] on div "Inventory Location 05 | PM FILTERS Quantity on Hand 39 Quantity on Order 0 Quan…" at bounding box center [391, 238] width 274 height 266
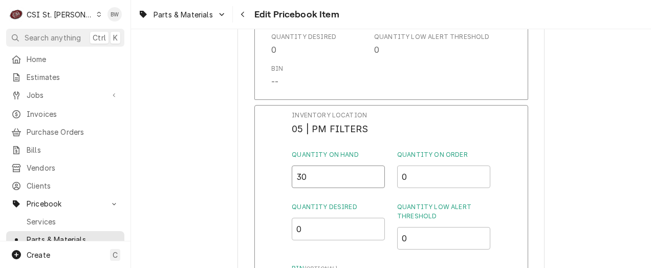
type input "3"
type input "20"
click at [287, 184] on div "Inventory Location 05 | PM FILTERS Quantity on Hand 20 Quantity on Order 0 Quan…" at bounding box center [391, 238] width 274 height 266
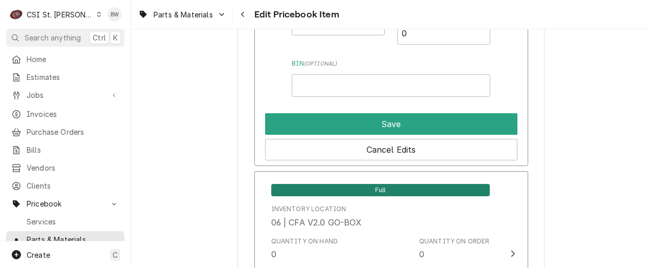
scroll to position [1217, 0]
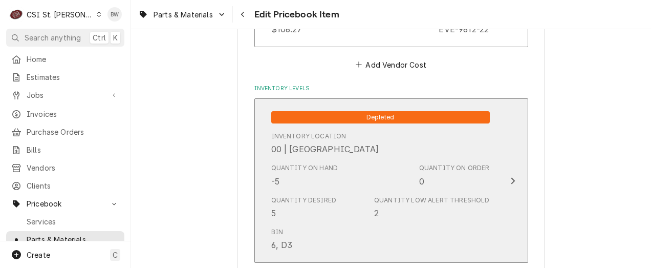
click at [290, 176] on div "Quantity on Hand -5" at bounding box center [304, 175] width 67 height 24
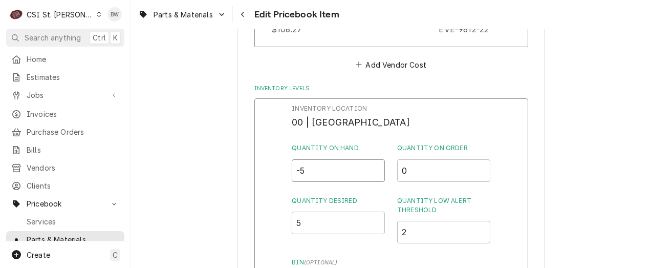
drag, startPoint x: 311, startPoint y: 172, endPoint x: 276, endPoint y: 169, distance: 34.4
click at [276, 169] on div "Inventory Location 00 | STL WAREHOUSE Quantity on Hand -5 Quantity on Order 0 Q…" at bounding box center [391, 231] width 274 height 266
type input "0"
click at [275, 168] on div "Inventory Location 00 | STL WAREHOUSE Quantity on Hand 0 Quantity on Order 0 Qu…" at bounding box center [391, 231] width 274 height 266
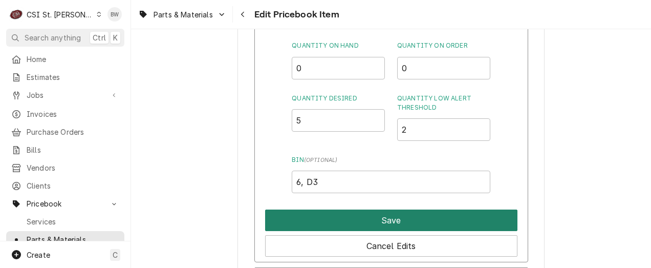
click at [353, 215] on button "Save" at bounding box center [391, 219] width 252 height 21
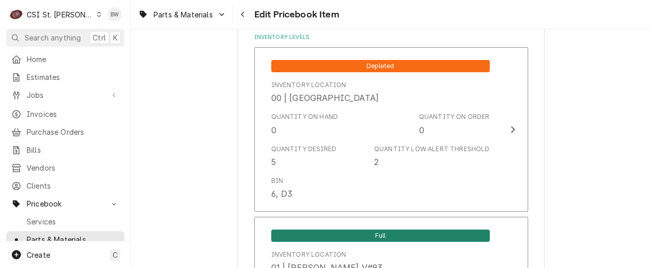
scroll to position [6274, 0]
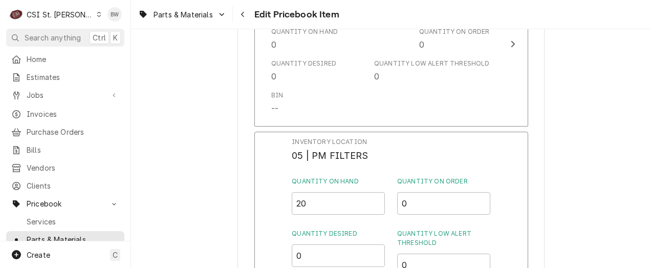
click at [364, 167] on div "Inventory Location 05 | PM FILTERS Quantity on Hand 20 Quantity on Order 0 Quan…" at bounding box center [391, 232] width 198 height 191
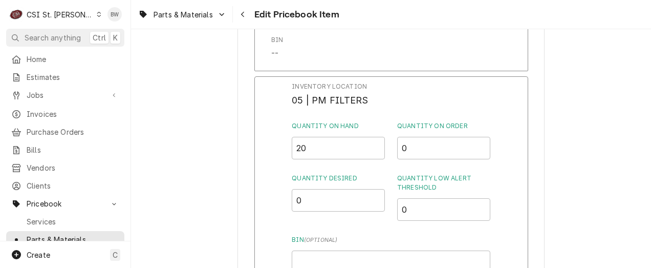
scroll to position [6376, 0]
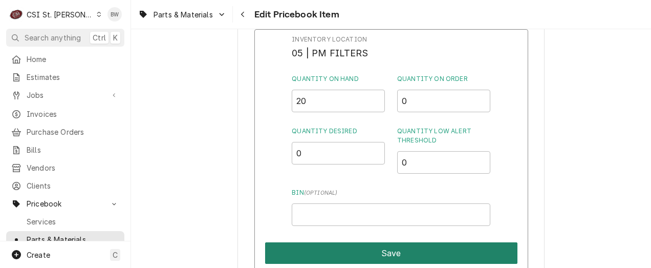
click at [381, 245] on button "Save" at bounding box center [391, 252] width 252 height 21
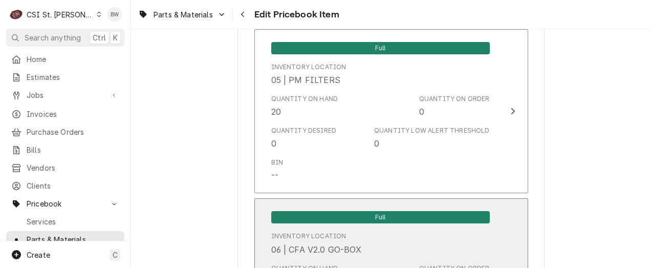
scroll to position [9231, 0]
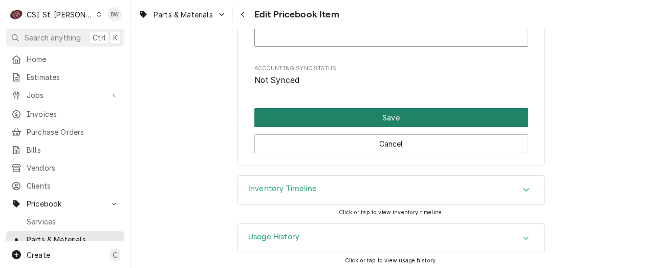
click at [360, 108] on button "Save" at bounding box center [391, 117] width 274 height 19
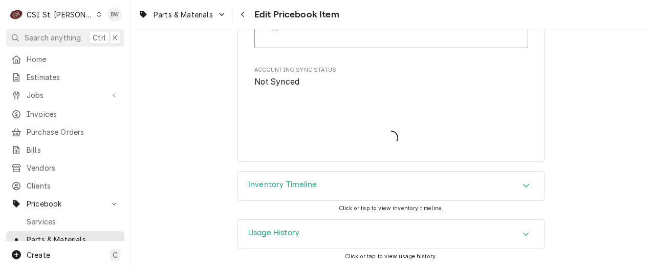
scroll to position [9225, 0]
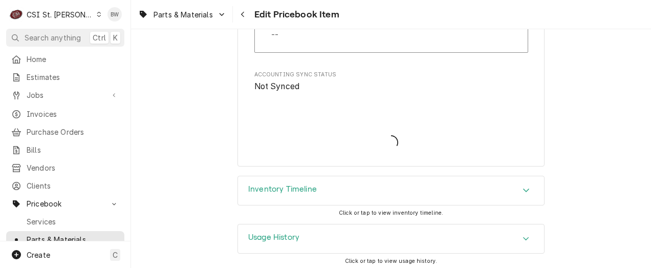
type textarea "x"
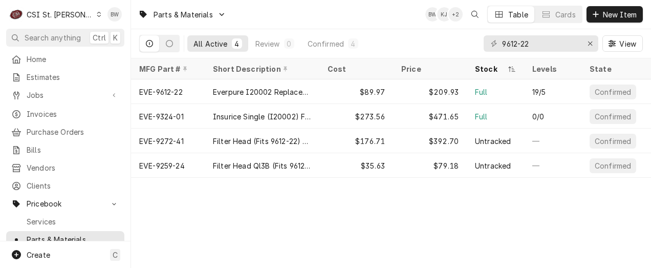
click at [317, 14] on div "Parts & Materials BW KJ + 2 Table Cards New Item" at bounding box center [391, 14] width 520 height 29
drag, startPoint x: 547, startPoint y: 43, endPoint x: 487, endPoint y: 43, distance: 60.4
click at [487, 43] on div "9612-22" at bounding box center [541, 43] width 115 height 16
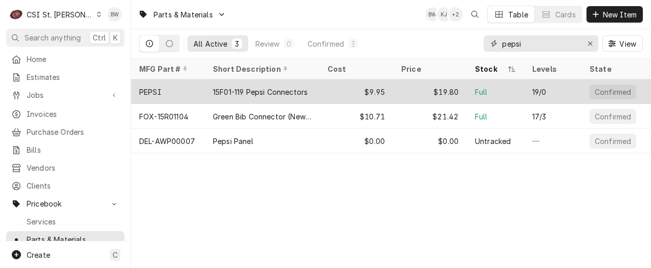
type input "pepsi"
click at [173, 90] on div "PEPSI" at bounding box center [168, 91] width 74 height 25
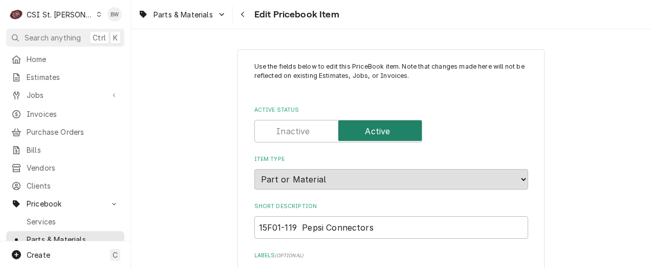
type textarea "x"
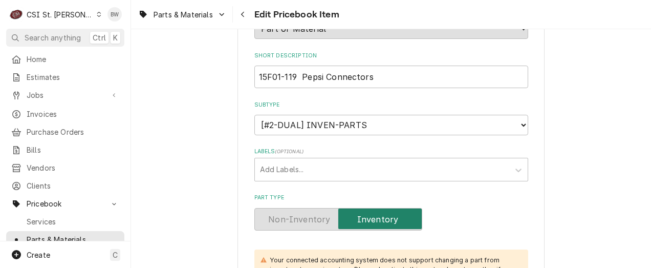
scroll to position [154, 0]
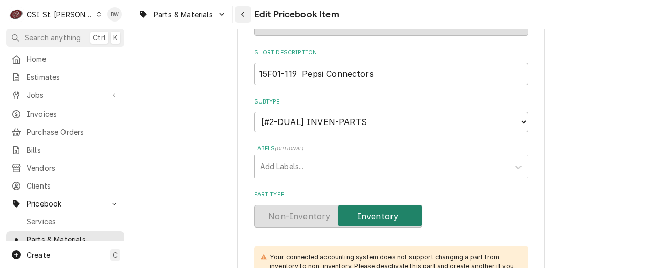
click at [239, 12] on div "Navigate back" at bounding box center [243, 14] width 10 height 10
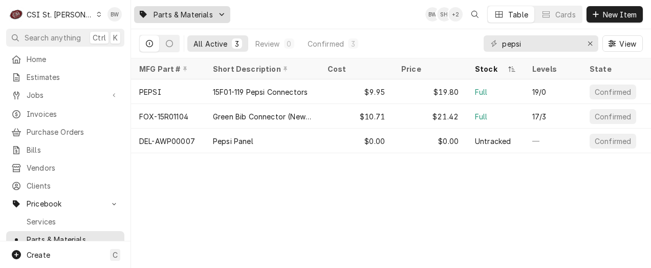
click at [224, 13] on icon "Dynamic Content Wrapper" at bounding box center [222, 14] width 5 height 3
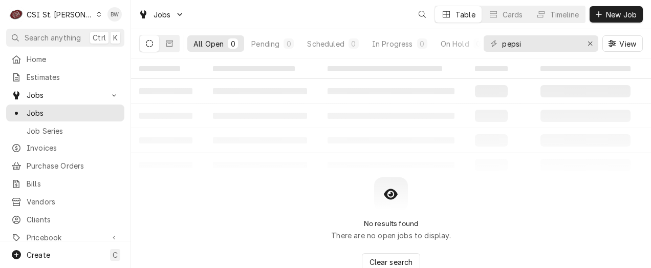
click at [97, 16] on icon "Dynamic Content Wrapper" at bounding box center [99, 14] width 5 height 5
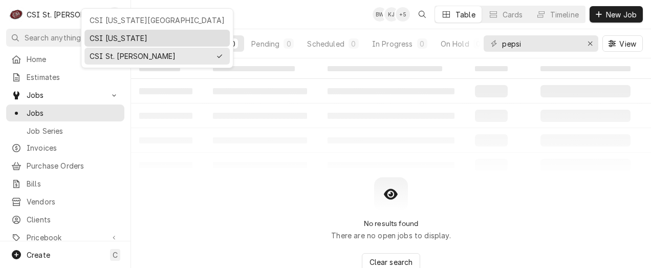
click at [94, 38] on div "CSI [US_STATE]" at bounding box center [157, 38] width 135 height 11
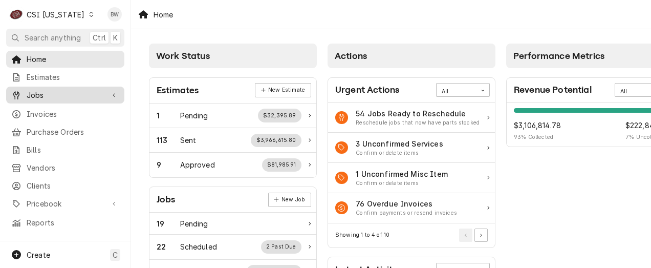
click at [54, 90] on span "Jobs" at bounding box center [65, 95] width 77 height 11
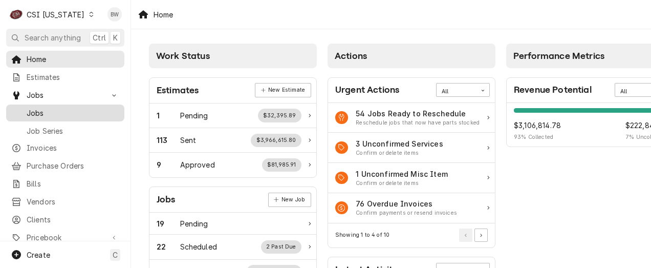
click at [51, 107] on span "Jobs" at bounding box center [73, 112] width 93 height 11
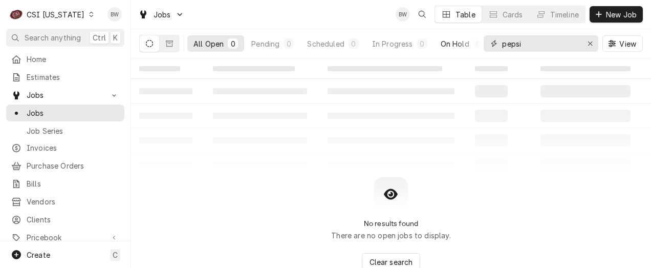
drag, startPoint x: 527, startPoint y: 48, endPoint x: 479, endPoint y: 47, distance: 47.6
click at [479, 47] on div "All Open 0 Pending 0 Scheduled 0 In Progress 0 On Hold 0 Completed 0 pepsi View" at bounding box center [391, 43] width 504 height 29
click at [518, 45] on input "106671" at bounding box center [540, 43] width 77 height 16
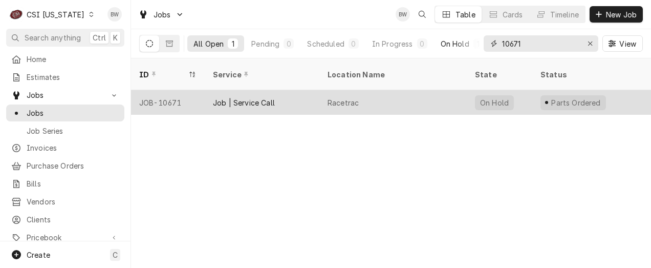
type input "10671"
click at [178, 90] on div "JOB-10671" at bounding box center [168, 102] width 74 height 25
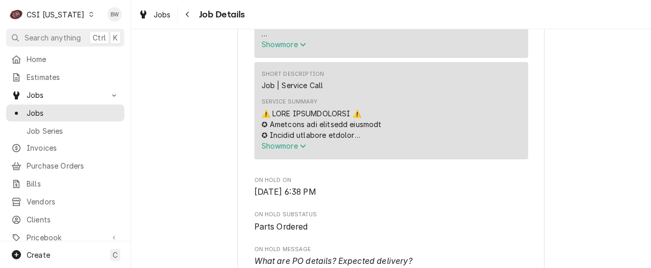
scroll to position [614, 0]
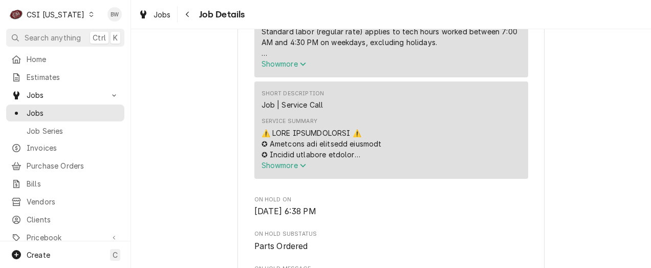
click at [271, 169] on span "Show more" at bounding box center [284, 165] width 45 height 9
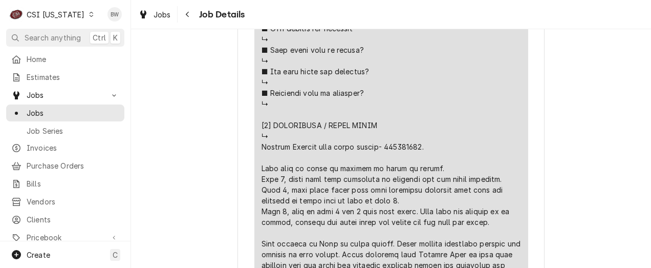
scroll to position [1177, 0]
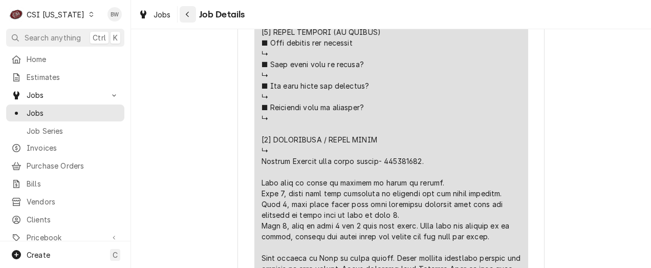
click at [188, 16] on icon "Navigate back" at bounding box center [187, 14] width 5 height 7
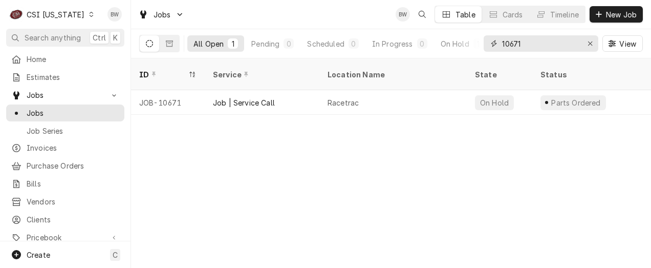
drag, startPoint x: 527, startPoint y: 44, endPoint x: 489, endPoint y: 39, distance: 37.6
click at [489, 39] on div "10671" at bounding box center [541, 43] width 115 height 16
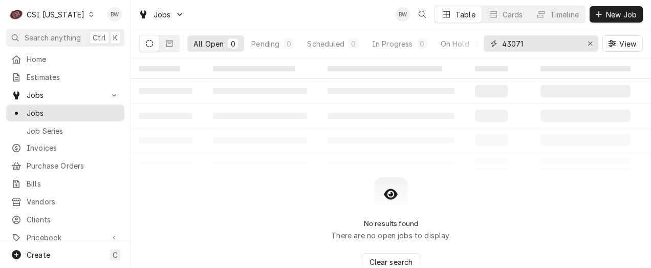
type input "43071"
click at [89, 14] on icon "Dynamic Content Wrapper" at bounding box center [91, 14] width 5 height 5
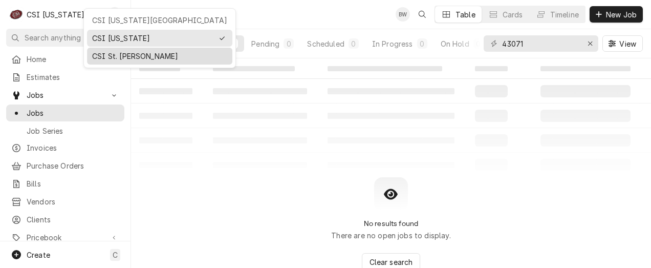
click at [115, 48] on div "CSI St. [PERSON_NAME]" at bounding box center [159, 56] width 145 height 17
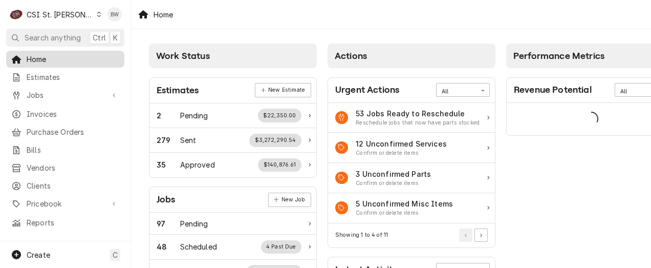
click at [81, 54] on span "Home" at bounding box center [73, 59] width 93 height 11
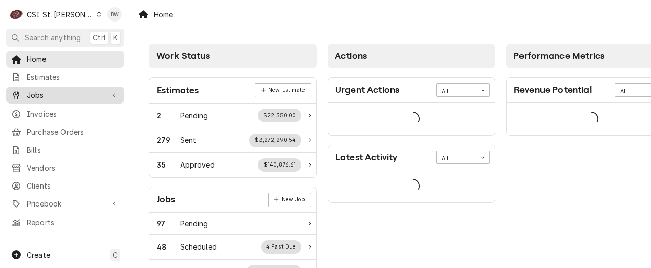
click at [64, 92] on span "Jobs" at bounding box center [65, 95] width 77 height 11
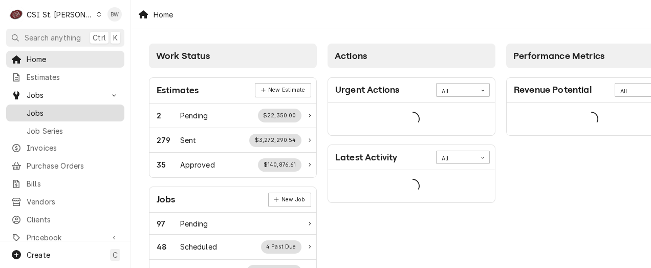
click at [54, 111] on span "Jobs" at bounding box center [73, 112] width 93 height 11
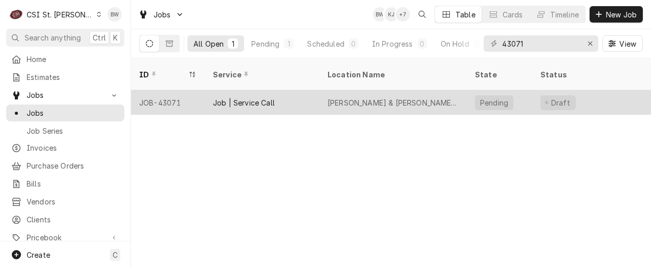
click at [157, 90] on div "JOB-43071" at bounding box center [168, 102] width 74 height 25
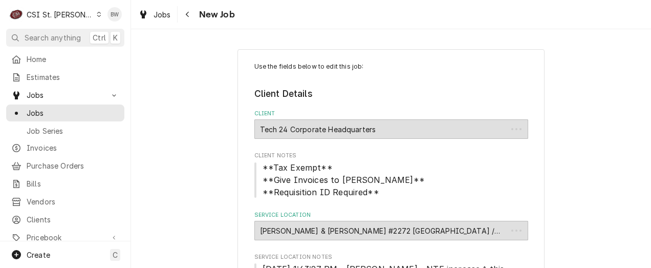
type textarea "x"
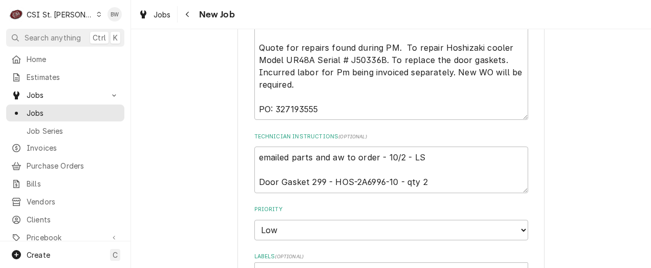
scroll to position [614, 0]
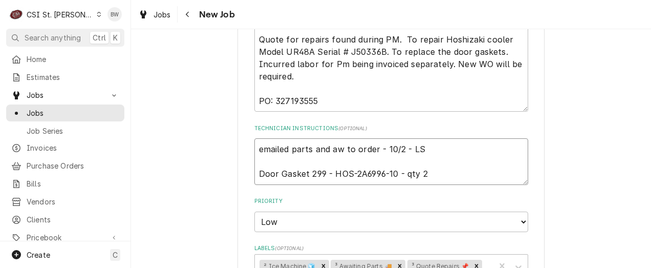
drag, startPoint x: 393, startPoint y: 150, endPoint x: 353, endPoint y: 150, distance: 39.9
click at [353, 150] on textarea "emailed parts and aw to order - 10/2 - LS Door Gasket 299 - HOS-2A6996-10 - qty…" at bounding box center [391, 161] width 274 height 46
click at [187, 91] on div "Use the fields below to edit this job: Client Details Client Tech 24 Corporate …" at bounding box center [391, 98] width 520 height 1345
click at [189, 12] on icon "Navigate back" at bounding box center [187, 14] width 5 height 7
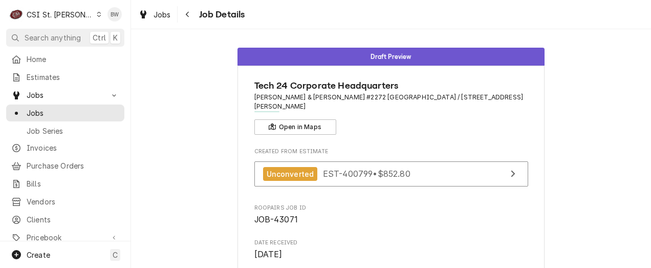
click at [190, 12] on div "Navigate back" at bounding box center [188, 14] width 10 height 10
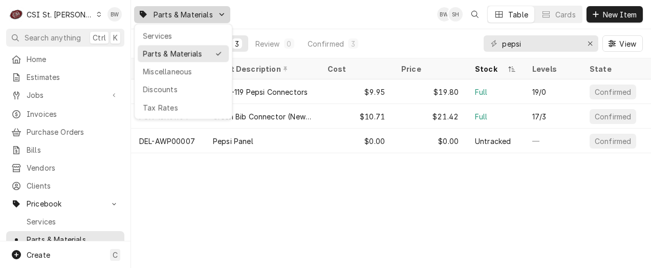
click at [311, 91] on html "C CSI St. Louis BW Search anything Ctrl K Home Estimates Jobs Jobs Job Series I…" at bounding box center [325, 134] width 651 height 268
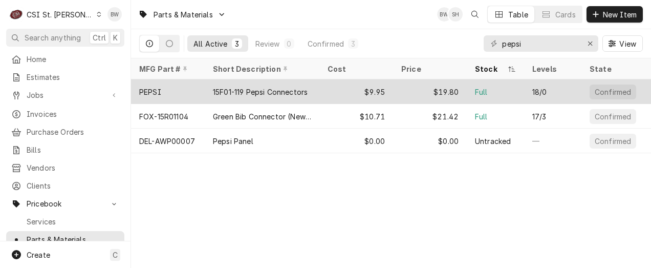
click at [257, 91] on div "15F01-119 Pepsi Connectors" at bounding box center [260, 91] width 95 height 11
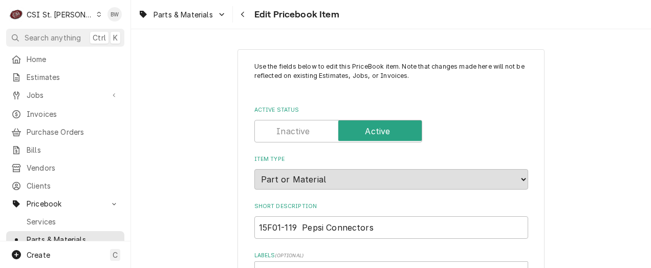
type textarea "x"
click at [241, 16] on icon "Navigate back" at bounding box center [243, 14] width 5 height 7
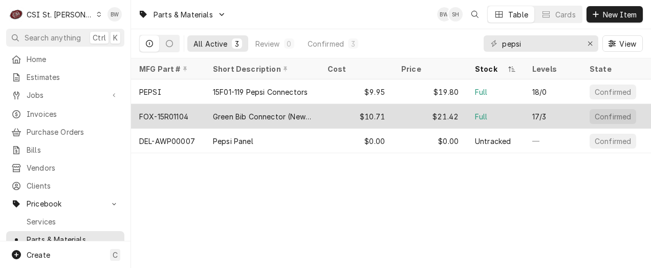
click at [174, 114] on div "FOX-15R01104" at bounding box center [163, 116] width 49 height 11
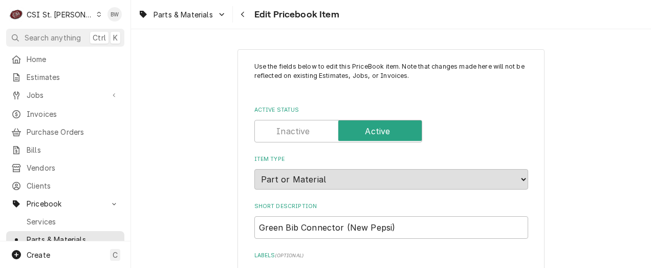
type textarea "x"
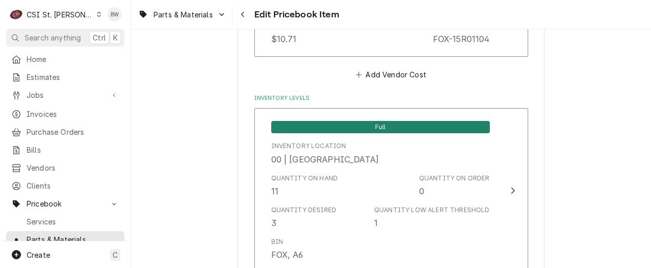
scroll to position [870, 0]
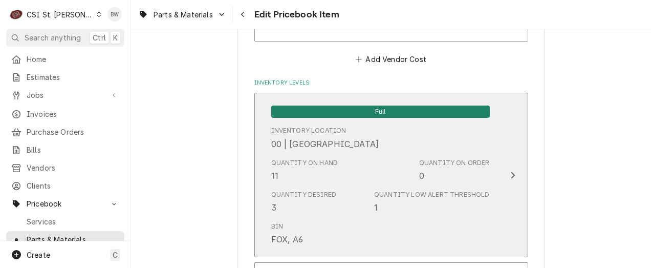
click at [292, 168] on div "Quantity on Hand 11" at bounding box center [304, 170] width 67 height 24
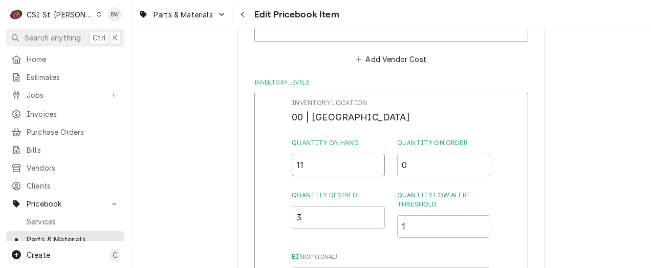
drag, startPoint x: 311, startPoint y: 167, endPoint x: 275, endPoint y: 169, distance: 35.9
click at [275, 169] on div "Inventory Location 00 | STL WAREHOUSE Quantity on Hand 11 Quantity on Order 0 Q…" at bounding box center [391, 226] width 274 height 266
type input "9"
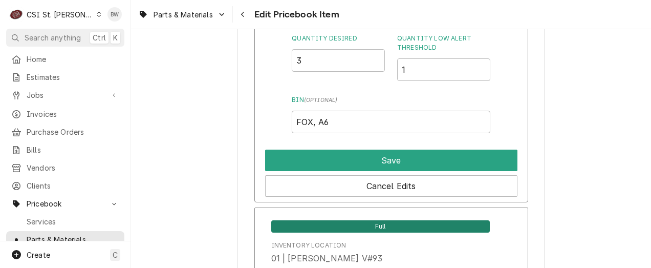
scroll to position [1075, 0]
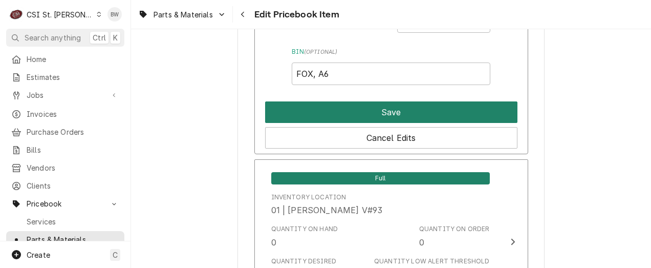
click at [341, 116] on button "Save" at bounding box center [391, 111] width 252 height 21
type textarea "x"
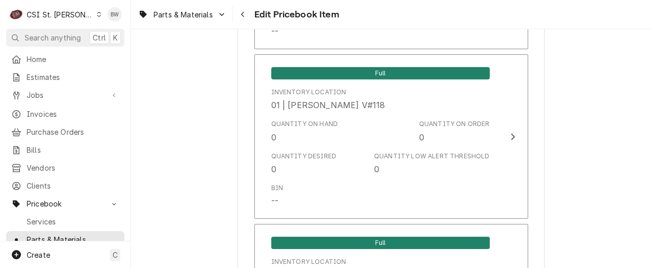
scroll to position [3122, 0]
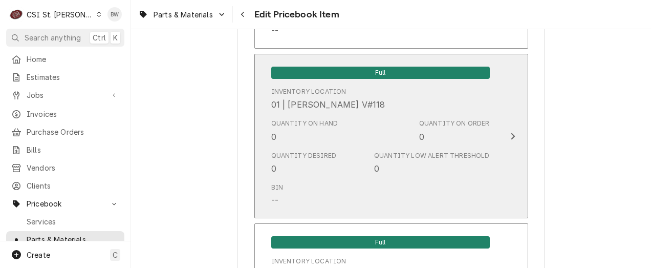
click at [340, 179] on div "Bin --" at bounding box center [380, 195] width 219 height 32
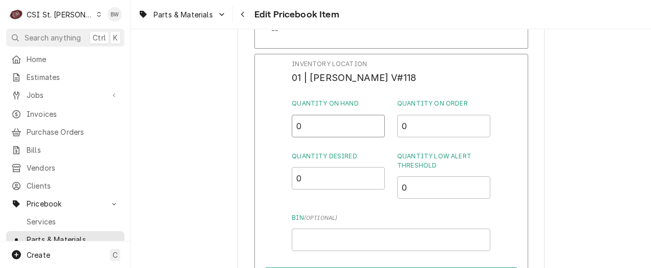
drag, startPoint x: 306, startPoint y: 120, endPoint x: 285, endPoint y: 121, distance: 21.0
click at [285, 121] on div "Inventory Location 01 | MIKE BAKER V#118 Quantity on Hand 0 Quantity on Order 0…" at bounding box center [391, 187] width 274 height 266
type input "2"
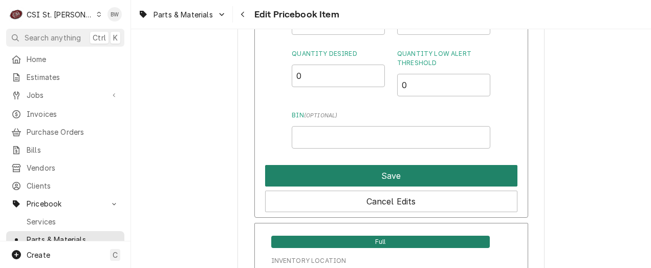
click at [355, 165] on button "Save" at bounding box center [391, 175] width 252 height 21
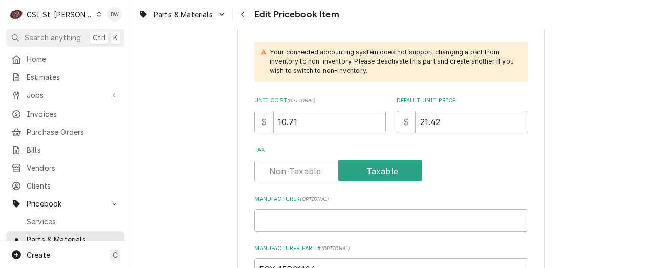
scroll to position [512, 0]
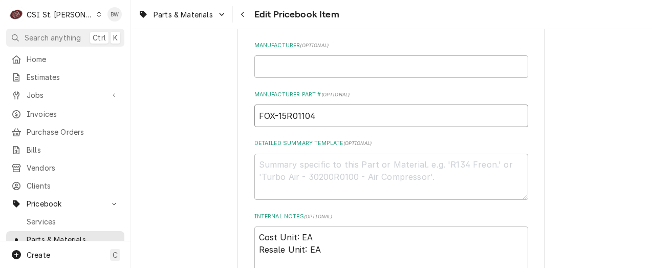
drag, startPoint x: 334, startPoint y: 119, endPoint x: 255, endPoint y: 120, distance: 78.8
click at [255, 120] on input "FOX-15R01104" at bounding box center [391, 115] width 274 height 23
type textarea "x"
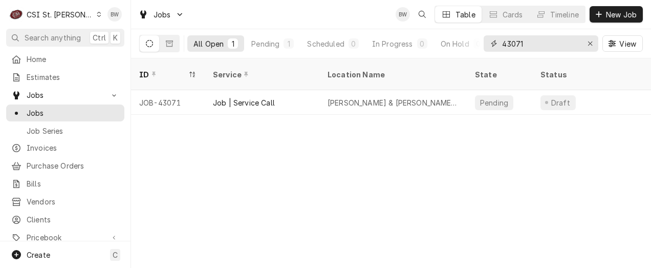
click at [531, 47] on input "43071" at bounding box center [540, 43] width 77 height 16
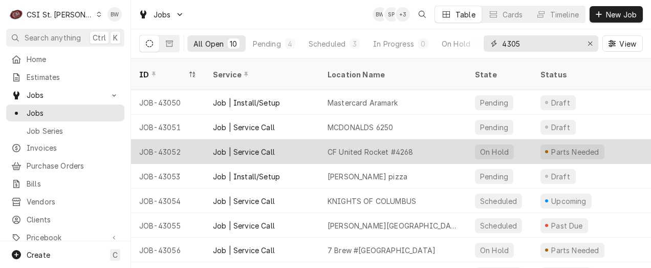
type input "4305"
click at [205, 139] on div "Job | Service Call" at bounding box center [262, 151] width 115 height 25
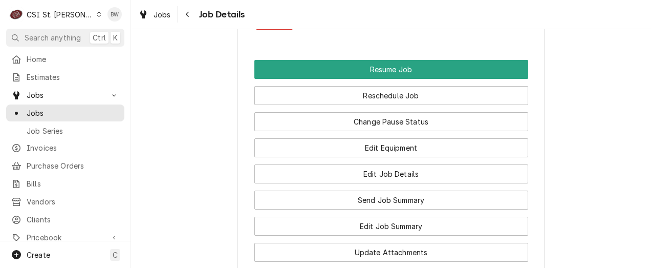
scroll to position [1331, 0]
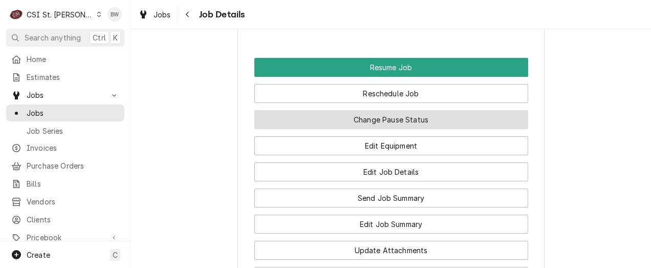
click at [377, 110] on button "Change Pause Status" at bounding box center [391, 119] width 274 height 19
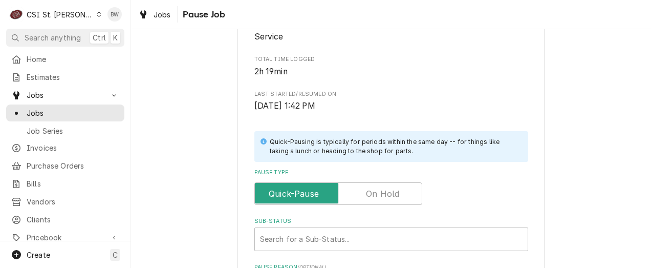
scroll to position [205, 0]
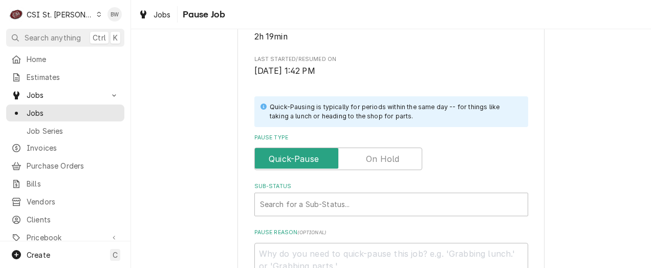
click at [363, 152] on label "Pause Type" at bounding box center [338, 158] width 168 height 23
click at [363, 152] on input "Pause Type" at bounding box center [338, 158] width 159 height 23
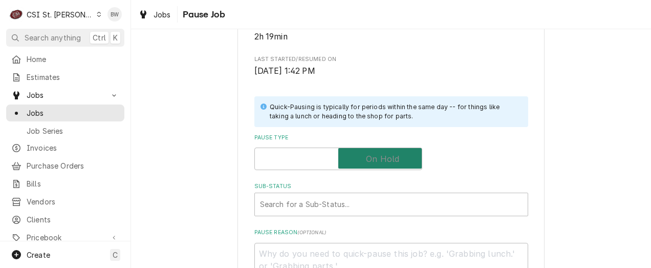
checkbox input "true"
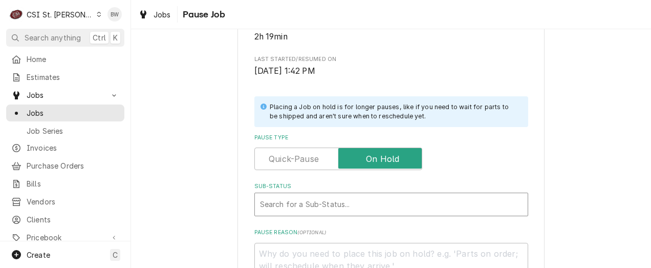
click at [308, 205] on div "Sub-Status" at bounding box center [391, 204] width 263 height 18
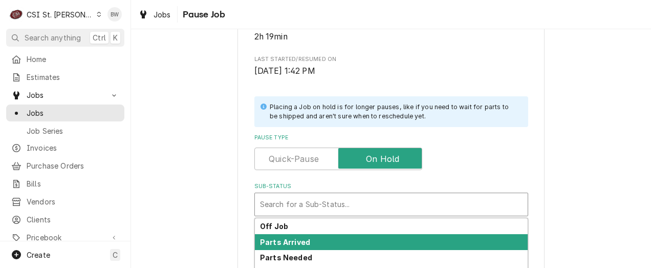
click at [289, 244] on strong "Parts Arrived" at bounding box center [285, 241] width 50 height 9
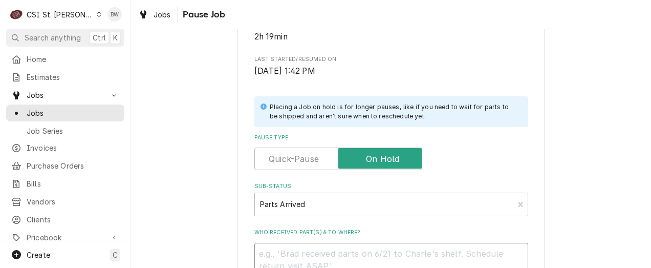
click at [281, 251] on textarea "Who received part(s) & to where?" at bounding box center [391, 266] width 274 height 46
type textarea "x"
type textarea "P"
type textarea "x"
type textarea "PE"
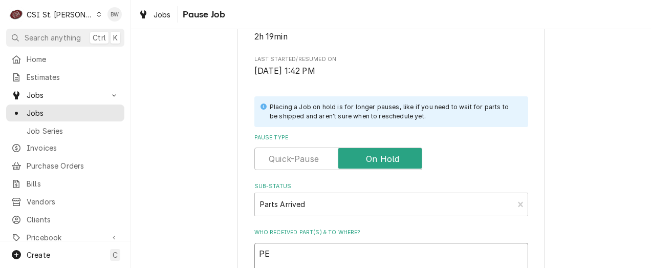
type textarea "x"
type textarea "PEp"
type textarea "x"
type textarea "PEps"
type textarea "x"
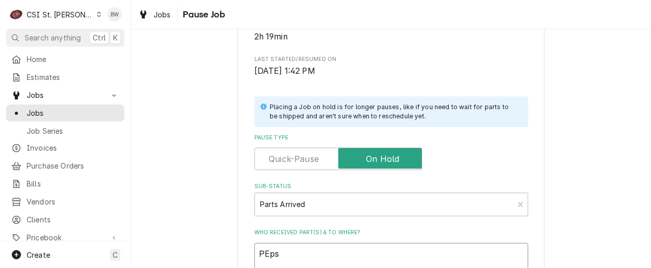
type textarea "PEpsi"
type textarea "x"
type textarea "PEpsi"
type textarea "x"
type textarea "PEpsi co"
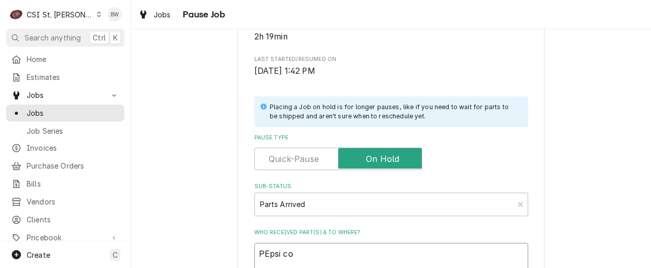
type textarea "x"
type textarea "PEpsi con"
type textarea "x"
type textarea "PEpsi conn"
type textarea "x"
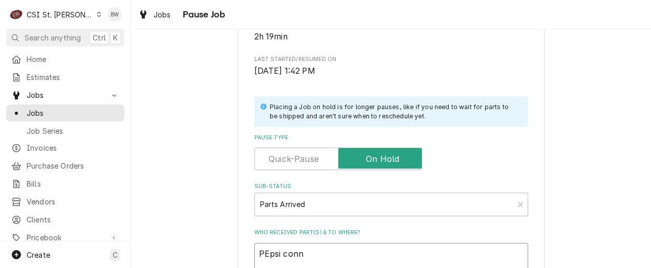
type textarea "PEpsi conne"
type textarea "x"
type textarea "PEpsi connec"
type textarea "x"
type textarea "PEpsi connect"
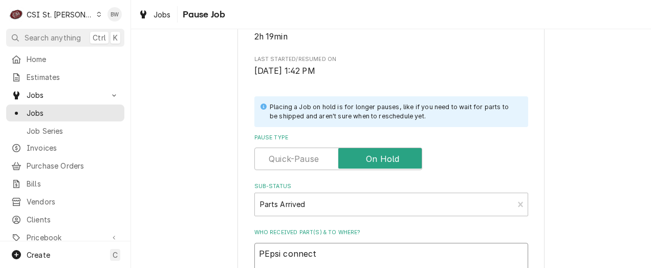
type textarea "x"
type textarea "PEpsi connecto"
type textarea "x"
type textarea "PEpsi connector"
type textarea "x"
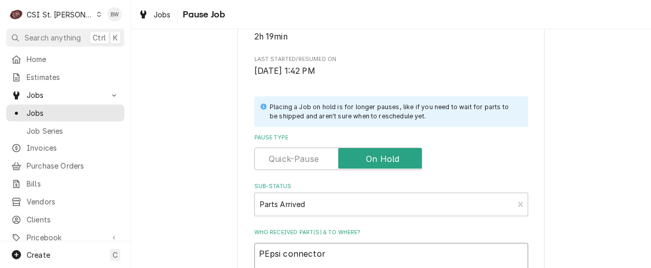
type textarea "PEpsi connector"
paste textarea "FOX-15R01104"
type textarea "x"
type textarea "PEpsi connector FOX-15R01104"
type textarea "x"
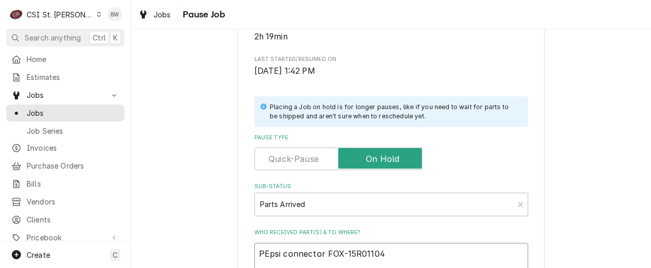
type textarea "PEpsi connector FOX-15R01104"
type textarea "x"
type textarea "PEpsi connector FOX-15R01104 o"
type textarea "x"
type textarea "PEpsi connector FOX-15R01104 on"
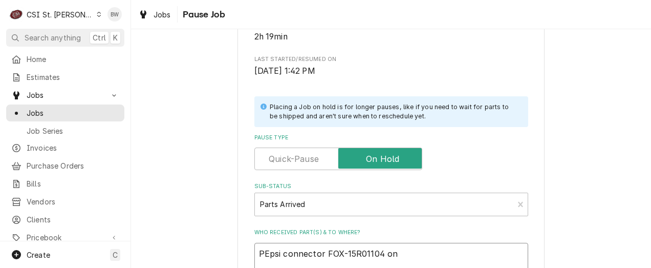
type textarea "x"
type textarea "PEpsi connector FOX-15R01104 on"
type textarea "x"
type textarea "PEpsi connector FOX-15R01104 on M"
type textarea "x"
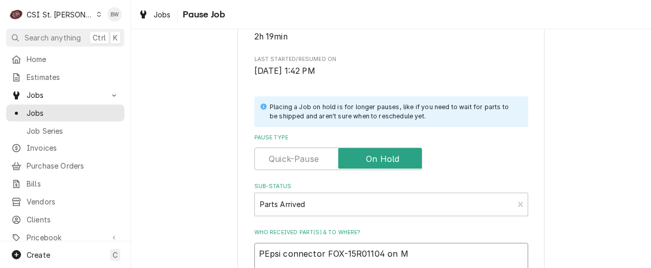
type textarea "PEpsi connector FOX-15R01104 on Mi"
type textarea "x"
type textarea "PEpsi connector FOX-15R01104 on Mik"
type textarea "x"
type textarea "PEpsi connector FOX-15R01104 on Mike"
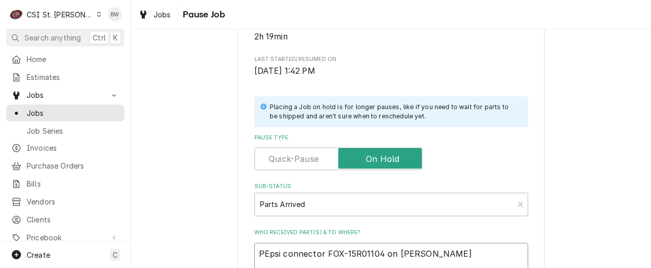
type textarea "x"
type textarea "PEpsi connector FOX-15R01104 on Mike"
type textarea "x"
type textarea "PEpsi connector FOX-15R01104 on Mike B"
type textarea "x"
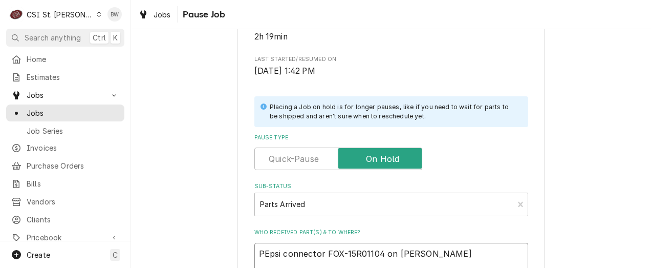
type textarea "PEpsi connector FOX-15R01104 on Mike B"
type textarea "x"
type textarea "PEpsi connector FOX-15R01104 on Mike B s"
type textarea "x"
type textarea "PEpsi connector FOX-15R01104 on Mike B sh"
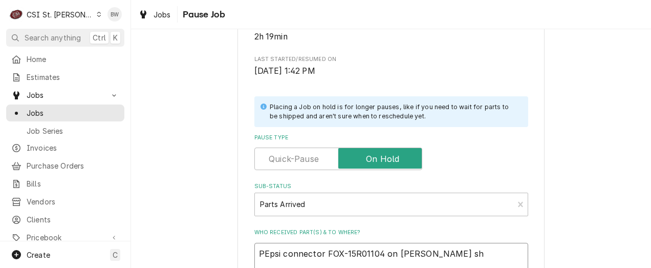
type textarea "x"
type textarea "PEpsi connector FOX-15R01104 on Mike B she"
type textarea "x"
type textarea "PEpsi connector FOX-15R01104 on Mike B shel"
type textarea "x"
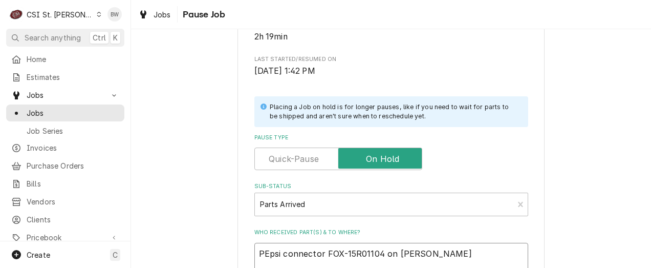
type textarea "PEpsi connector FOX-15R01104 on Mike B shelf"
type textarea "x"
type textarea "Ppsi connector FOX-15R01104 on Mike B shelf"
type textarea "x"
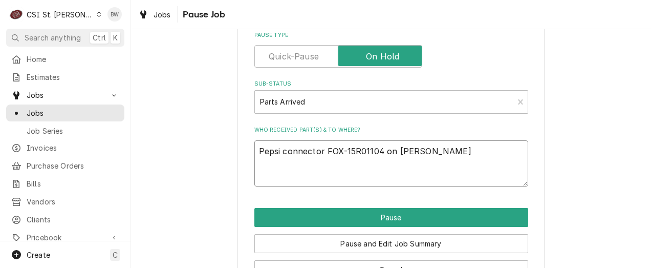
scroll to position [340, 0]
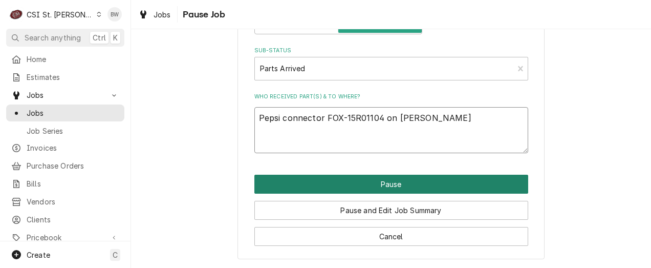
type textarea "Pepsi connector FOX-15R01104 on Mike B shelf"
click at [331, 189] on button "Pause" at bounding box center [391, 184] width 274 height 19
type textarea "x"
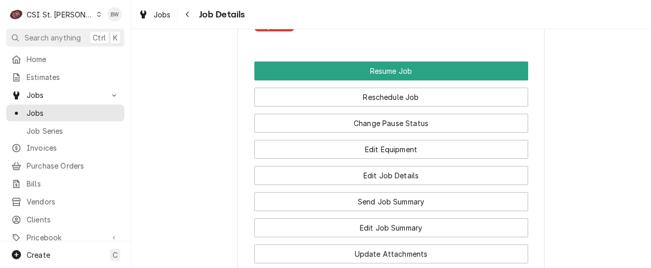
scroll to position [1484, 0]
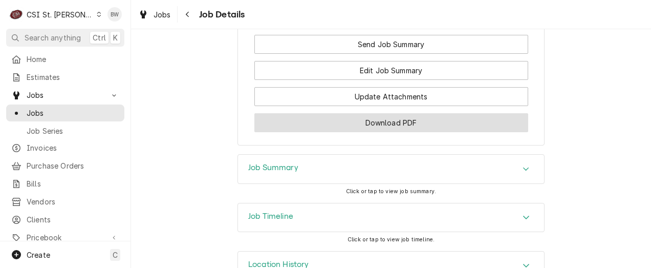
click at [323, 113] on button "Download PDF" at bounding box center [391, 122] width 274 height 19
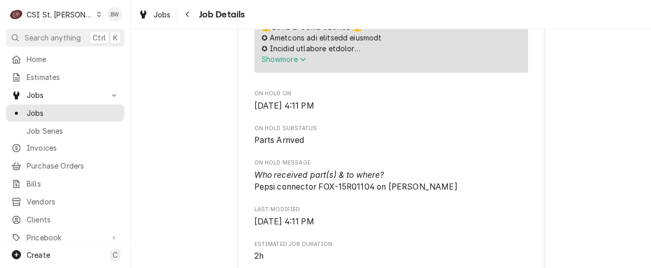
scroll to position [374, 0]
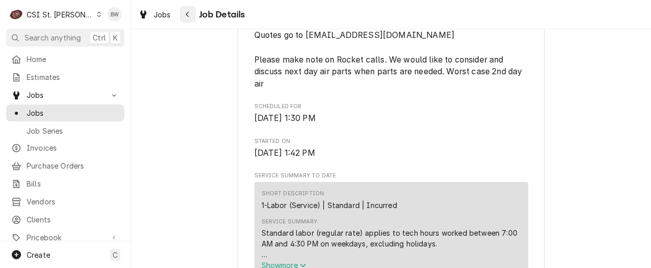
click at [189, 14] on icon "Navigate back" at bounding box center [187, 14] width 5 height 7
